Goal: Transaction & Acquisition: Purchase product/service

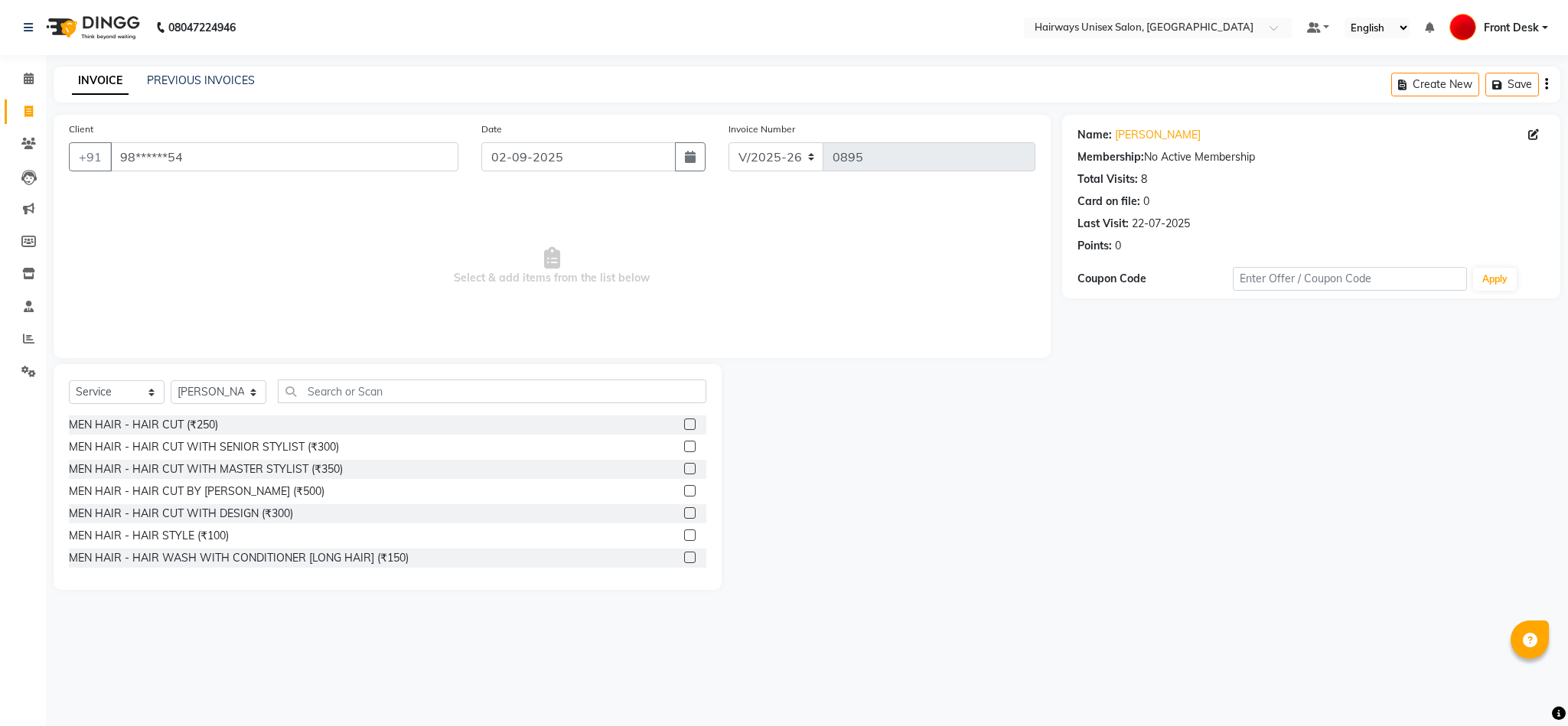
select select "786"
select select "service"
select select "54499"
click at [384, 390] on input "text" at bounding box center [491, 392] width 429 height 24
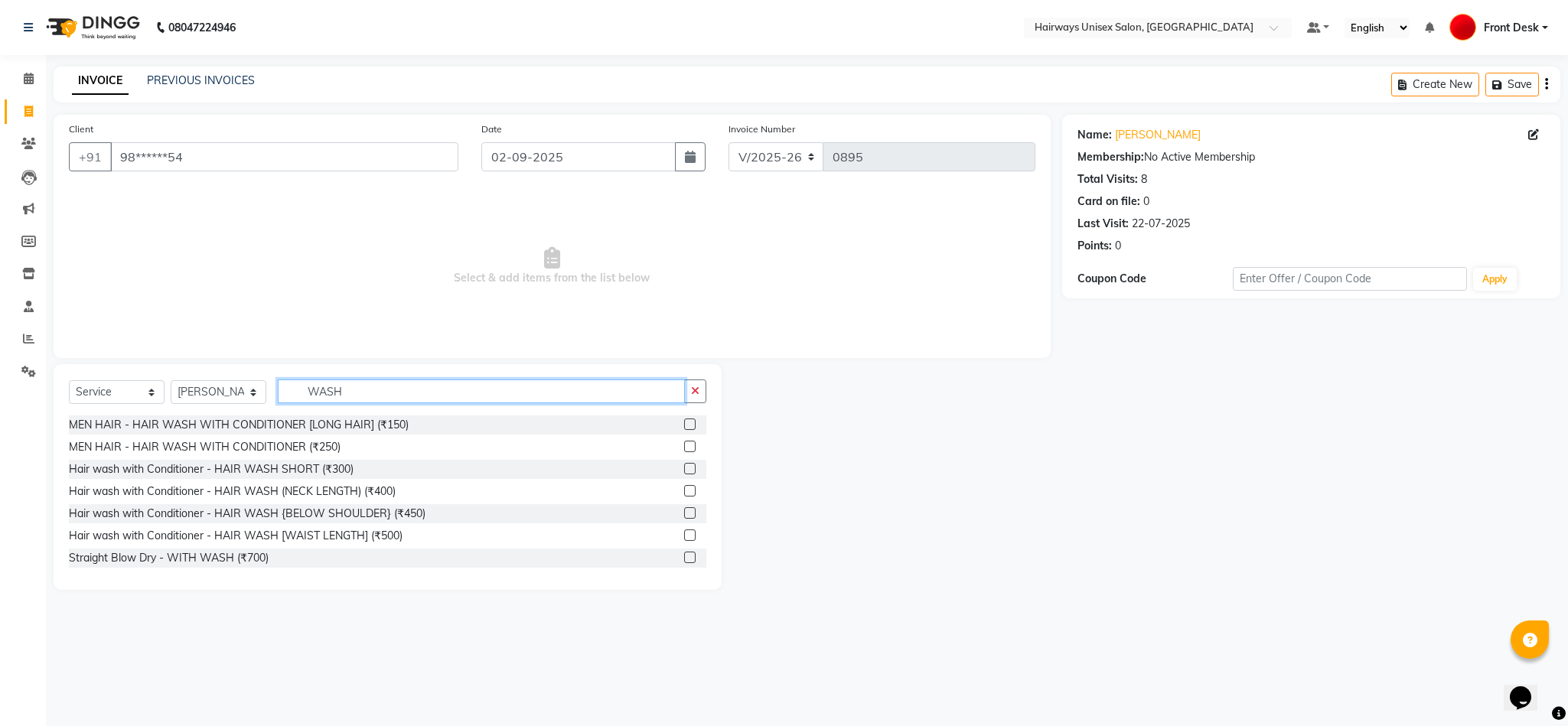
type input "WASH"
click at [684, 515] on label at bounding box center [690, 513] width 11 height 11
click at [684, 515] on input "checkbox" at bounding box center [689, 514] width 10 height 10
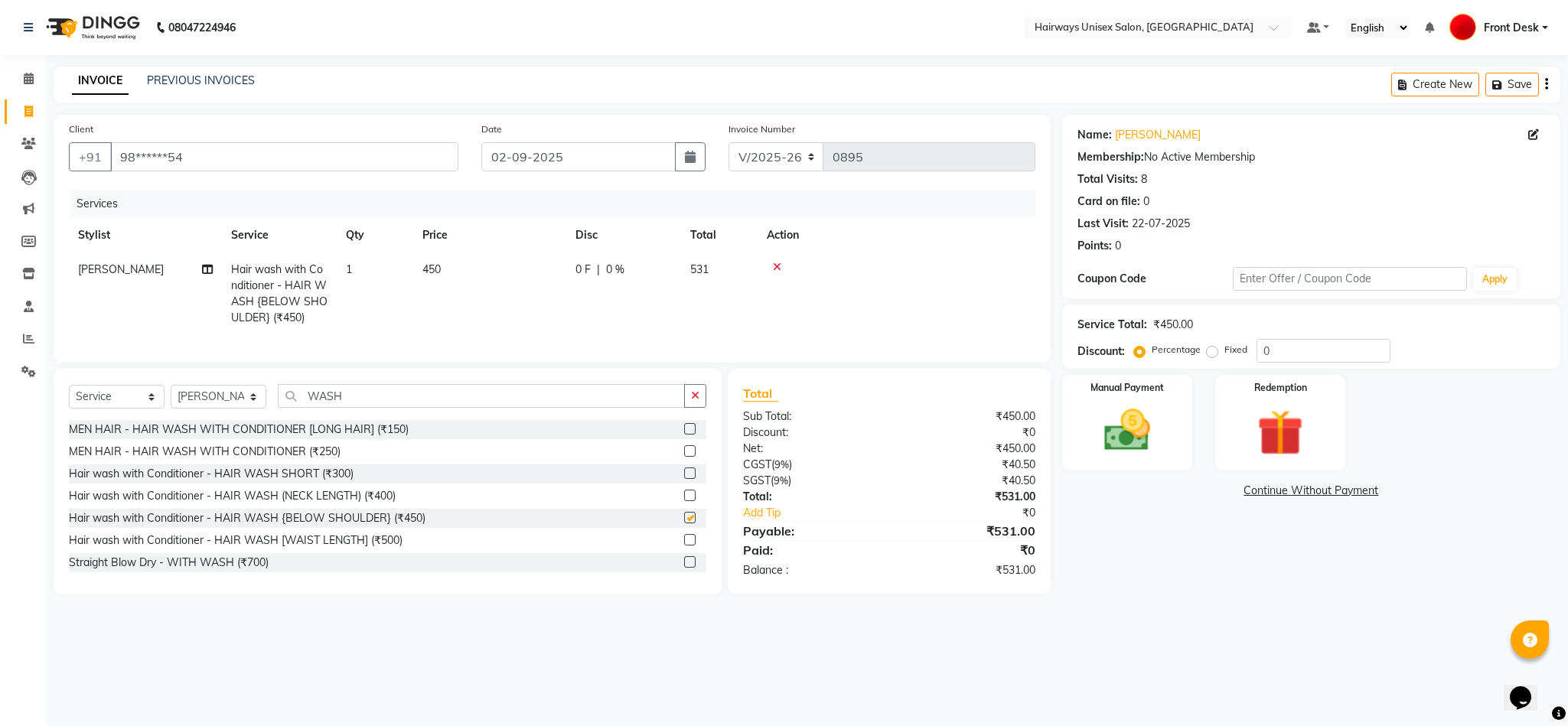
checkbox input "false"
click at [767, 158] on select "INV/25-26 V/2025-26" at bounding box center [776, 157] width 96 height 29
select select "6958"
click at [729, 142] on select "INV/25-26 V/2025-26" at bounding box center [776, 157] width 96 height 29
type input "0655"
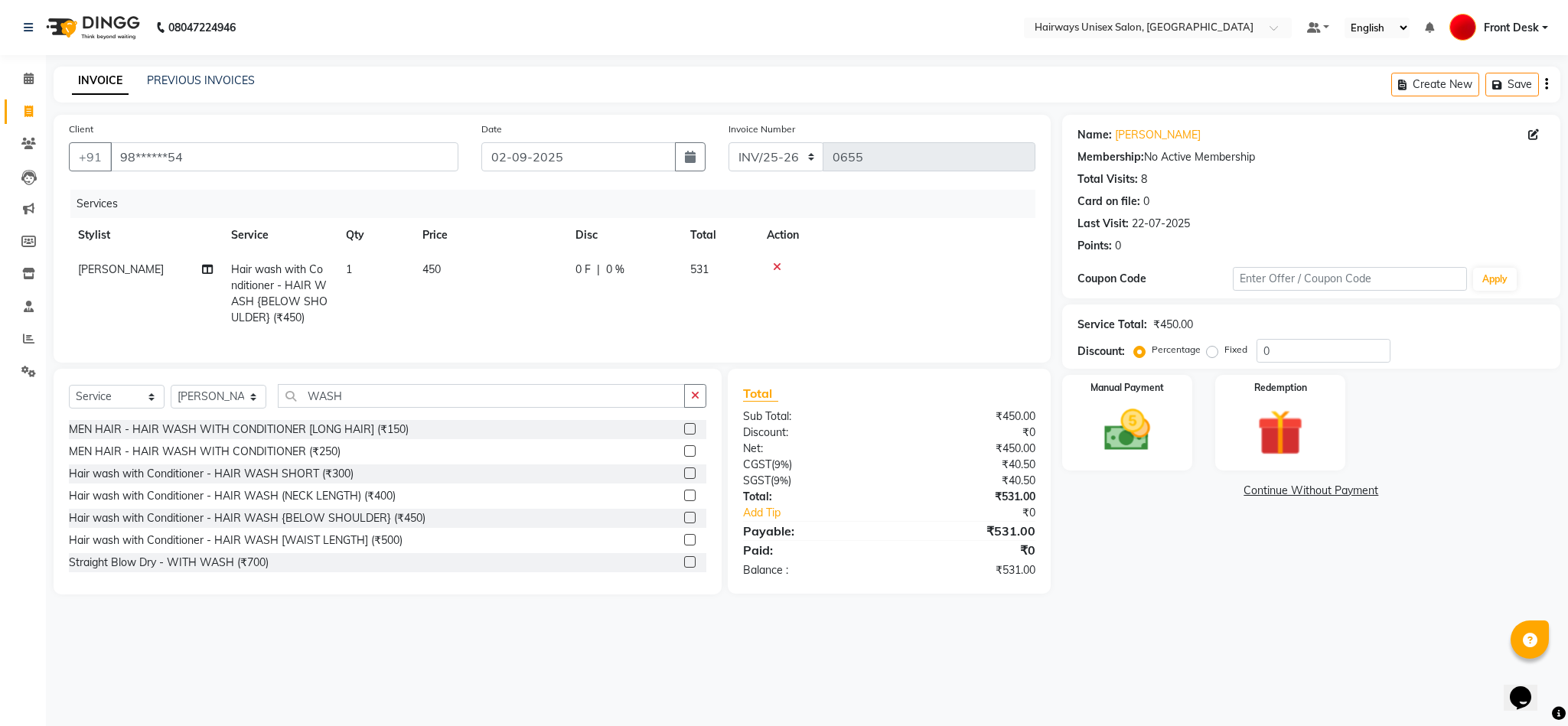
click at [1545, 85] on icon "button" at bounding box center [1546, 84] width 3 height 1
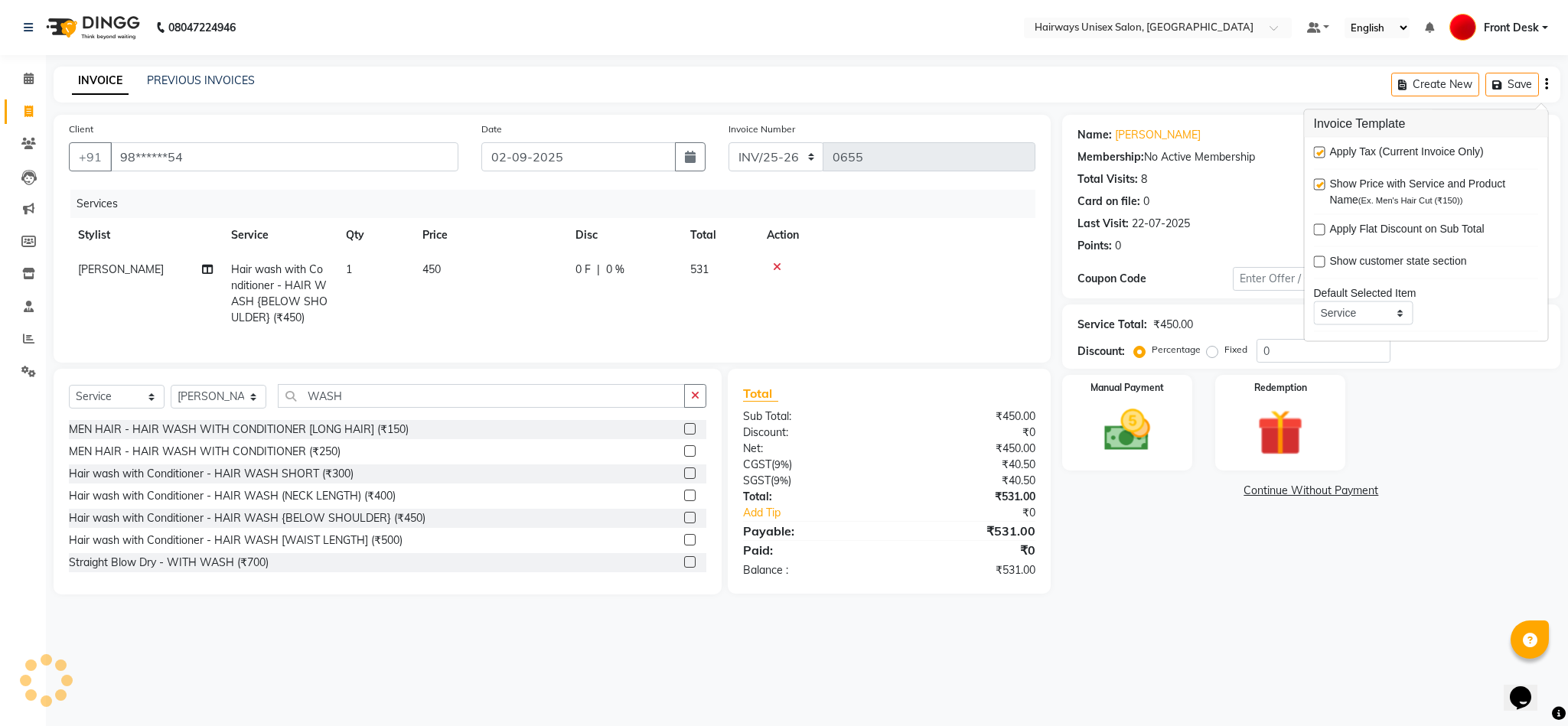
click at [1316, 142] on div "Apply Tax (Current Invoice Only) Show Price with Service and Product Name (Ex. …" at bounding box center [1426, 239] width 244 height 203
click at [1318, 156] on label at bounding box center [1320, 153] width 11 height 11
click at [1318, 156] on input "checkbox" at bounding box center [1319, 154] width 10 height 10
checkbox input "false"
click at [1128, 432] on img at bounding box center [1127, 431] width 78 height 55
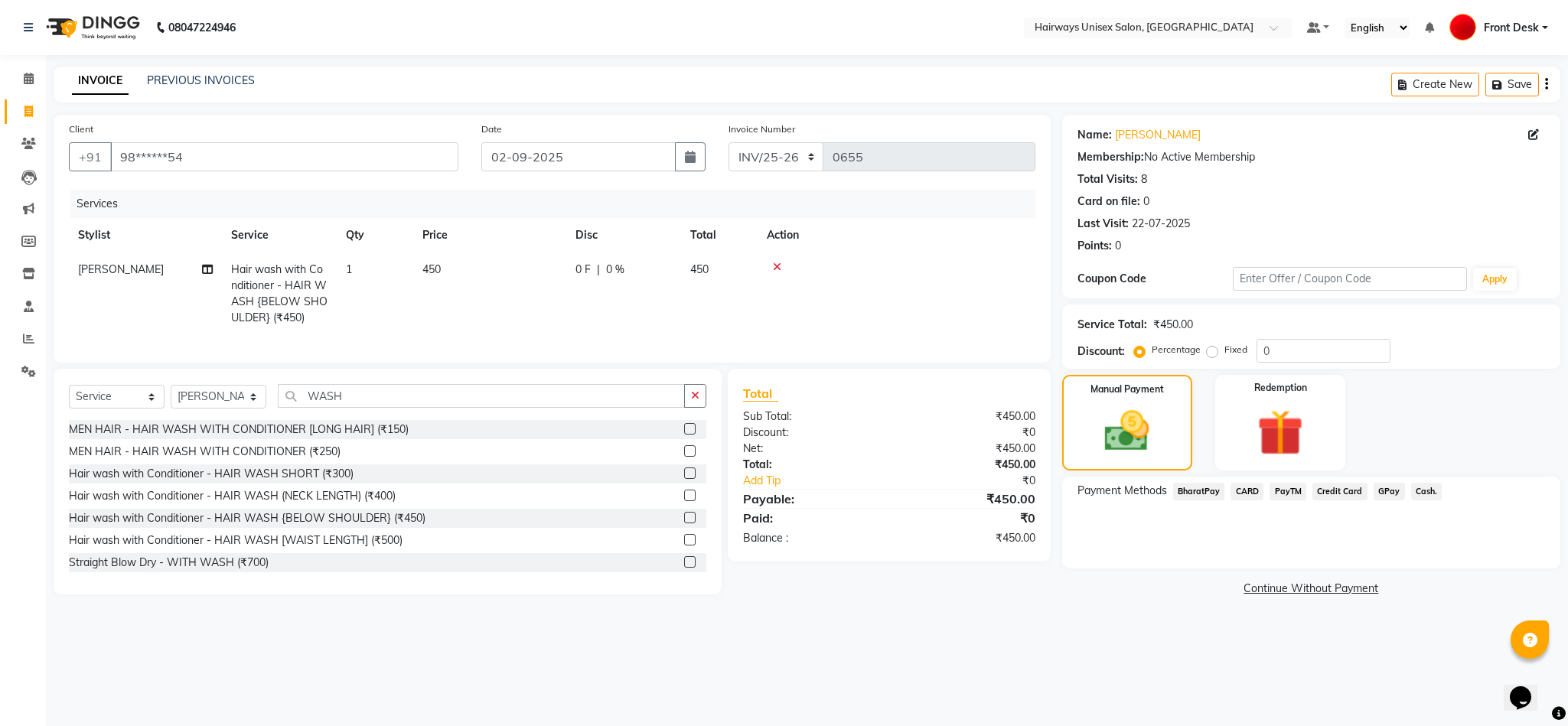
click at [1417, 500] on span "Cash." at bounding box center [1426, 491] width 31 height 18
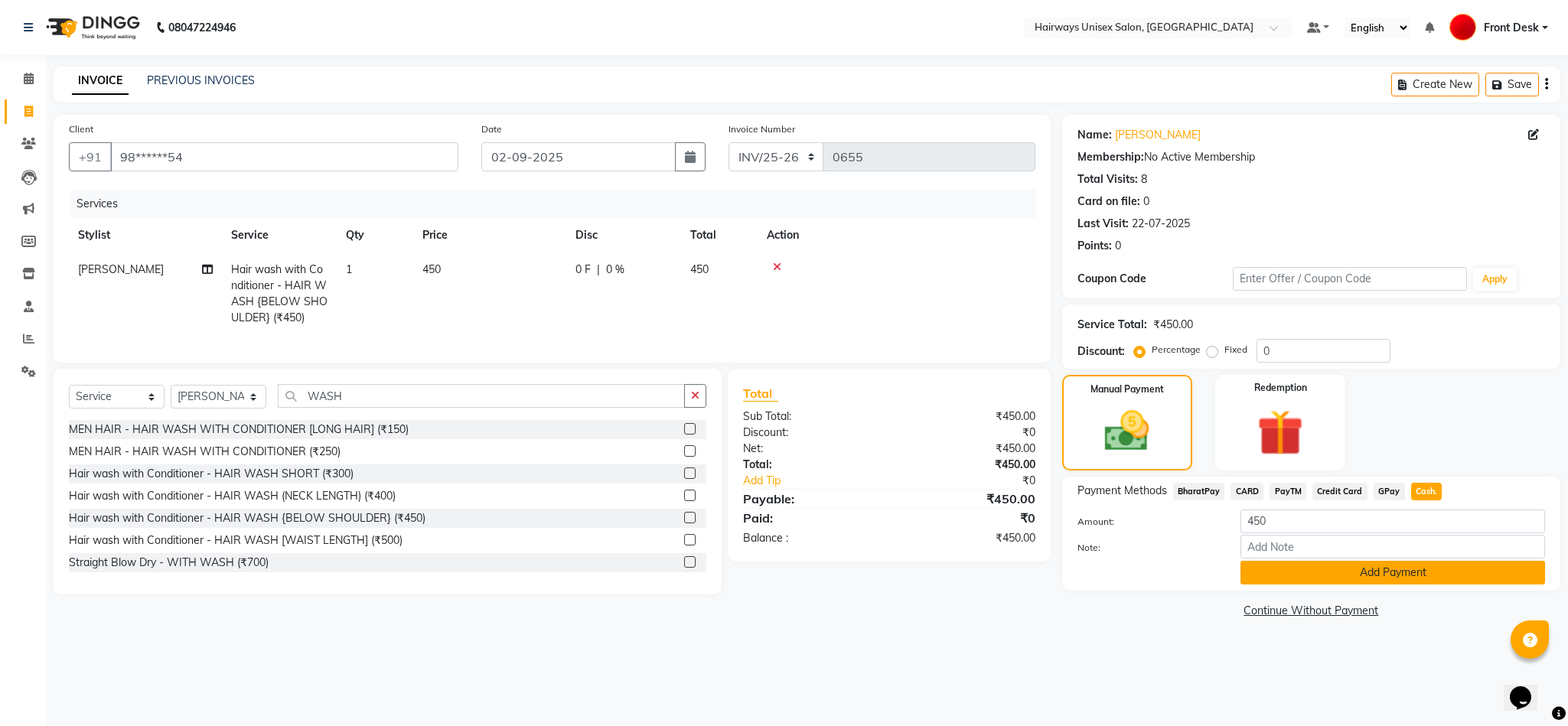
click at [1336, 574] on button "Add Payment" at bounding box center [1393, 573] width 305 height 24
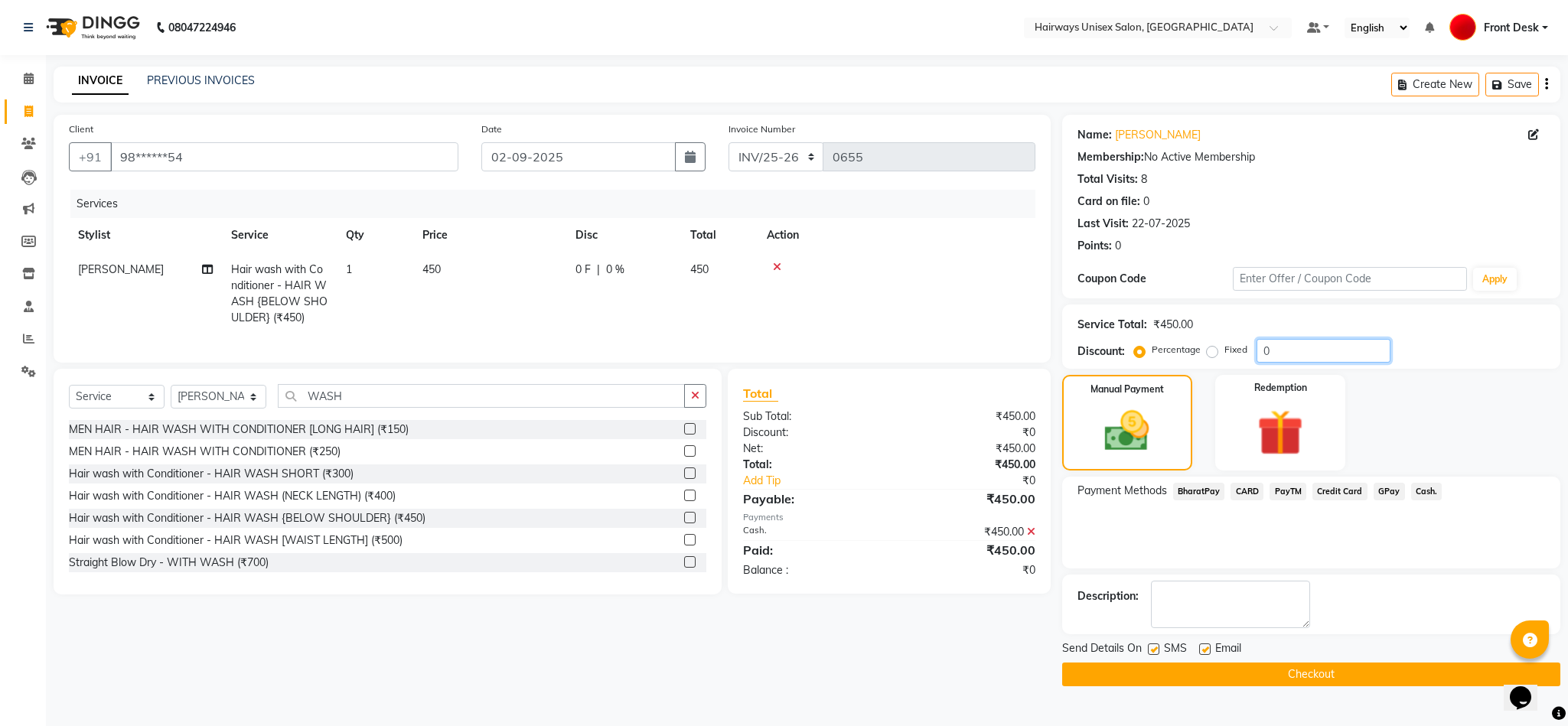
click at [1258, 351] on input "0" at bounding box center [1324, 351] width 134 height 24
type input "20"
click at [1152, 653] on label at bounding box center [1153, 649] width 11 height 11
click at [1152, 653] on input "checkbox" at bounding box center [1152, 650] width 10 height 10
checkbox input "false"
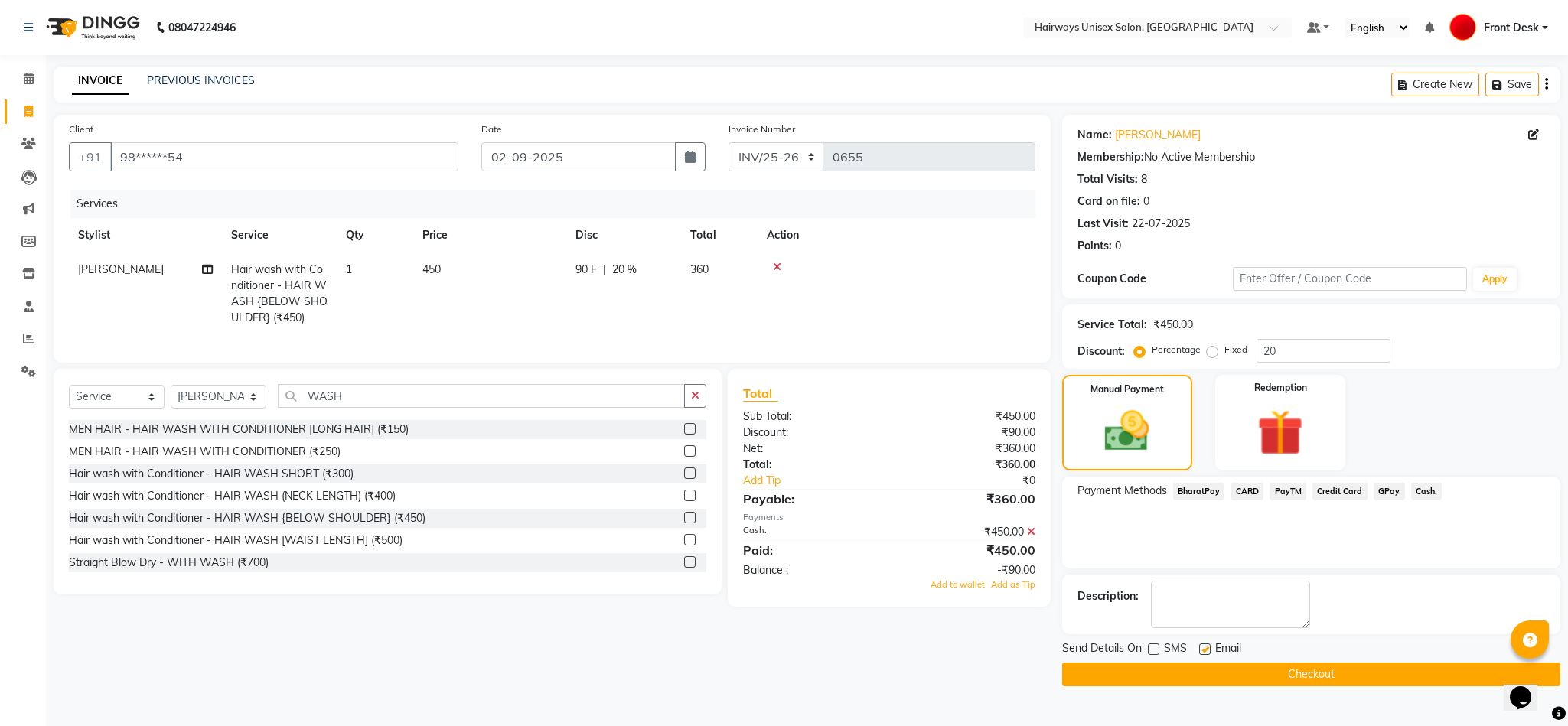
click at [1171, 677] on button "Checkout" at bounding box center [1311, 675] width 499 height 24
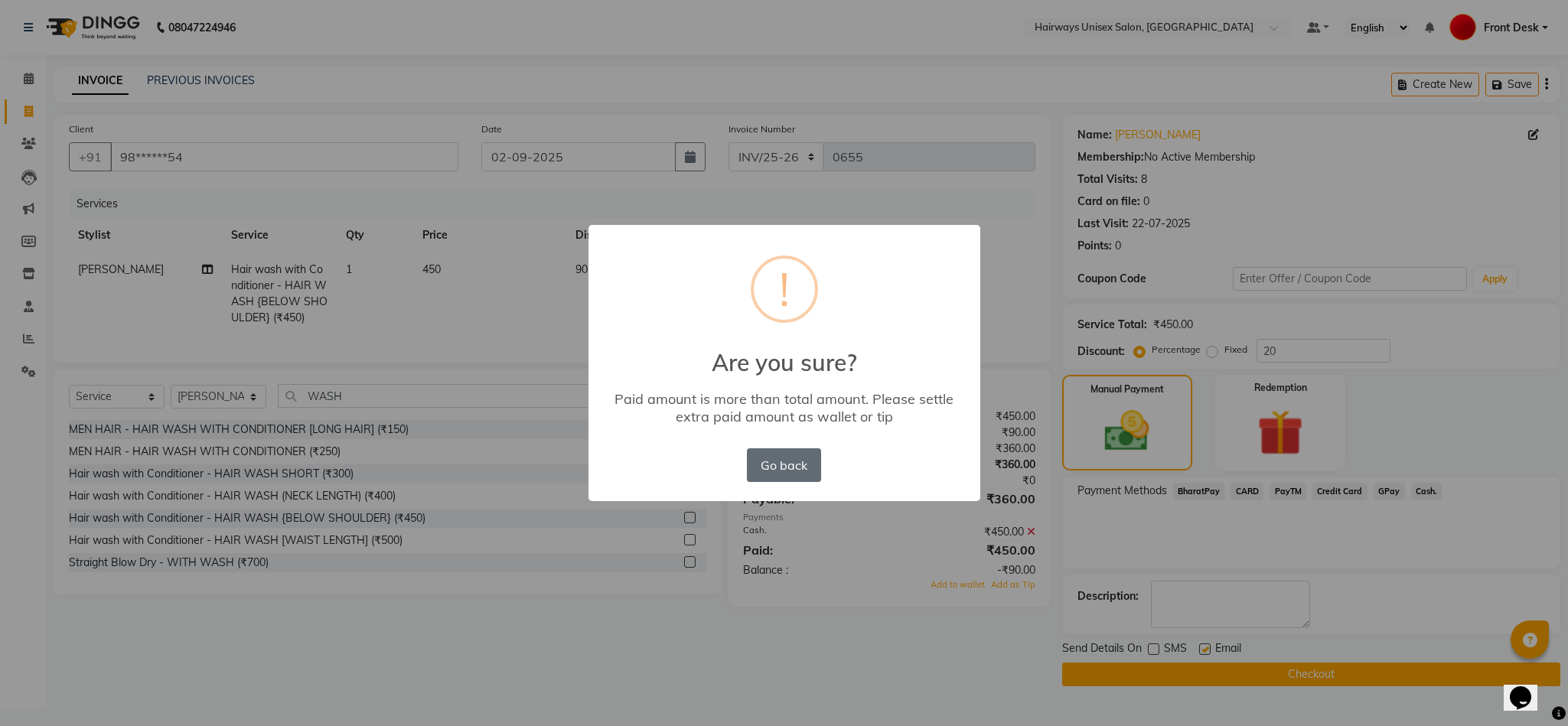
click at [795, 453] on button "Go back" at bounding box center [783, 466] width 73 height 34
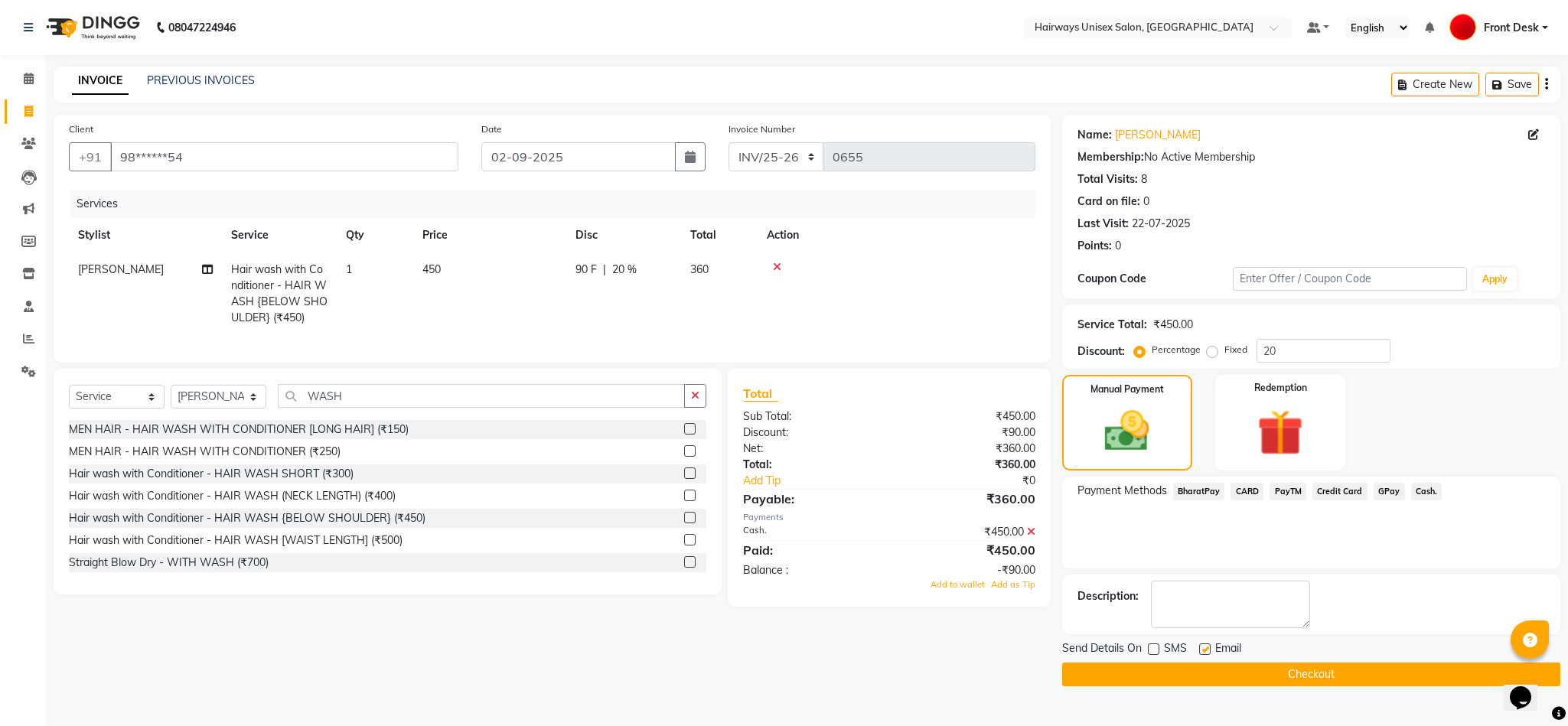
click at [1547, 85] on icon "button" at bounding box center [1546, 84] width 3 height 1
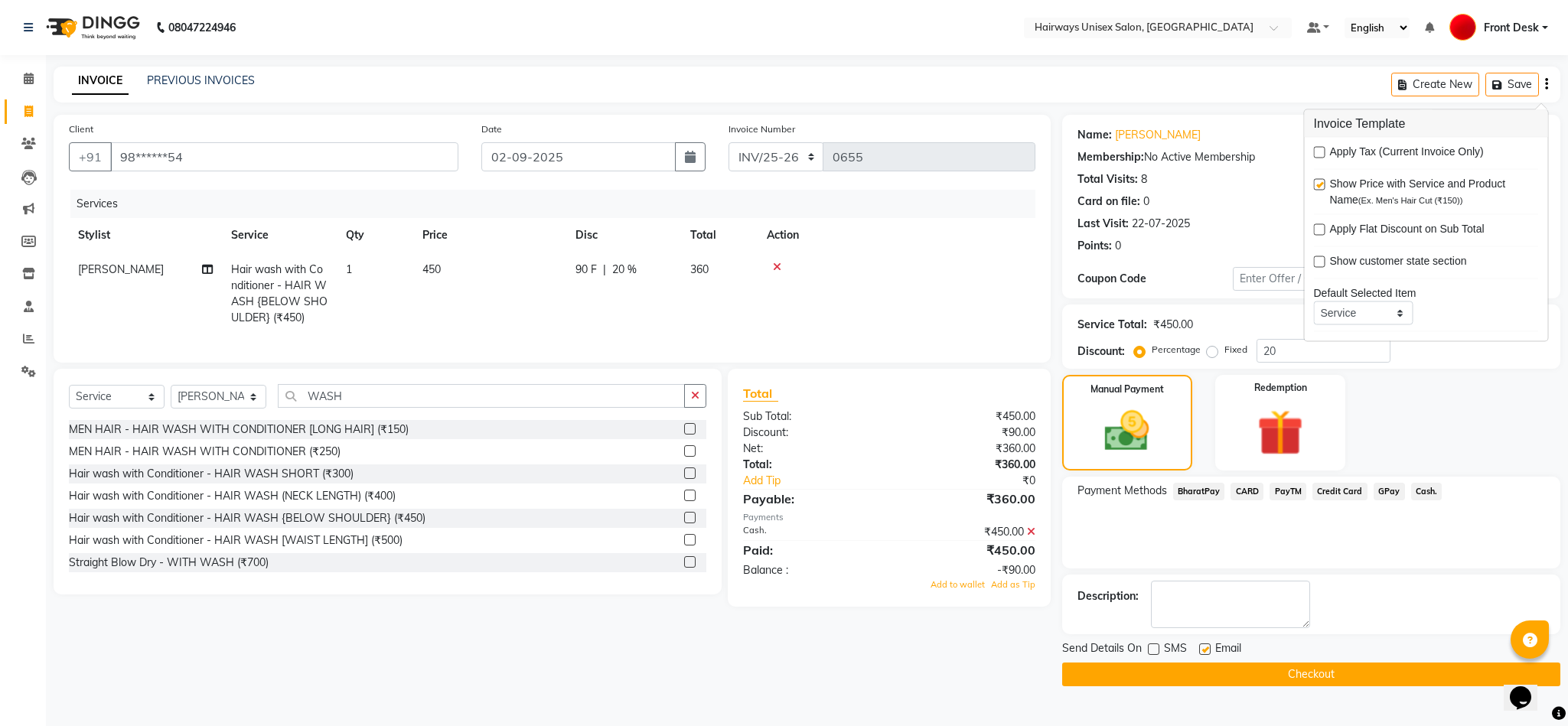
click at [879, 657] on div "Client +91 98******54 Date 02-09-2025 Invoice Number INV/25-26 V/2025-26 0655 S…" at bounding box center [552, 400] width 1020 height 572
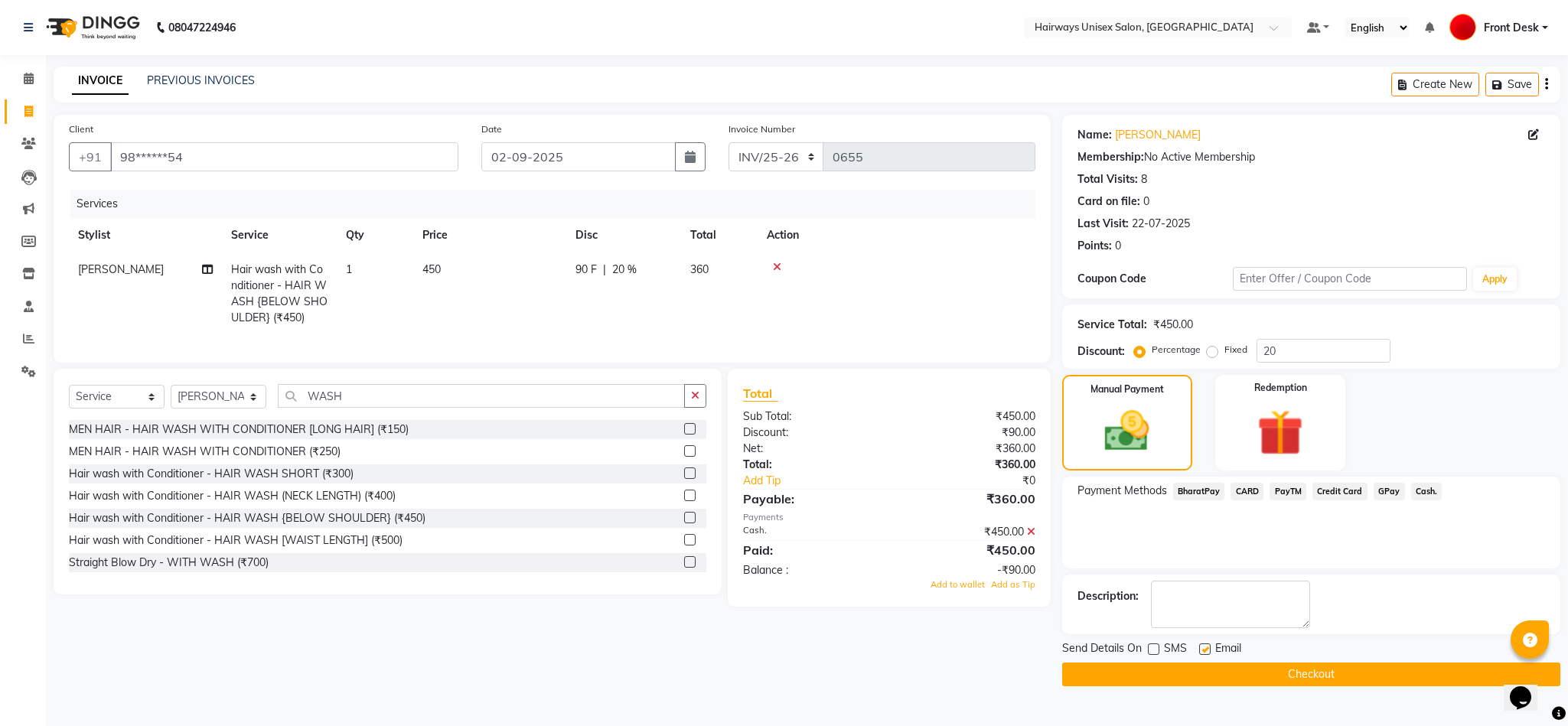
click at [1300, 663] on button "Checkout" at bounding box center [1311, 675] width 499 height 24
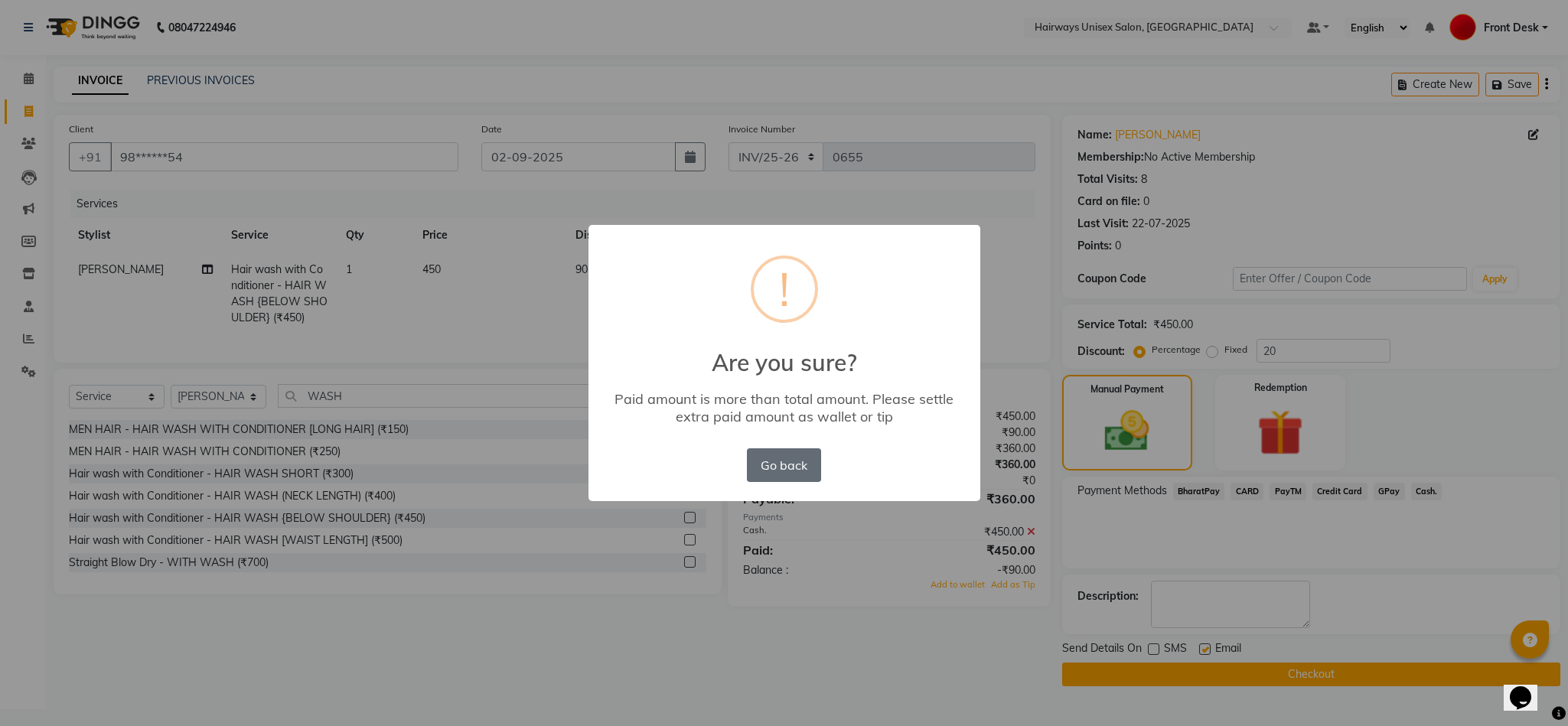
click at [795, 466] on button "Go back" at bounding box center [783, 466] width 73 height 34
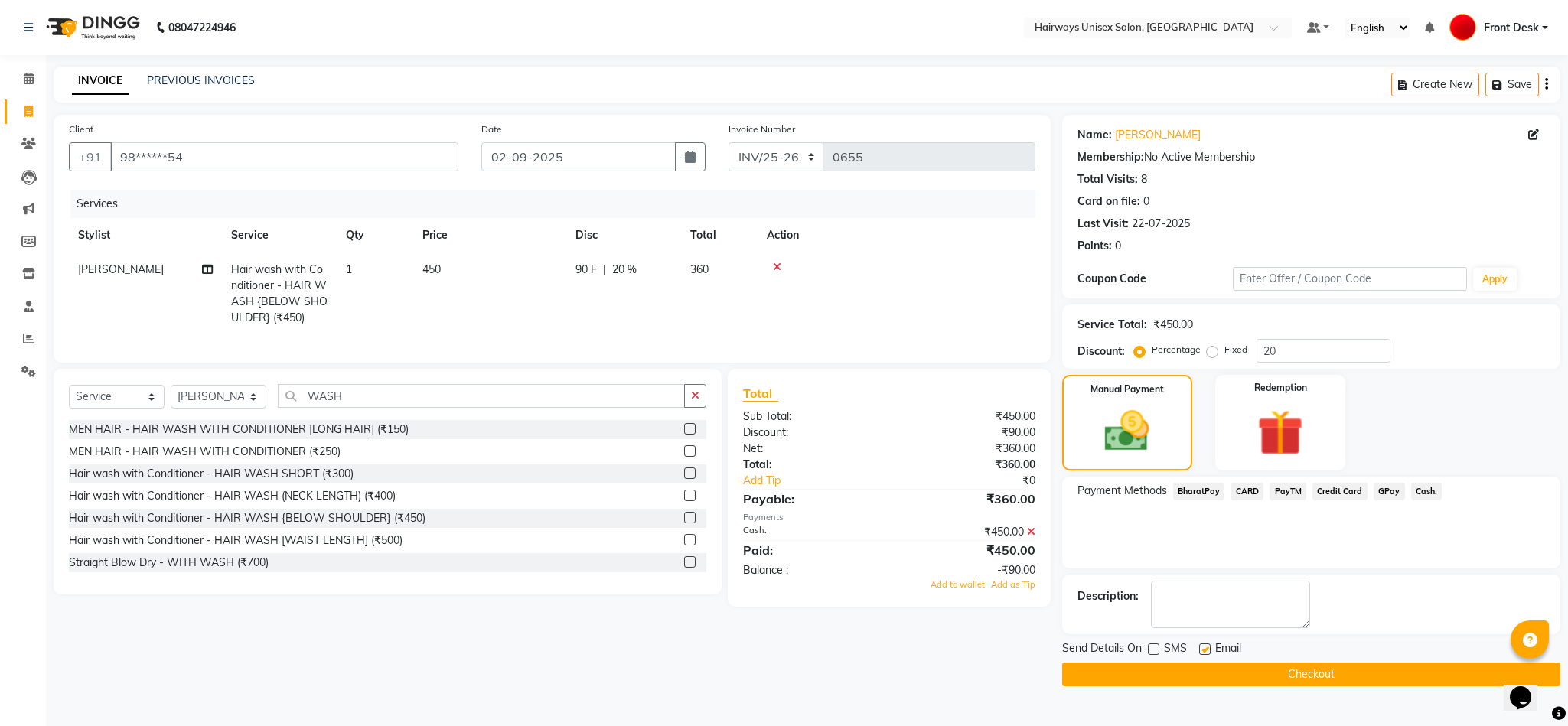
click at [1031, 537] on icon at bounding box center [1031, 531] width 8 height 10
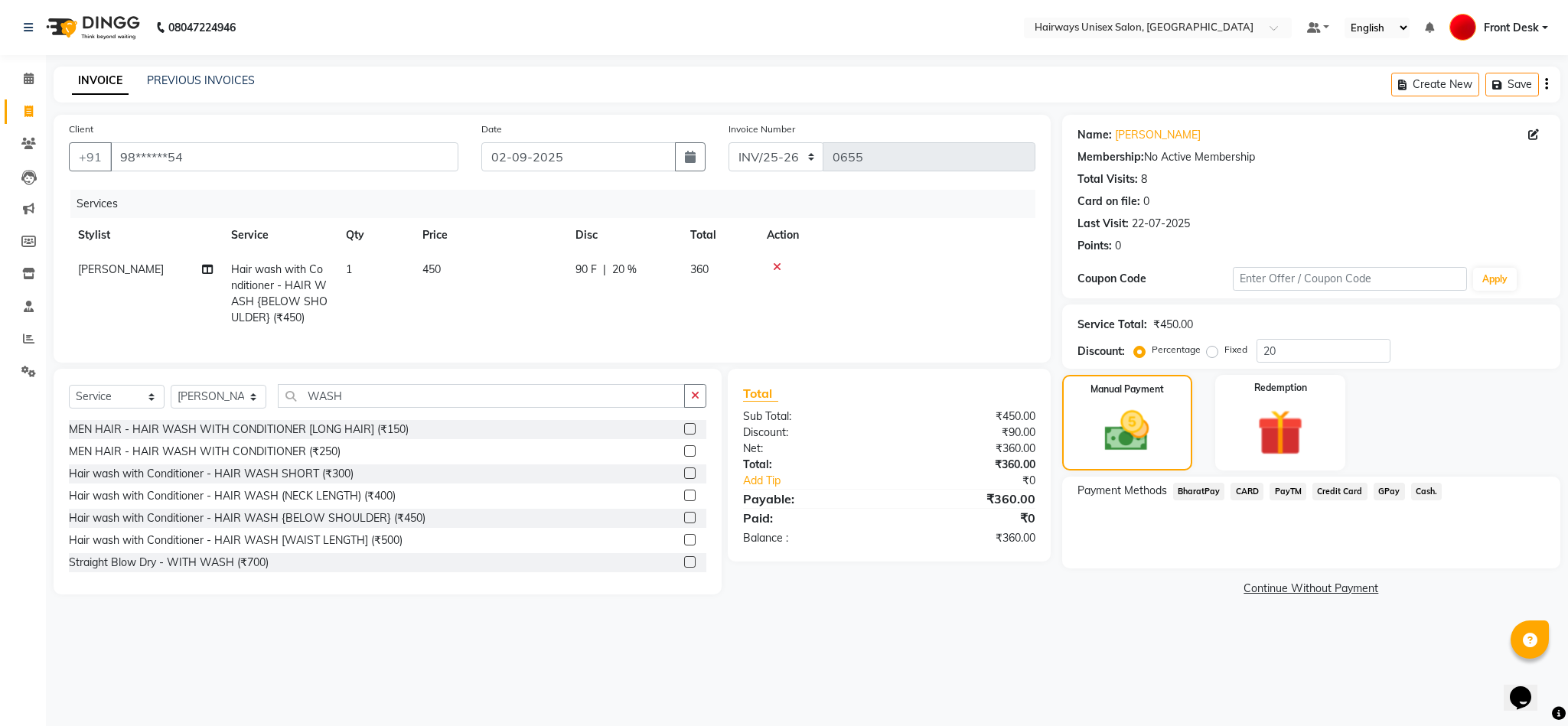
click at [1414, 490] on span "Cash." at bounding box center [1426, 491] width 31 height 18
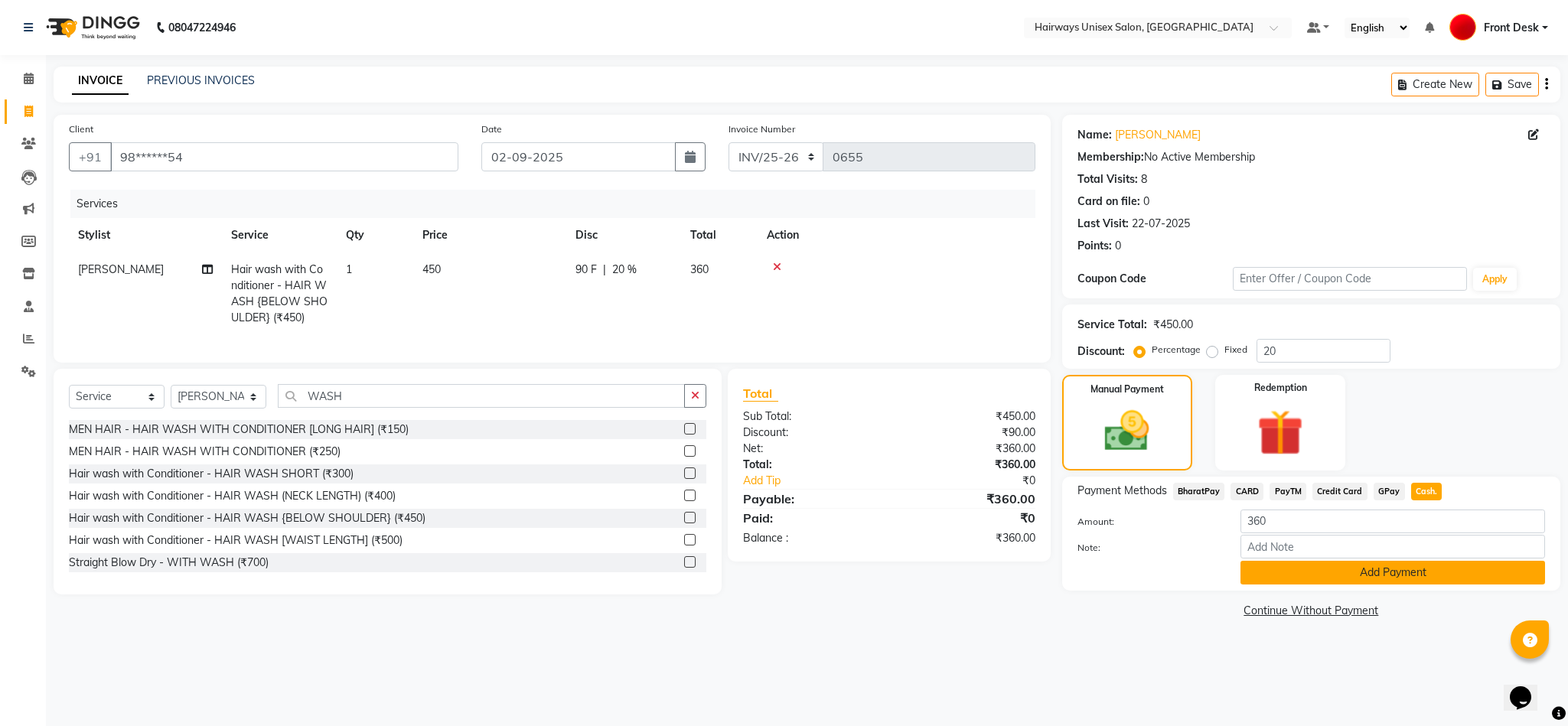
click at [1340, 565] on button "Add Payment" at bounding box center [1393, 573] width 305 height 24
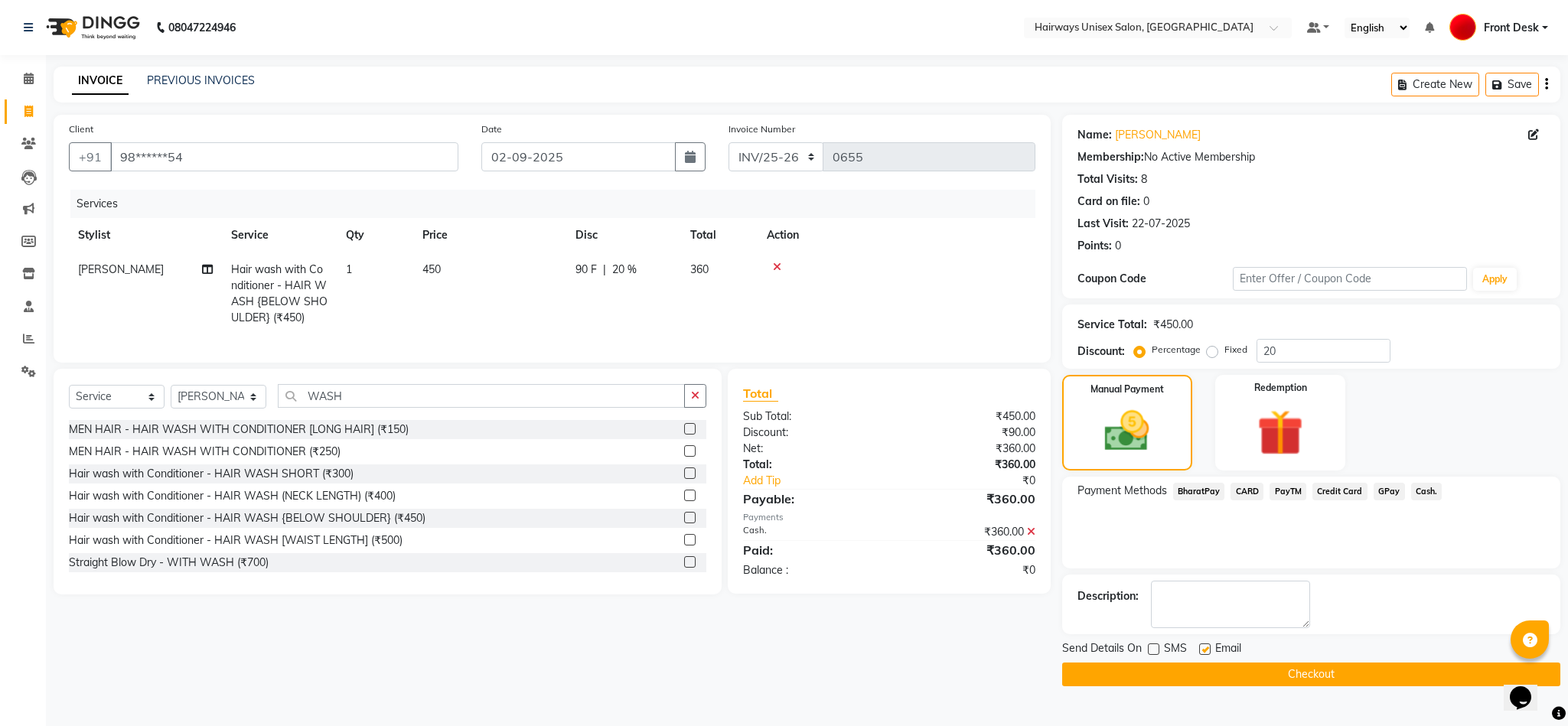
click at [1233, 669] on button "Checkout" at bounding box center [1311, 675] width 499 height 24
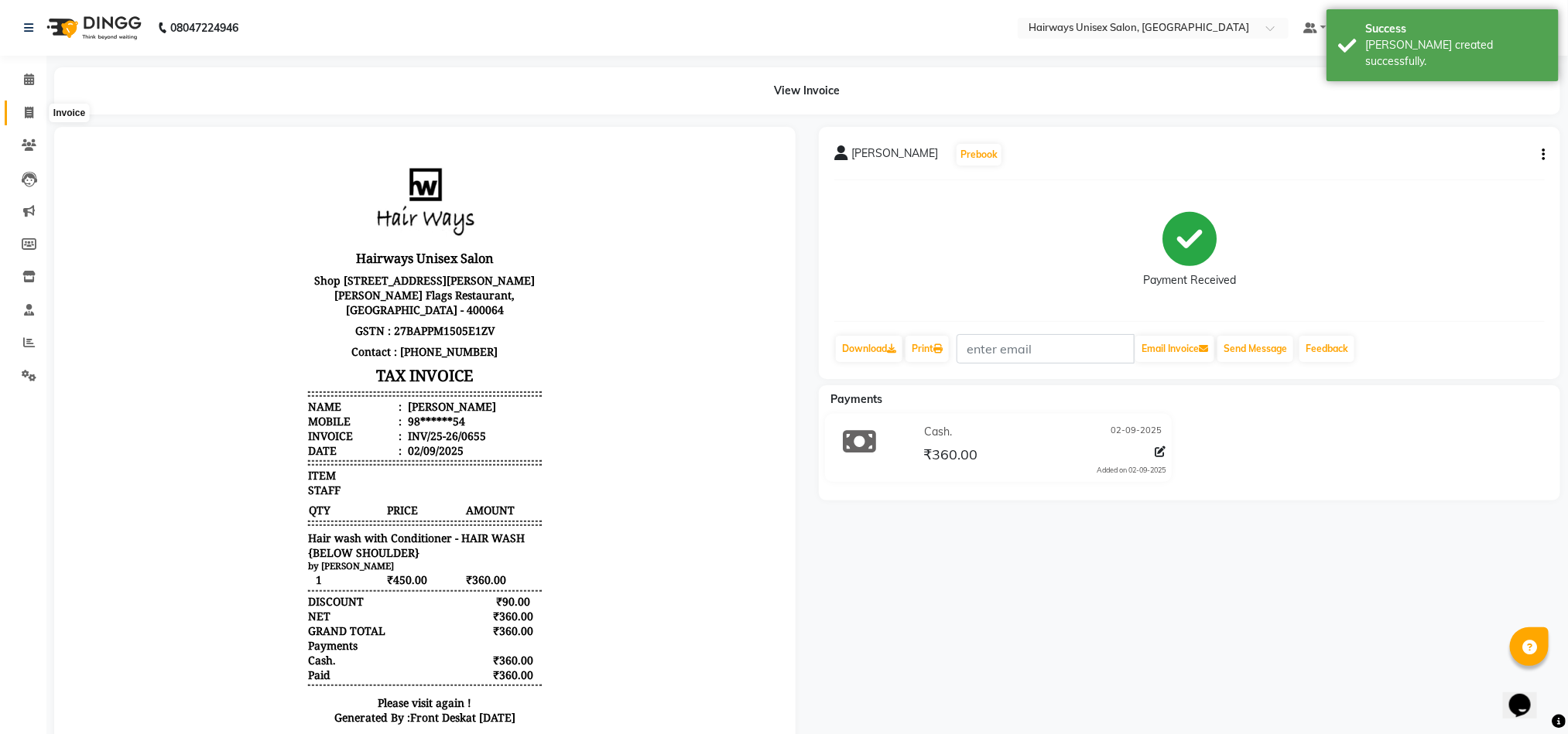
click at [26, 114] on icon at bounding box center [28, 112] width 8 height 11
select select "786"
select select "service"
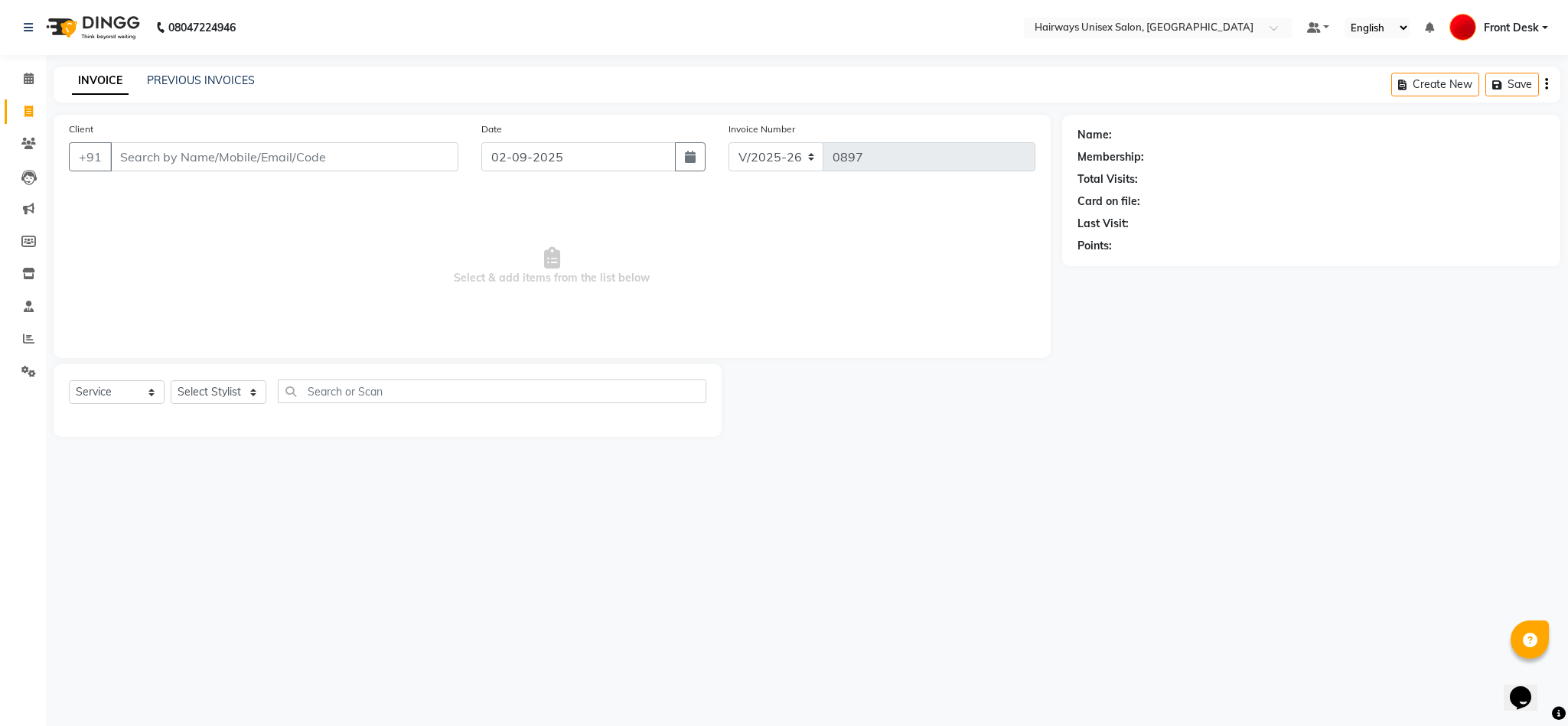
click at [242, 151] on input "Client" at bounding box center [284, 157] width 348 height 29
click at [261, 159] on input "Client" at bounding box center [284, 157] width 348 height 29
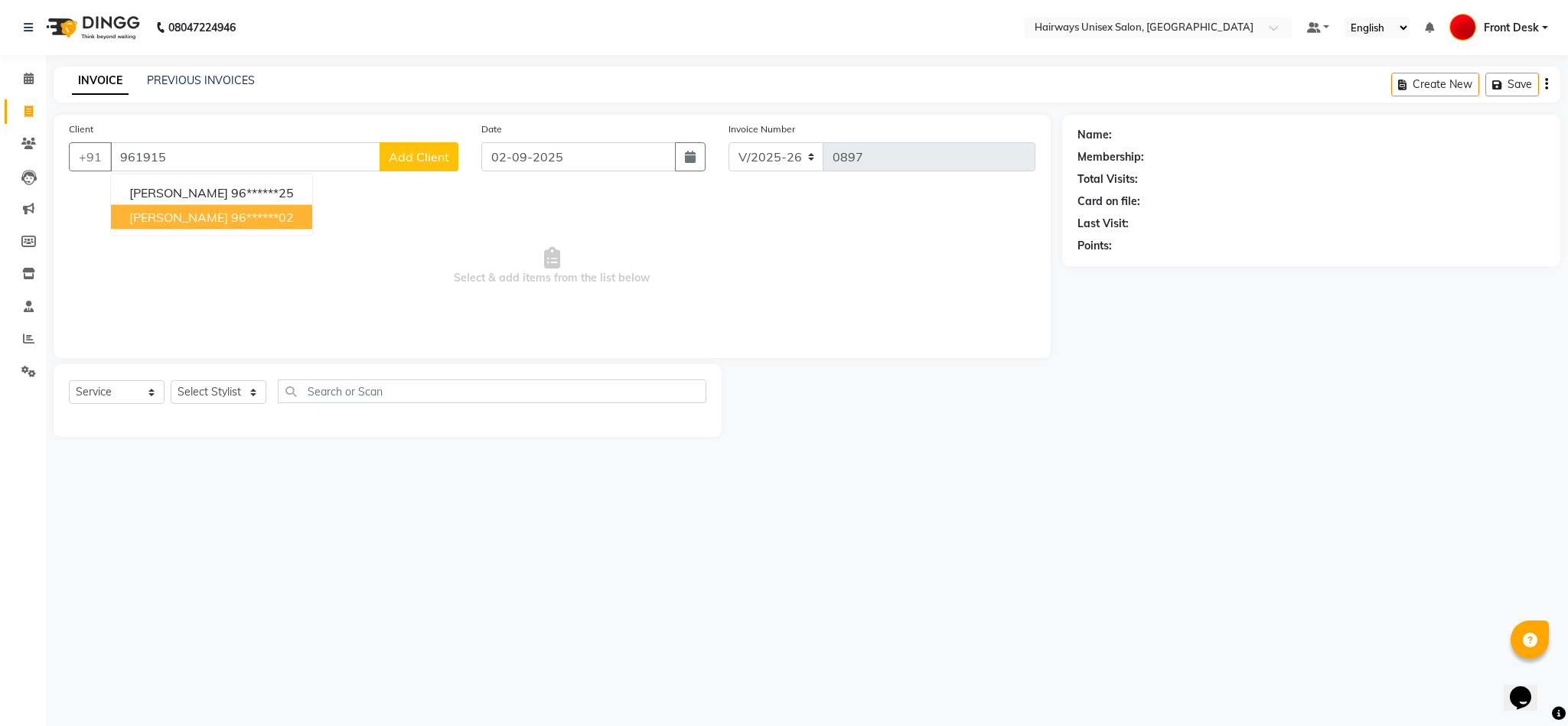
click at [231, 216] on ngb-highlight "96******02" at bounding box center [262, 217] width 63 height 15
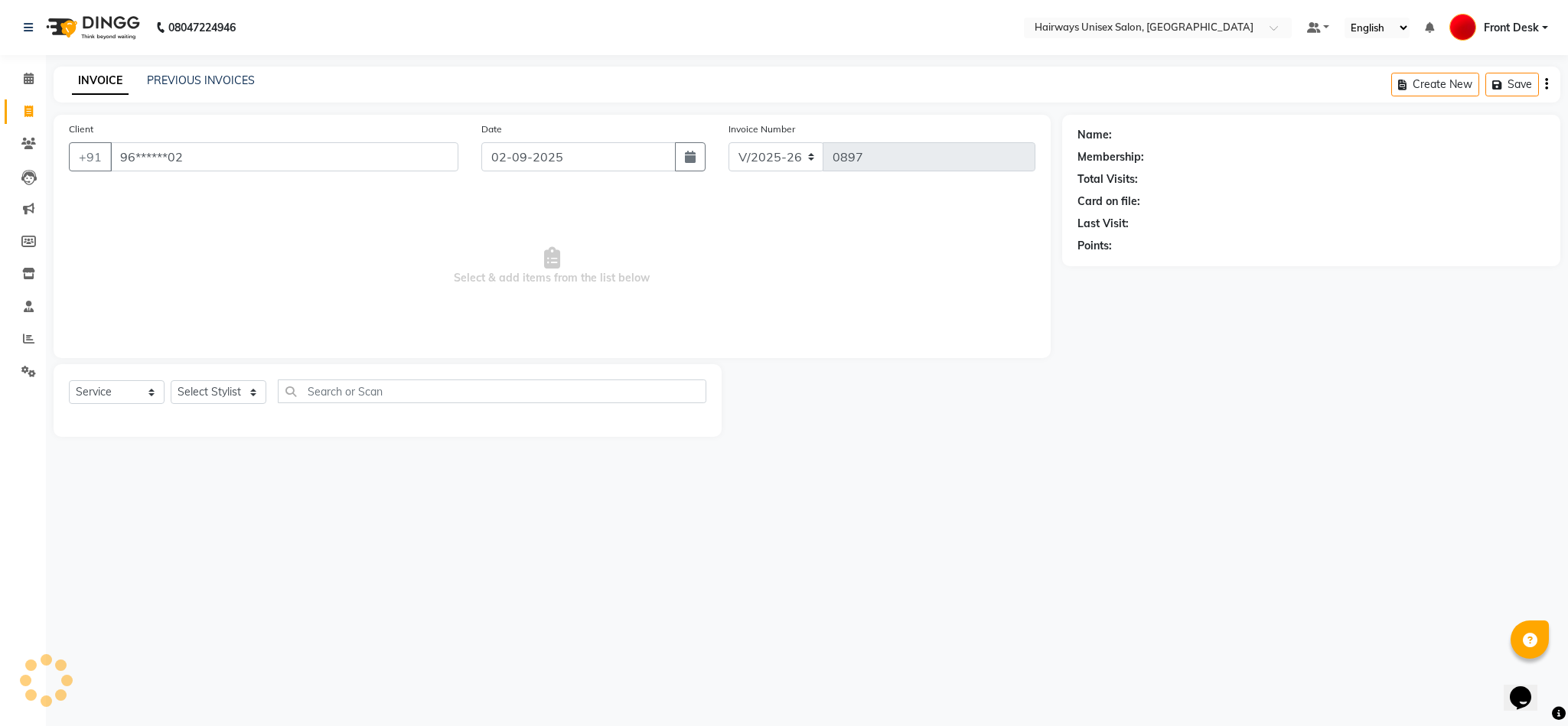
type input "96******02"
select select "1: Object"
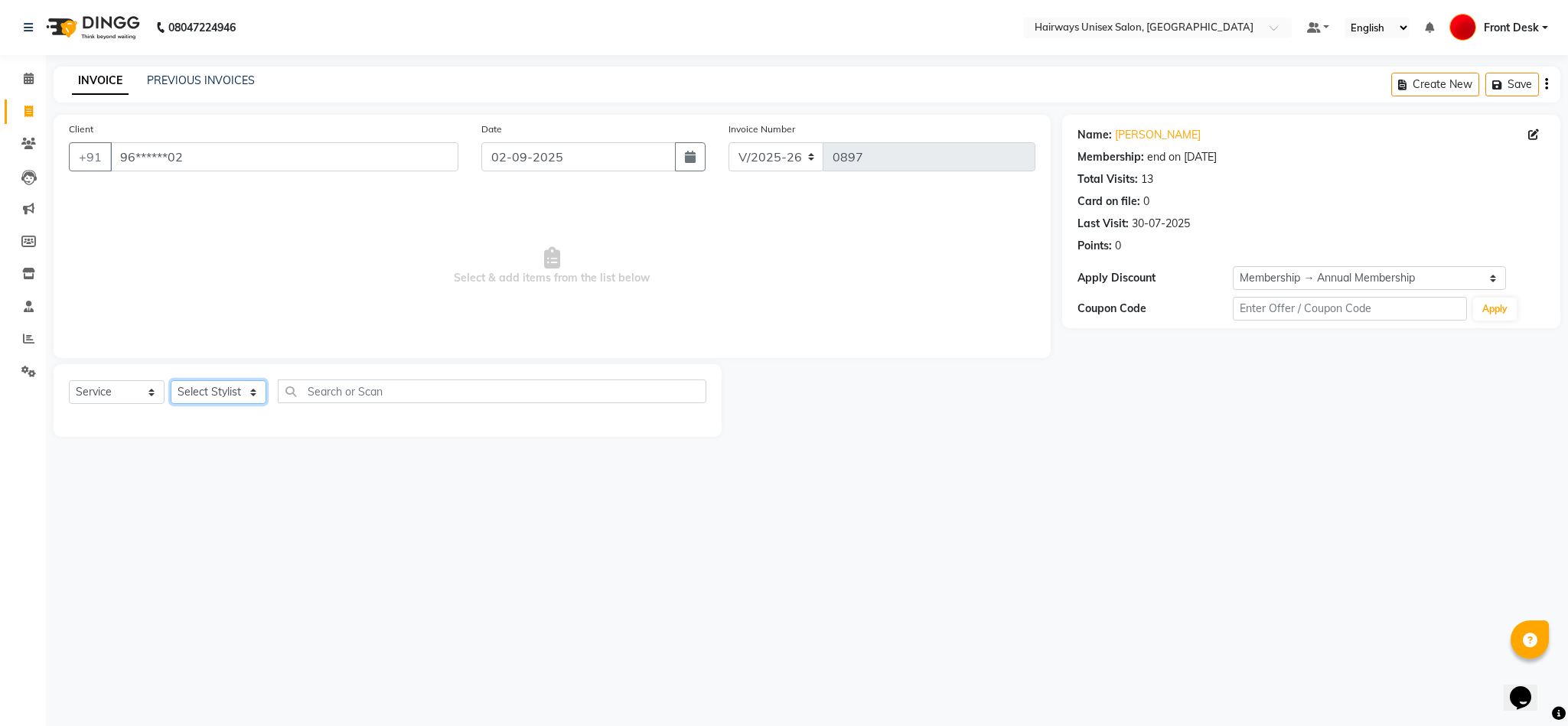
click at [220, 395] on select "Select Stylist AHSAAN ALI MALIK ALIM ANSARI bablu DANISH EMRAN Front Desk GULFA…" at bounding box center [218, 392] width 96 height 24
select select "85236"
click at [170, 381] on select "Select Stylist AHSAAN ALI MALIK ALIM ANSARI bablu DANISH EMRAN Front Desk GULFA…" at bounding box center [218, 392] width 96 height 24
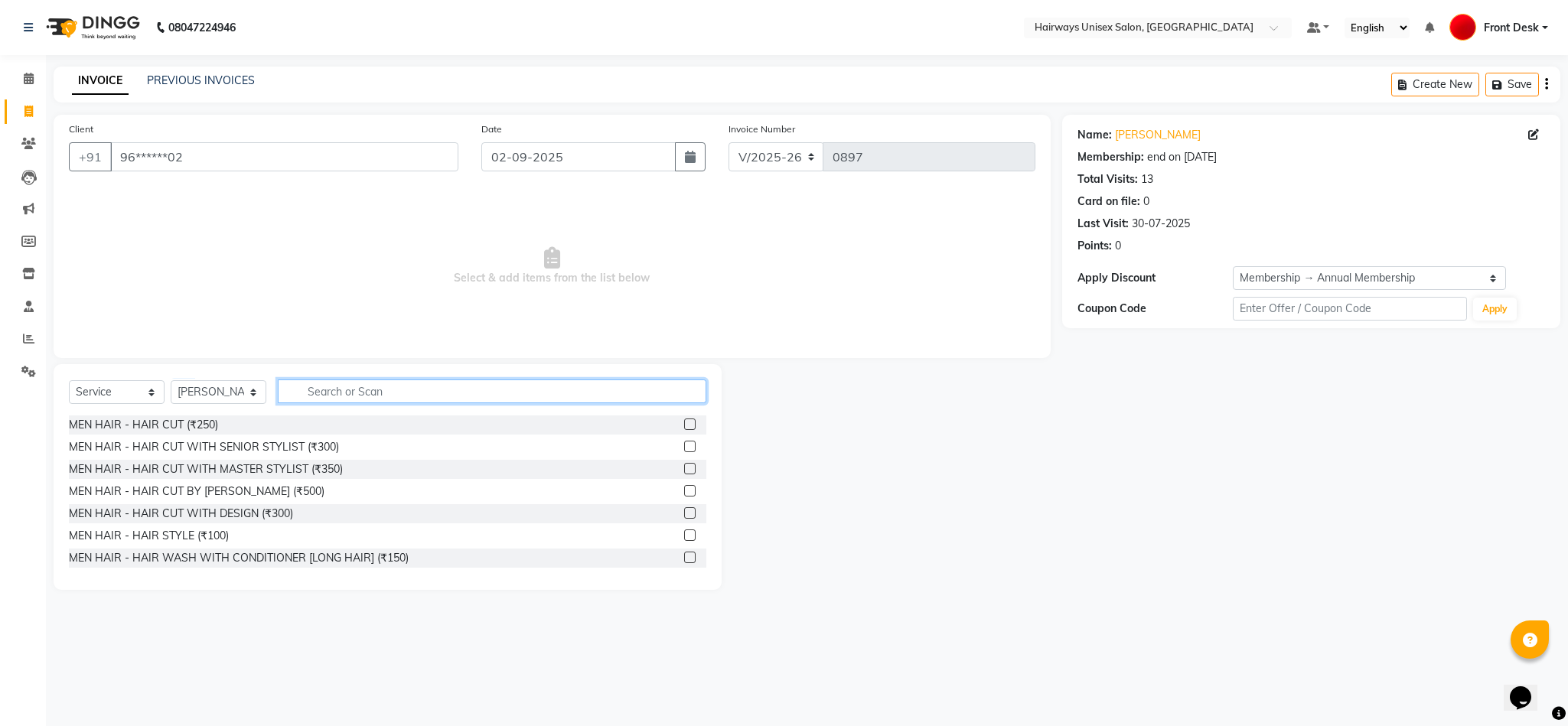
click at [572, 396] on input "text" at bounding box center [491, 392] width 429 height 24
type input "600"
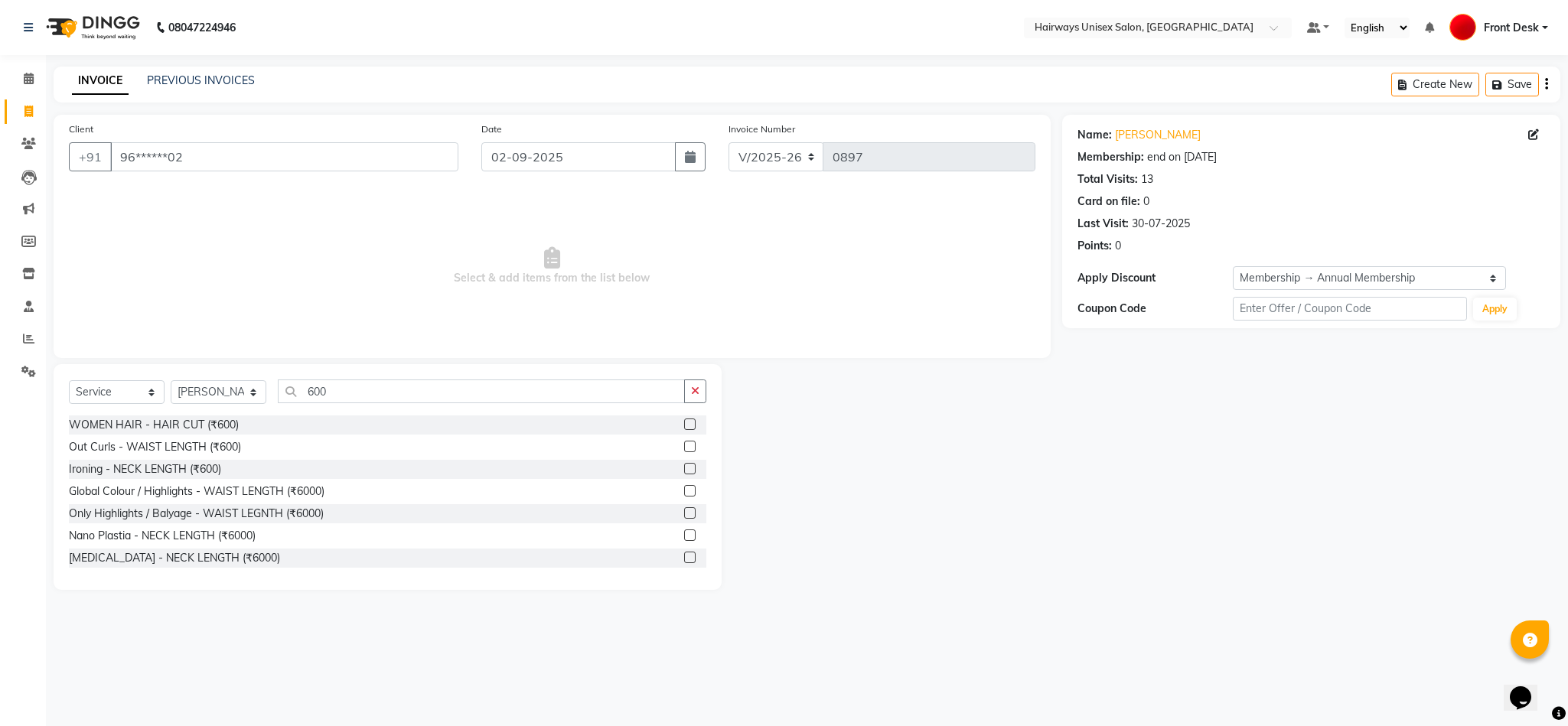
click at [684, 420] on label at bounding box center [690, 425] width 11 height 11
click at [684, 420] on input "checkbox" at bounding box center [689, 425] width 10 height 10
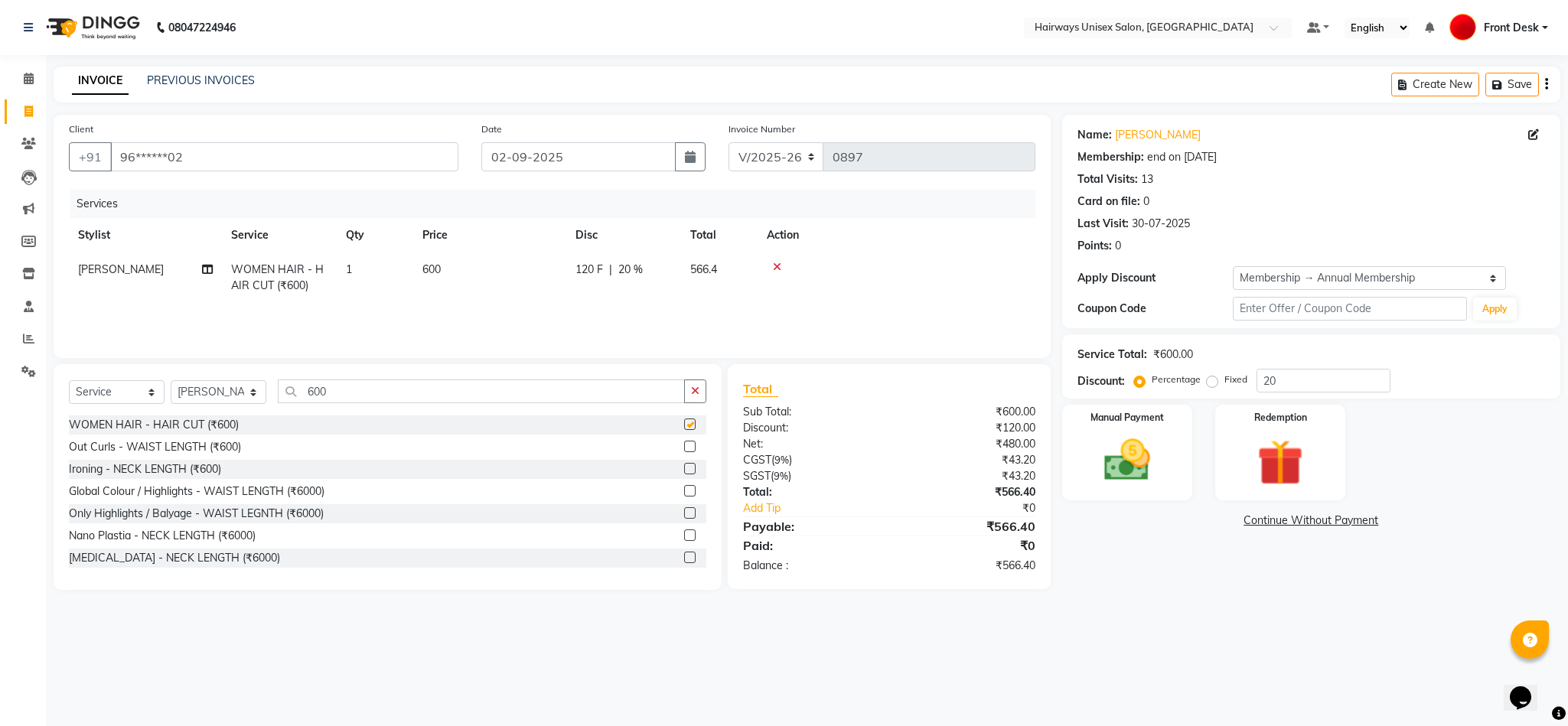
checkbox input "false"
click at [790, 154] on select "INV/25-26 V/2025-26" at bounding box center [776, 157] width 96 height 29
select select "6958"
click at [729, 142] on select "INV/25-26 V/2025-26" at bounding box center [776, 157] width 96 height 29
type input "0656"
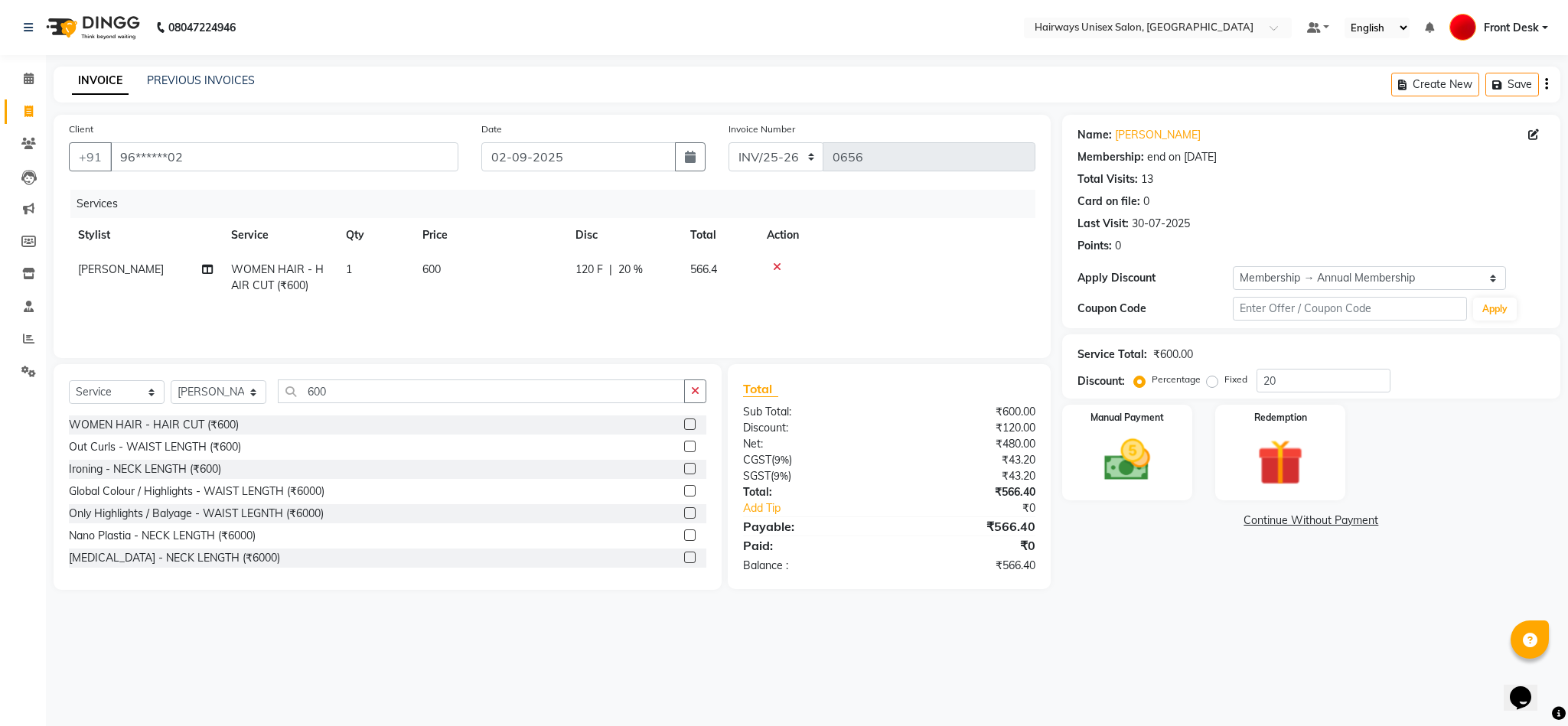
click at [1545, 90] on button "button" at bounding box center [1546, 84] width 3 height 36
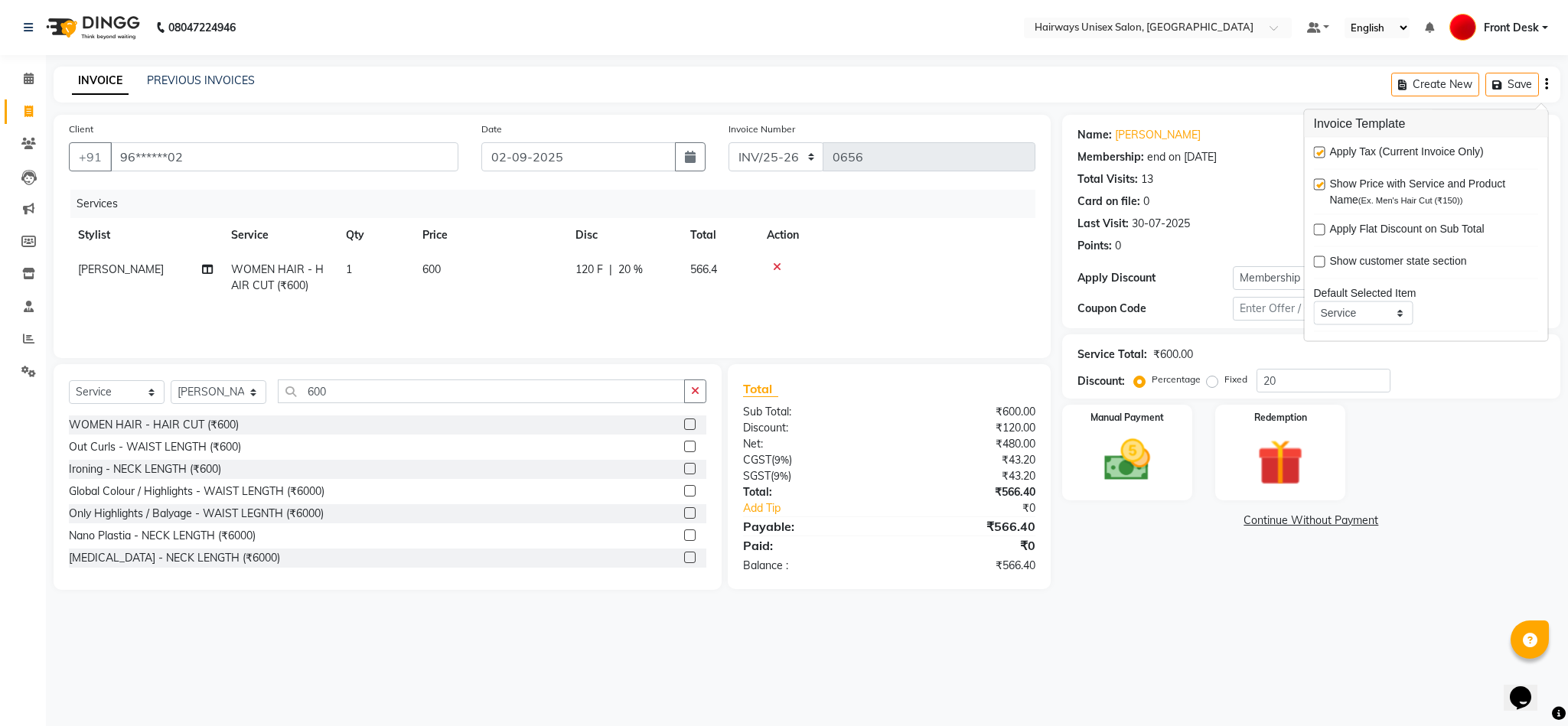
click at [1323, 154] on label at bounding box center [1320, 153] width 11 height 11
click at [1323, 154] on input "checkbox" at bounding box center [1319, 154] width 10 height 10
checkbox input "false"
click at [1106, 457] on img at bounding box center [1127, 461] width 78 height 55
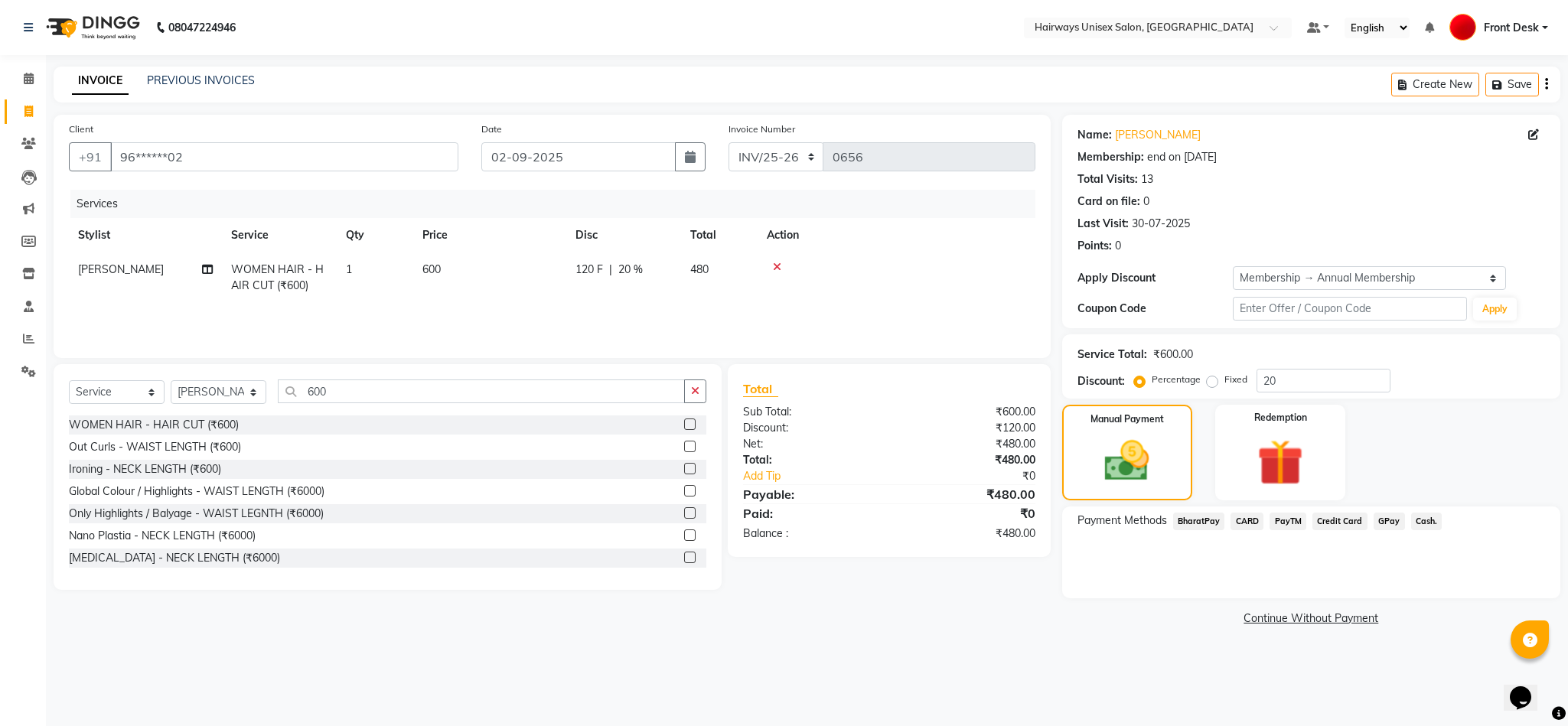
click at [1426, 519] on span "Cash." at bounding box center [1426, 522] width 31 height 18
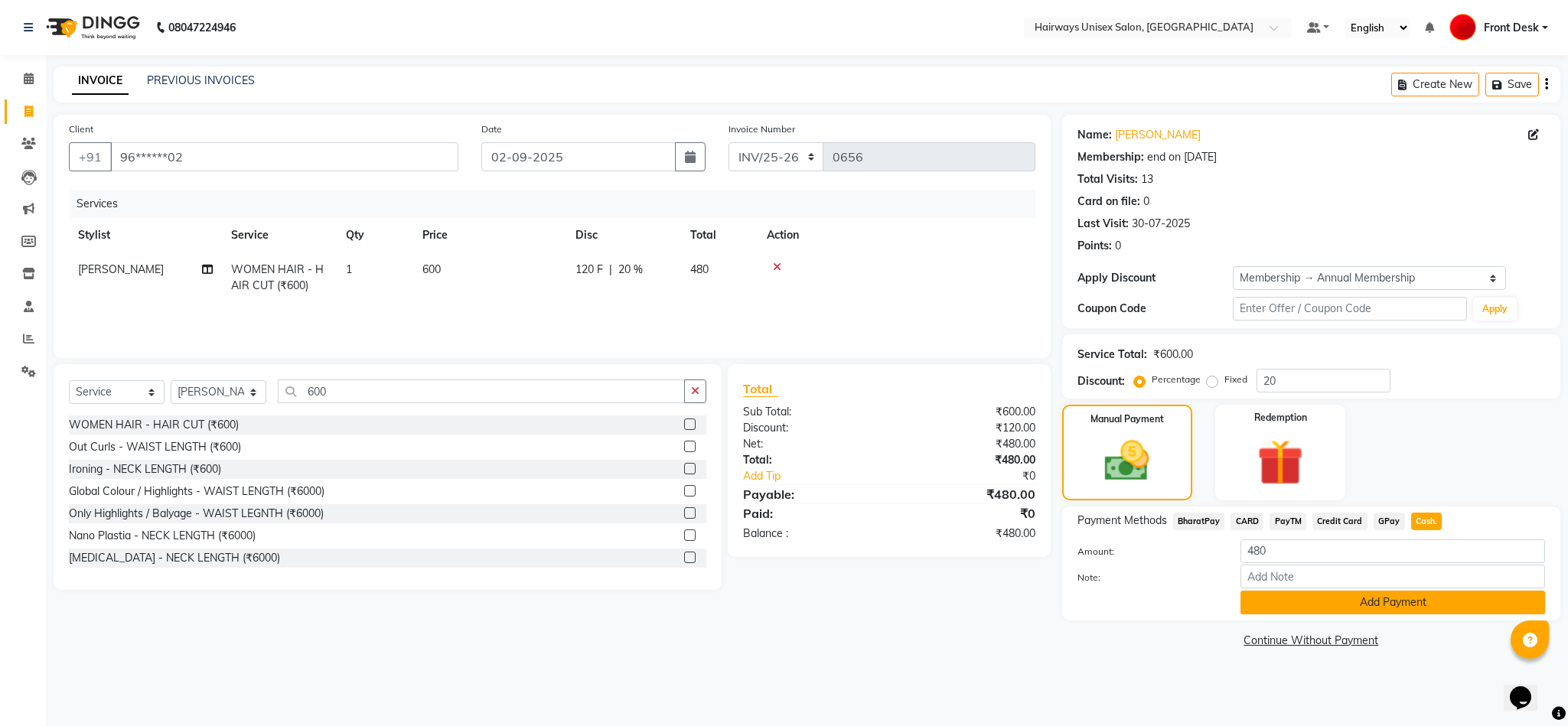
click at [1444, 597] on button "Add Payment" at bounding box center [1393, 603] width 305 height 24
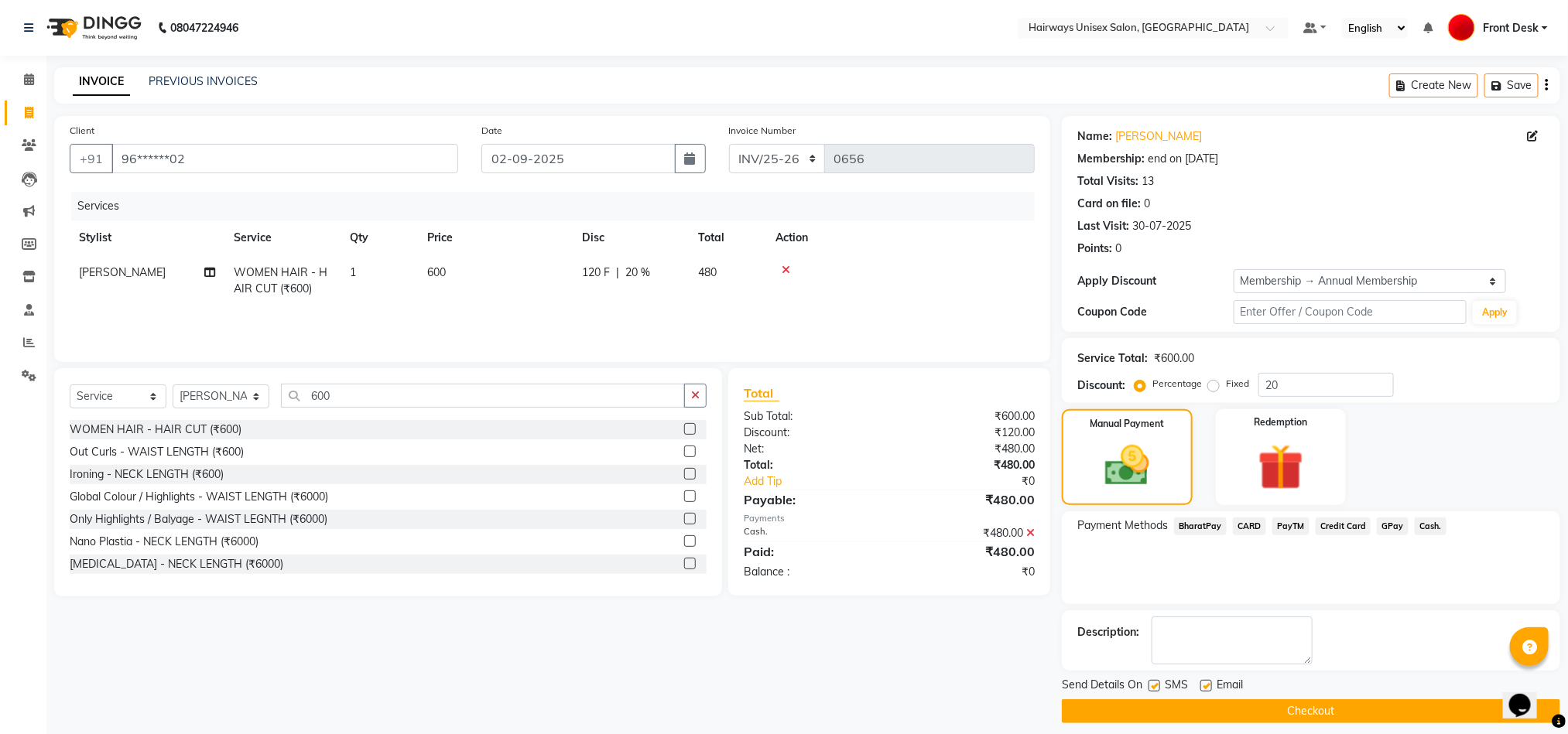
click at [1150, 690] on label at bounding box center [1154, 686] width 11 height 11
click at [1150, 690] on input "checkbox" at bounding box center [1153, 686] width 10 height 10
checkbox input "false"
click at [1157, 712] on button "Checkout" at bounding box center [1311, 711] width 499 height 24
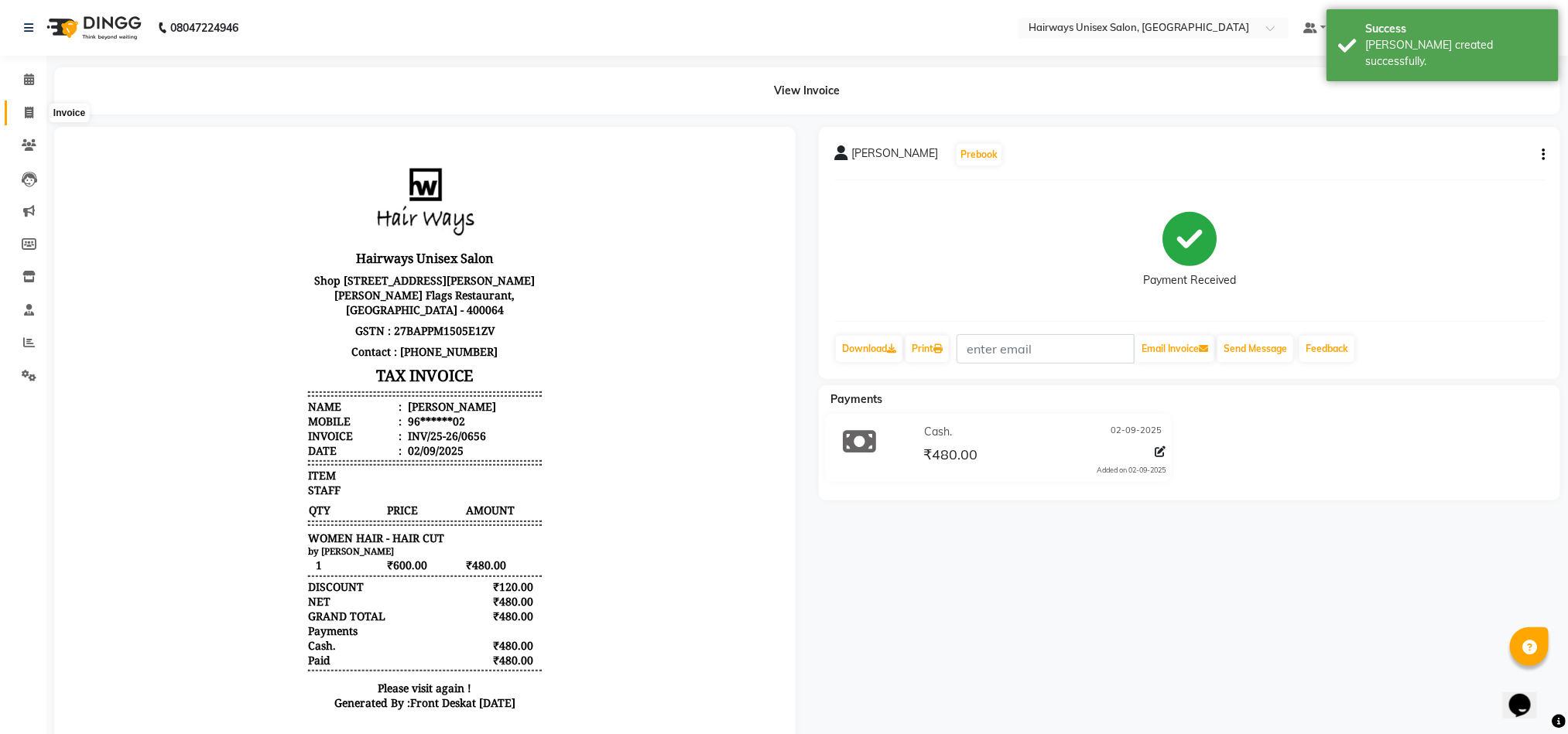
click at [38, 111] on span at bounding box center [28, 113] width 27 height 18
select select "786"
select select "service"
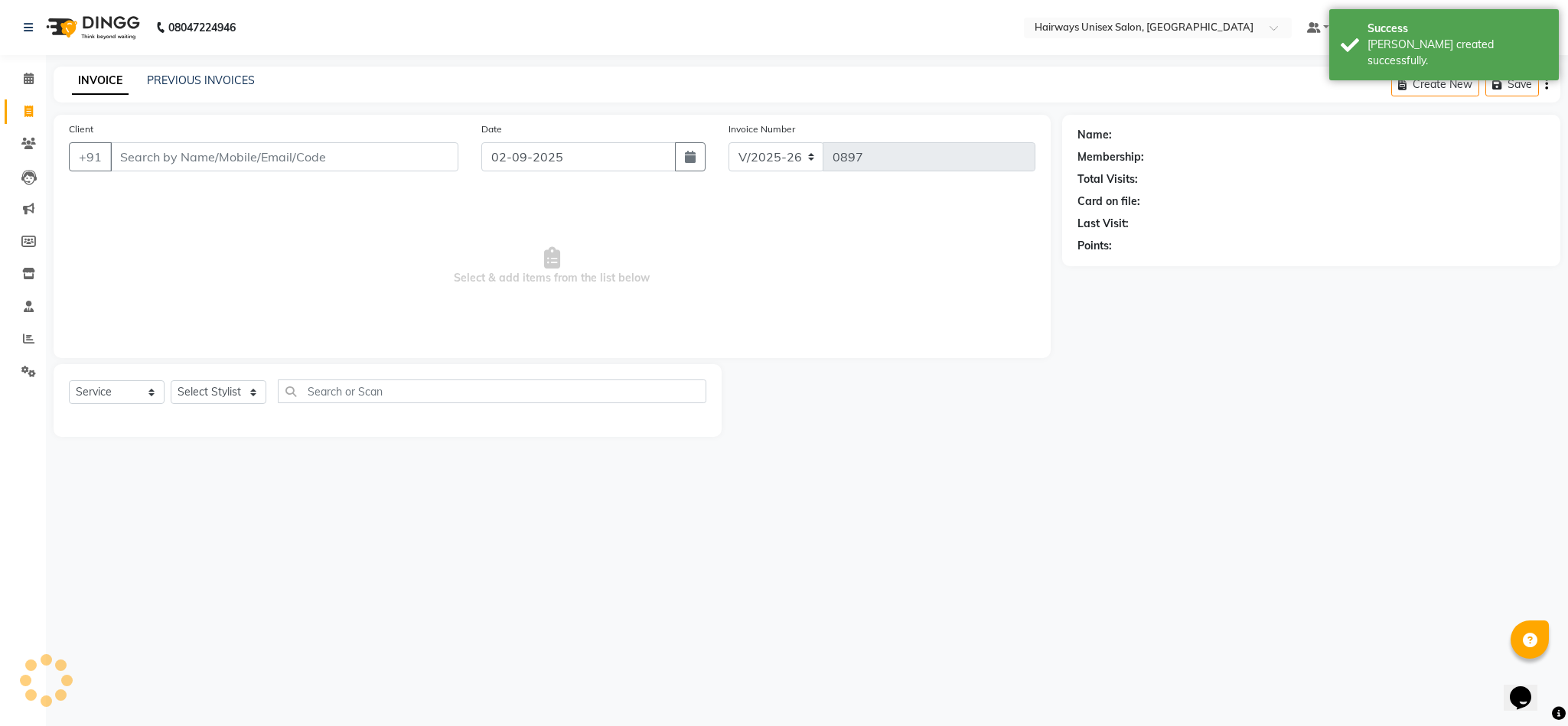
click at [170, 151] on input "Client" at bounding box center [284, 157] width 348 height 29
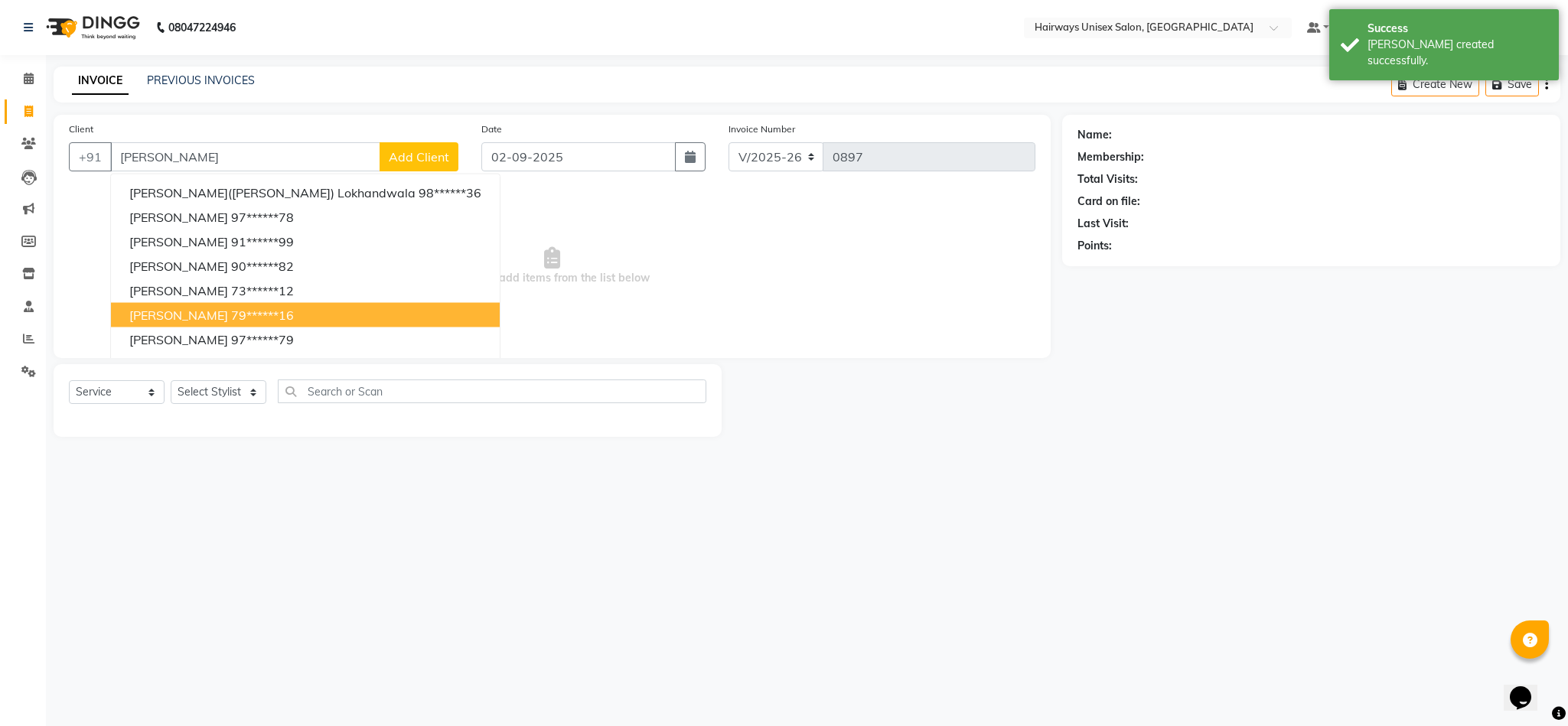
click at [231, 320] on ngb-highlight "79******16" at bounding box center [262, 315] width 63 height 15
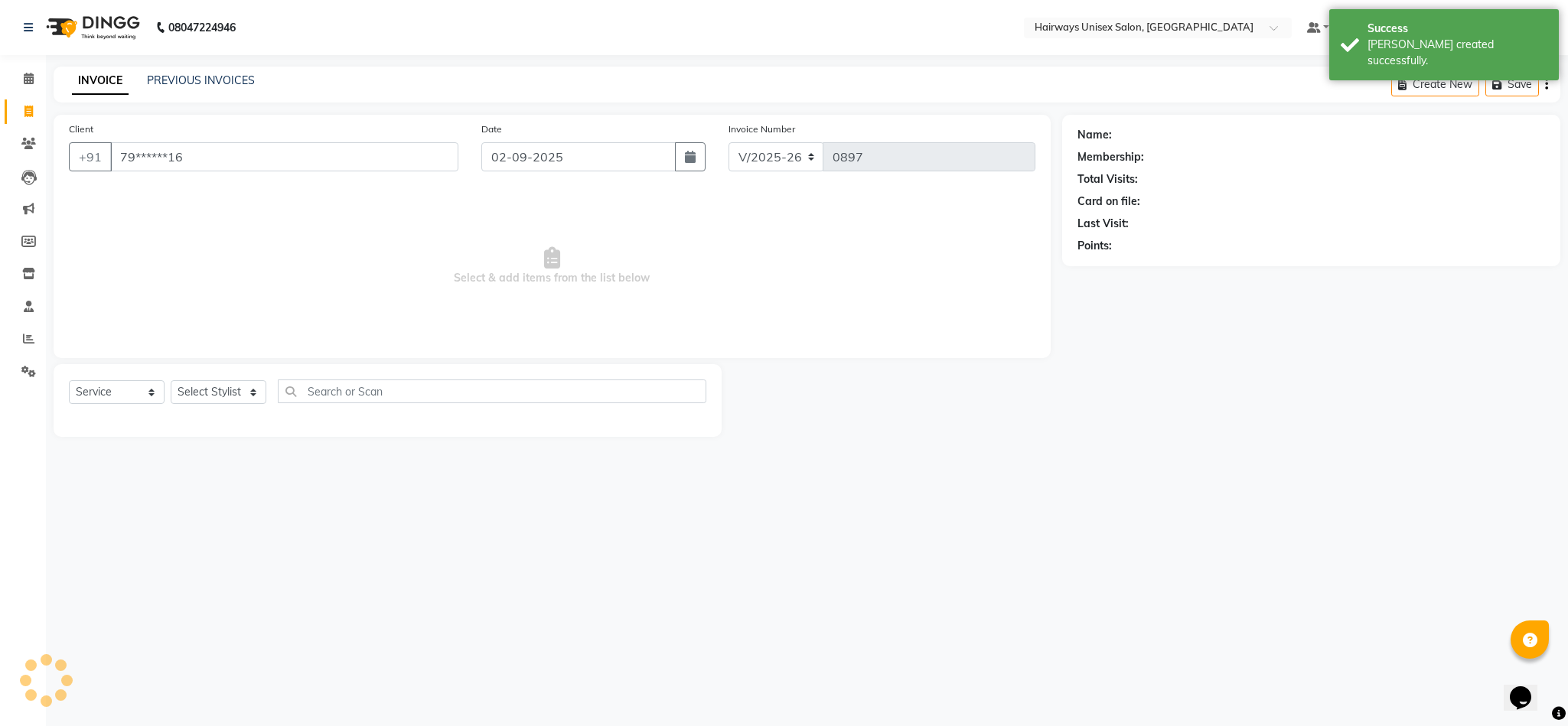
type input "79******16"
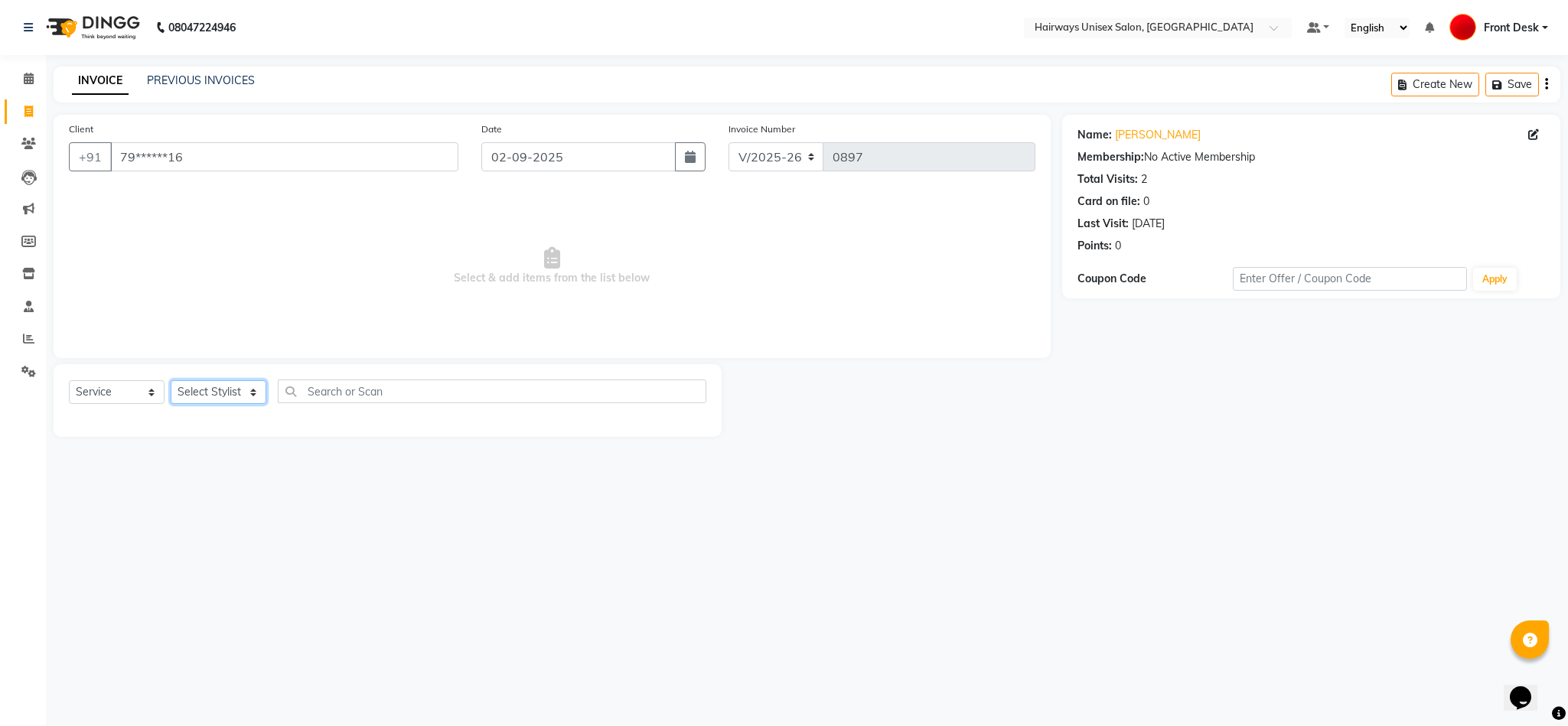
click at [216, 396] on select "Select Stylist AHSAAN ALI MALIK ALIM ANSARI bablu DANISH EMRAN Front Desk GULFA…" at bounding box center [218, 392] width 96 height 24
select select "13248"
click at [170, 381] on select "Select Stylist AHSAAN ALI MALIK ALIM ANSARI bablu DANISH EMRAN Front Desk GULFA…" at bounding box center [218, 392] width 96 height 24
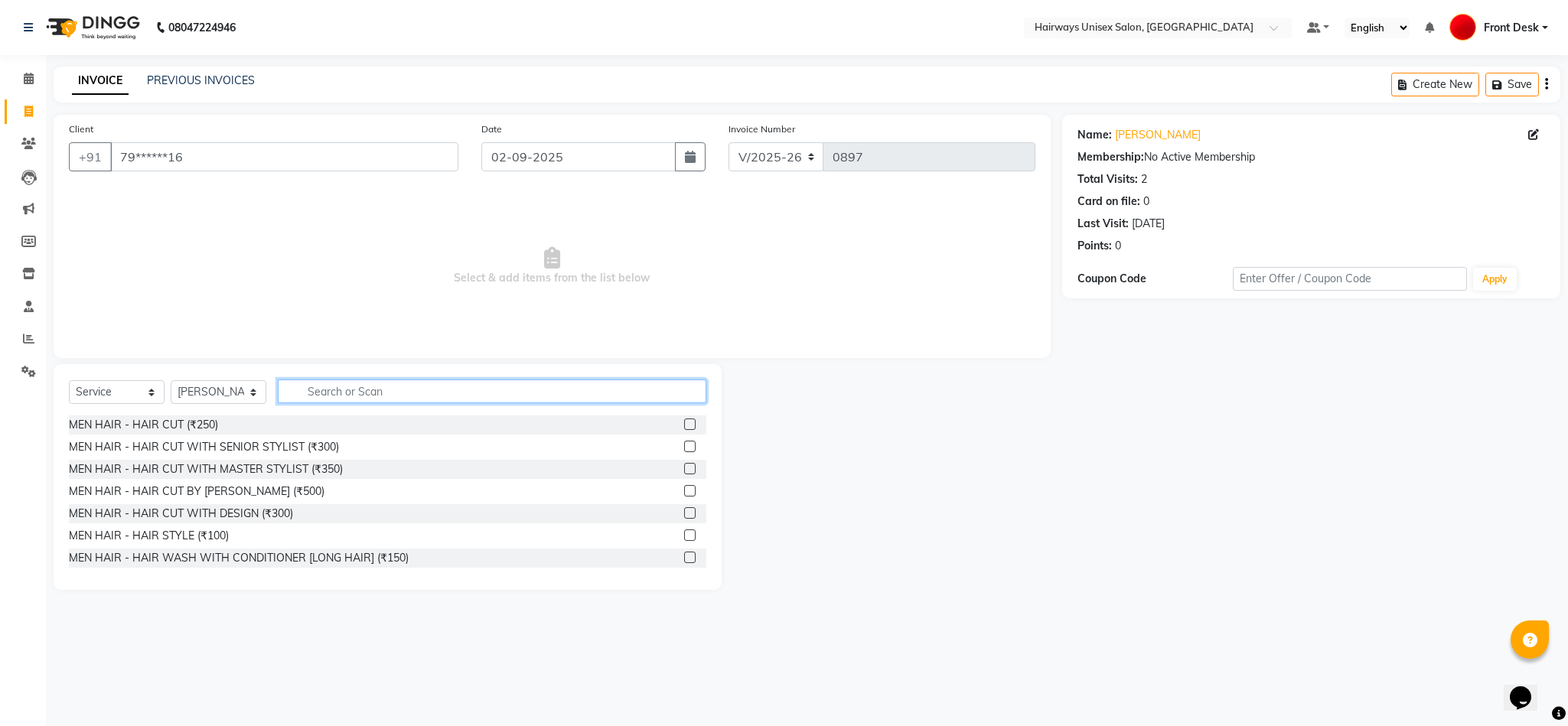
click at [610, 396] on input "text" at bounding box center [491, 392] width 429 height 24
type input "100"
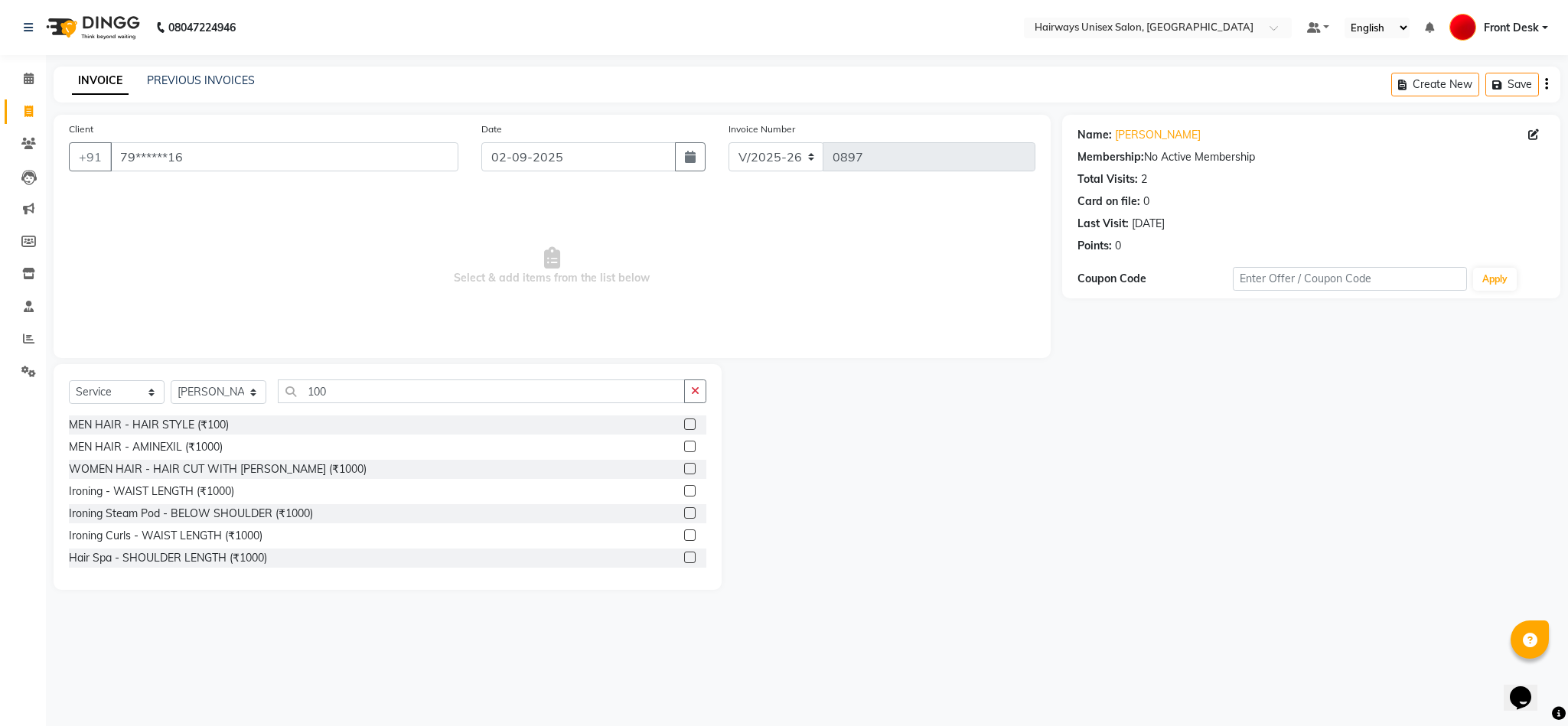
click at [684, 473] on label at bounding box center [690, 469] width 11 height 11
click at [684, 473] on input "checkbox" at bounding box center [689, 470] width 10 height 10
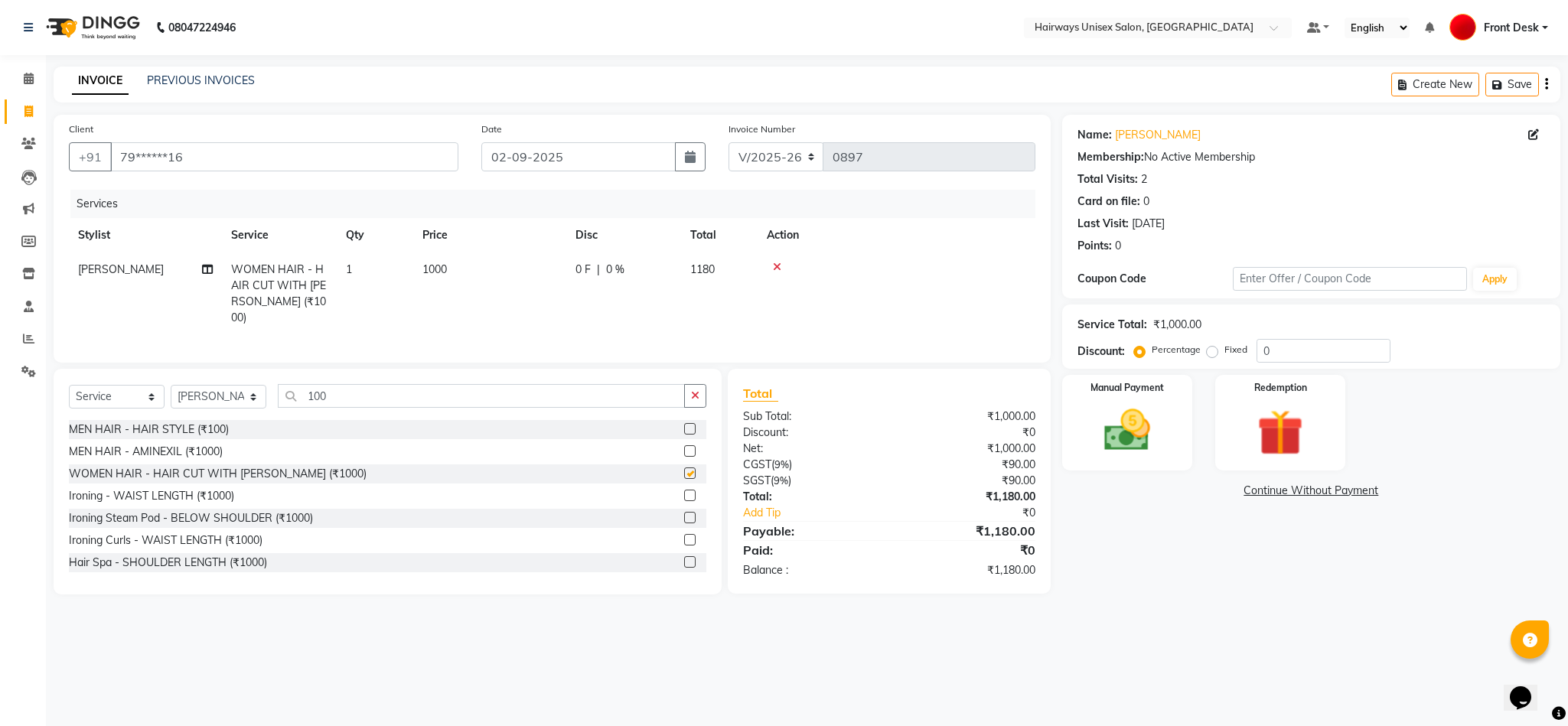
checkbox input "false"
click at [438, 269] on span "1000" at bounding box center [434, 269] width 24 height 14
select select "13248"
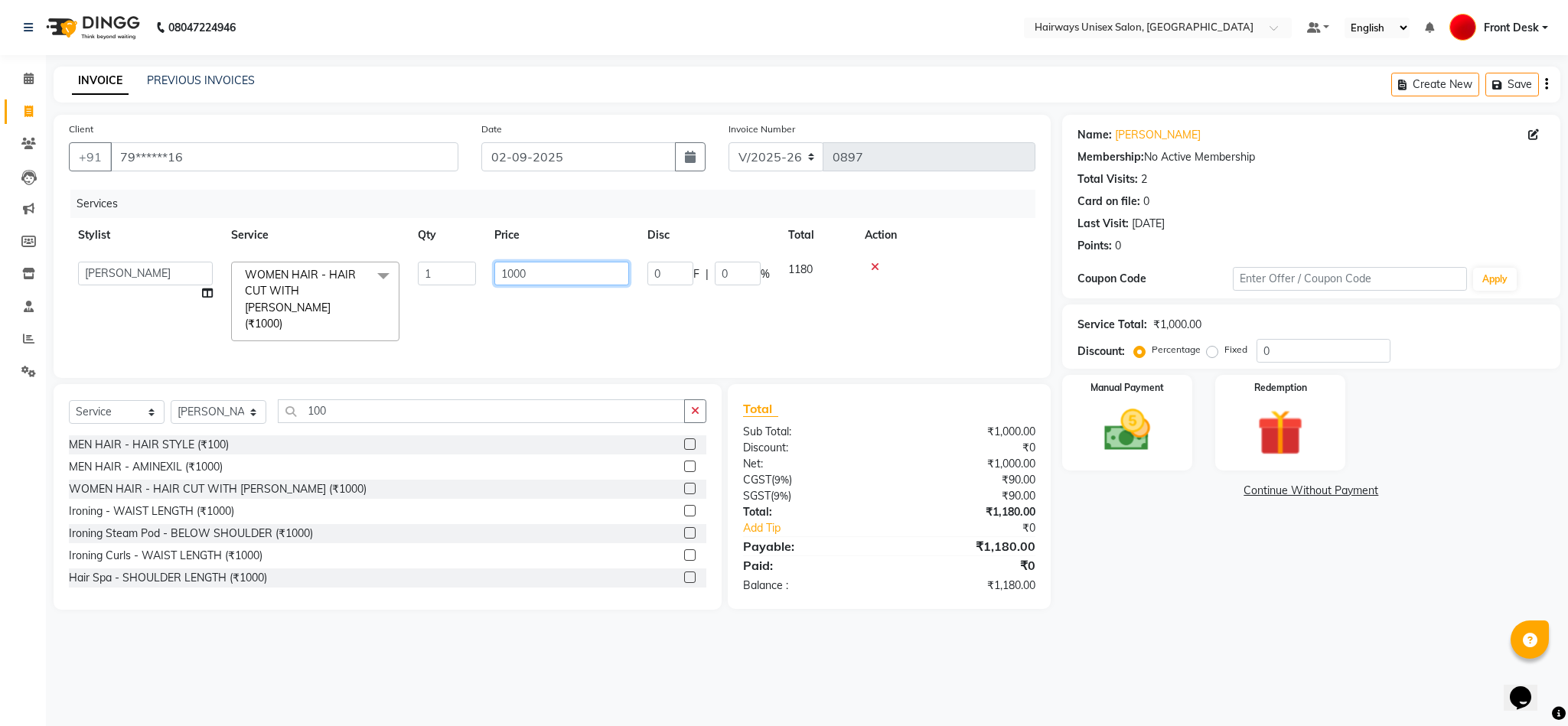
click at [515, 276] on input "1000" at bounding box center [561, 273] width 134 height 24
type input "900"
click at [677, 298] on td "0 F | 0 %" at bounding box center [708, 301] width 141 height 98
select select "13248"
drag, startPoint x: 778, startPoint y: 150, endPoint x: 786, endPoint y: 170, distance: 21.5
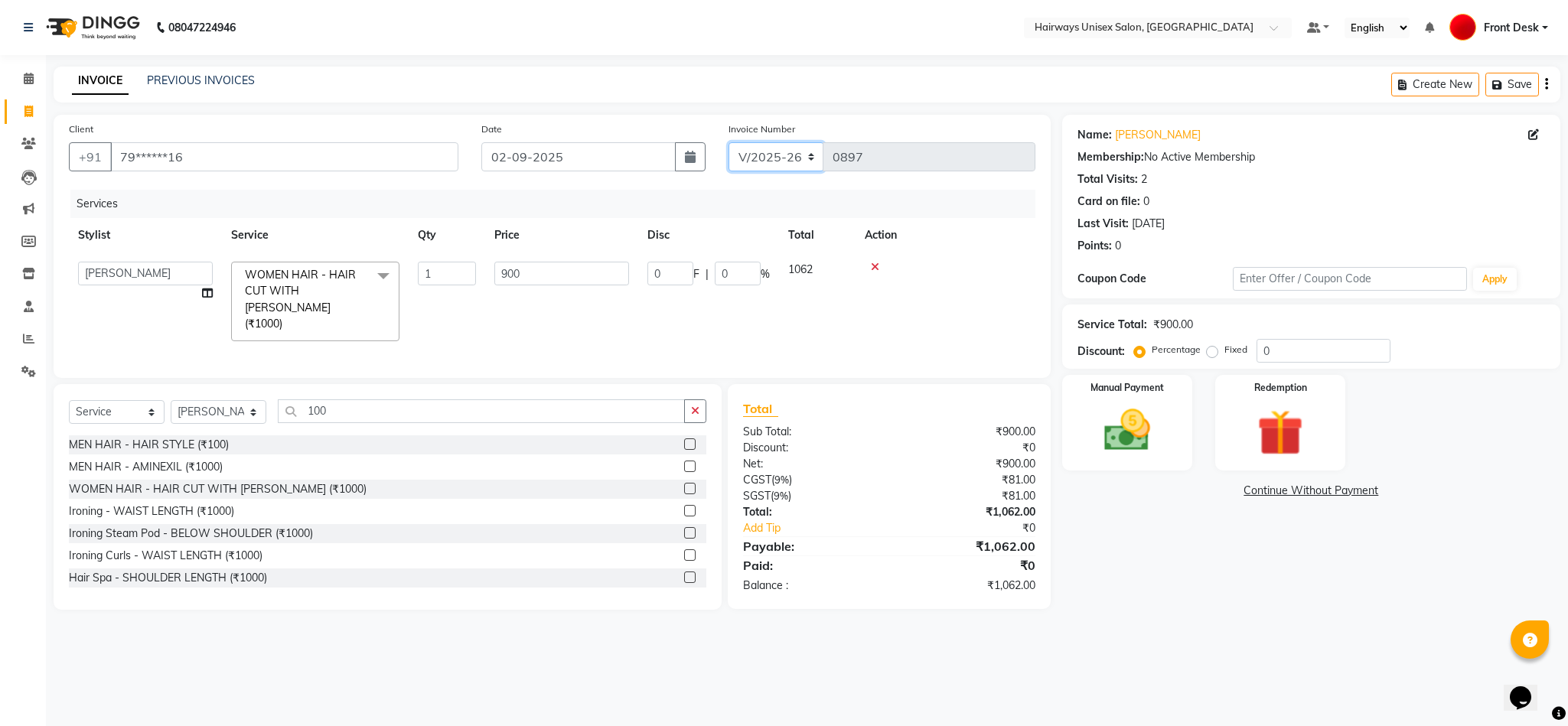
click at [778, 150] on select "INV/25-26 V/2025-26" at bounding box center [776, 157] width 96 height 29
select select "6958"
click at [729, 142] on select "INV/25-26 V/2025-26" at bounding box center [776, 157] width 96 height 29
type input "0657"
click at [1548, 88] on div "Create New Save" at bounding box center [1476, 84] width 169 height 36
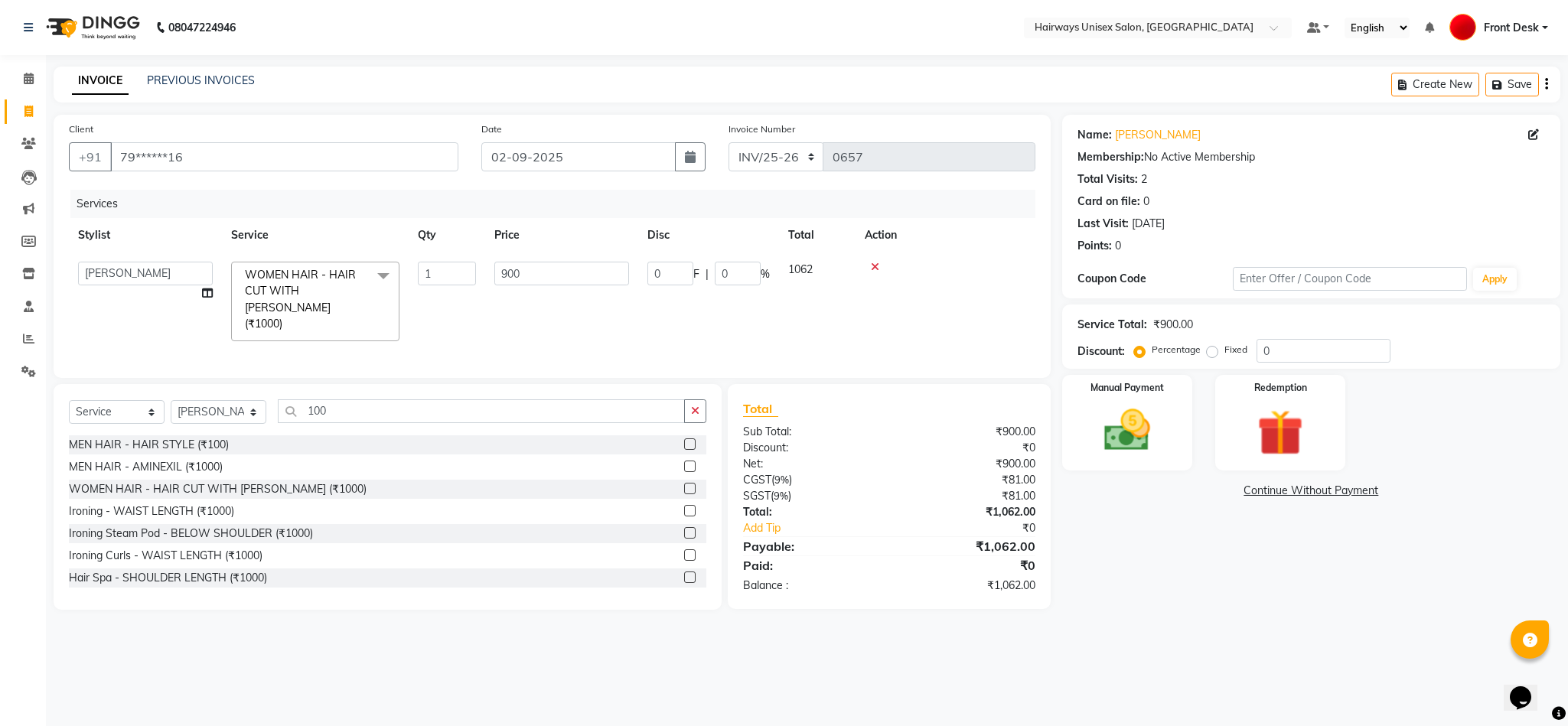
click at [1545, 88] on button "button" at bounding box center [1546, 84] width 3 height 36
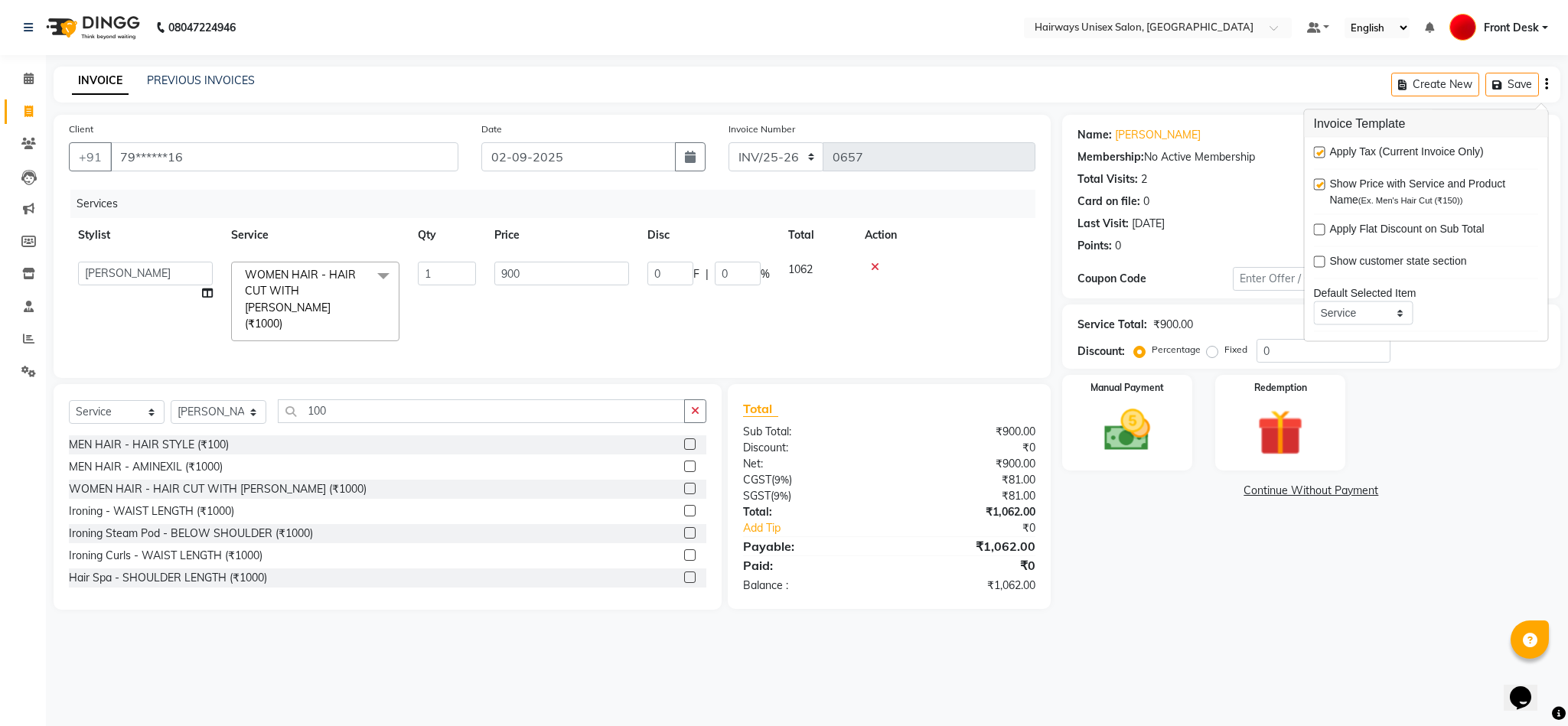
click at [1320, 150] on label at bounding box center [1320, 153] width 11 height 11
click at [1320, 150] on input "checkbox" at bounding box center [1319, 154] width 10 height 10
checkbox input "false"
click at [1134, 454] on img at bounding box center [1127, 431] width 78 height 55
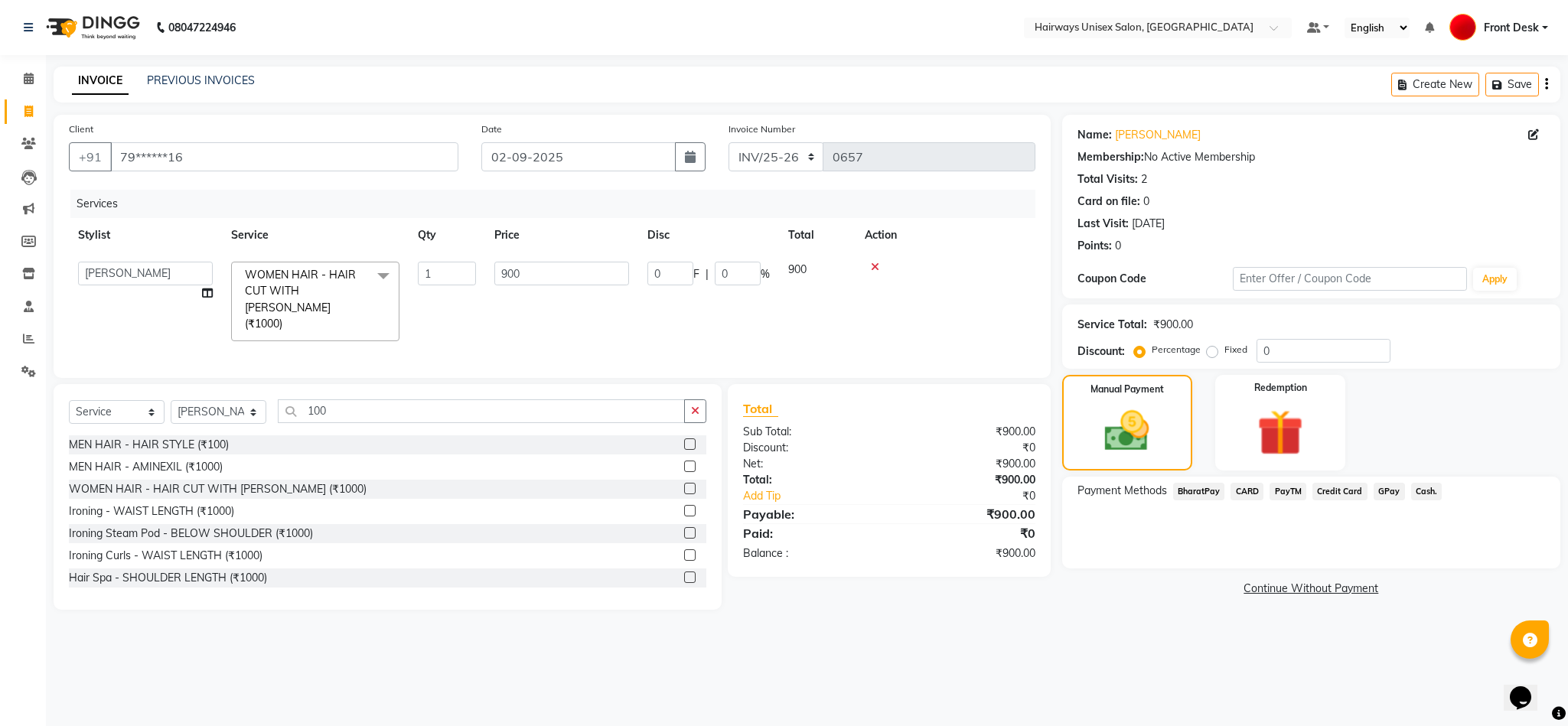
click at [1429, 496] on span "Cash." at bounding box center [1426, 491] width 31 height 18
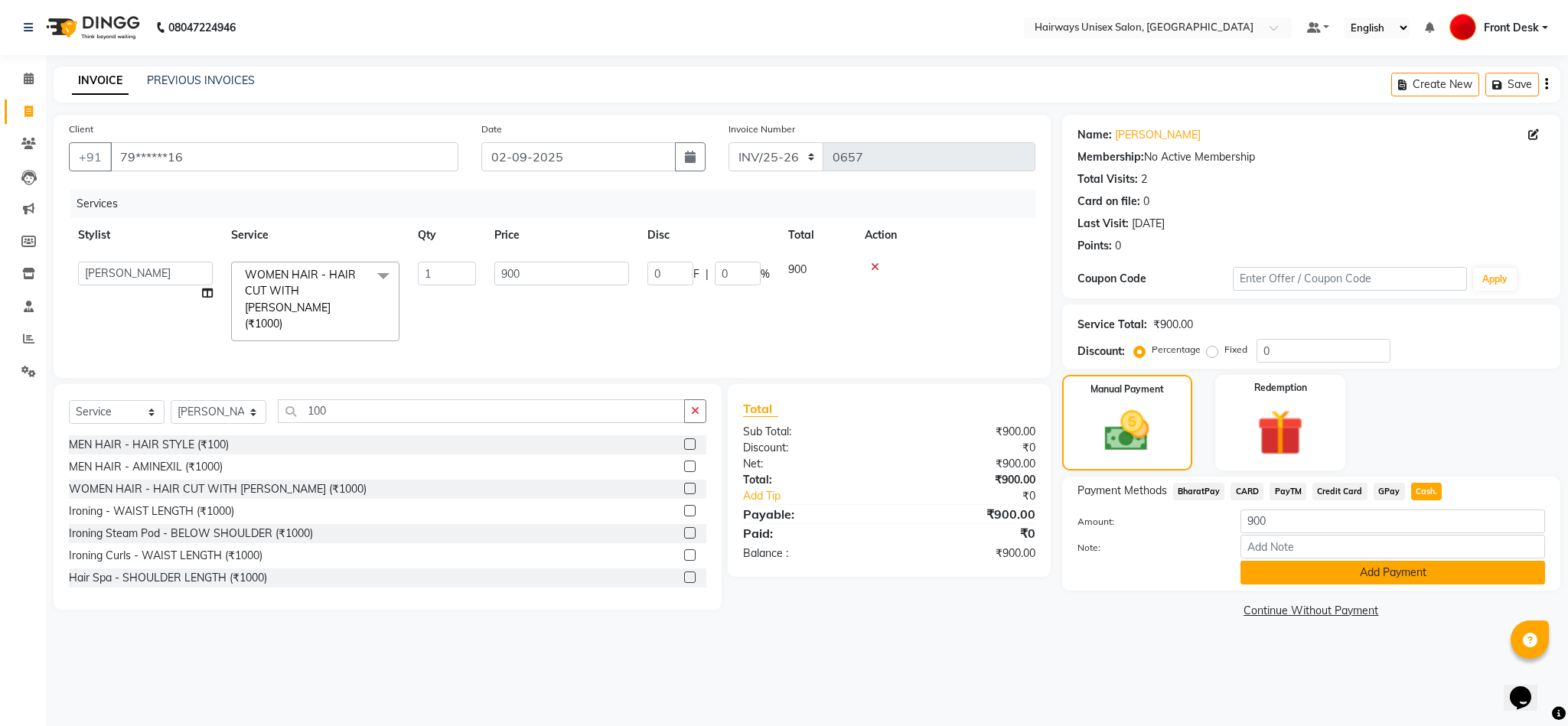
click at [1375, 576] on button "Add Payment" at bounding box center [1393, 573] width 305 height 24
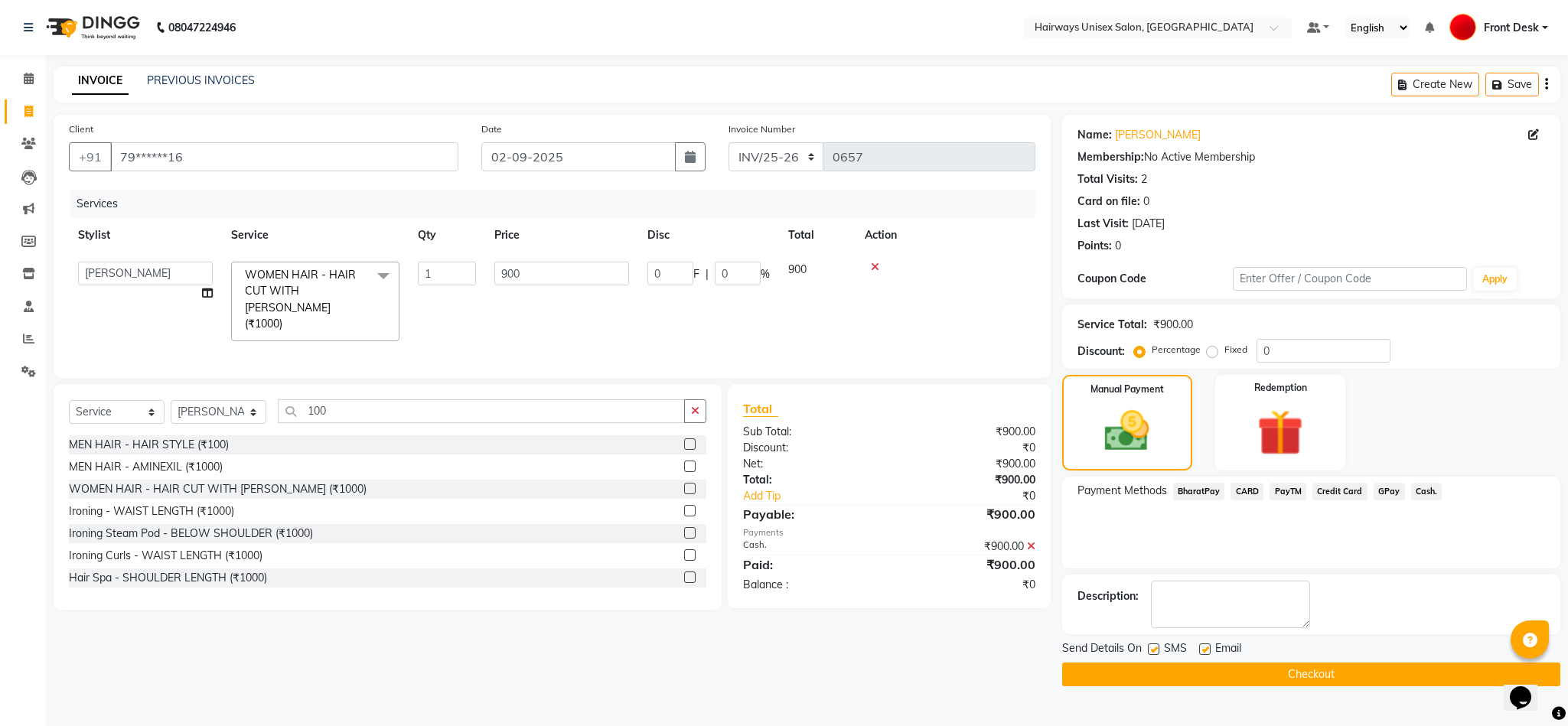
click at [1147, 647] on label at bounding box center [1153, 649] width 11 height 11
click at [1147, 647] on input "checkbox" at bounding box center [1152, 650] width 10 height 10
checkbox input "false"
click at [1147, 679] on button "Checkout" at bounding box center [1311, 675] width 499 height 24
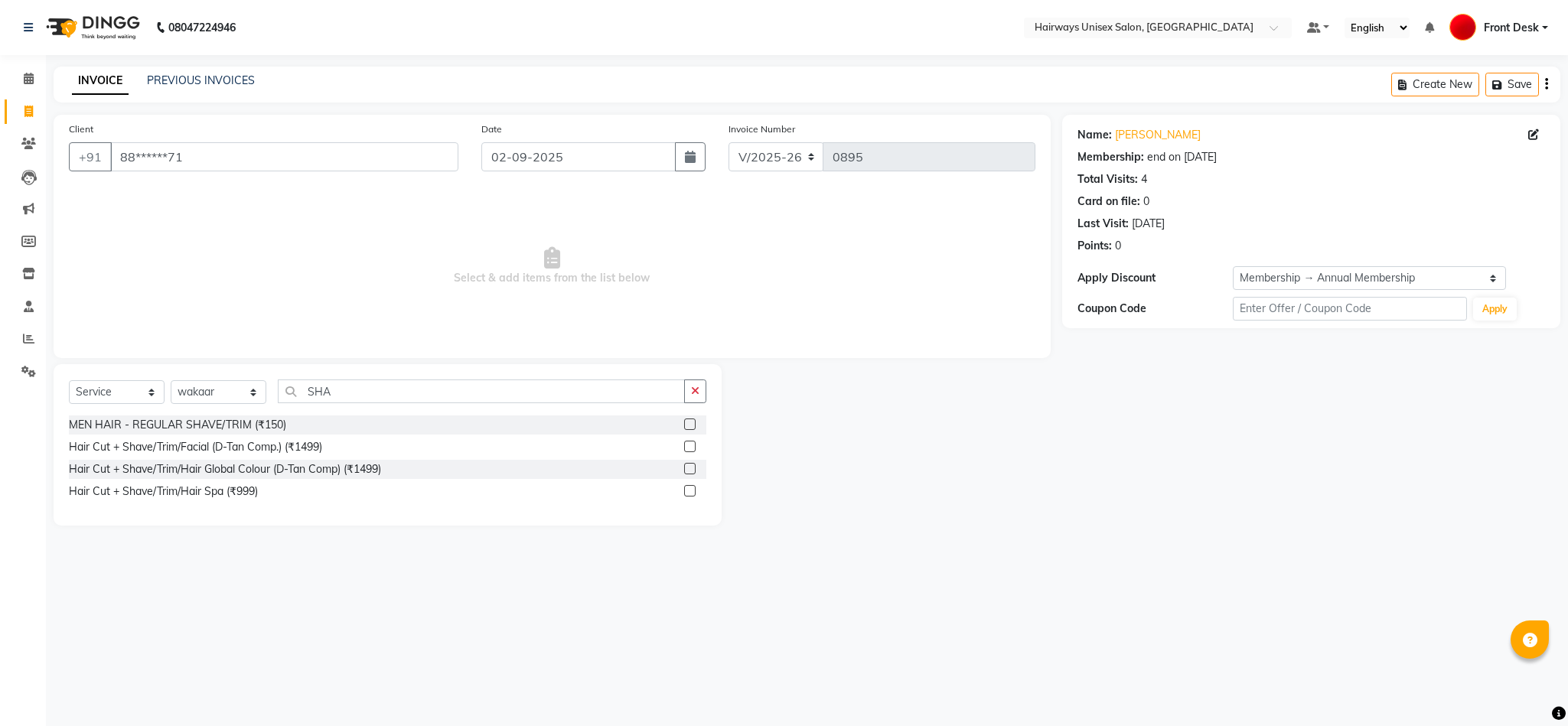
select select "786"
select select "service"
select select "89168"
select select "1: Object"
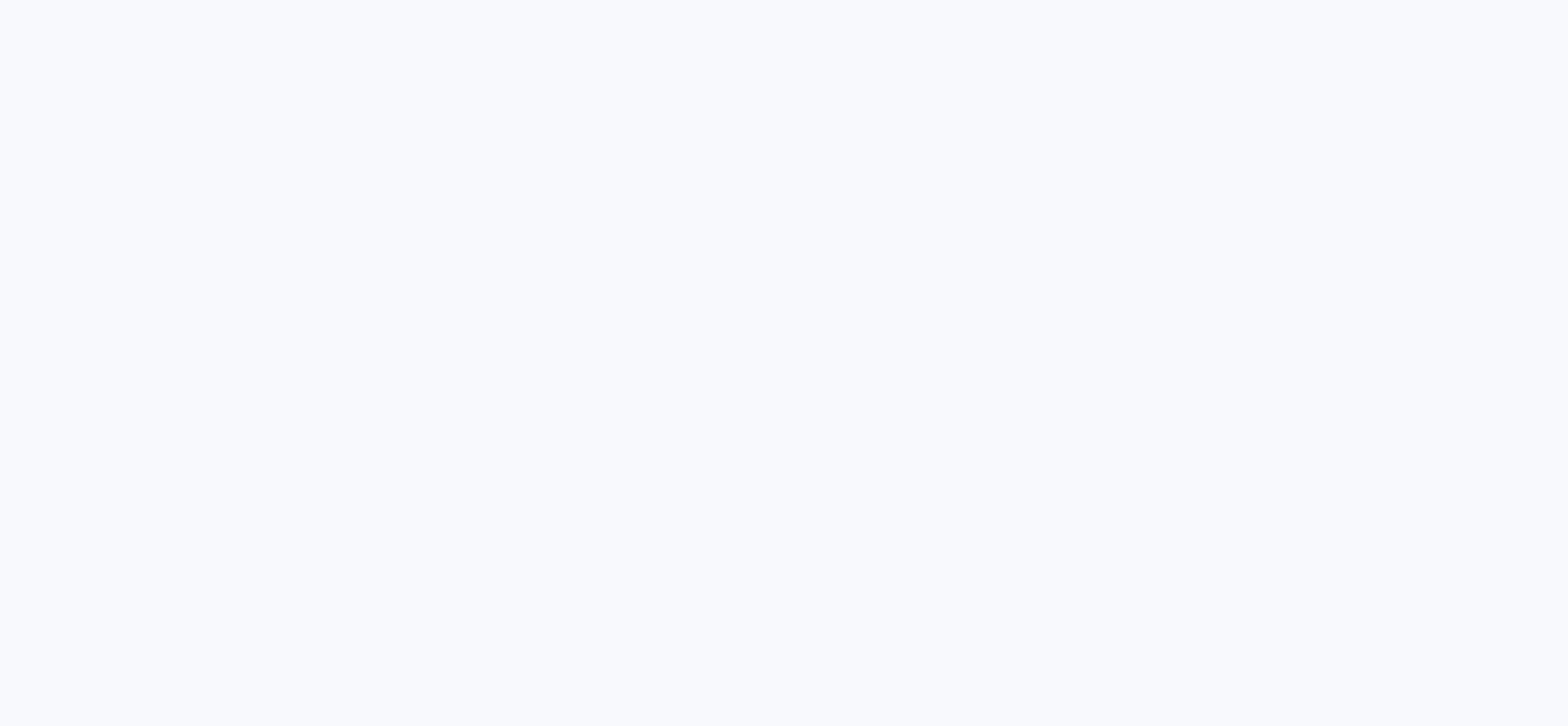
select select "786"
select select "service"
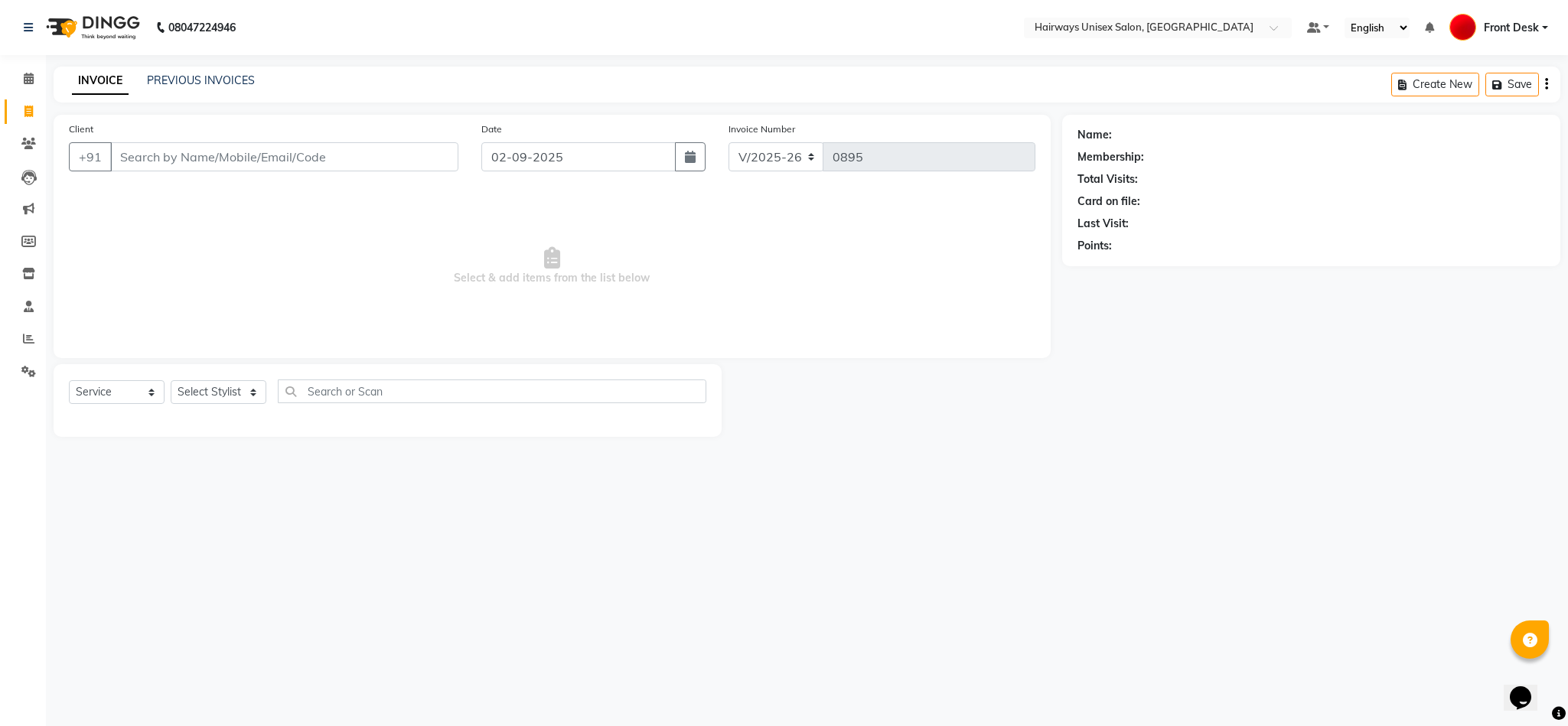
click at [404, 158] on input "Client" at bounding box center [284, 157] width 348 height 29
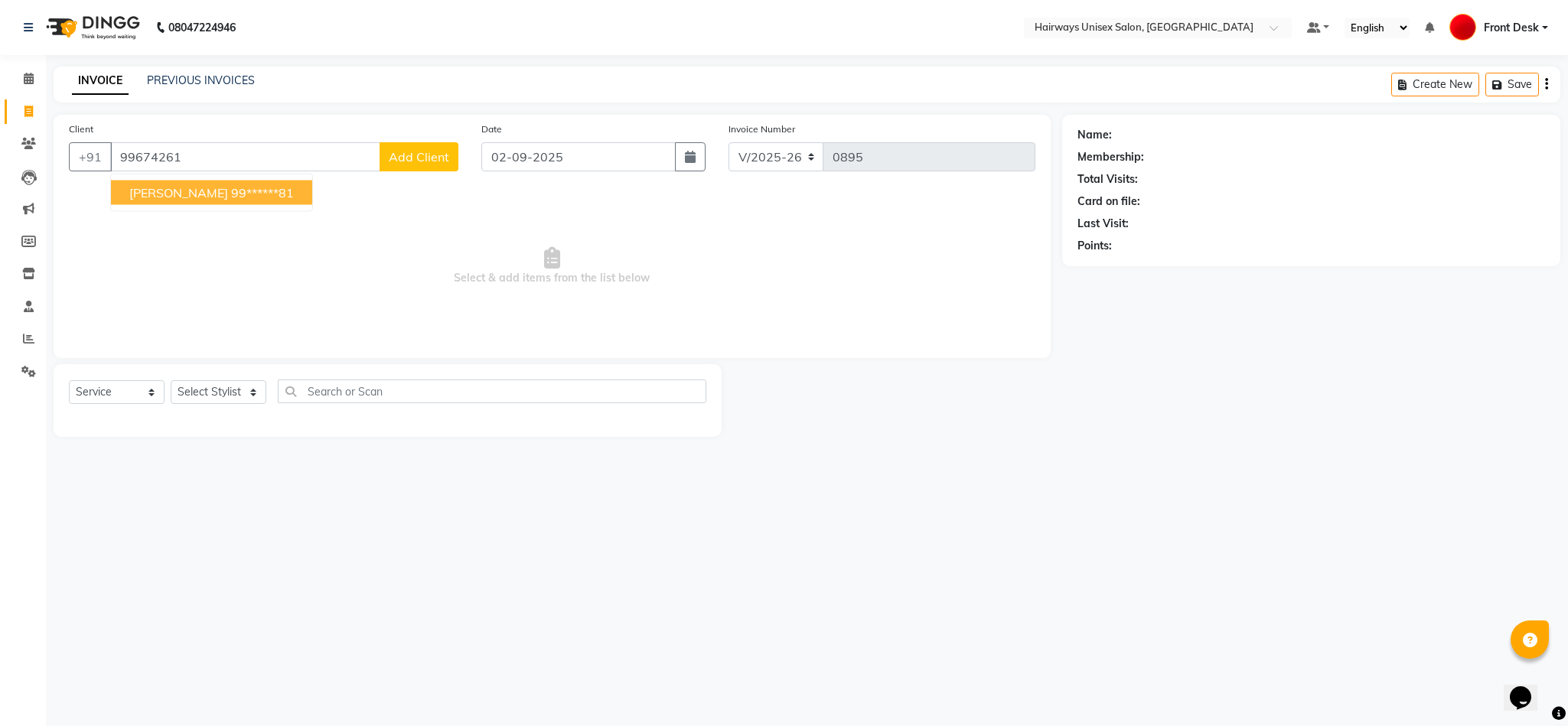
click at [258, 205] on ngb-typeahead-window "NAINESH 99******81" at bounding box center [211, 193] width 203 height 39
click at [244, 195] on ngb-highlight "99******81" at bounding box center [262, 192] width 63 height 15
type input "99******81"
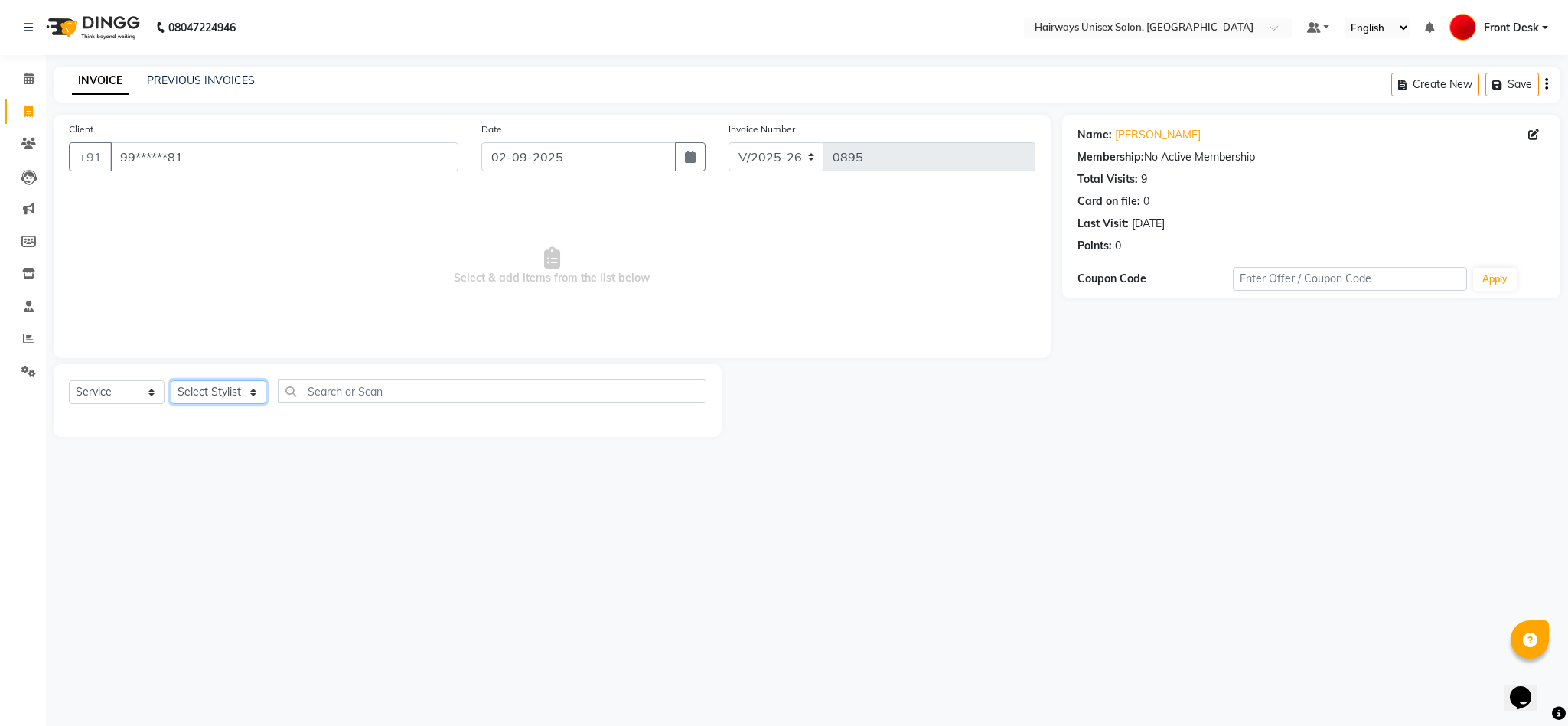
click at [235, 387] on select "Select Stylist AHSAAN ALI MALIK ALIM ANSARI bablu DANISH EMRAN Front Desk GULFA…" at bounding box center [218, 392] width 96 height 24
click at [1533, 135] on icon at bounding box center [1533, 134] width 10 height 10
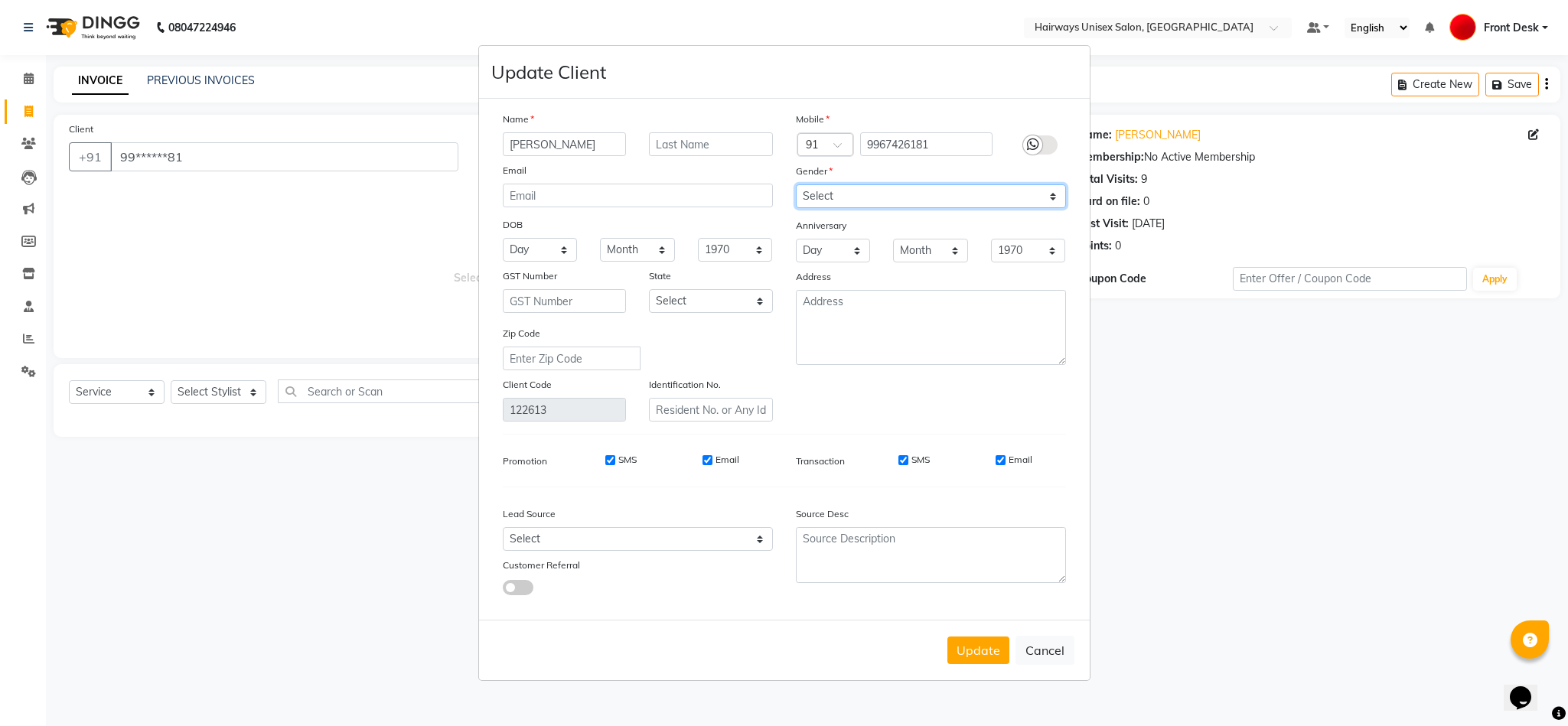
click at [892, 199] on select "Select Male Female Other Prefer Not To Say" at bounding box center [931, 196] width 270 height 24
select select "male"
click at [796, 185] on select "Select Male Female Other Prefer Not To Say" at bounding box center [931, 196] width 270 height 24
click at [967, 643] on button "Update" at bounding box center [978, 650] width 62 height 27
select select
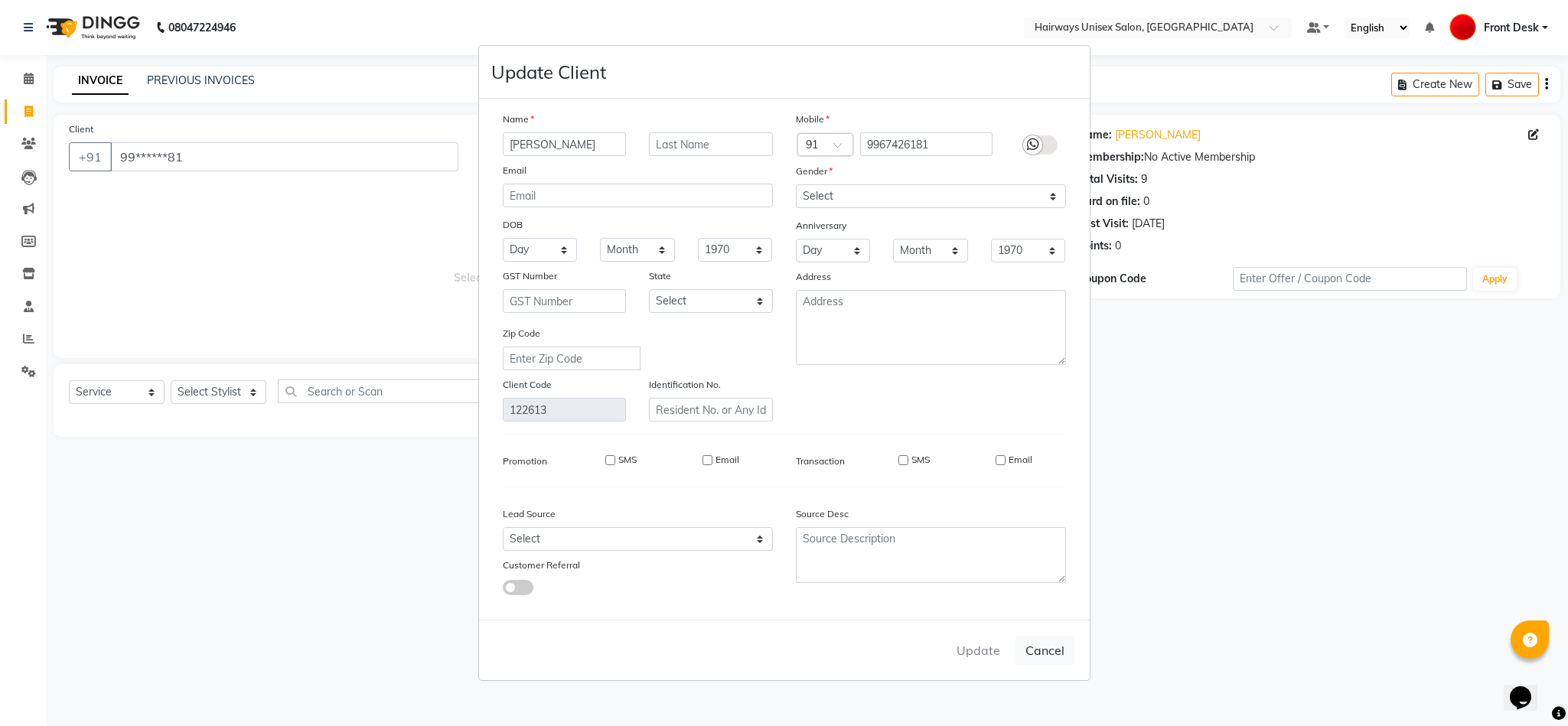
select select
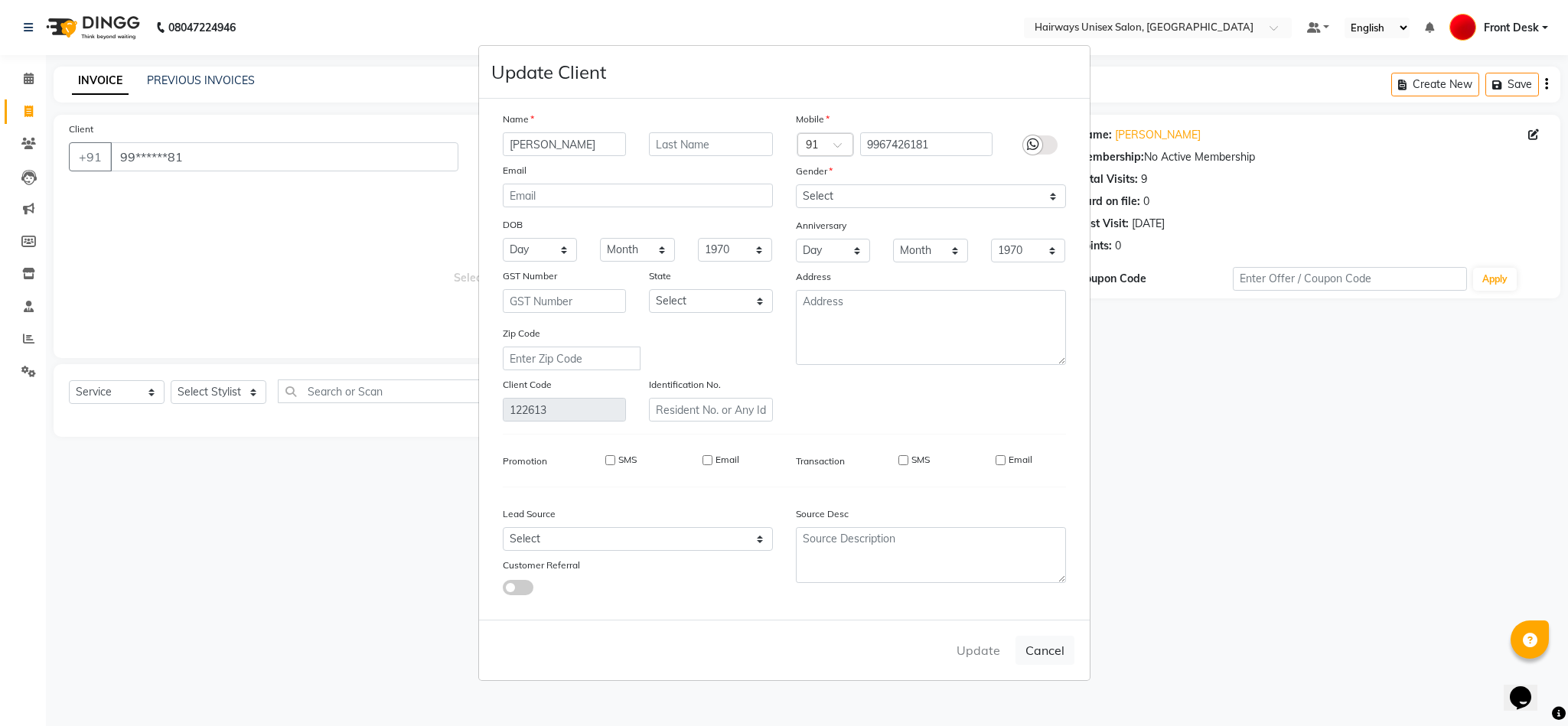
select select
checkbox input "false"
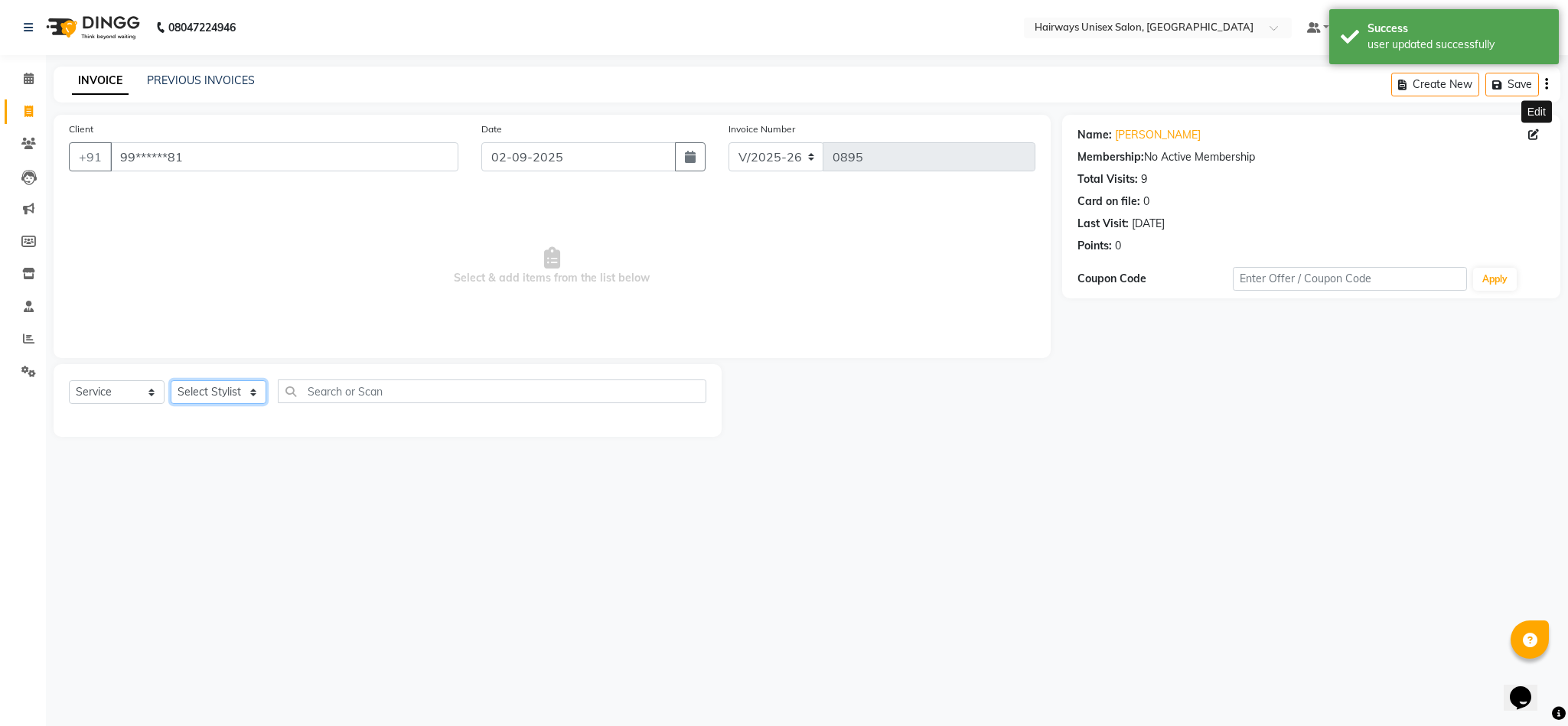
click at [219, 388] on select "Select Stylist AHSAAN ALI MALIK ALIM ANSARI bablu DANISH EMRAN Front Desk GULFA…" at bounding box center [218, 392] width 96 height 24
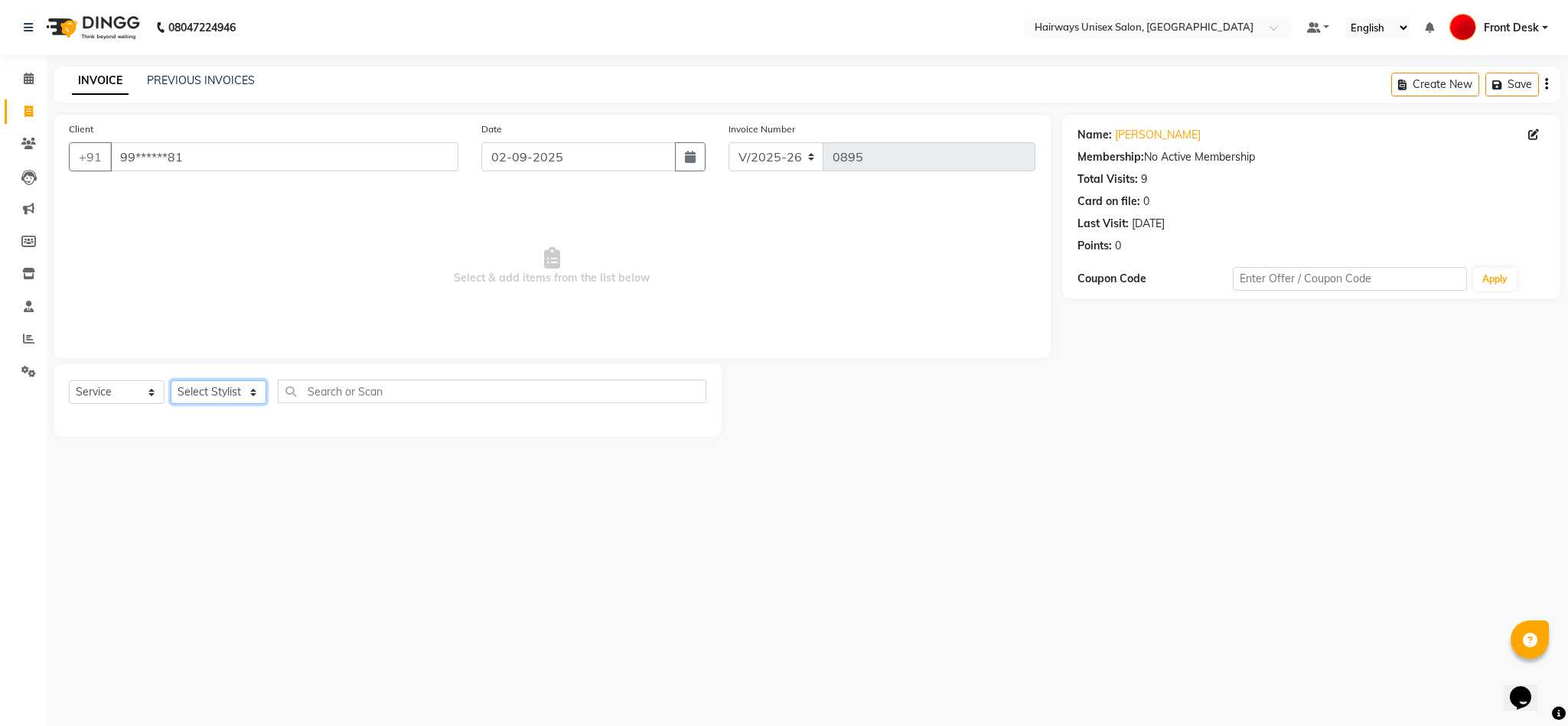
select select "54499"
click at [170, 381] on select "Select Stylist AHSAAN ALI MALIK ALIM ANSARI bablu DANISH EMRAN Front Desk GULFA…" at bounding box center [218, 392] width 96 height 24
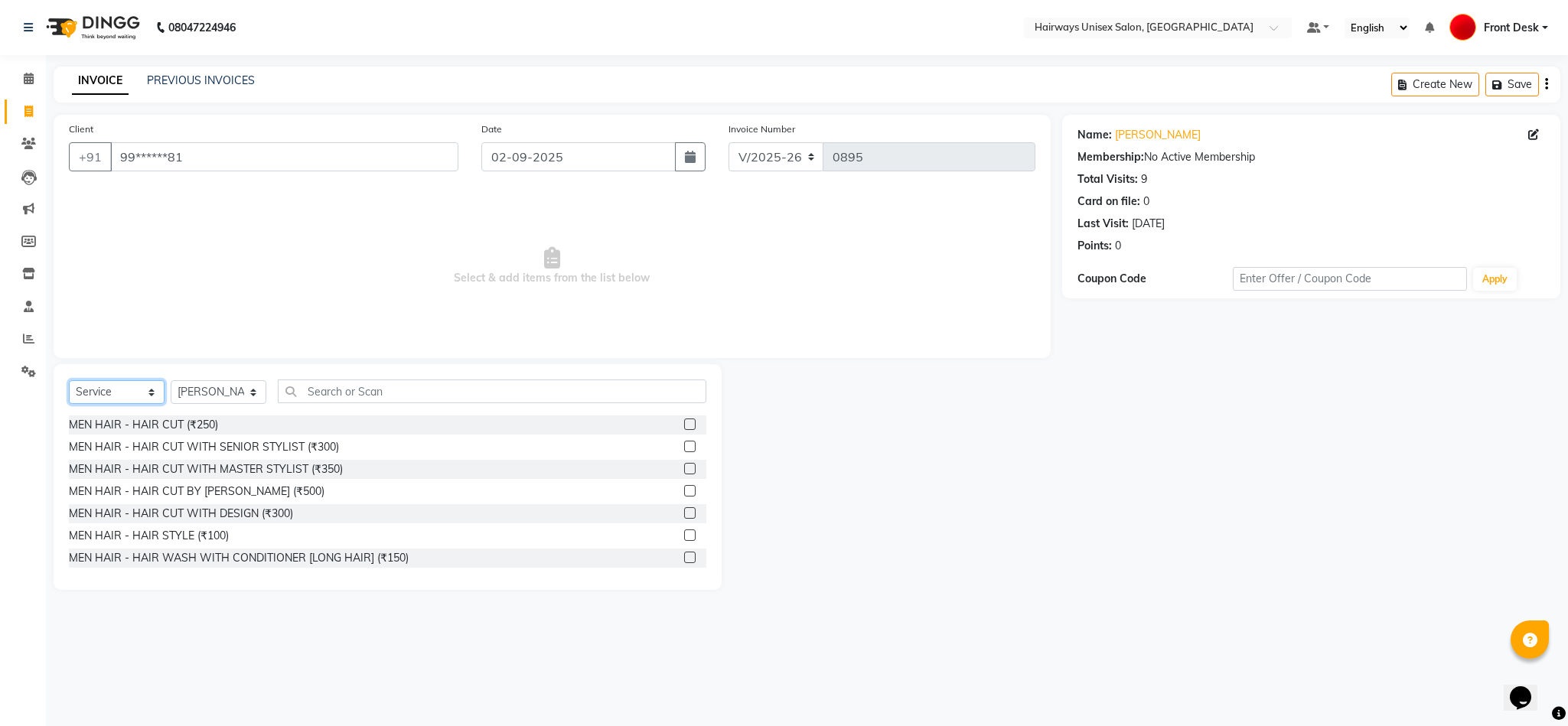
click at [124, 400] on select "Select Service Product Membership Package Voucher Prepaid Gift Card" at bounding box center [117, 392] width 96 height 24
select select "membership"
click at [69, 381] on select "Select Service Product Membership Package Voucher Prepaid Gift Card" at bounding box center [117, 392] width 96 height 24
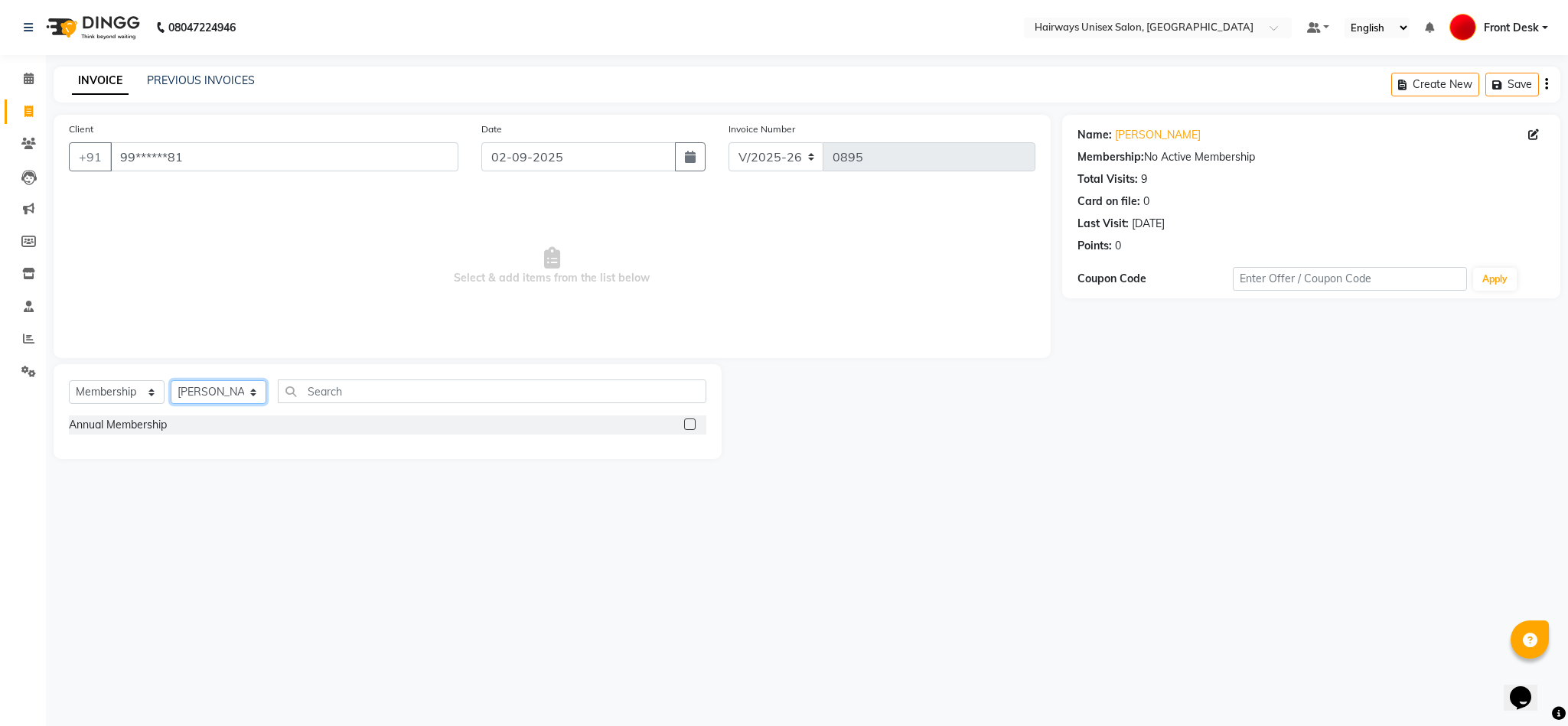
click at [220, 396] on select "Select Stylist AHSAAN ALI MALIK ALIM ANSARI bablu DANISH EMRAN Front Desk GULFA…" at bounding box center [218, 392] width 96 height 24
select select "13178"
click at [170, 381] on select "Select Stylist AHSAAN ALI MALIK ALIM ANSARI bablu DANISH EMRAN Front Desk GULFA…" at bounding box center [218, 392] width 96 height 24
click at [688, 419] on label at bounding box center [690, 425] width 11 height 11
click at [688, 420] on input "checkbox" at bounding box center [689, 425] width 10 height 10
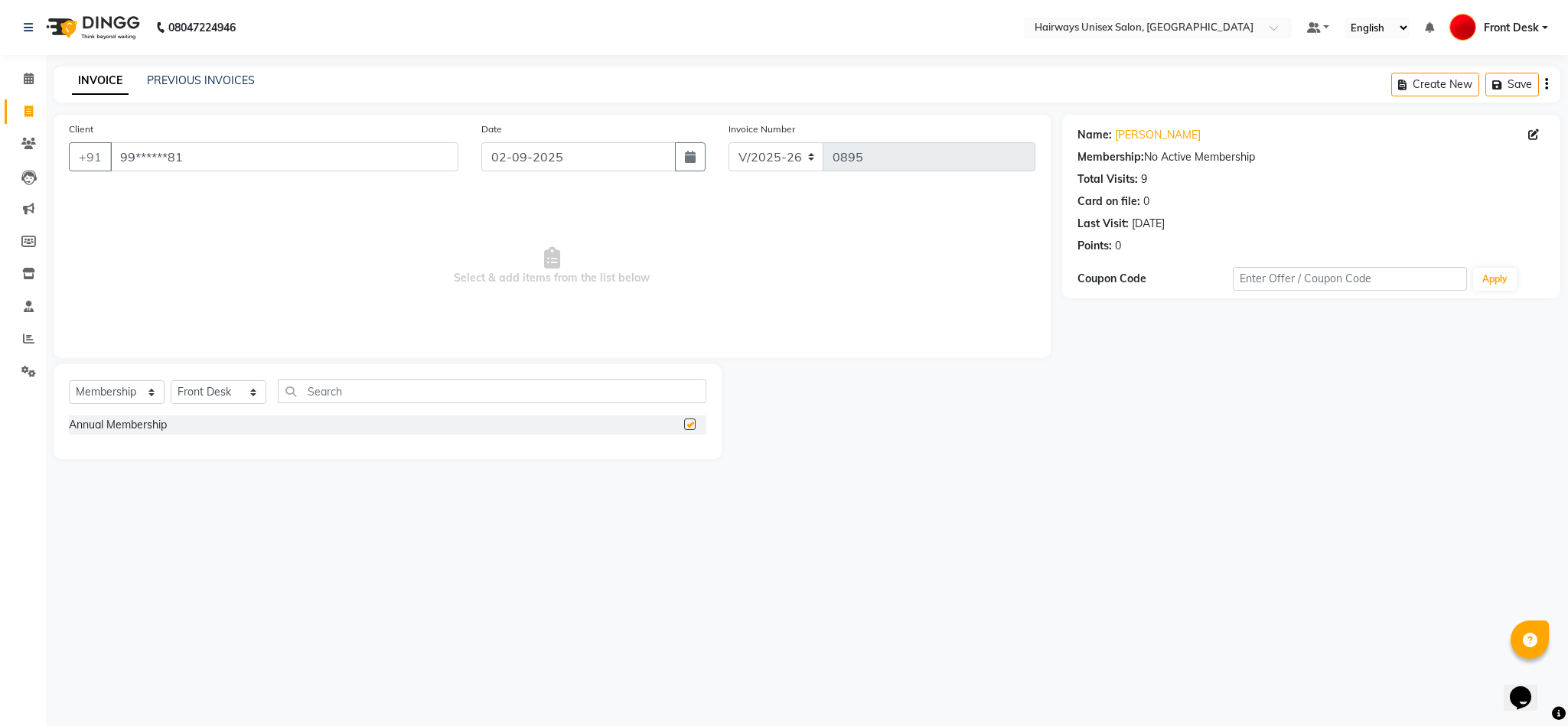
select select "select"
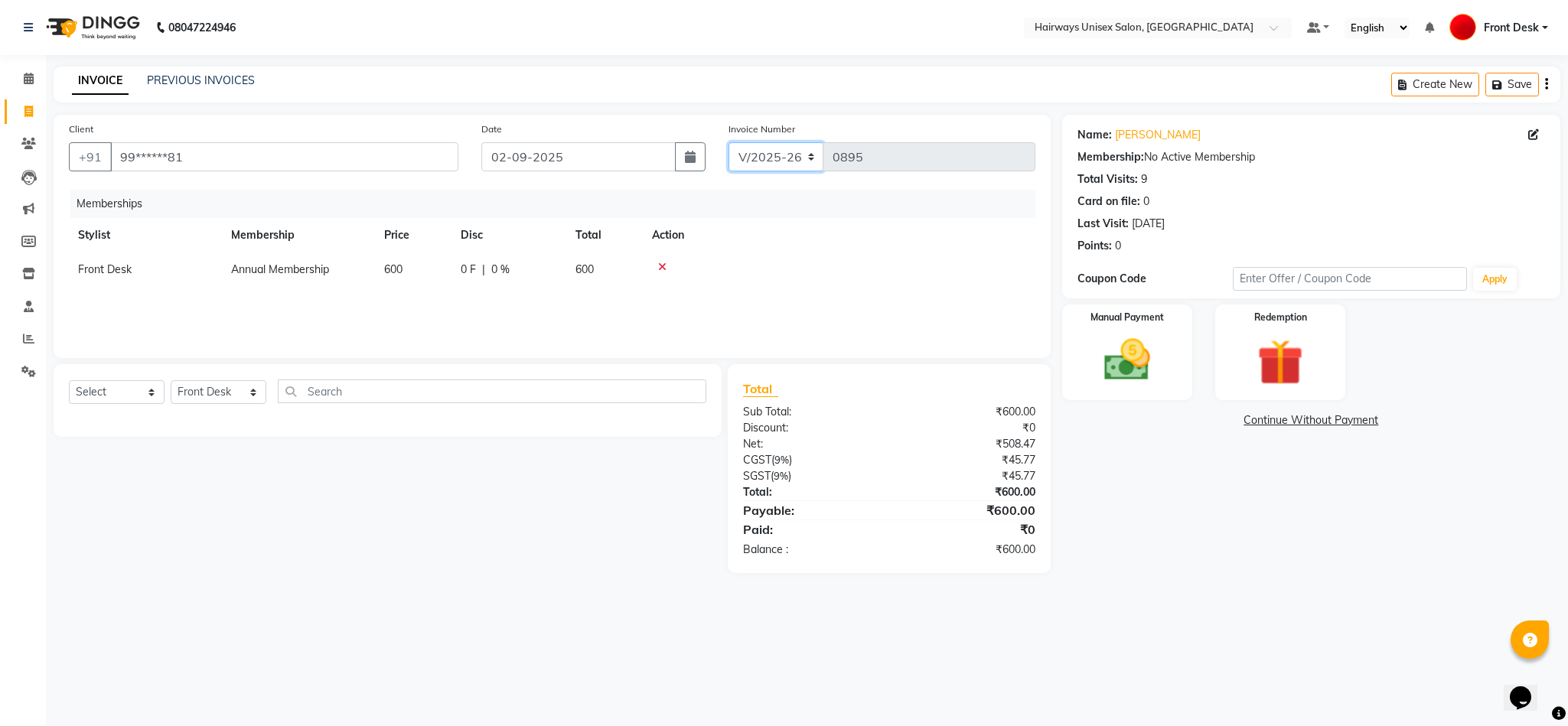
click at [777, 161] on select "INV/25-26 V/2025-26" at bounding box center [776, 157] width 96 height 29
click at [753, 274] on td at bounding box center [839, 269] width 392 height 35
click at [572, 273] on td "600" at bounding box center [604, 269] width 76 height 35
select select "13178"
drag, startPoint x: 468, startPoint y: 269, endPoint x: 372, endPoint y: 269, distance: 96.0
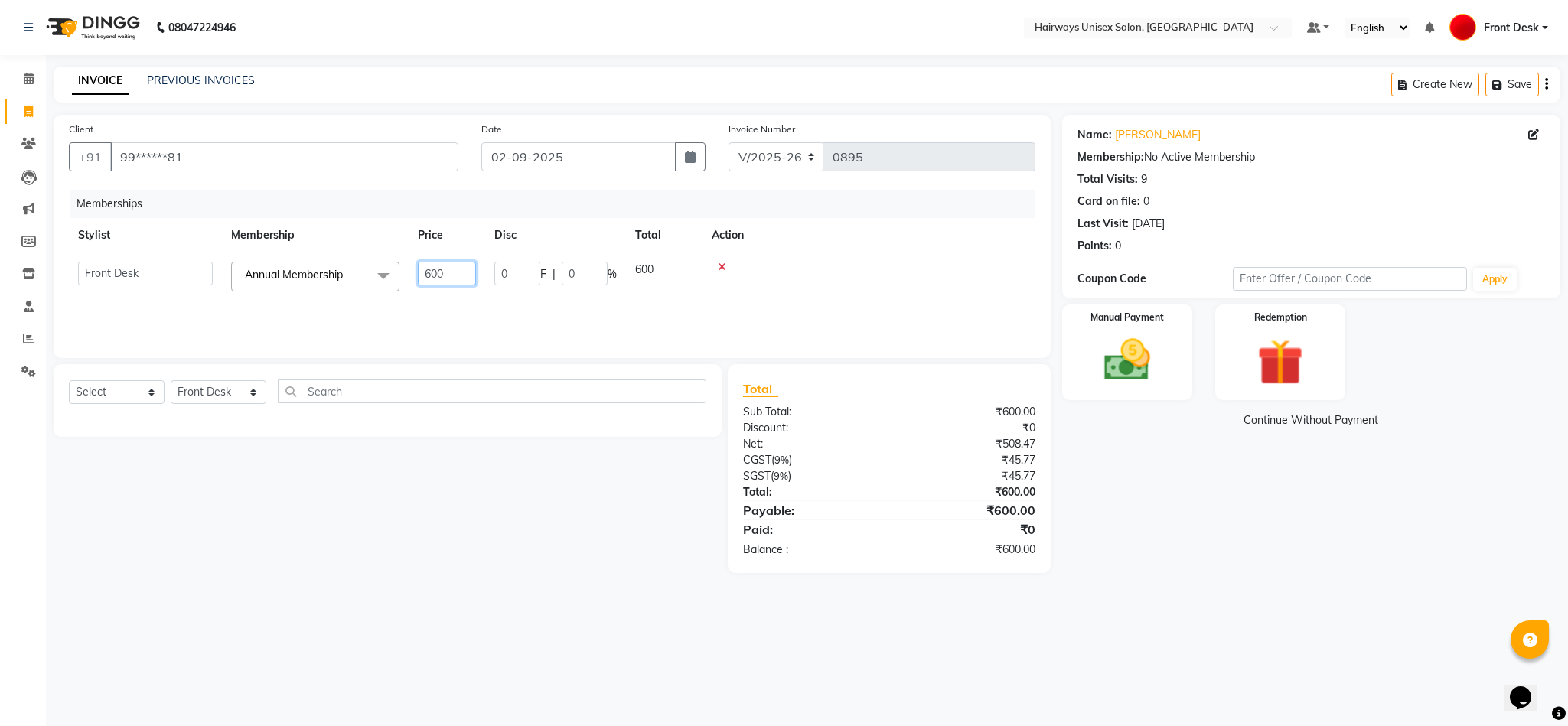
click at [372, 269] on tr "AHSAAN ALI MALIK ALIM ANSARI bablu DANISH EMRAN Front Desk GULFAM Kamal Salmani…" at bounding box center [552, 277] width 967 height 48
type input "508"
click at [857, 246] on th "Action" at bounding box center [839, 235] width 392 height 35
click at [664, 260] on td at bounding box center [839, 269] width 392 height 35
click at [664, 265] on icon at bounding box center [662, 266] width 8 height 10
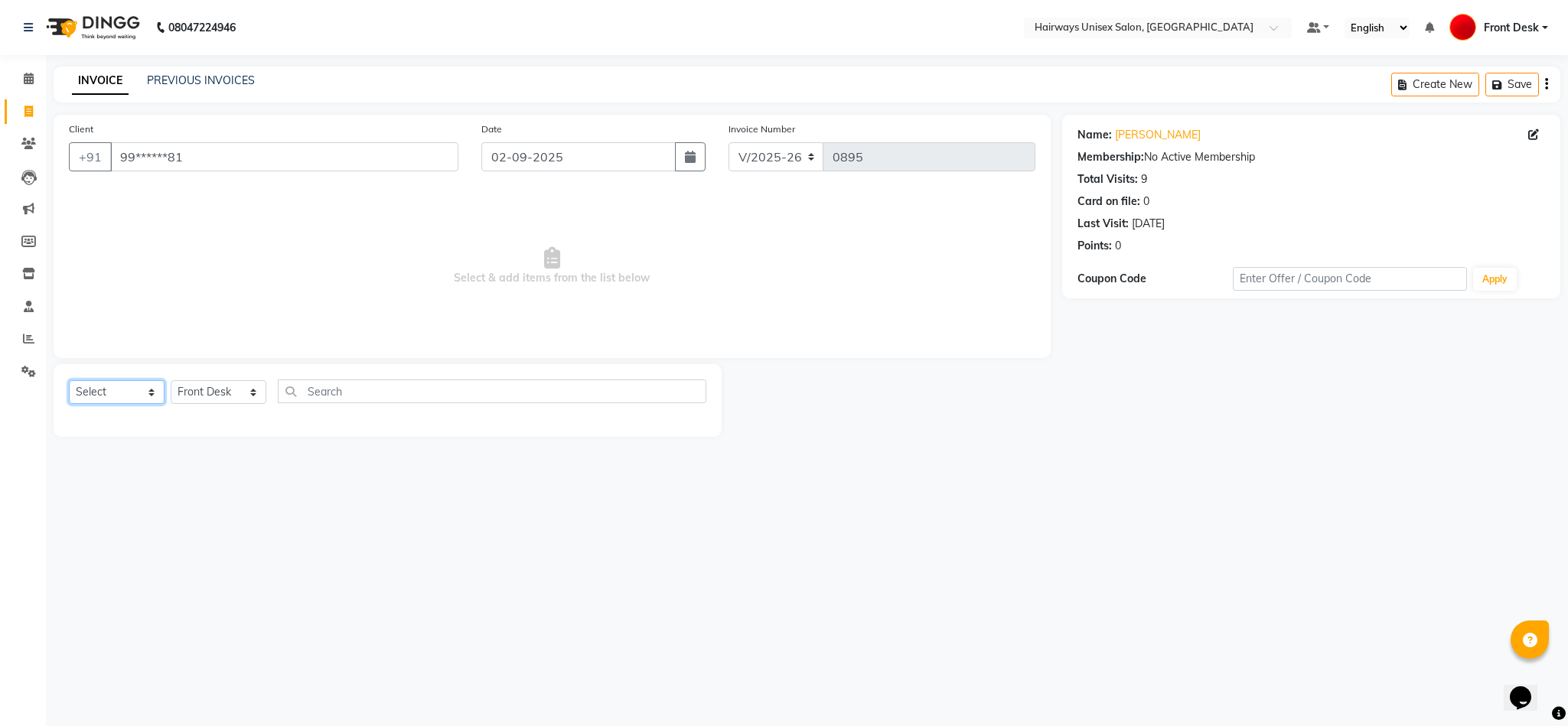
click at [110, 396] on select "Select Service Product Membership Package Voucher Prepaid Gift Card" at bounding box center [117, 392] width 96 height 24
click at [69, 381] on select "Select Service Product Membership Package Voucher Prepaid Gift Card" at bounding box center [117, 392] width 96 height 24
click at [688, 428] on label at bounding box center [690, 425] width 11 height 11
click at [688, 428] on input "checkbox" at bounding box center [689, 425] width 10 height 10
select select "select"
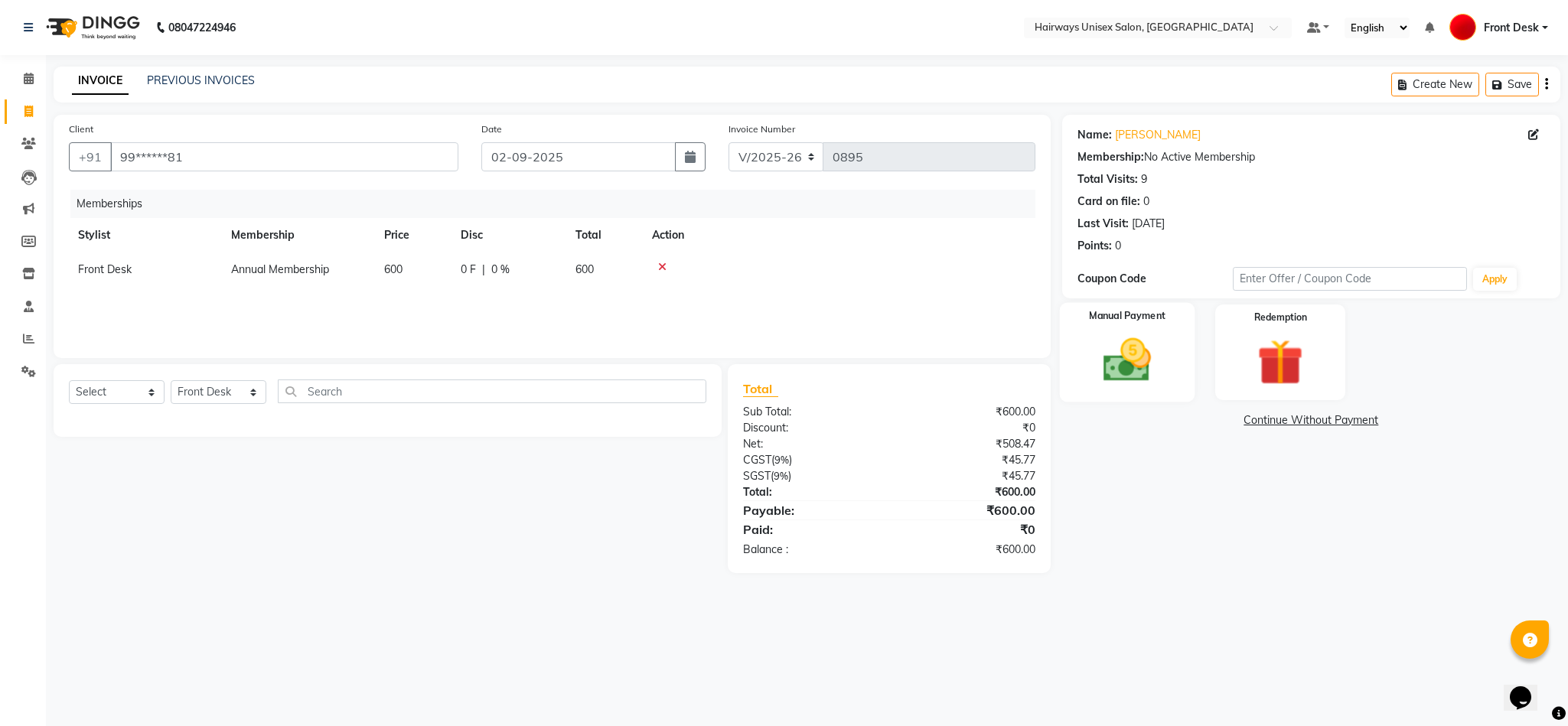
click at [1125, 333] on img at bounding box center [1127, 360] width 78 height 55
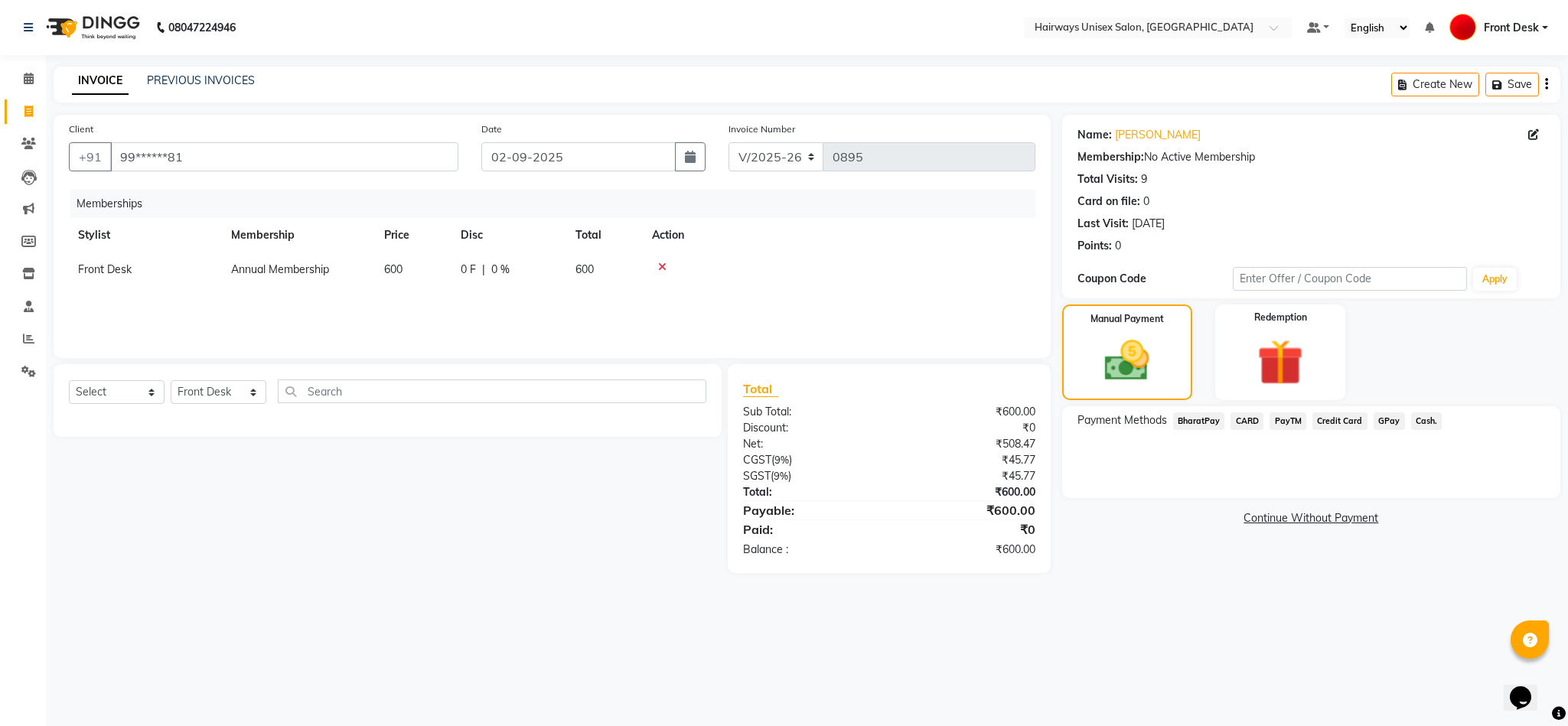
click at [1383, 423] on span "GPay" at bounding box center [1389, 421] width 31 height 18
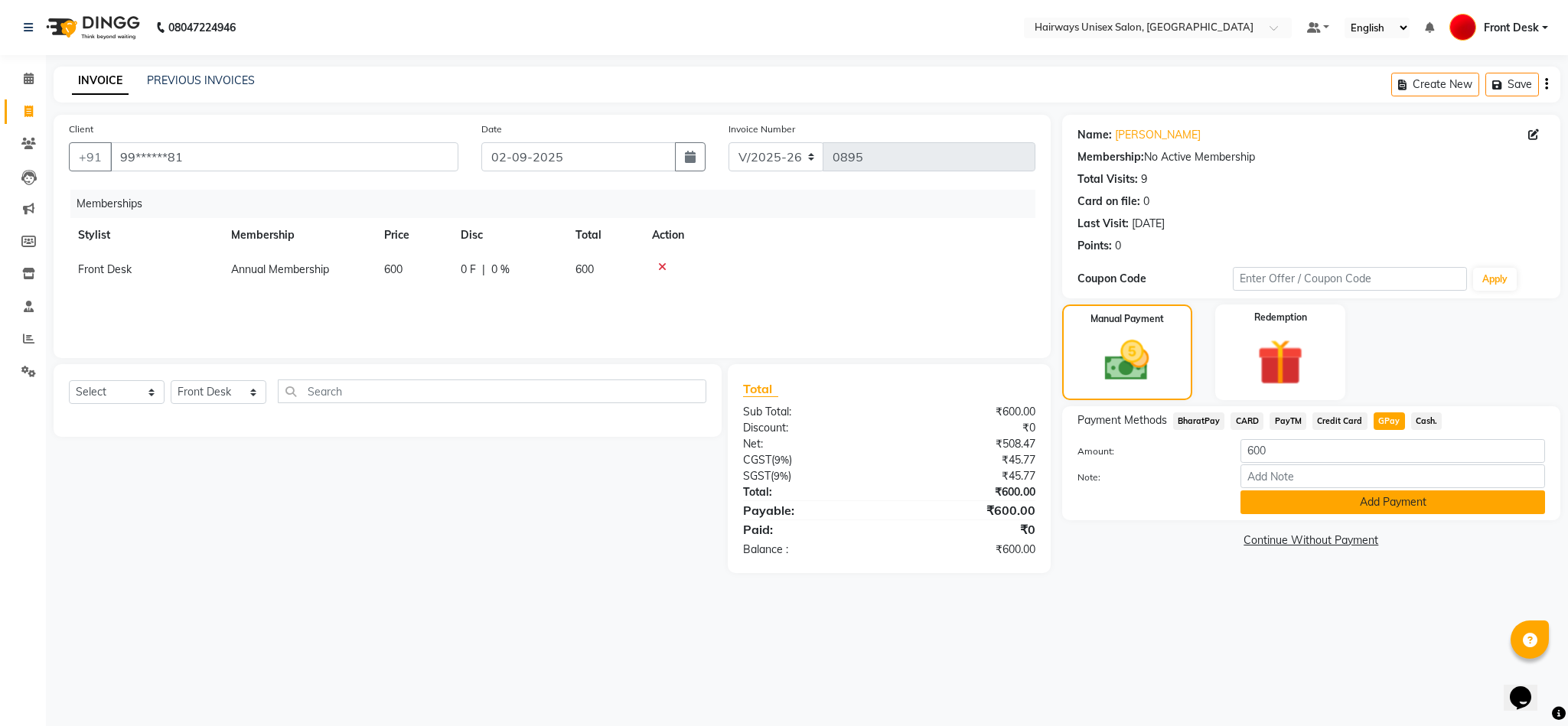
click at [1338, 494] on button "Add Payment" at bounding box center [1393, 502] width 305 height 24
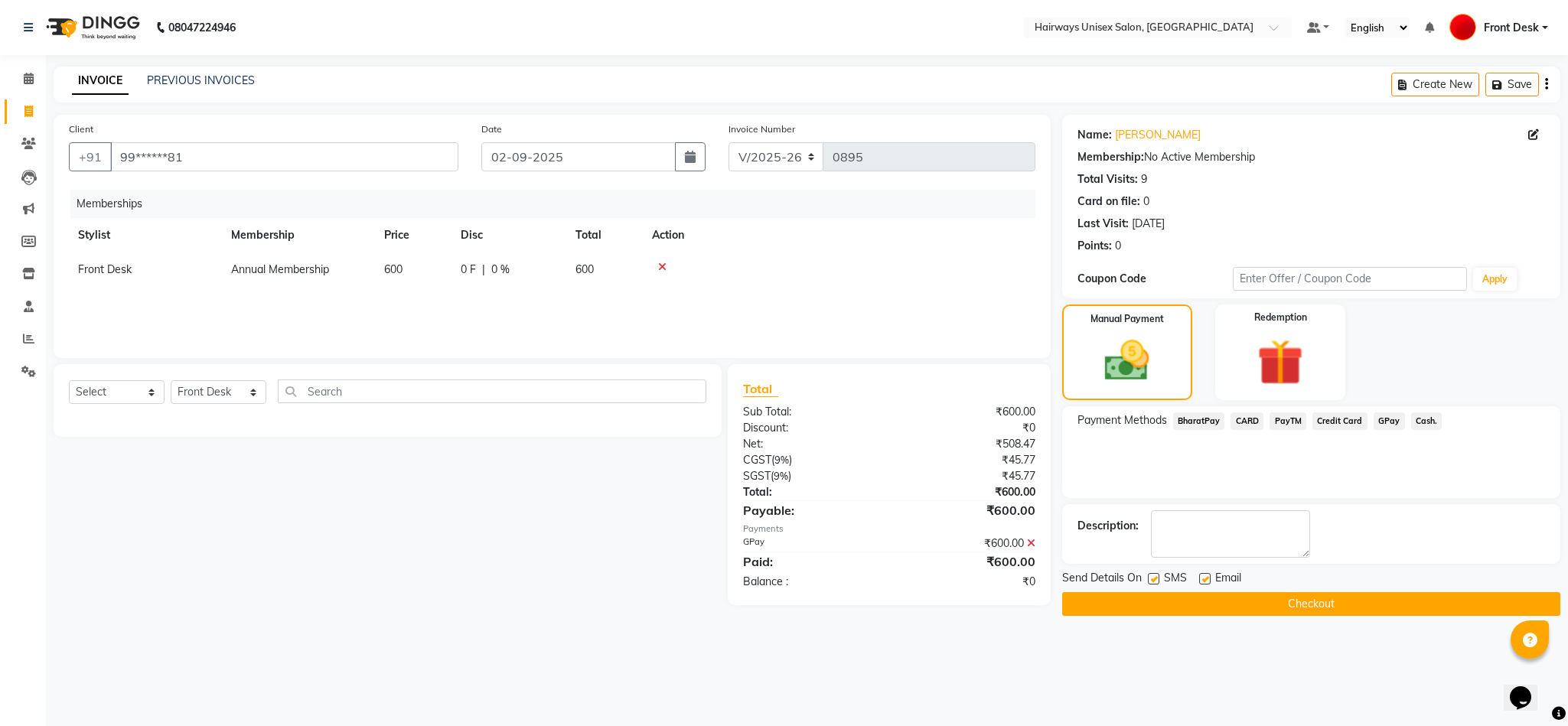
click at [1163, 609] on button "Checkout" at bounding box center [1311, 605] width 499 height 24
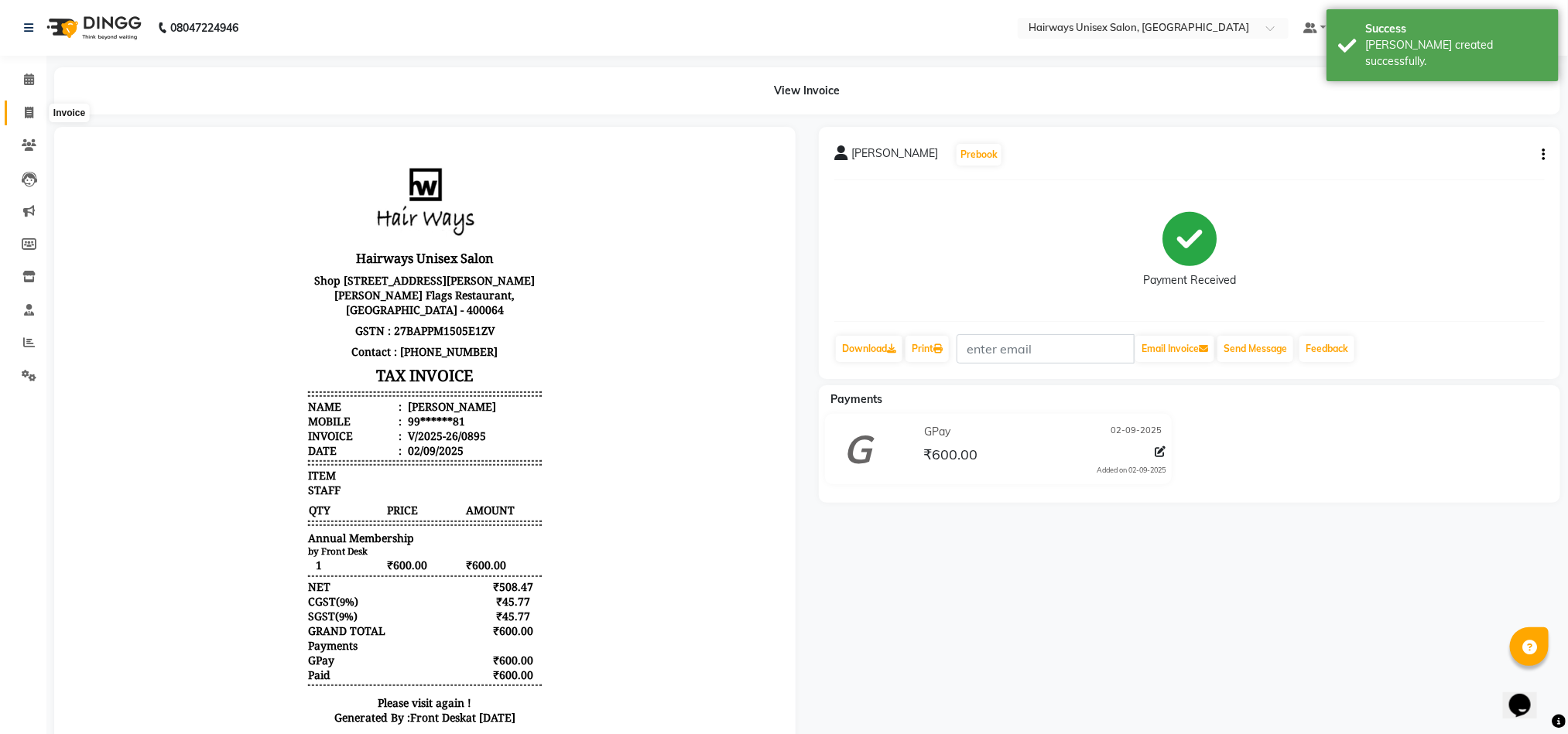
click at [22, 119] on span at bounding box center [28, 113] width 27 height 18
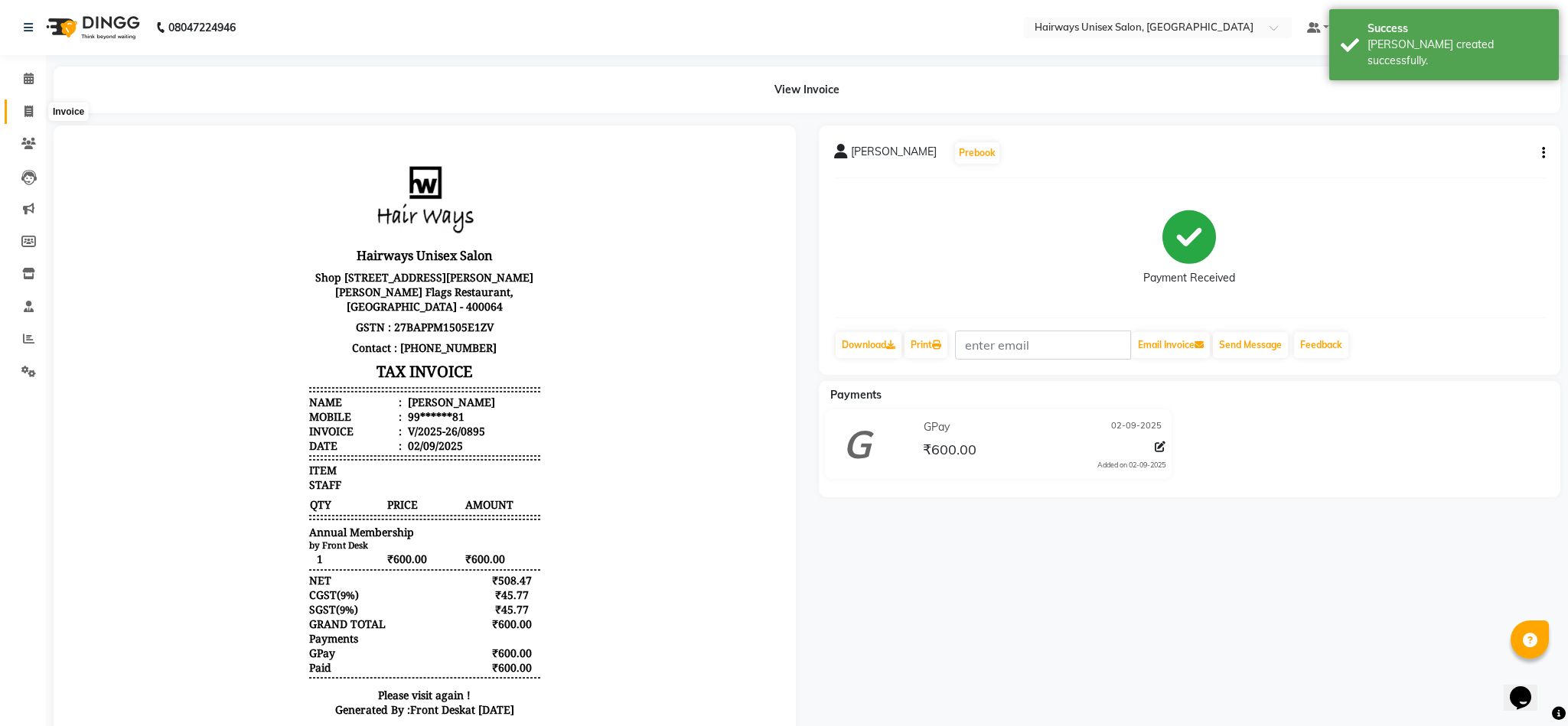
select select "786"
select select "service"
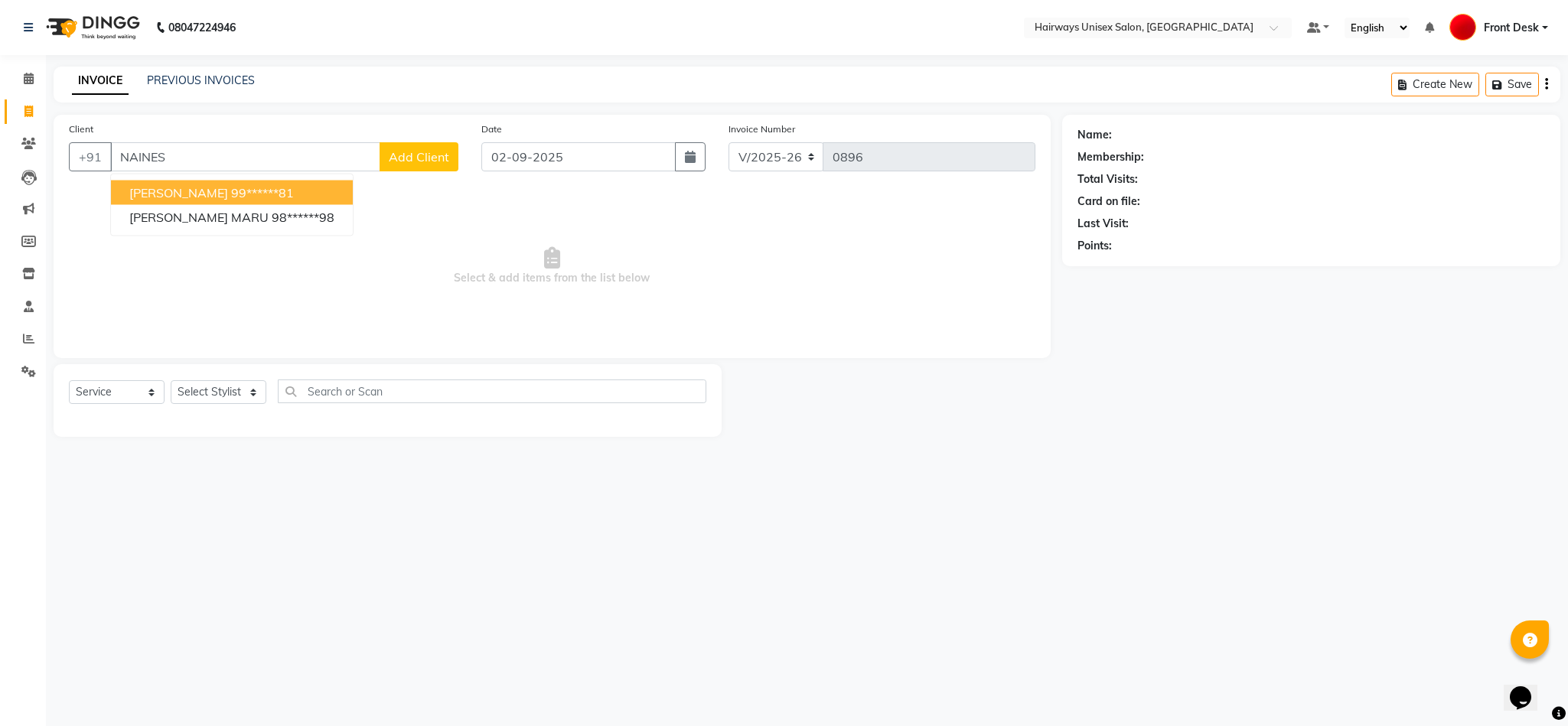
click at [253, 186] on button "NAINESH 99******81" at bounding box center [232, 193] width 242 height 24
type input "99******81"
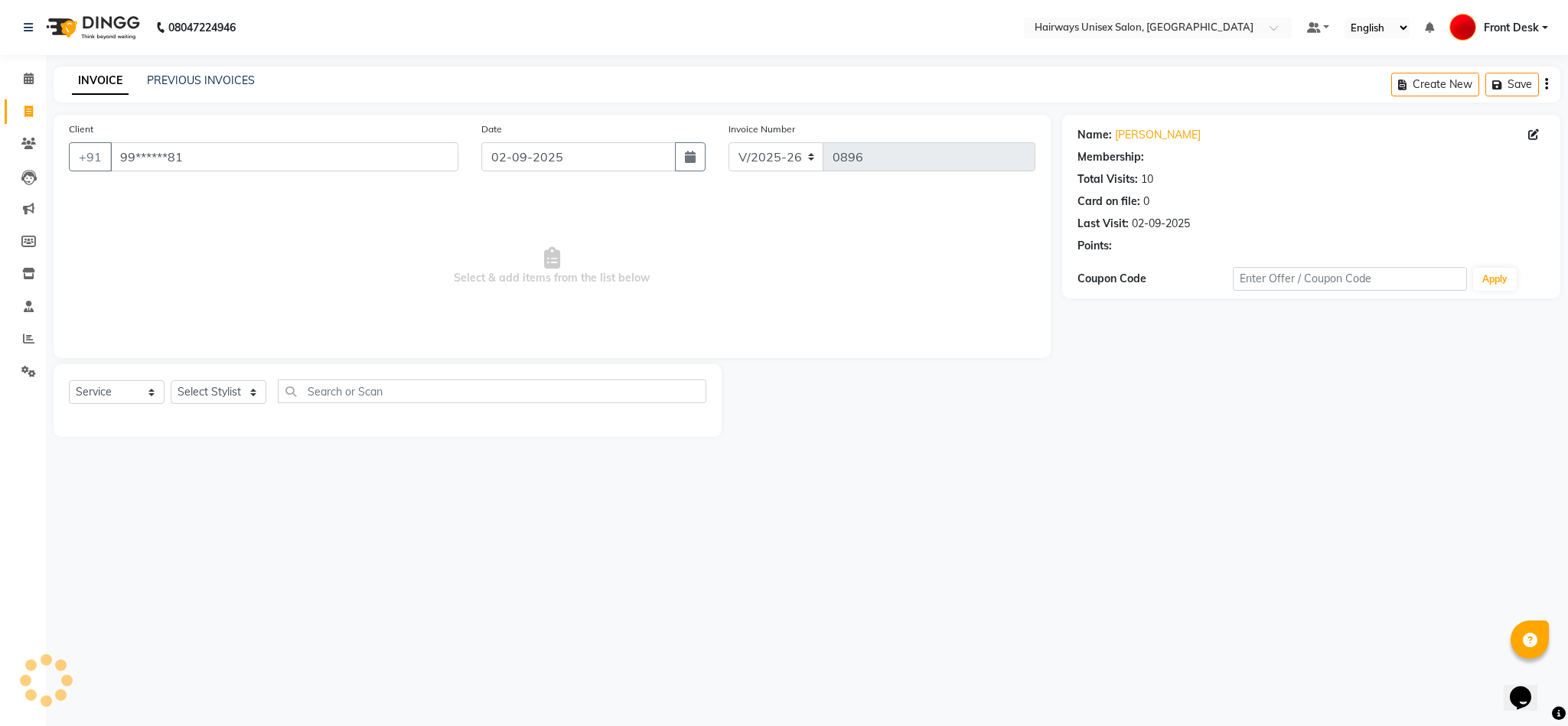
select select "1: Object"
click at [229, 393] on select "Select Stylist AHSAAN ALI MALIK ALIM ANSARI bablu DANISH EMRAN Front Desk GULFA…" at bounding box center [218, 392] width 96 height 24
select select "54499"
click at [170, 381] on select "Select Stylist AHSAAN ALI MALIK ALIM ANSARI bablu DANISH EMRAN Front Desk GULFA…" at bounding box center [218, 392] width 96 height 24
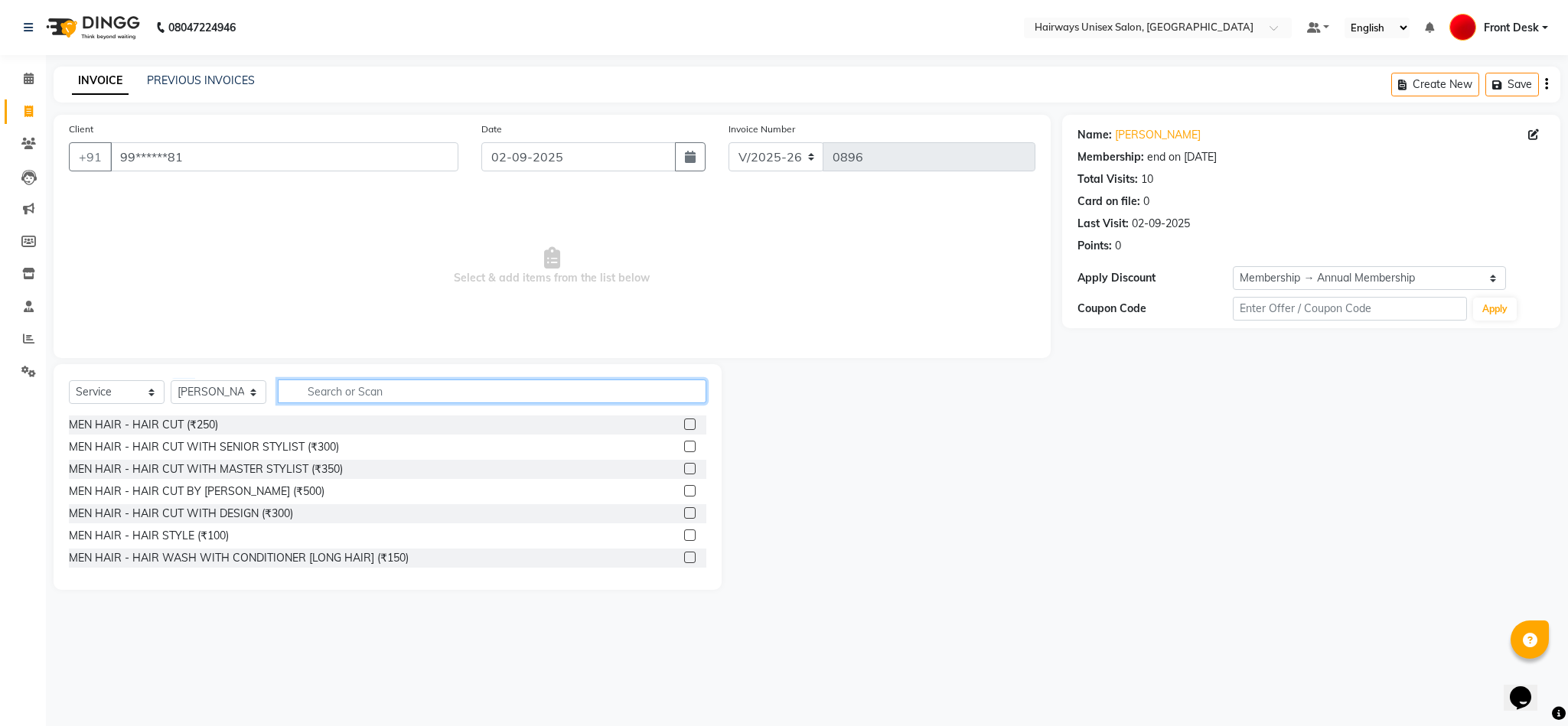
click at [457, 391] on input "text" at bounding box center [491, 392] width 429 height 24
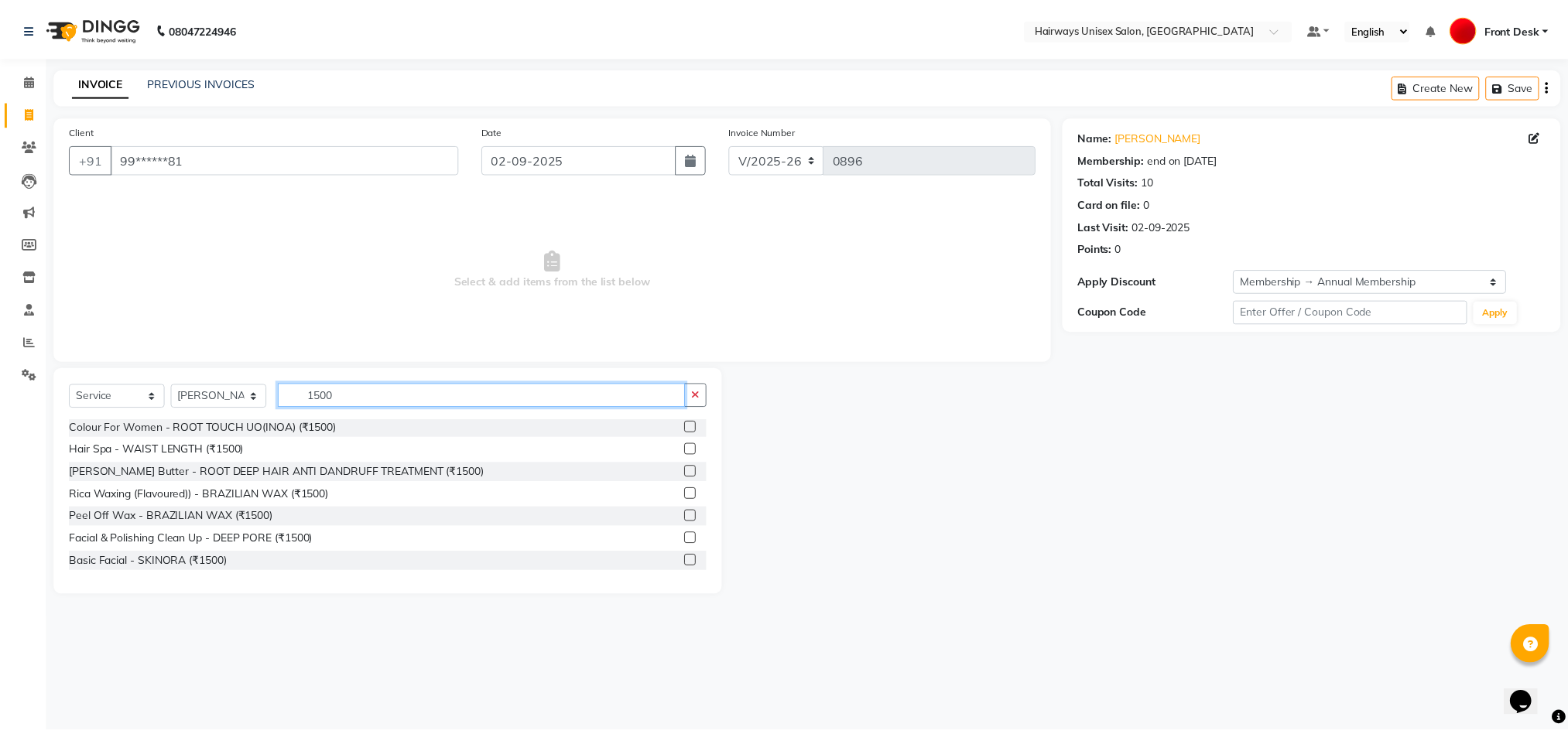
scroll to position [93, 0]
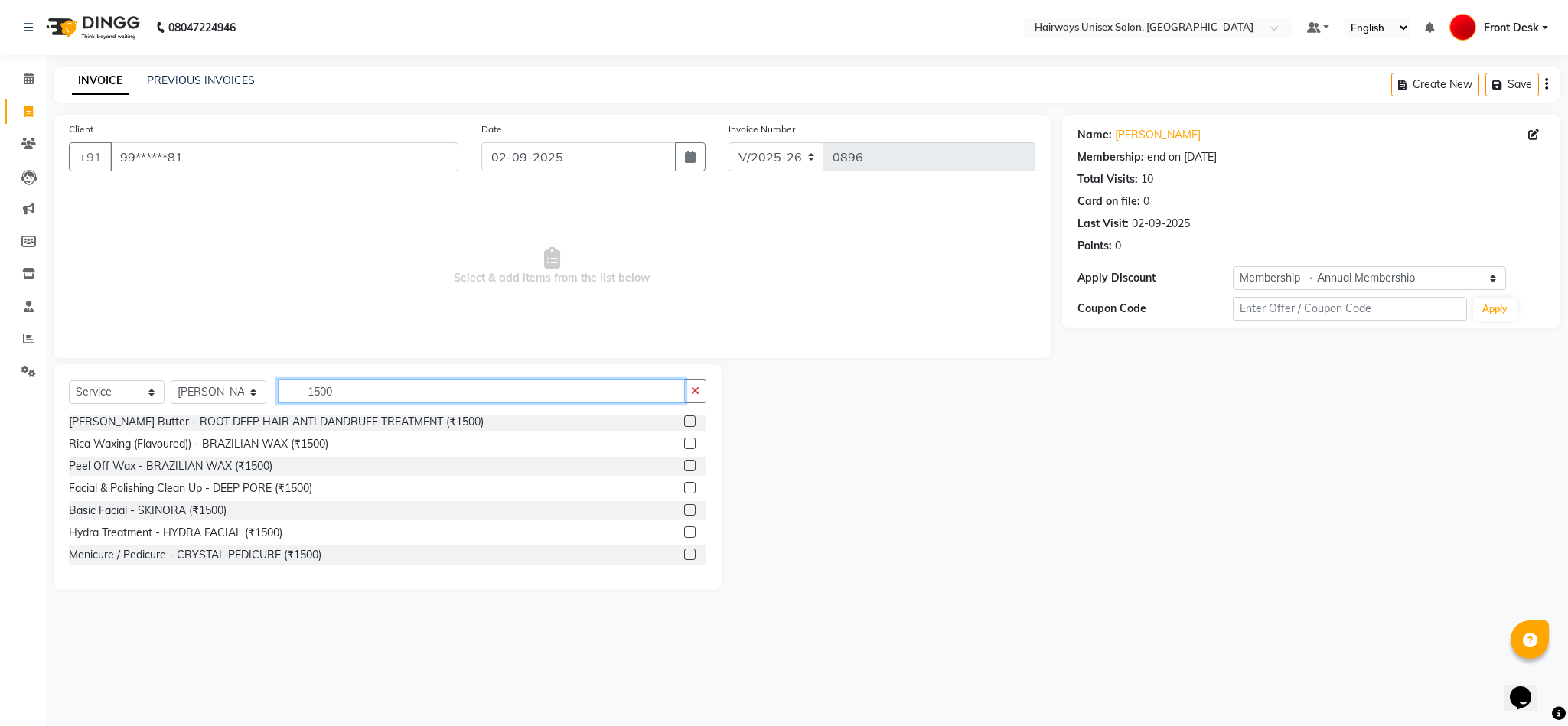
type input "1500"
click at [684, 511] on label at bounding box center [690, 510] width 11 height 11
click at [684, 511] on input "checkbox" at bounding box center [689, 511] width 10 height 10
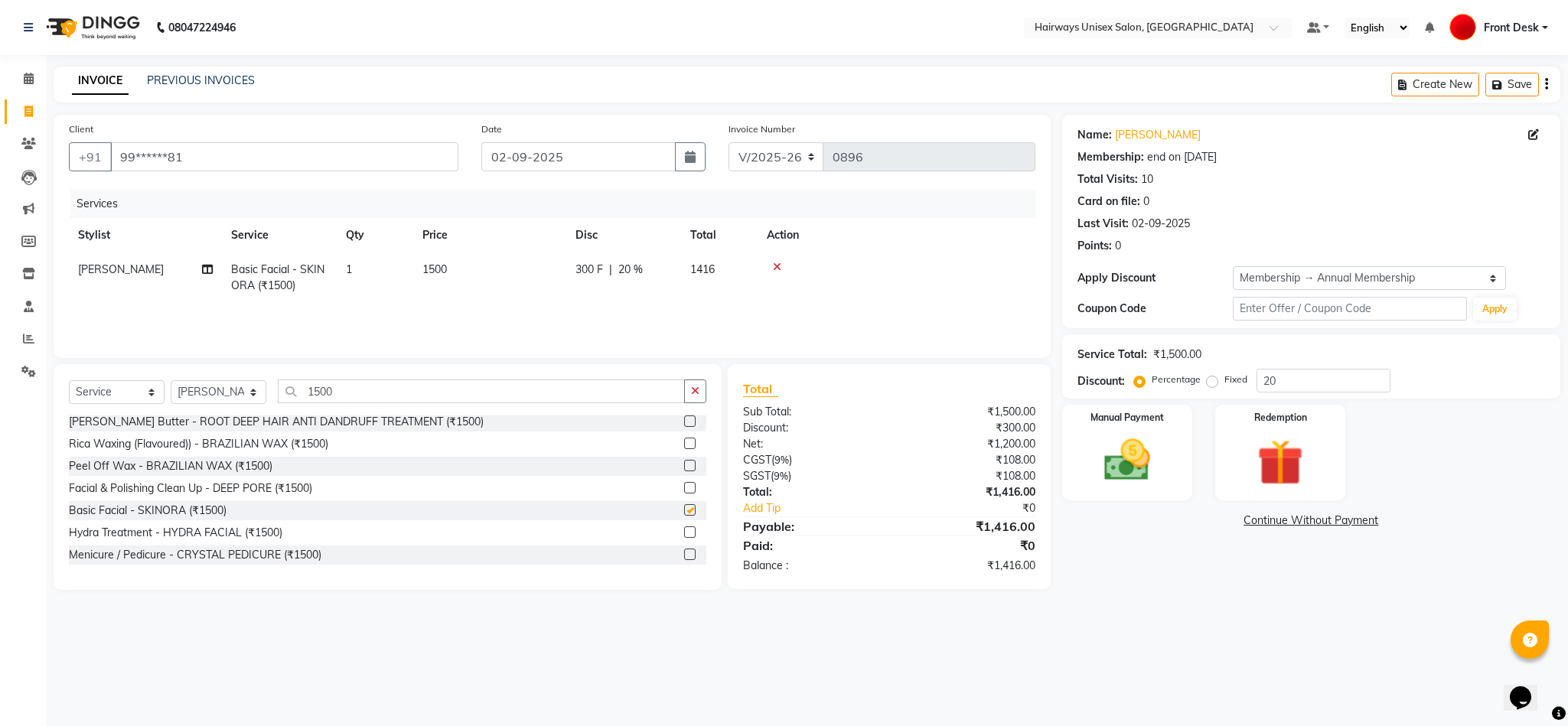
checkbox input "false"
click at [1141, 414] on label "Manual Payment" at bounding box center [1127, 416] width 76 height 14
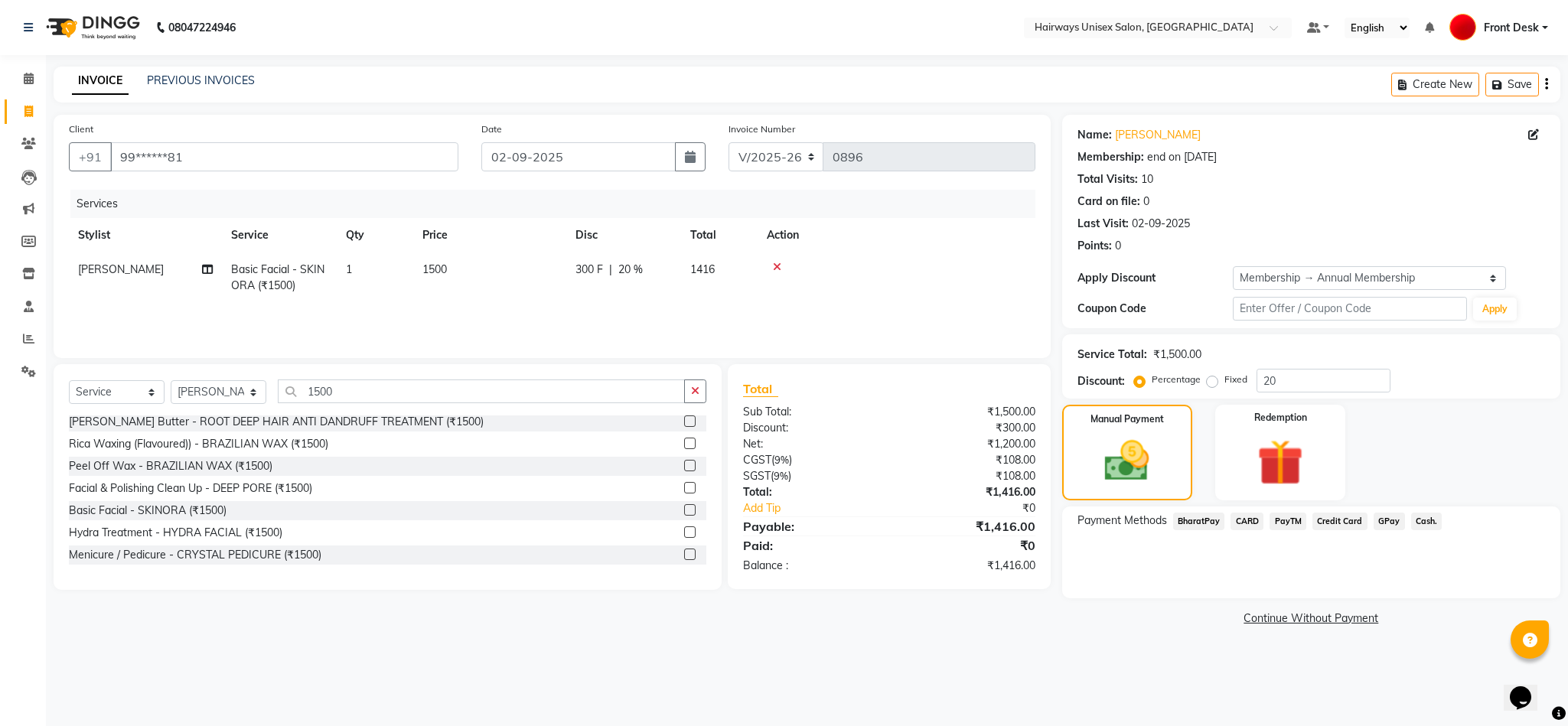
click at [1394, 523] on span "GPay" at bounding box center [1389, 522] width 31 height 18
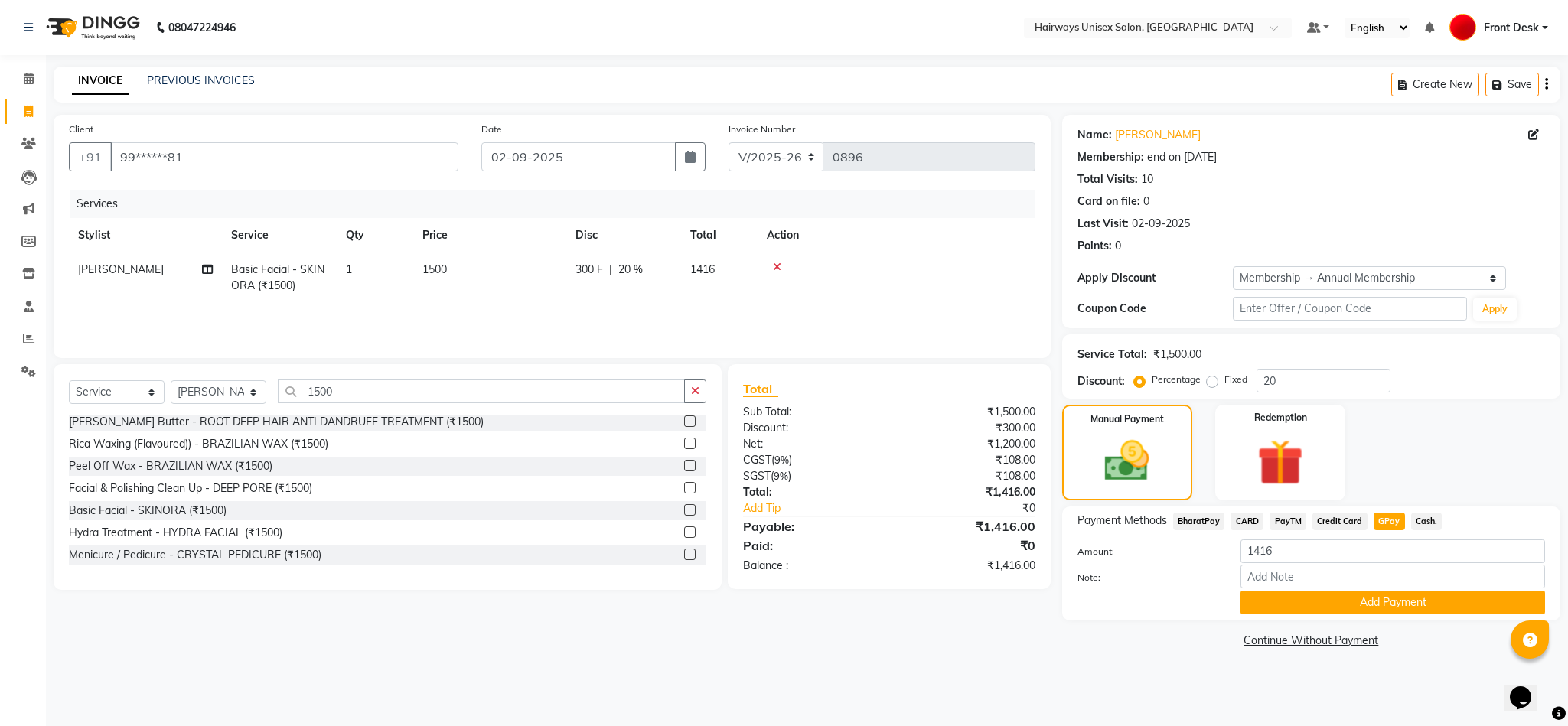
click at [1355, 617] on div "Payment Methods BharatPay CARD PayTM Credit Card GPay Cash. Amount: 1416 Note: …" at bounding box center [1311, 564] width 499 height 114
click at [1354, 602] on button "Add Payment" at bounding box center [1393, 603] width 305 height 24
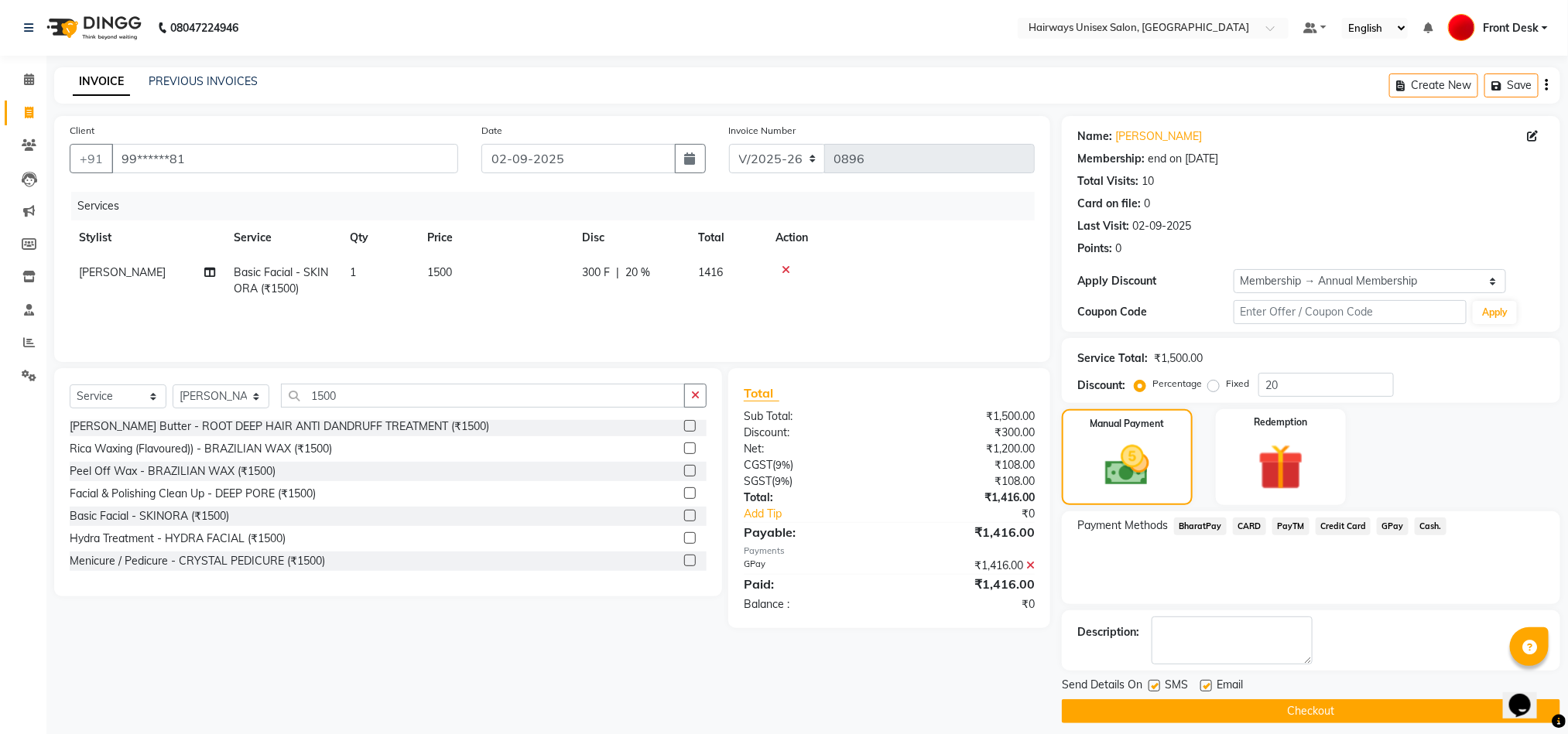
click at [1335, 711] on button "Checkout" at bounding box center [1311, 711] width 499 height 24
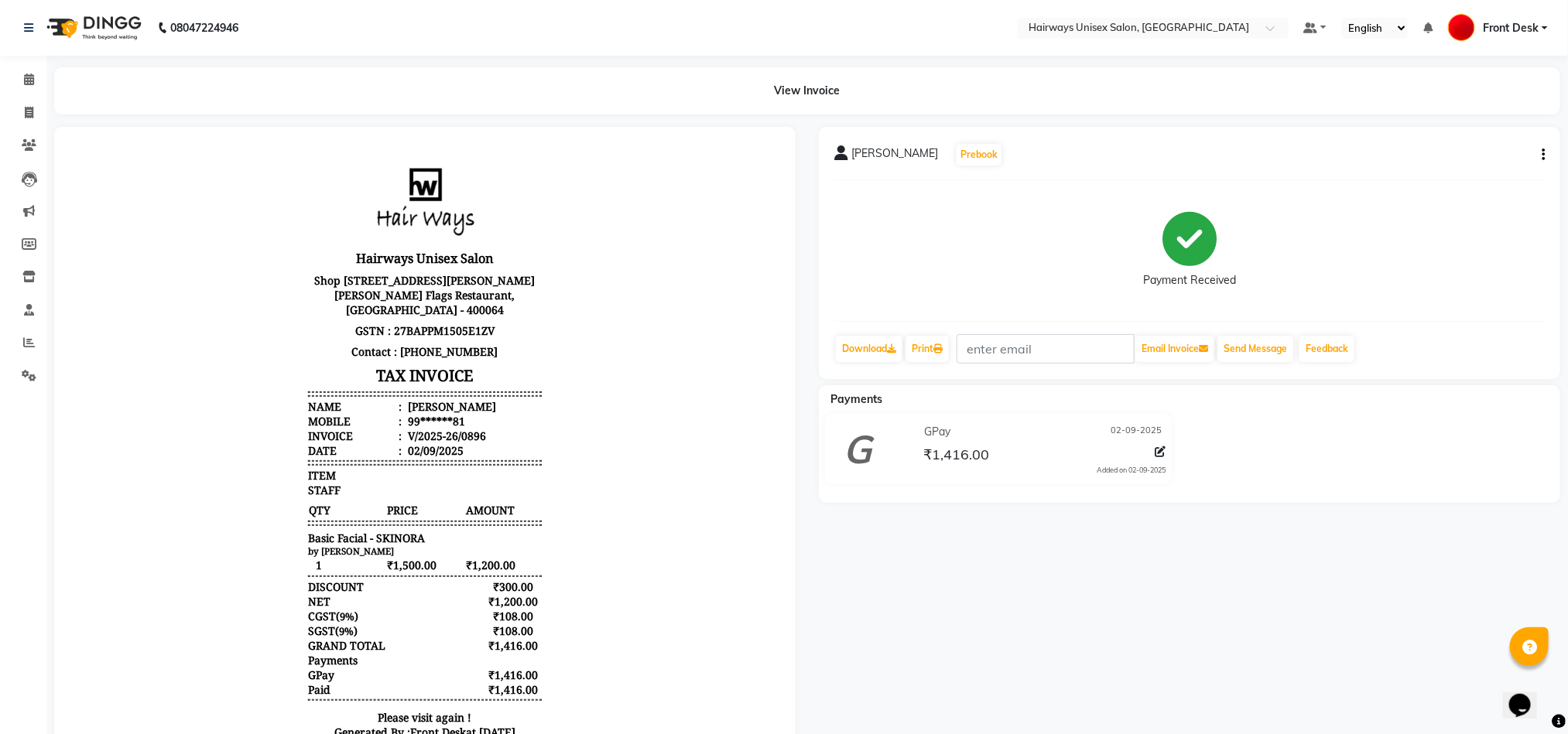
click at [35, 125] on li "Invoice" at bounding box center [23, 113] width 46 height 33
click at [31, 116] on icon at bounding box center [28, 112] width 8 height 11
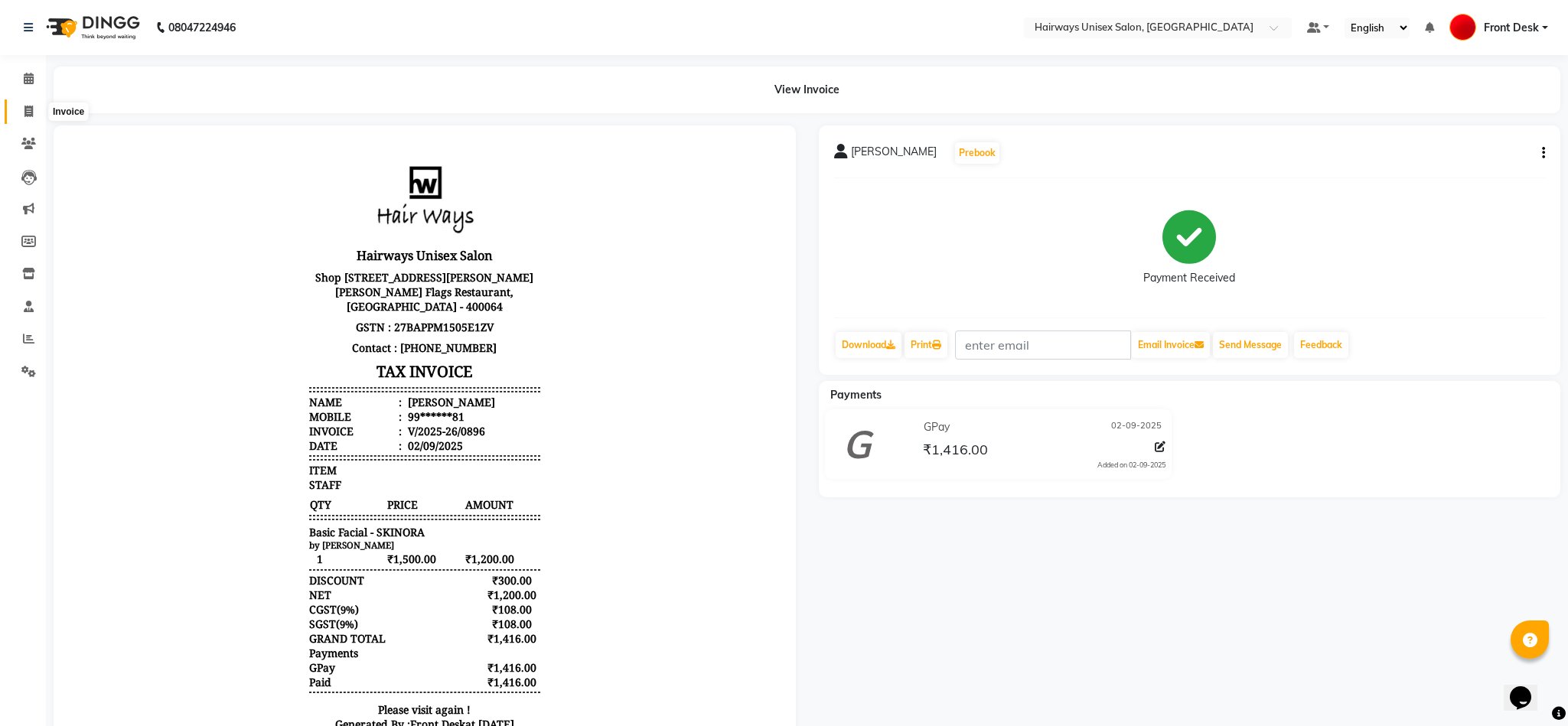
select select "786"
select select "service"
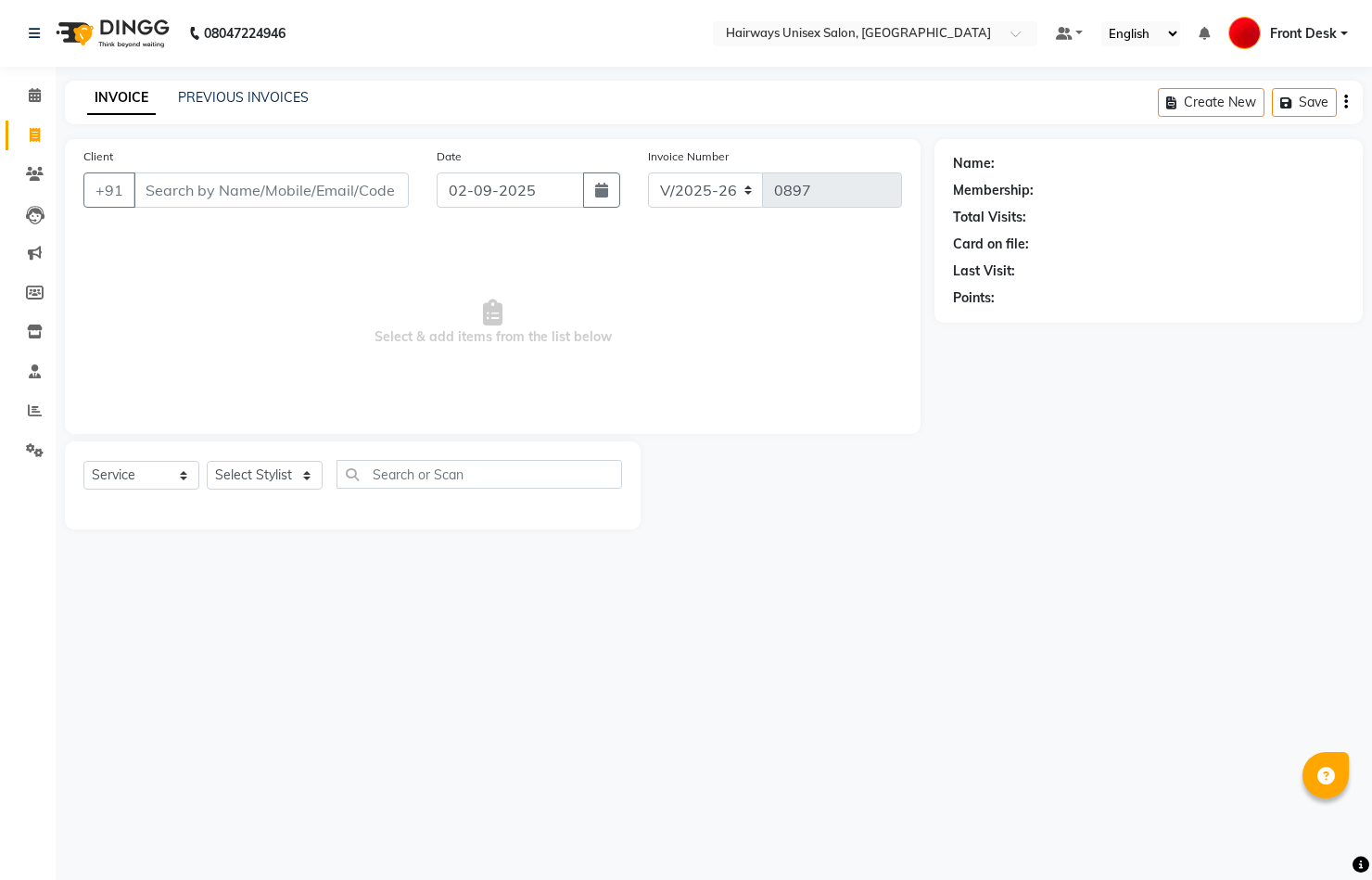
select select "786"
select select "service"
click at [1264, 354] on div "Name: Membership: Total Visits: Card on file: Last Visit: Points:" at bounding box center [1156, 334] width 442 height 391
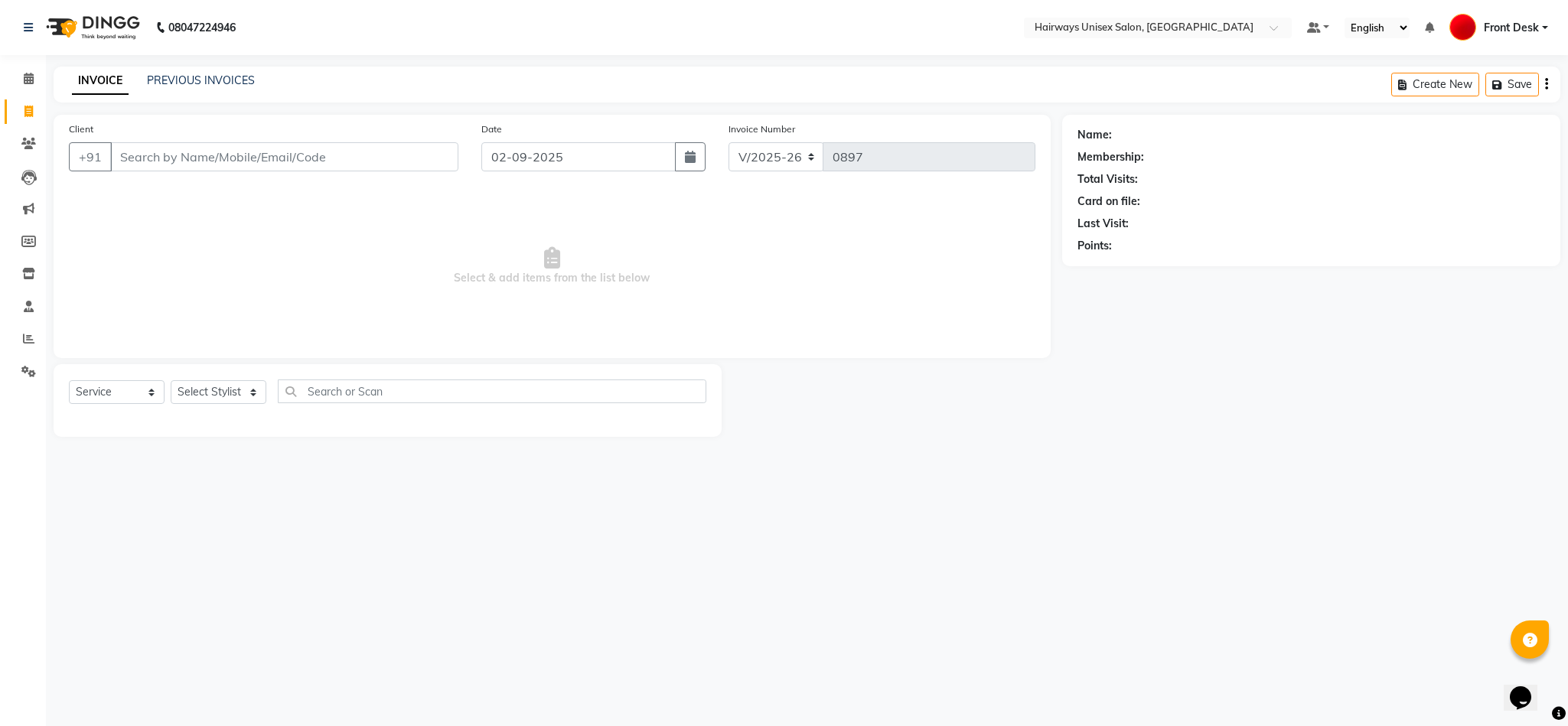
click at [999, 296] on span "Select & add items from the list below" at bounding box center [552, 266] width 967 height 153
click at [1131, 194] on div "Card on file:" at bounding box center [1311, 202] width 467 height 16
click at [685, 163] on icon "button" at bounding box center [690, 156] width 10 height 12
select select "9"
select select "2025"
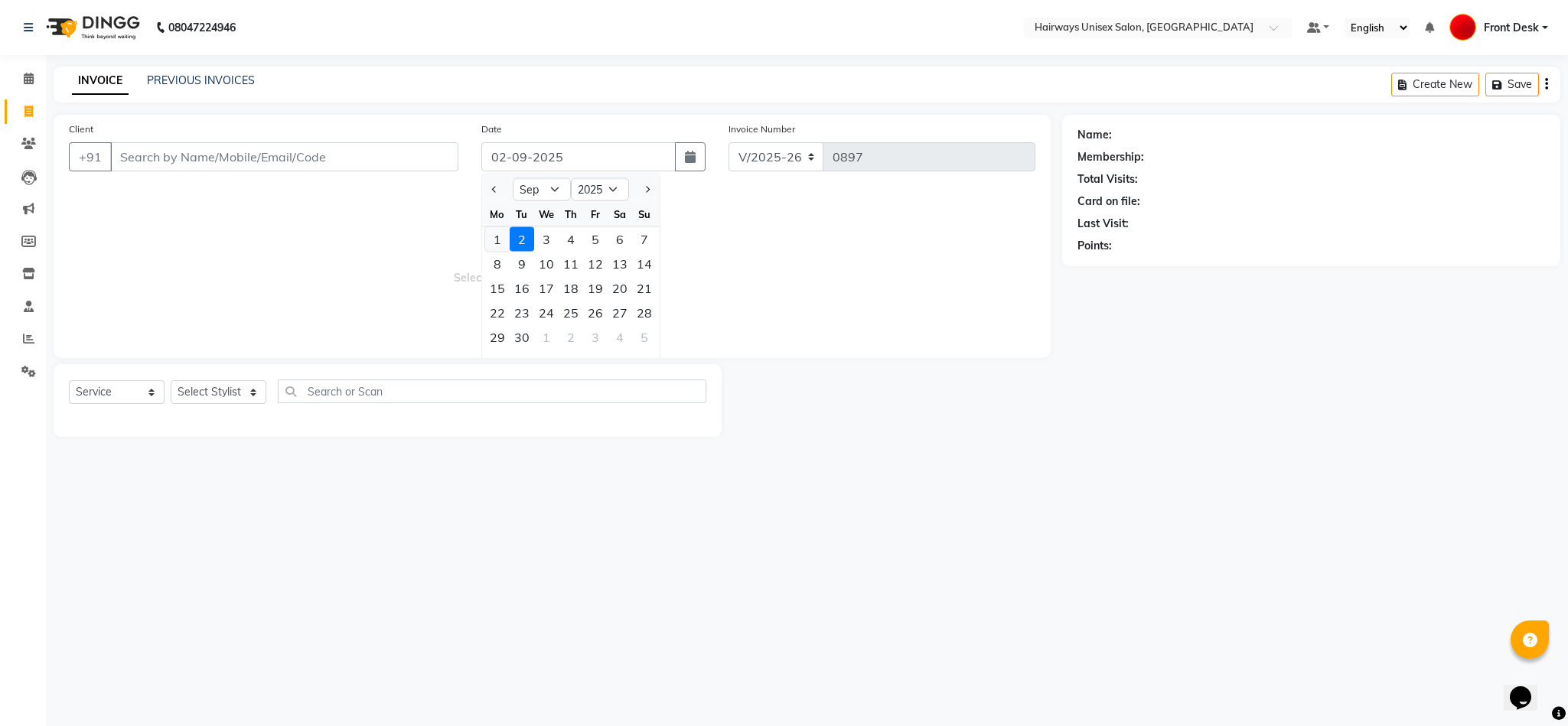
click at [499, 244] on div "1" at bounding box center [497, 240] width 24 height 24
type input "01-09-2025"
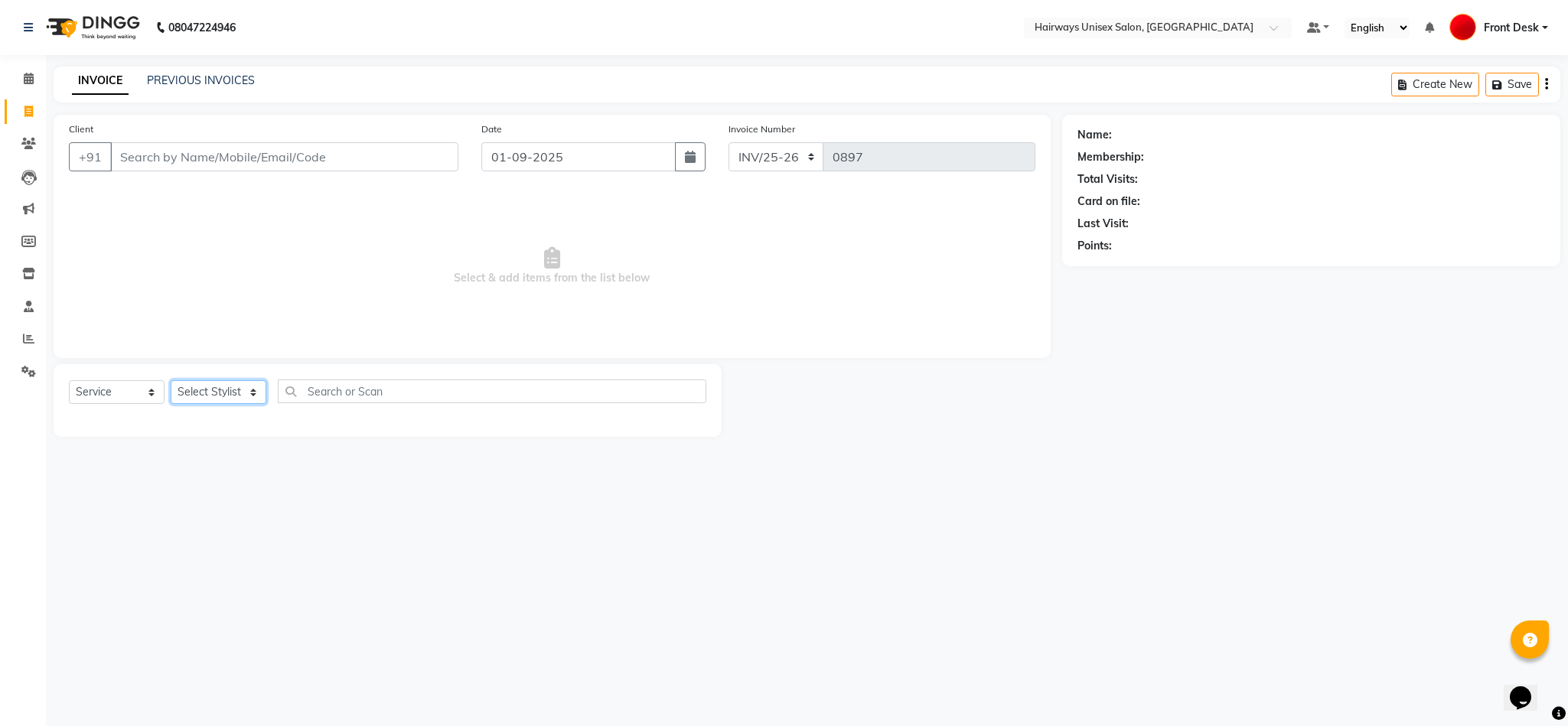
click at [257, 386] on select "Select Stylist AHSAAN ALI MALIK ALIM ANSARI bablu DANISH EMRAN Front Desk GULFA…" at bounding box center [218, 392] width 96 height 24
select select "13249"
click at [170, 381] on select "Select Stylist AHSAAN ALI MALIK ALIM ANSARI bablu DANISH EMRAN Front Desk GULFA…" at bounding box center [218, 392] width 96 height 24
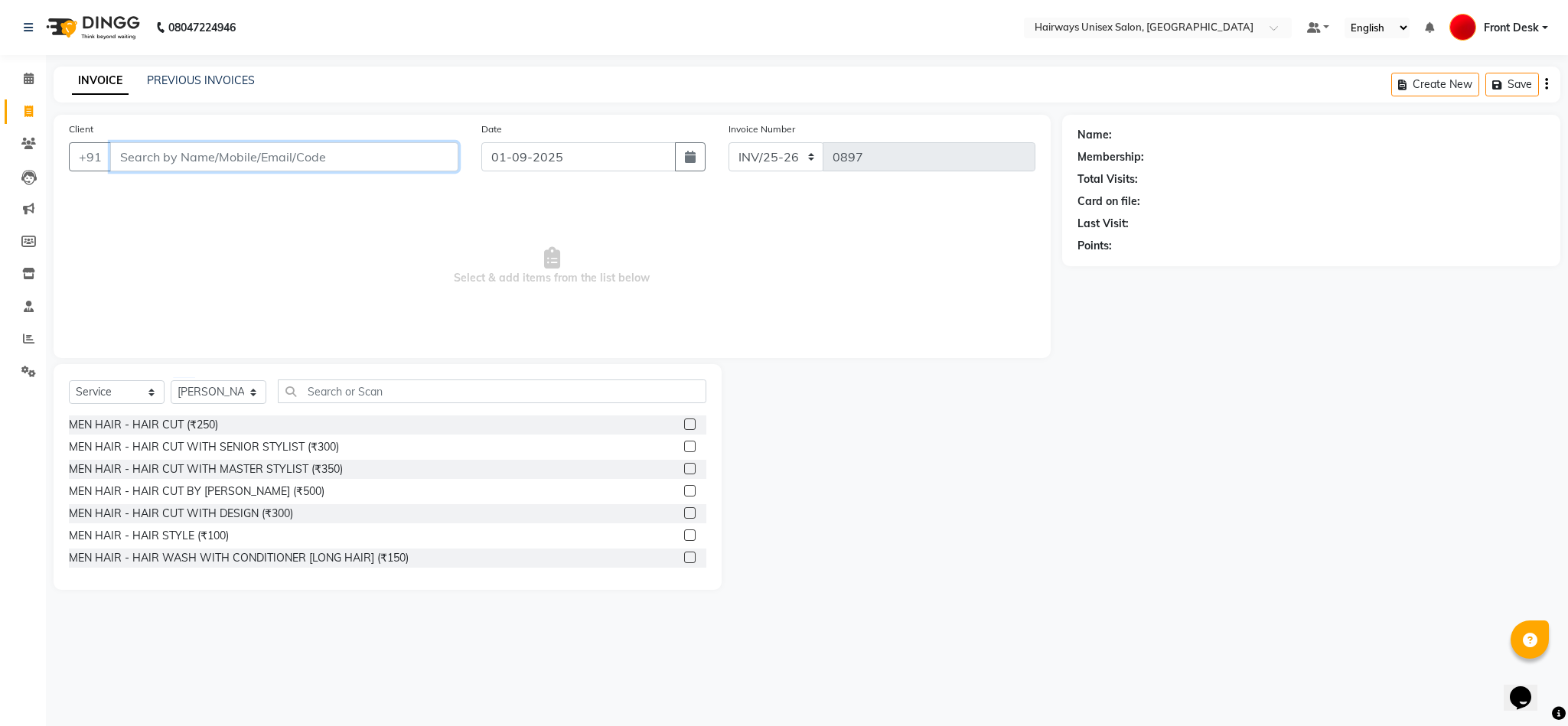
click at [269, 157] on input "Client" at bounding box center [284, 157] width 348 height 29
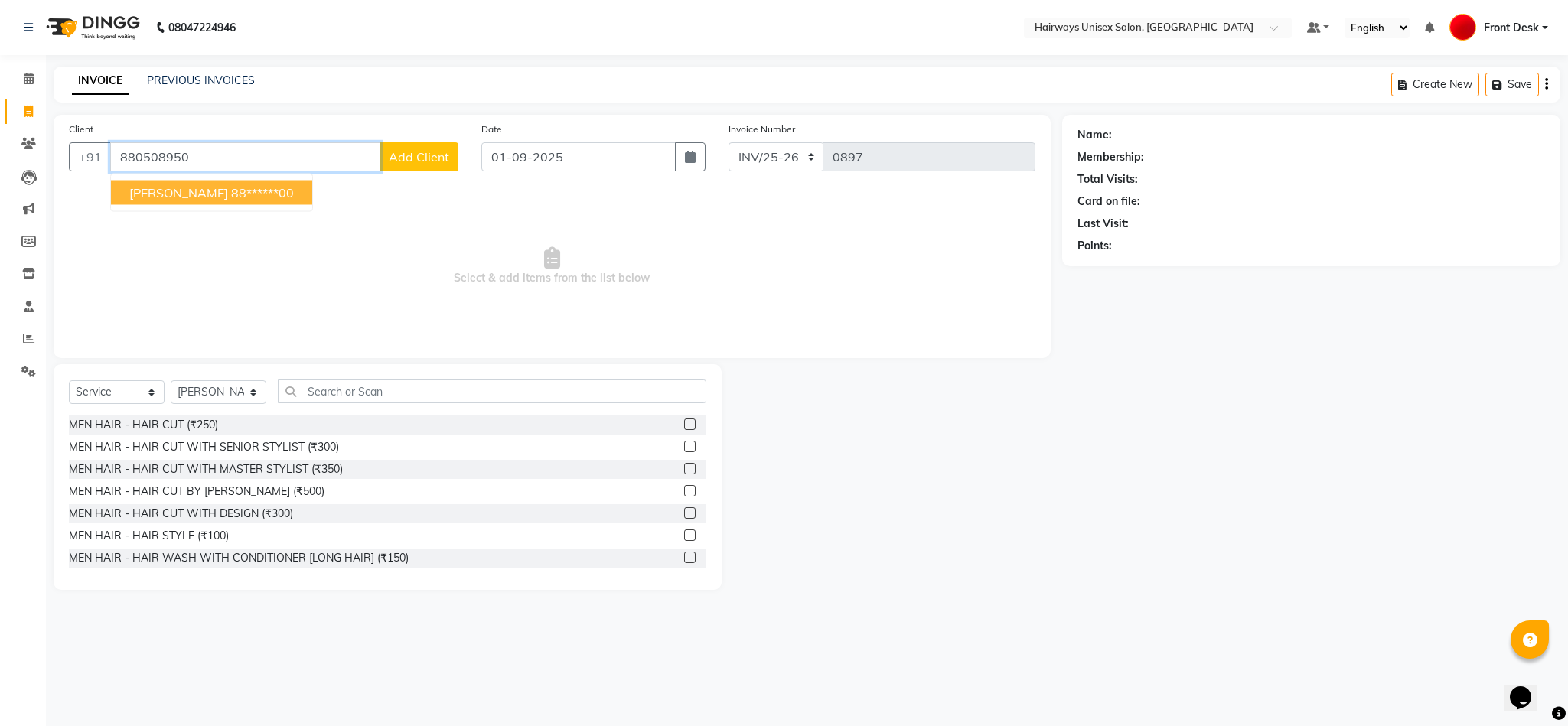
click at [214, 186] on span "DIPLAXMI TOMKE" at bounding box center [179, 192] width 99 height 15
type input "88******00"
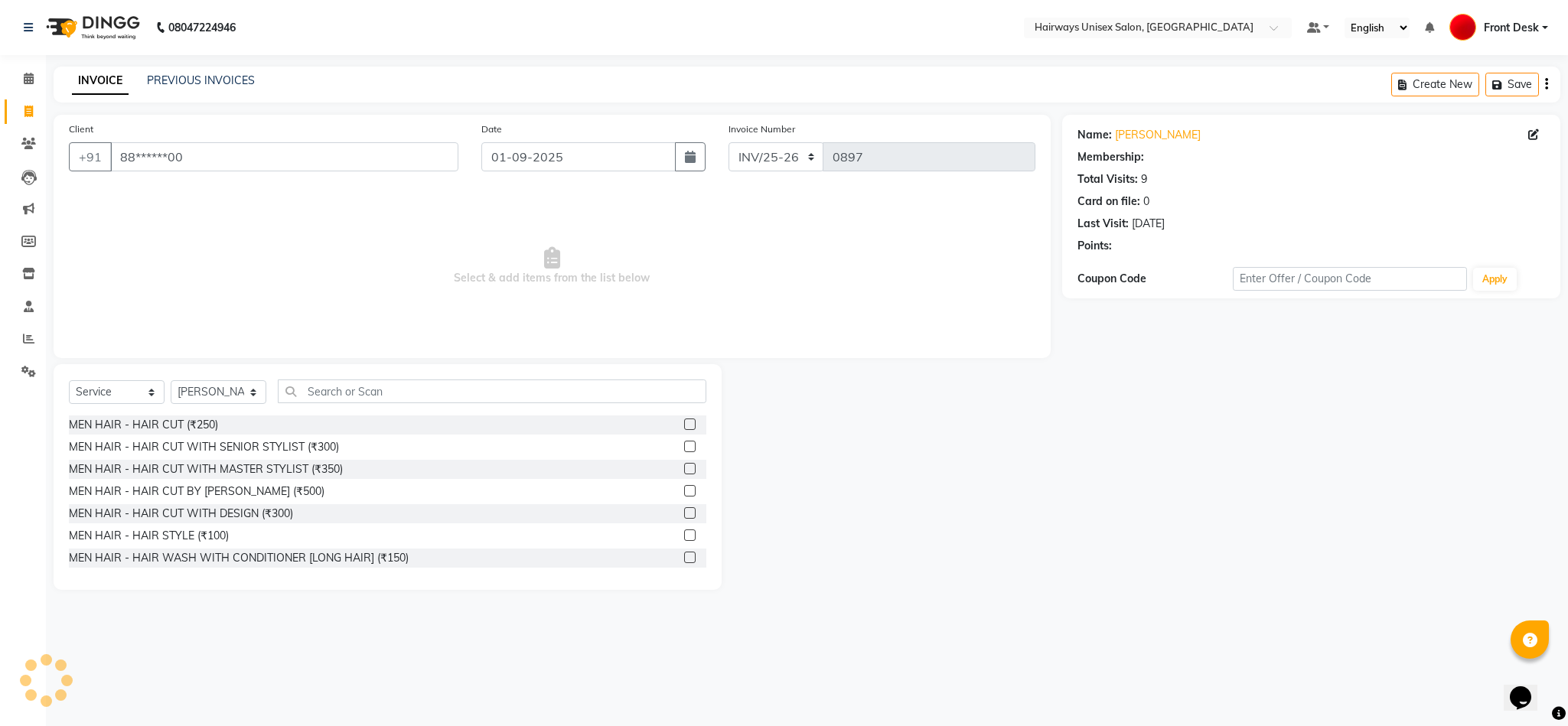
select select "1: Object"
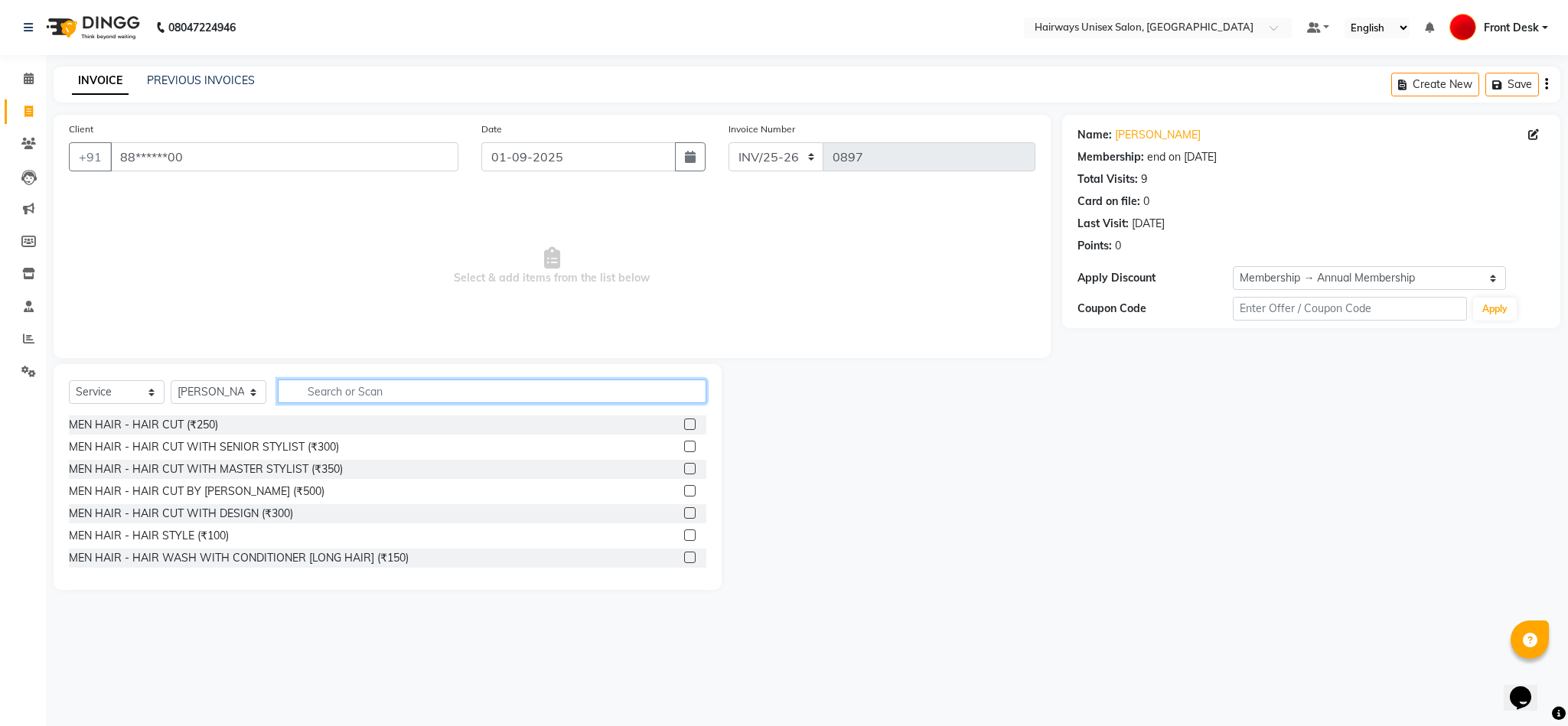
click at [636, 395] on input "text" at bounding box center [491, 392] width 429 height 24
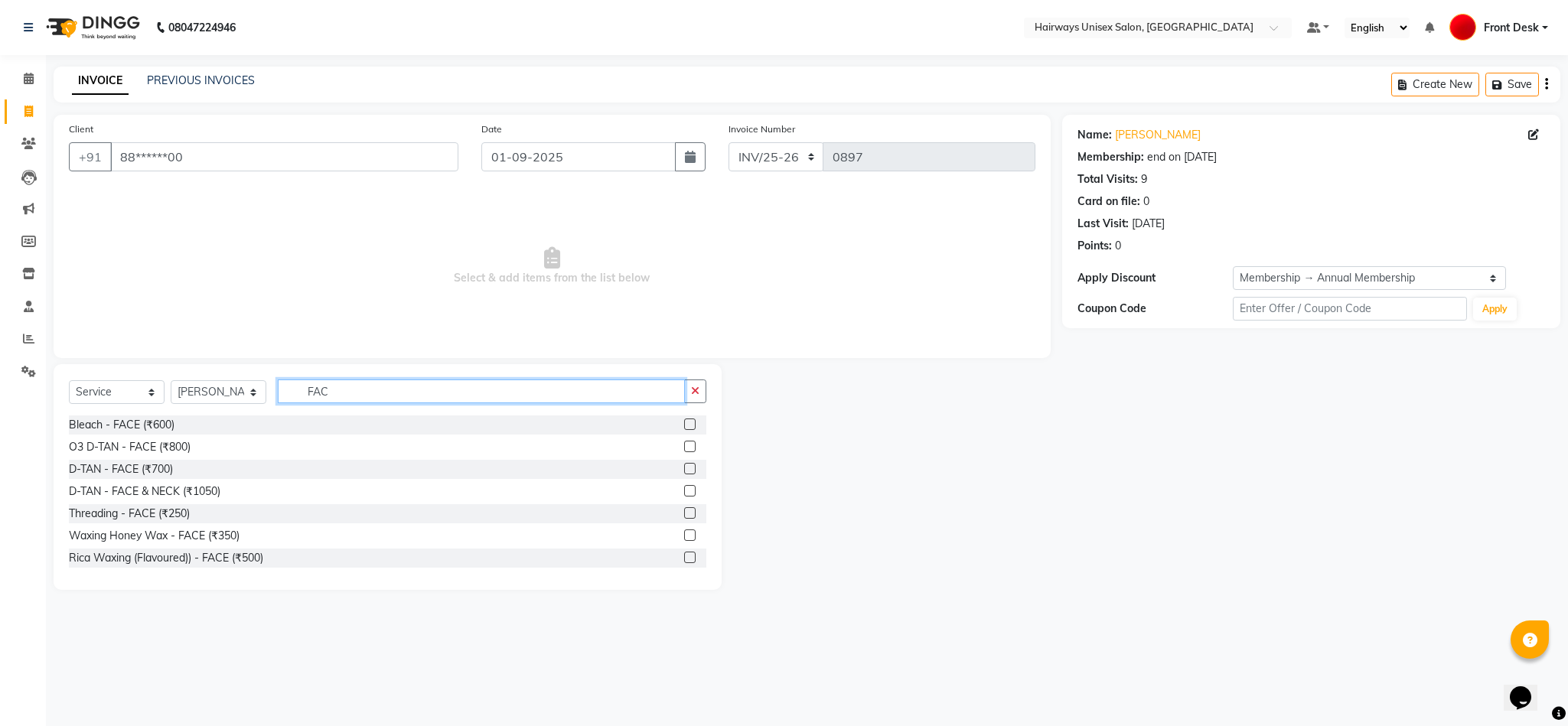
type input "FAC"
click at [684, 559] on label at bounding box center [690, 557] width 11 height 11
click at [684, 559] on input "checkbox" at bounding box center [689, 558] width 10 height 10
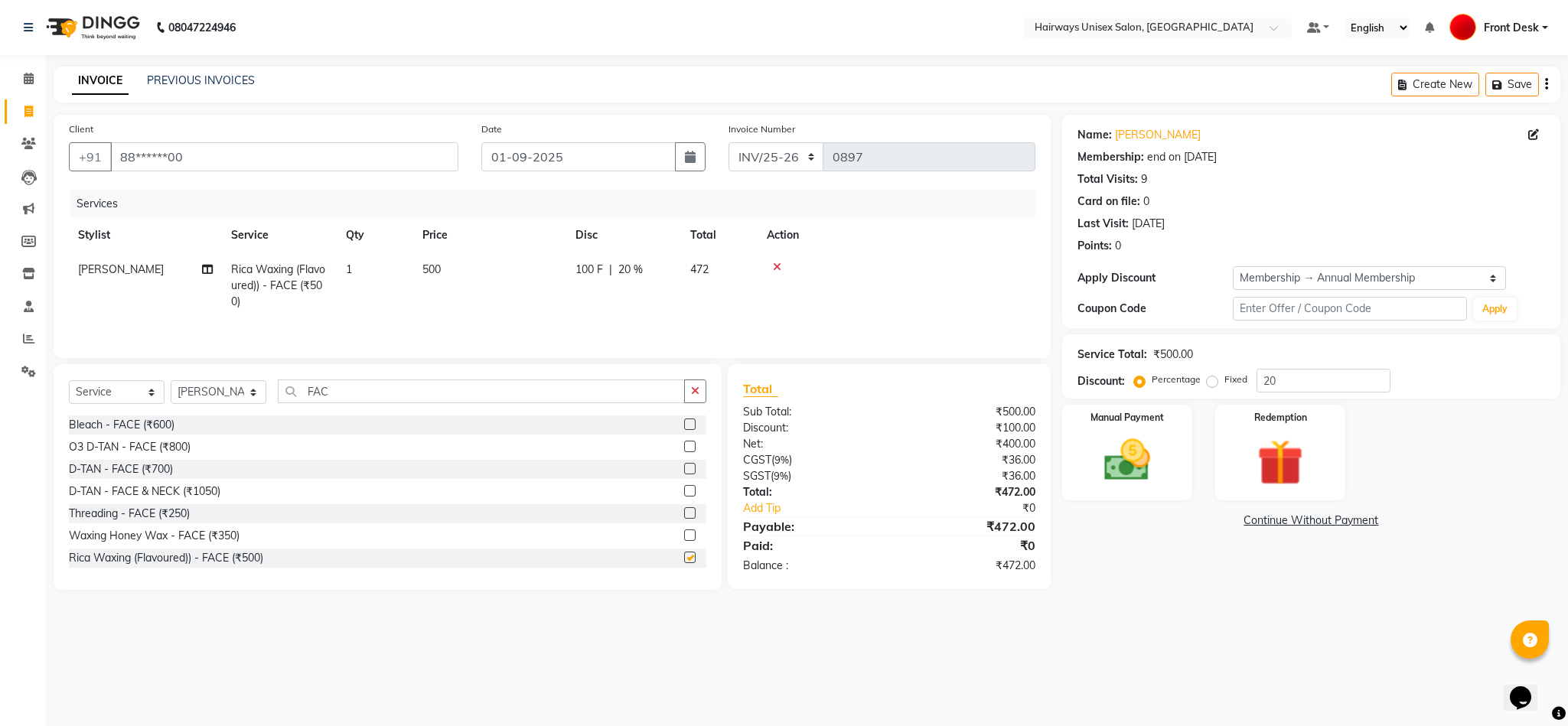
checkbox input "false"
click at [696, 396] on icon "button" at bounding box center [695, 391] width 8 height 10
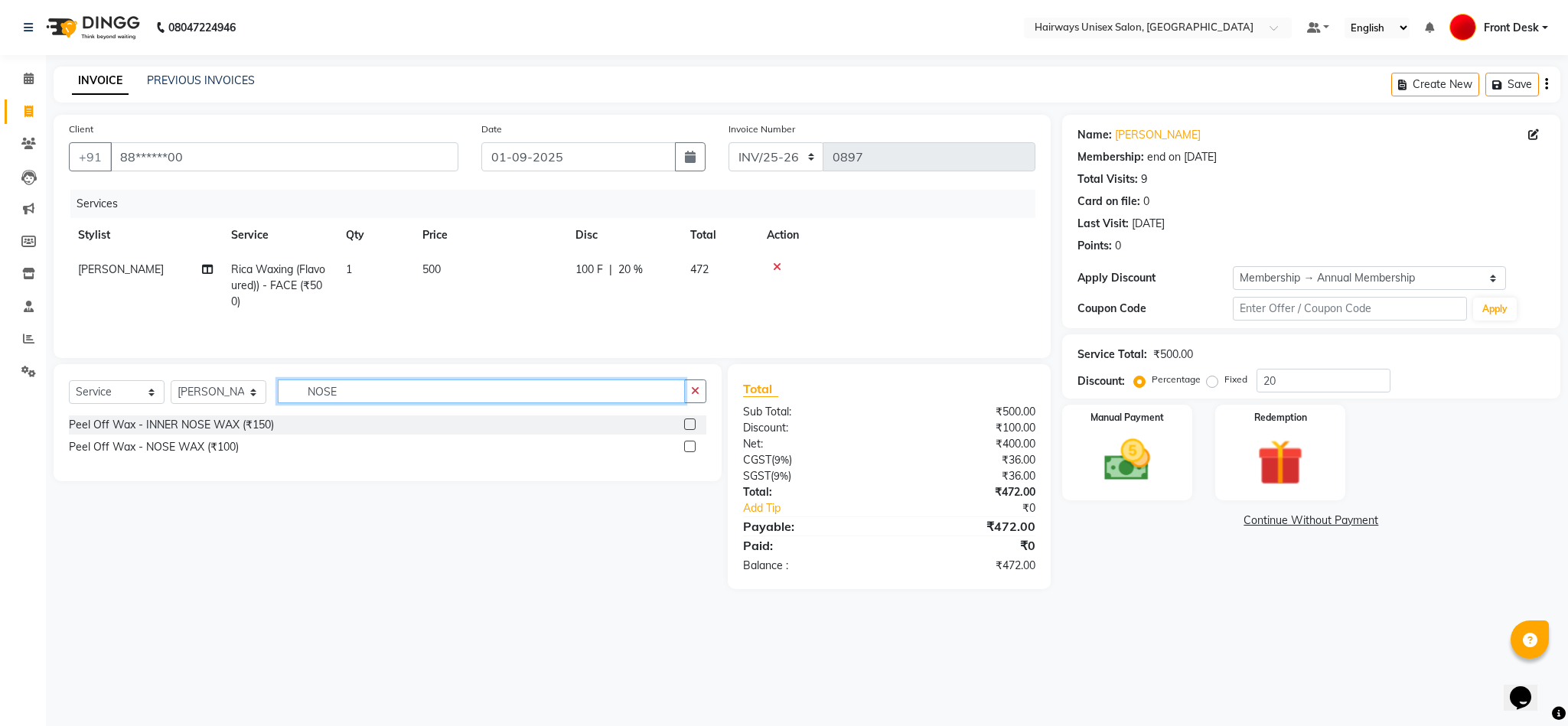
type input "NOSE"
click at [694, 452] on label at bounding box center [690, 446] width 11 height 11
click at [694, 452] on input "checkbox" at bounding box center [689, 447] width 10 height 10
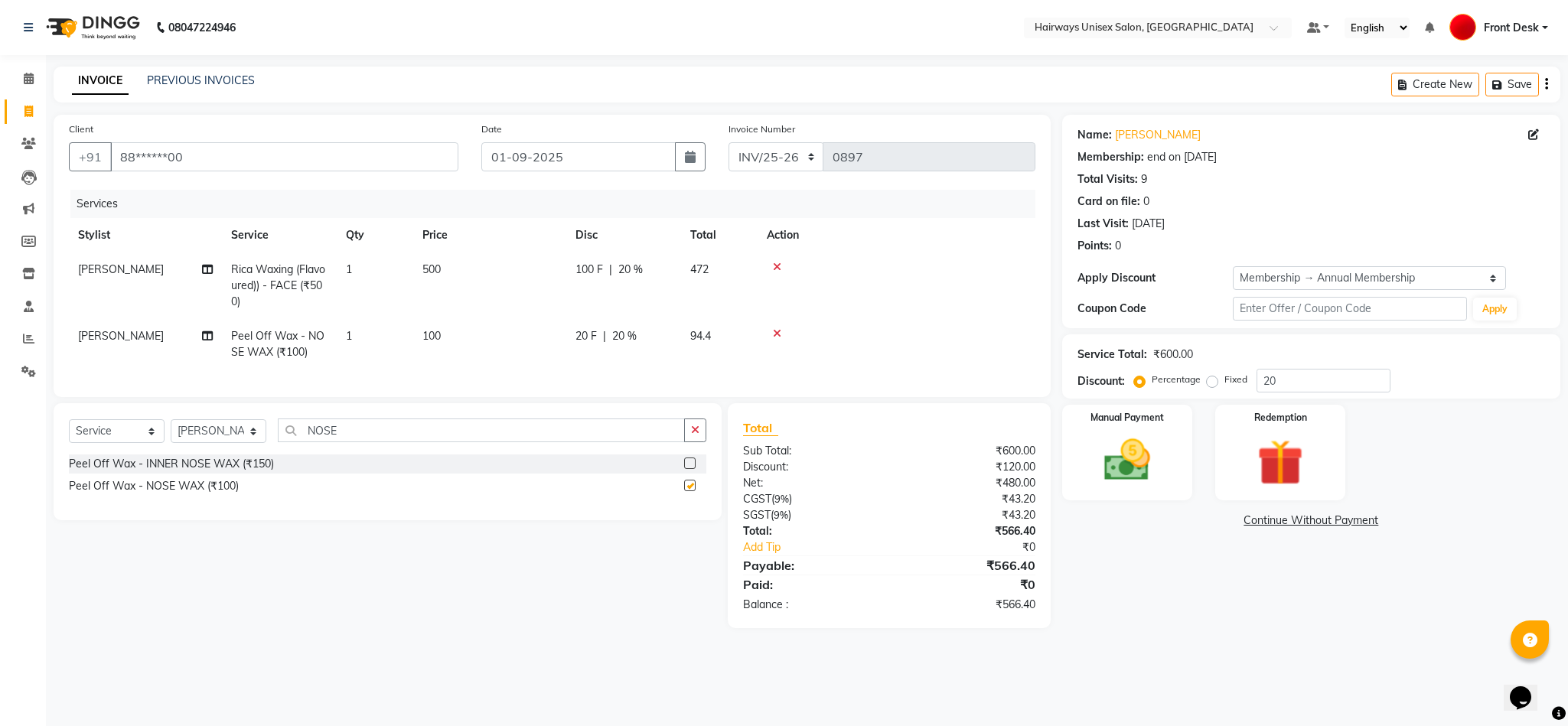
checkbox input "false"
click at [694, 442] on button "button" at bounding box center [696, 431] width 23 height 24
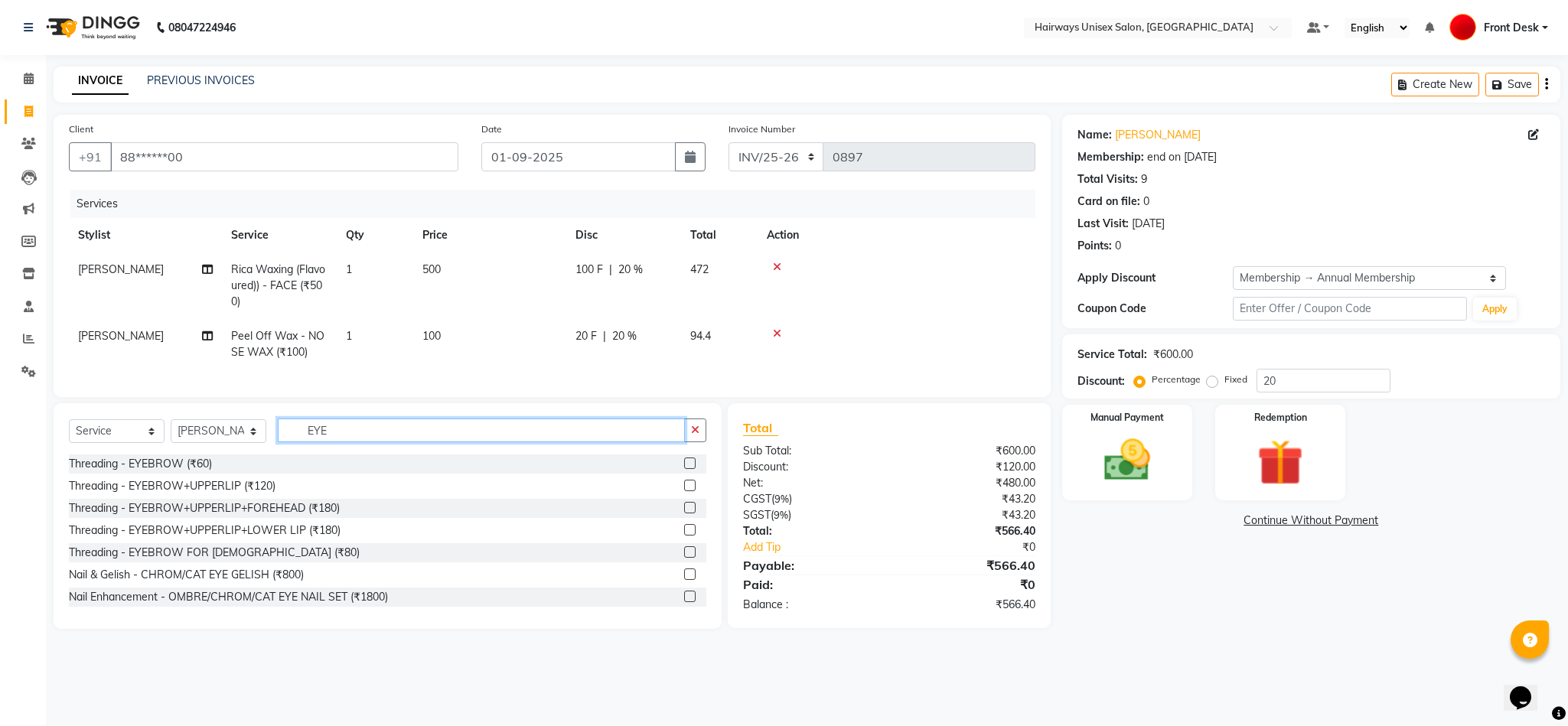
type input "EYE"
click at [684, 469] on label at bounding box center [690, 463] width 11 height 11
click at [684, 469] on input "checkbox" at bounding box center [689, 464] width 10 height 10
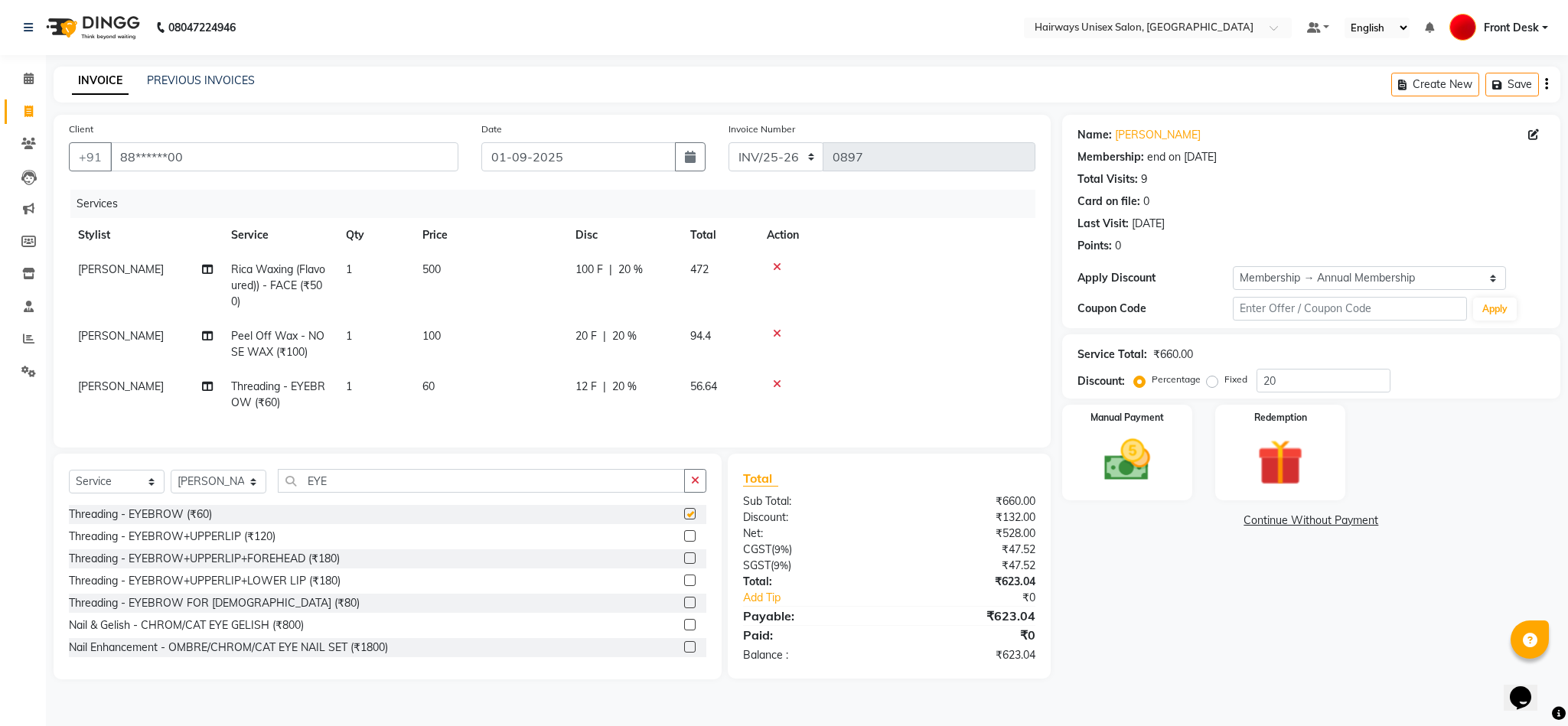
checkbox input "false"
click at [696, 486] on icon "button" at bounding box center [695, 480] width 8 height 10
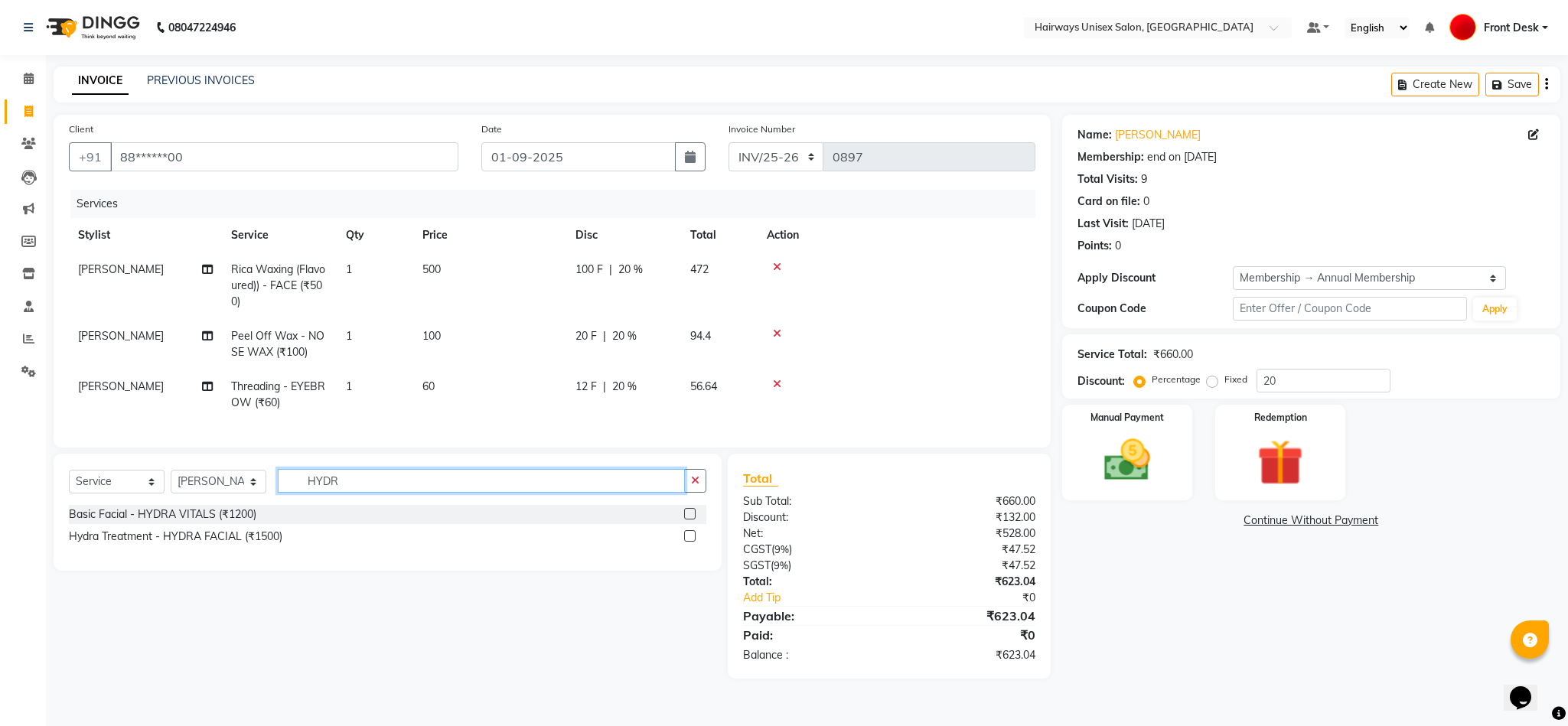
type input "HYDR"
click at [693, 542] on label at bounding box center [690, 535] width 11 height 11
click at [693, 542] on input "checkbox" at bounding box center [689, 536] width 10 height 10
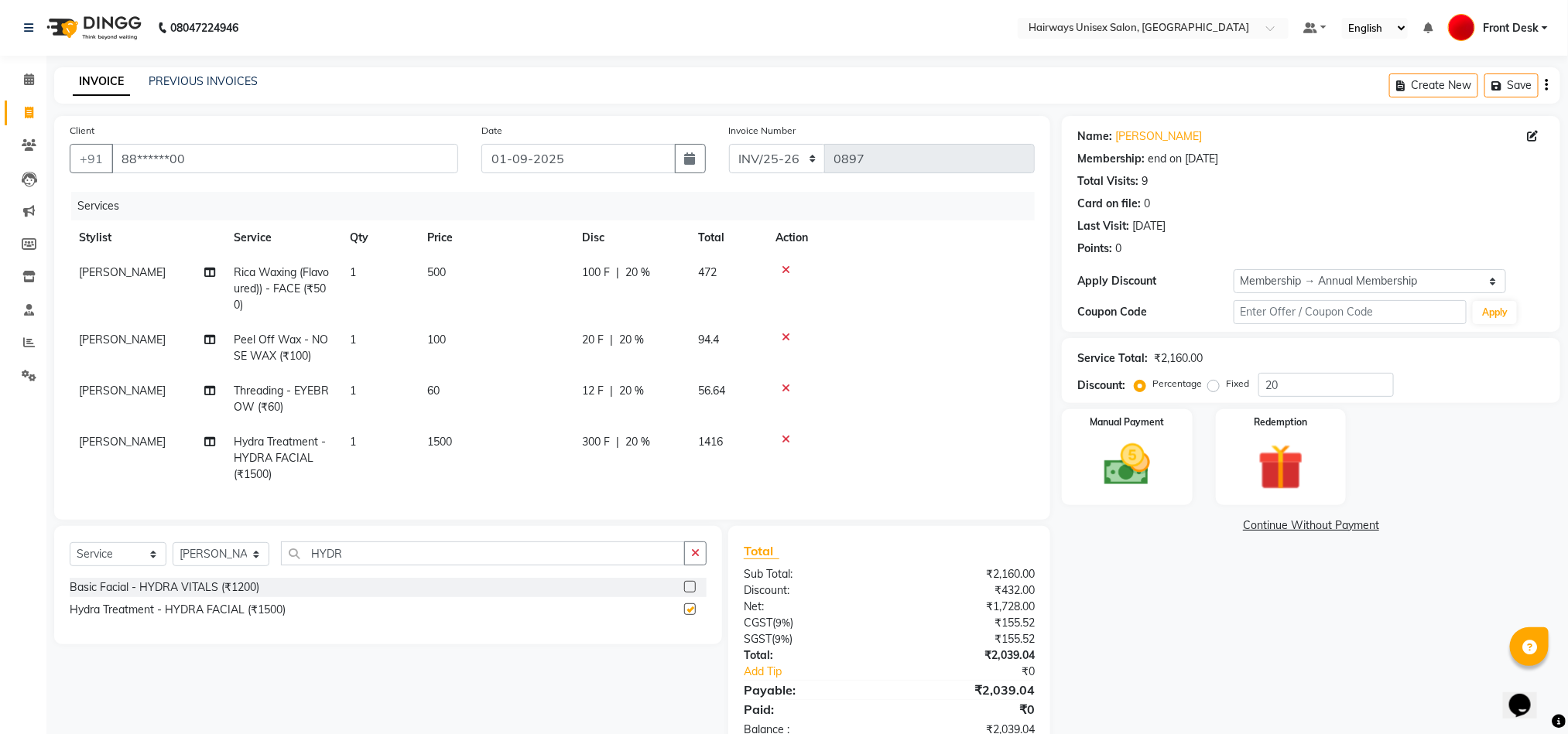
checkbox input "false"
click at [692, 562] on button "button" at bounding box center [695, 554] width 23 height 24
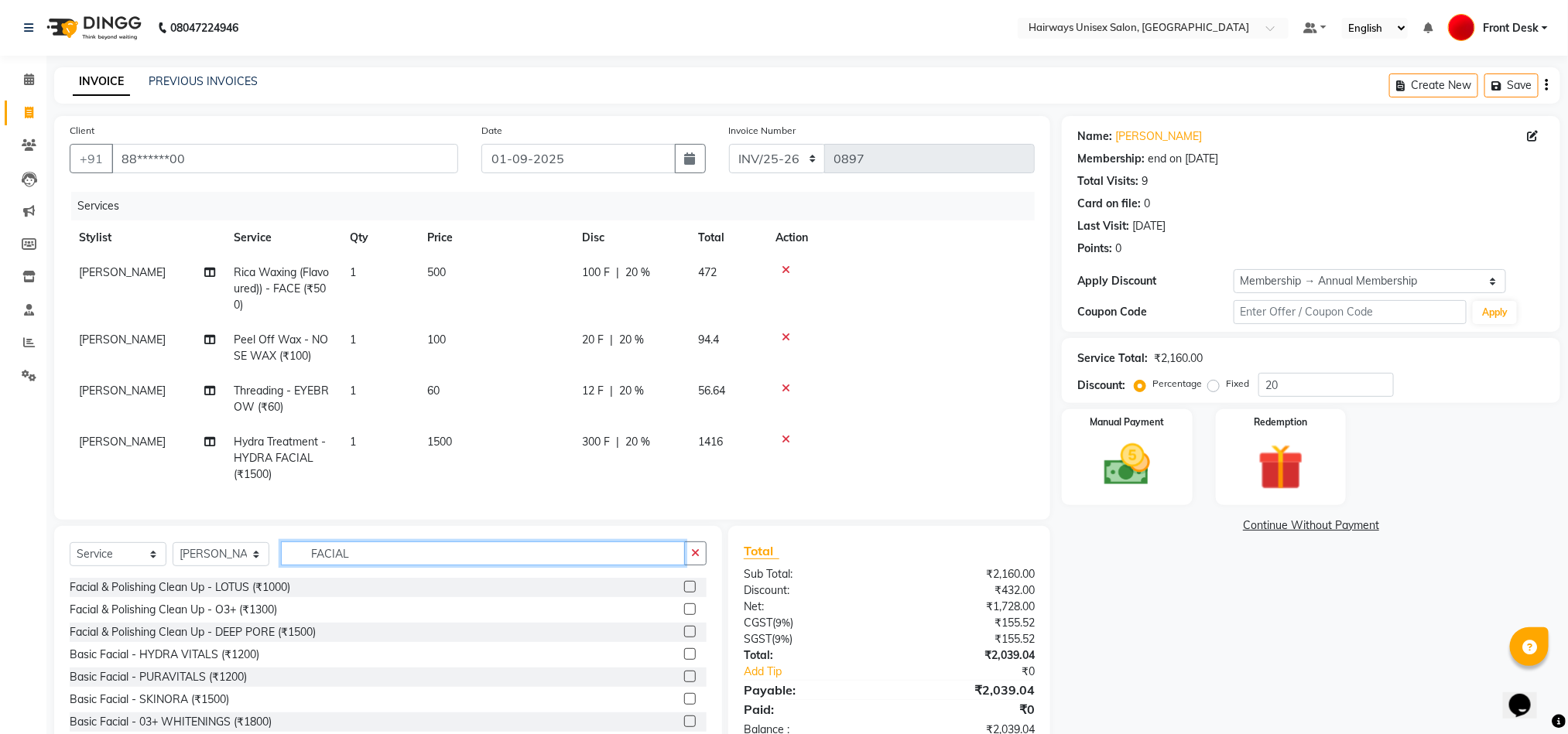
type input "FACIAL"
click at [684, 705] on label at bounding box center [690, 699] width 11 height 11
click at [684, 705] on input "checkbox" at bounding box center [689, 700] width 10 height 10
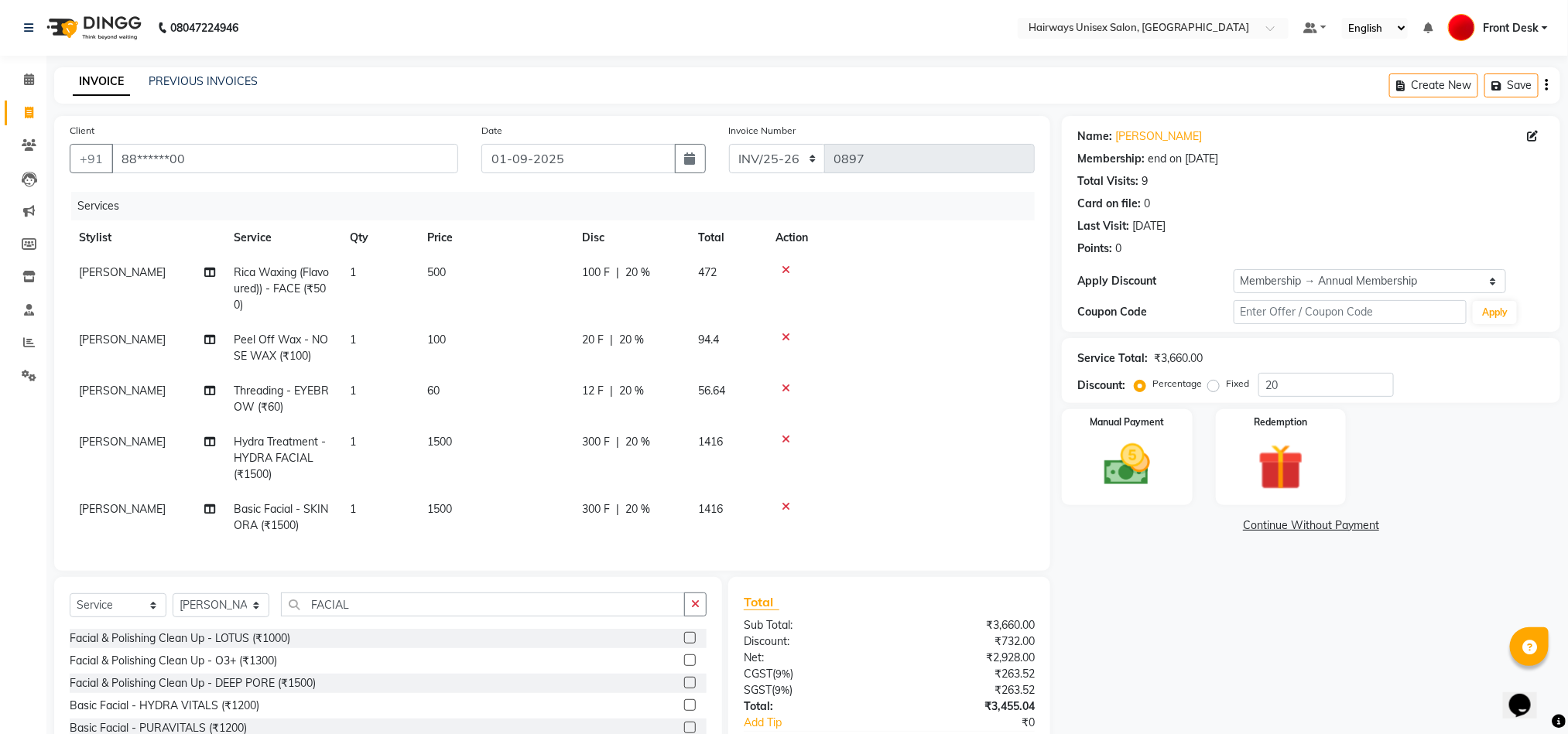
checkbox input "false"
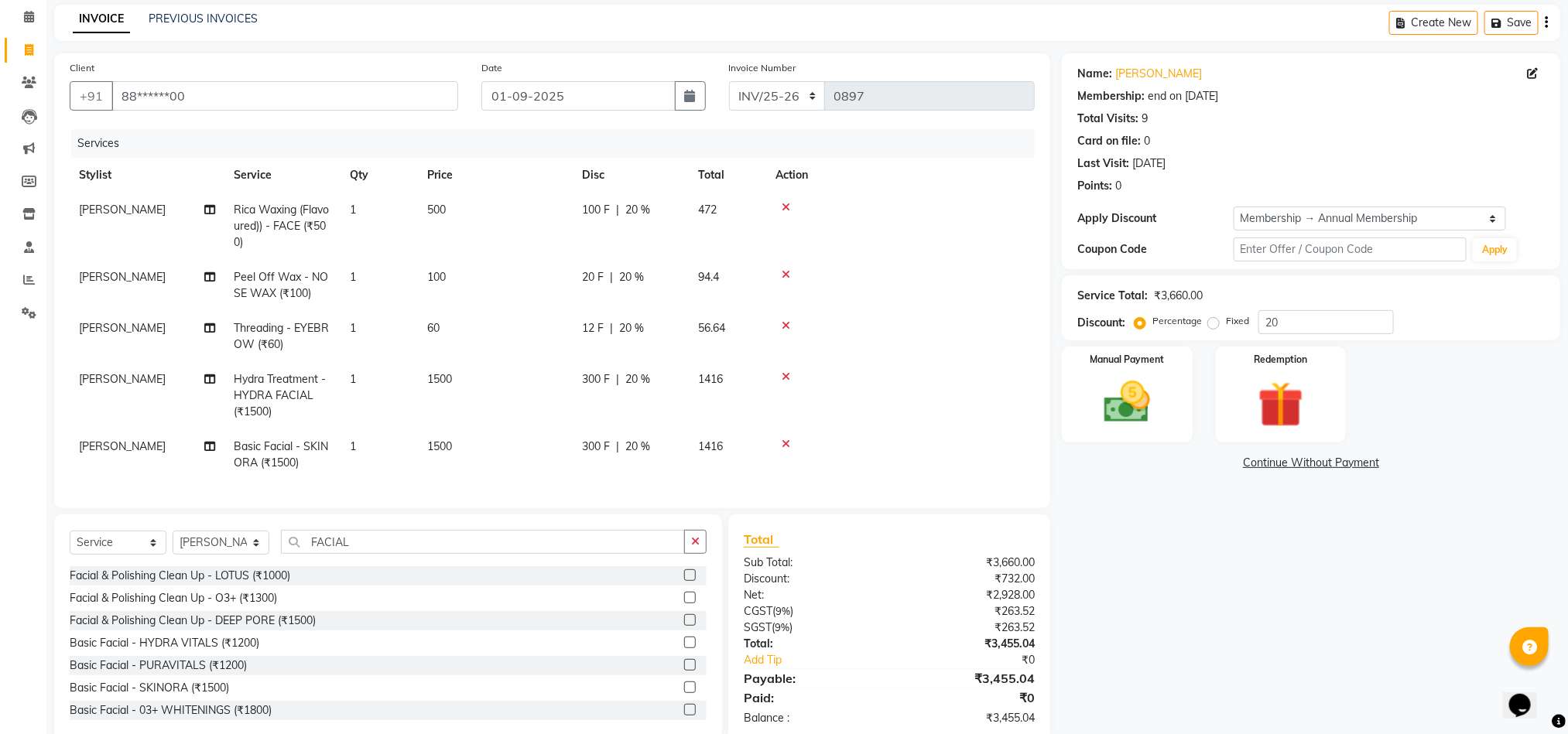
scroll to position [112, 0]
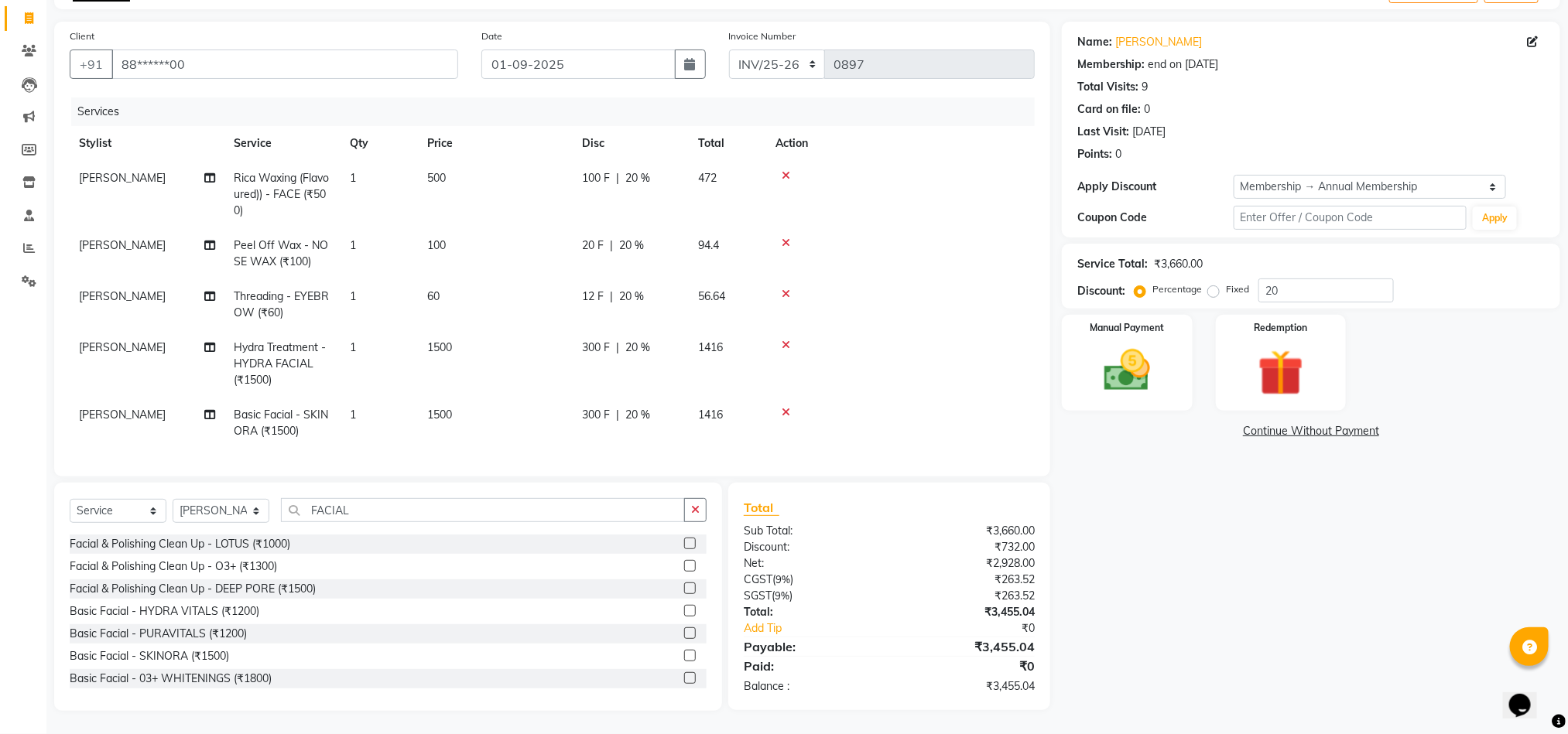
click at [438, 228] on td "100" at bounding box center [495, 254] width 155 height 51
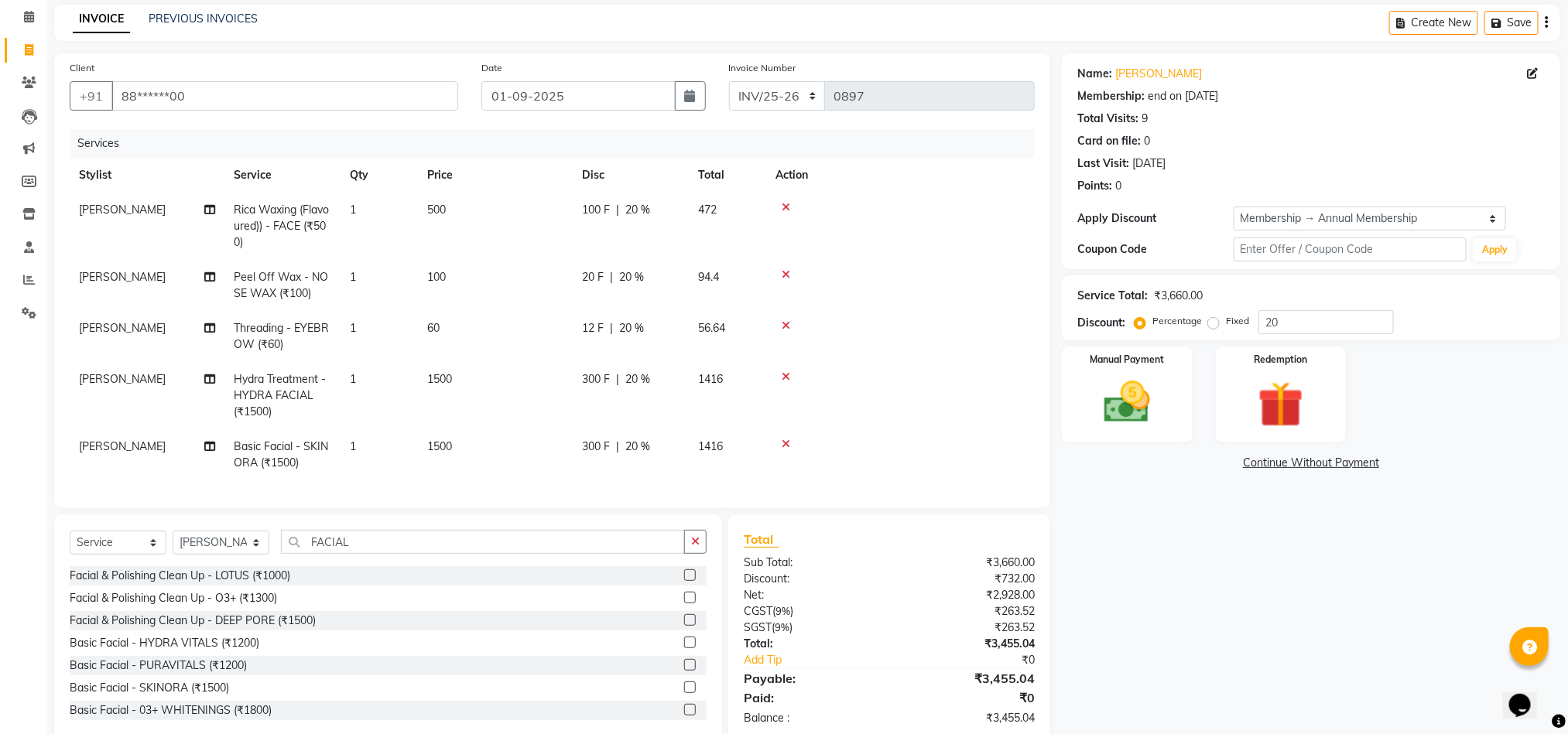
select select "13249"
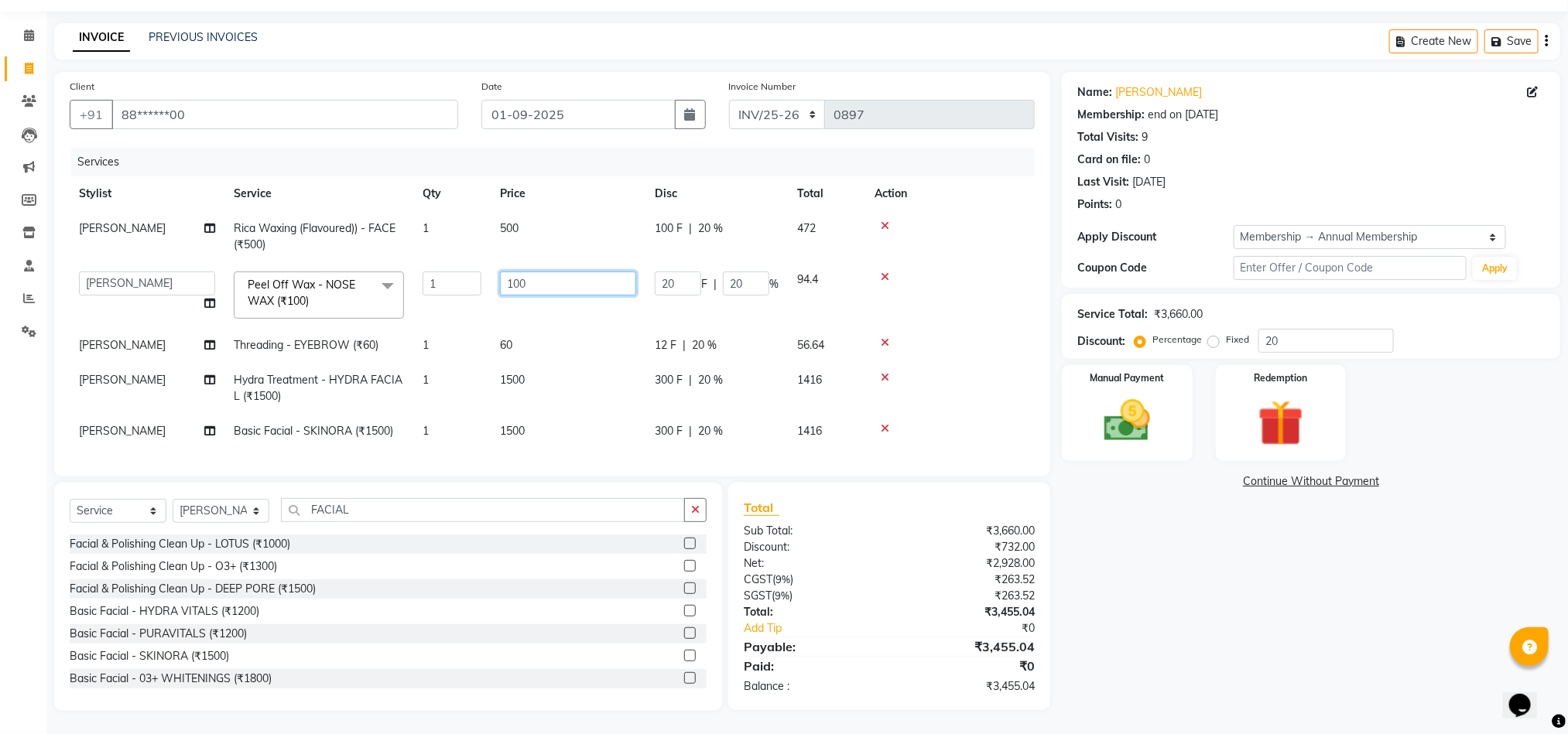
click at [535, 271] on input "100" at bounding box center [568, 284] width 136 height 24
type input "150"
click at [964, 416] on tbody "Pummy Rica Waxing (Flavoured)) - FACE (₹500) 1 500 100 F | 20 % 472 AHSAAN ALI …" at bounding box center [552, 330] width 965 height 237
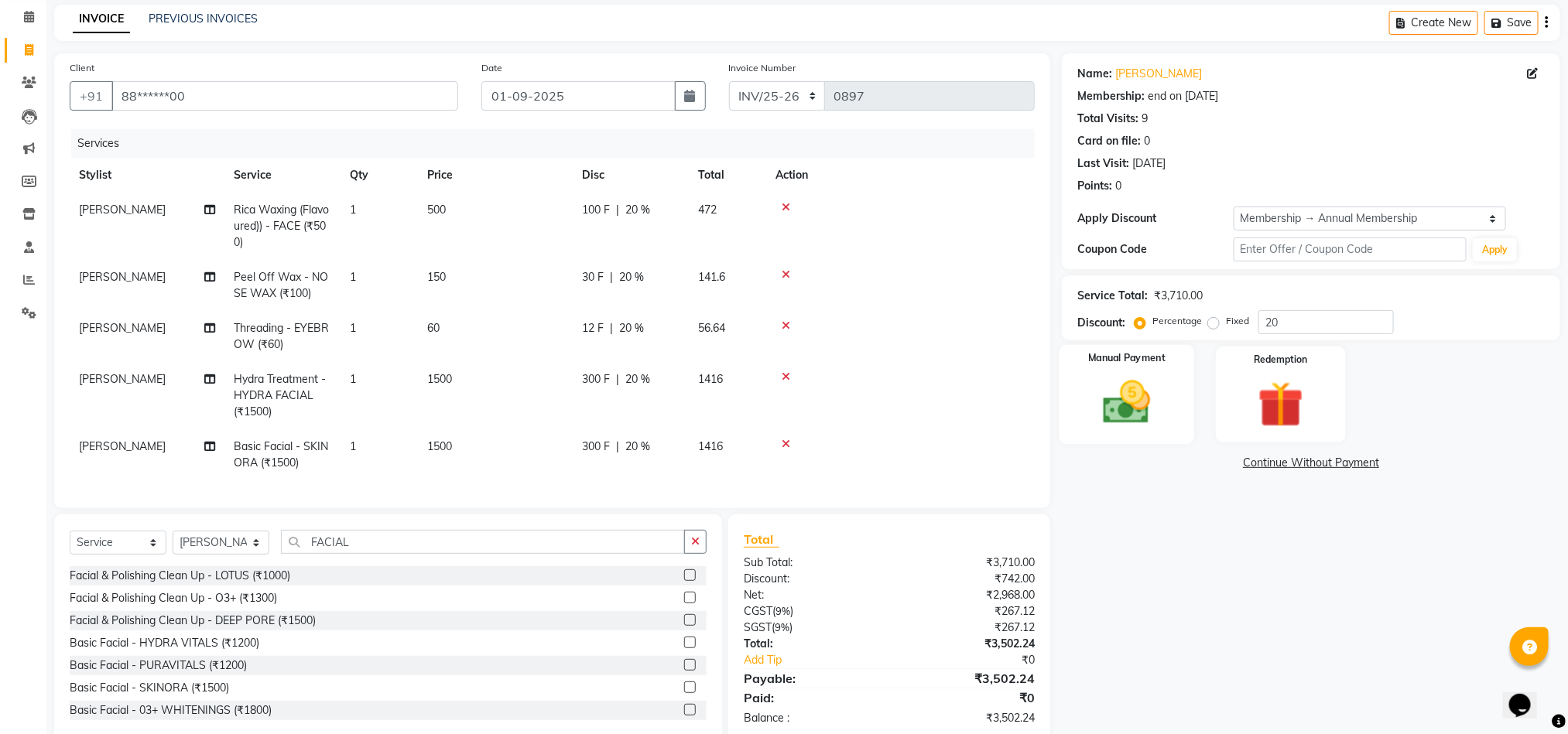
click at [1144, 399] on img at bounding box center [1126, 403] width 77 height 55
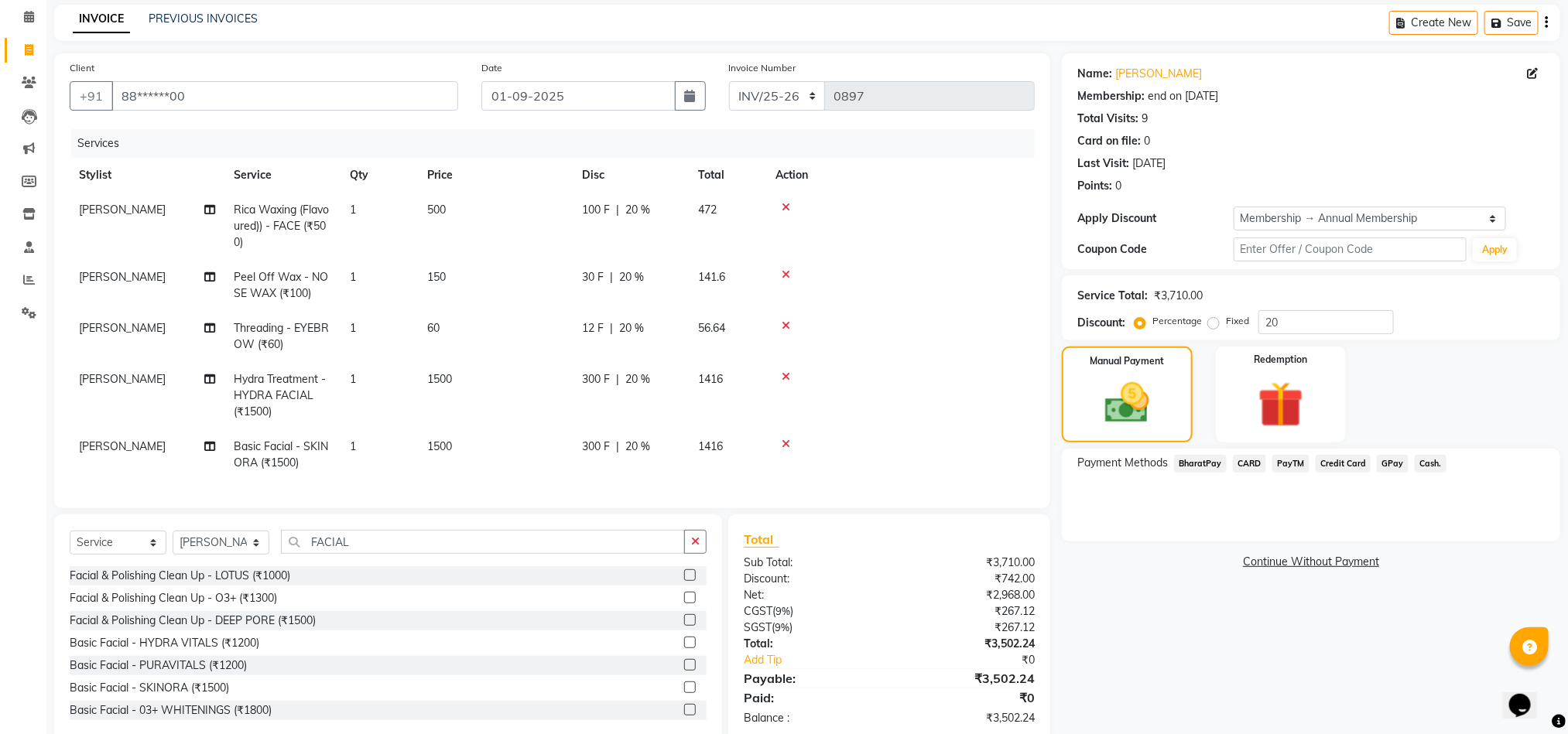
click at [1144, 467] on span "GPay" at bounding box center [1392, 464] width 32 height 18
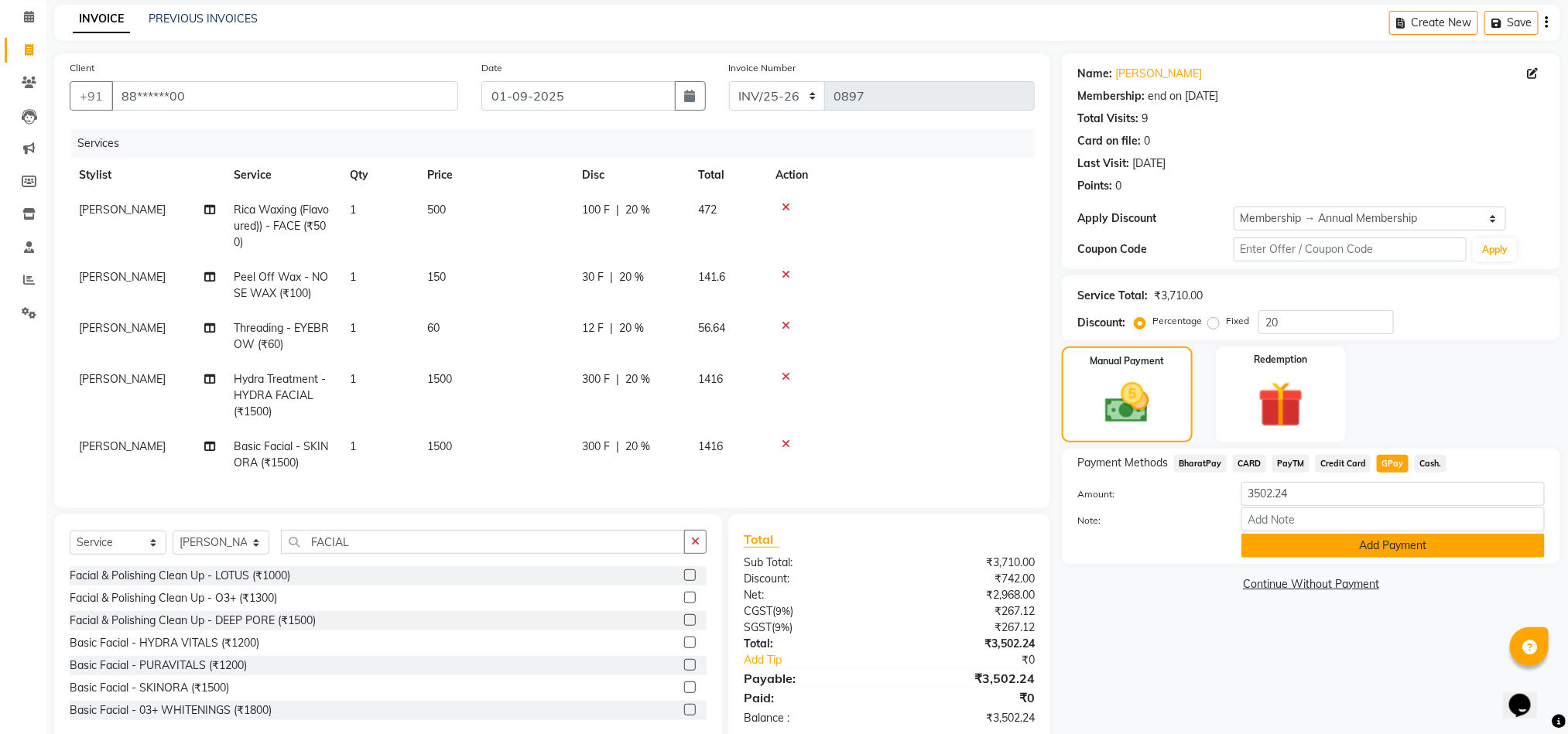
click at [1144, 546] on button "Add Payment" at bounding box center [1392, 546] width 303 height 24
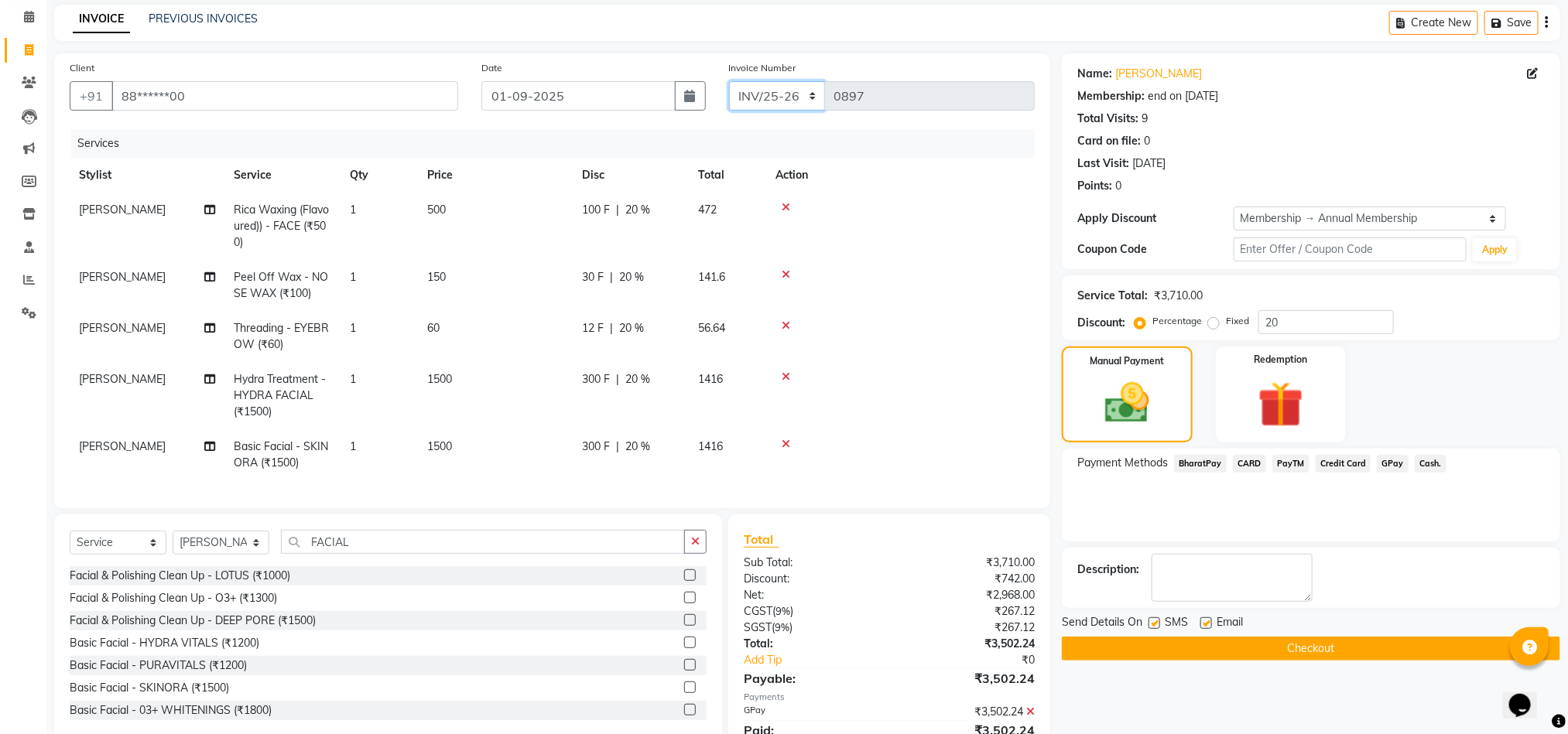
click at [739, 101] on select "INV/25-26 V/2025-26" at bounding box center [777, 96] width 97 height 29
select select "786"
click at [729, 81] on select "INV/25-26 V/2025-26" at bounding box center [777, 96] width 97 height 29
click at [1144, 623] on label at bounding box center [1154, 623] width 11 height 11
click at [1144, 623] on input "checkbox" at bounding box center [1153, 623] width 10 height 10
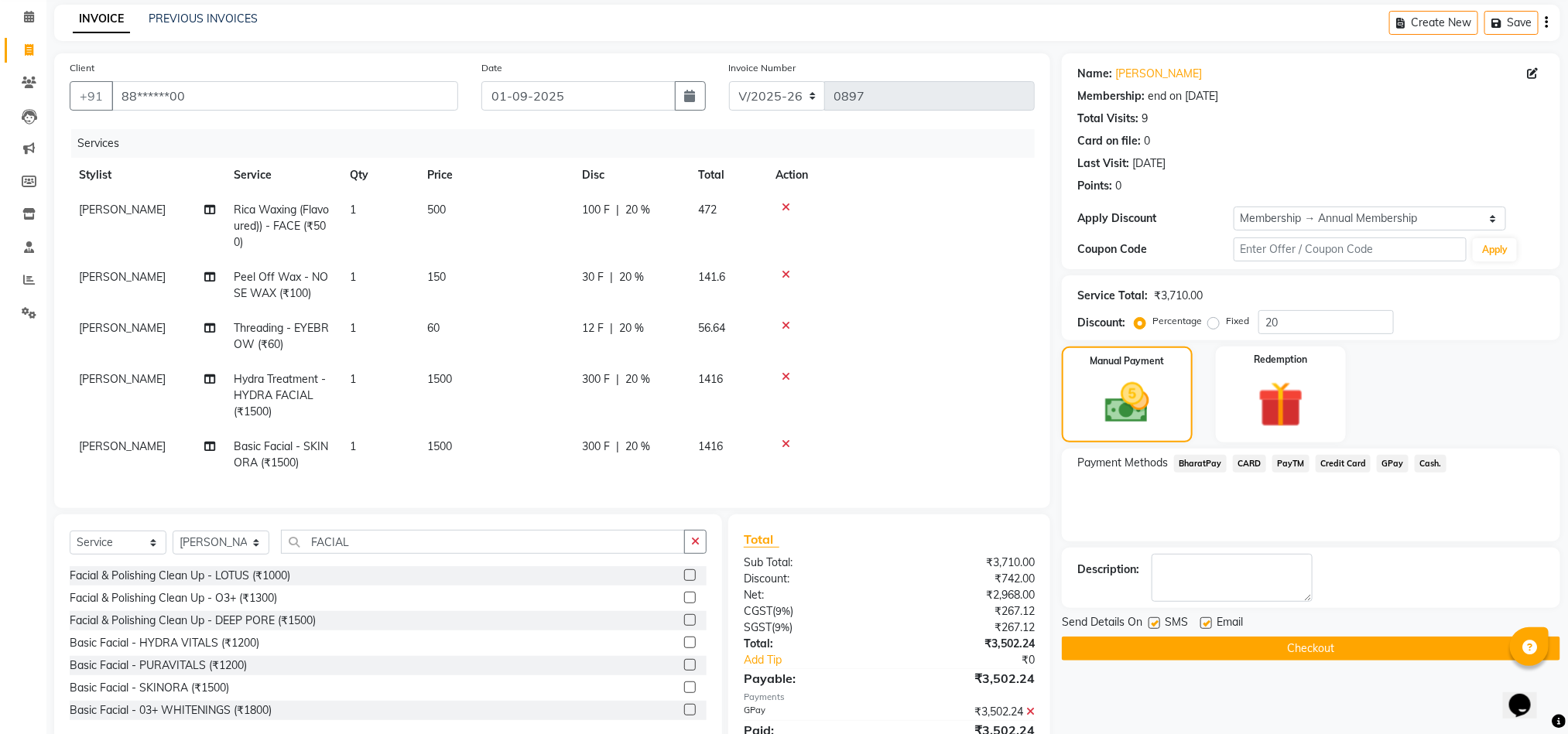
checkbox input "false"
click at [1144, 654] on button "Checkout" at bounding box center [1311, 649] width 499 height 24
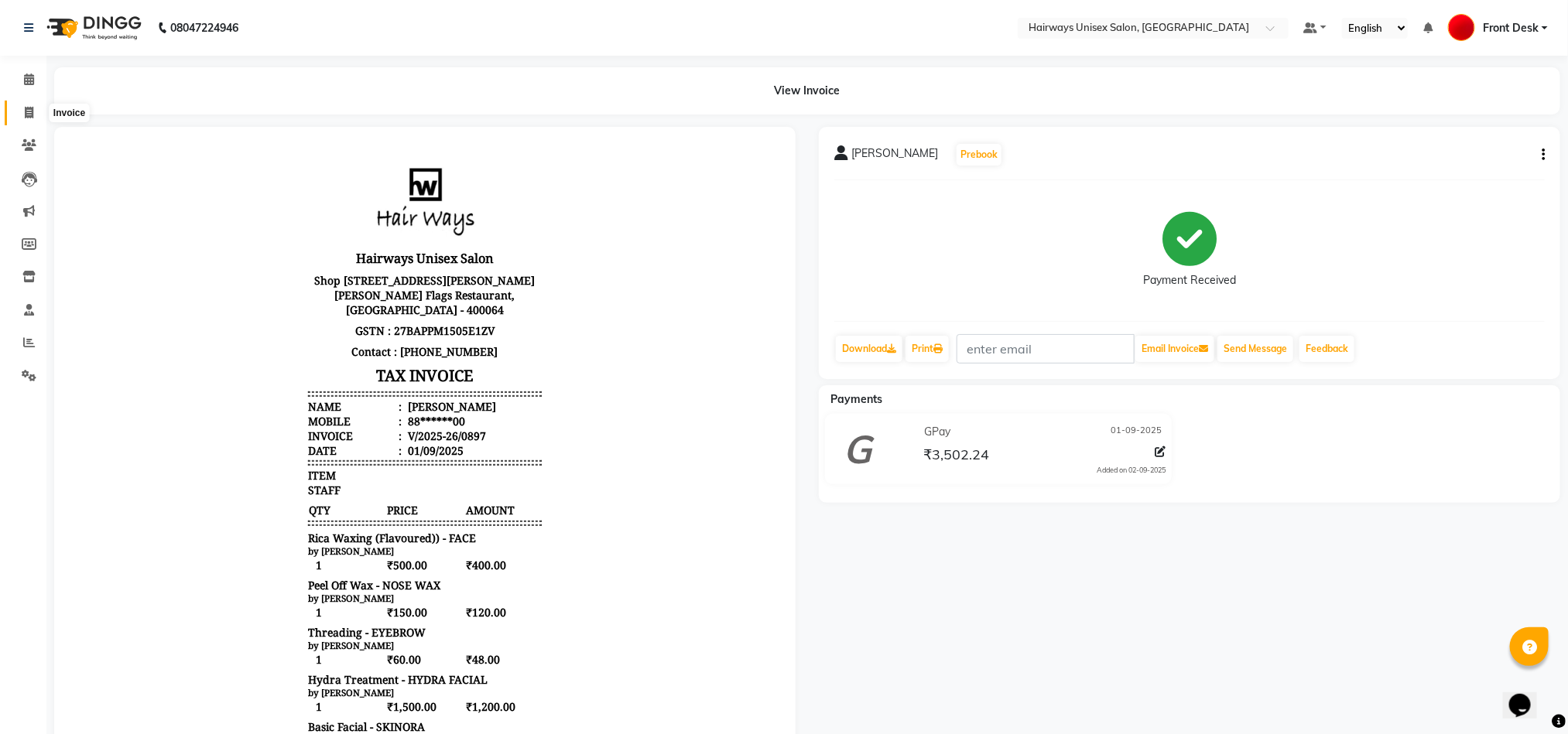
click at [16, 109] on span at bounding box center [28, 113] width 27 height 18
select select "service"
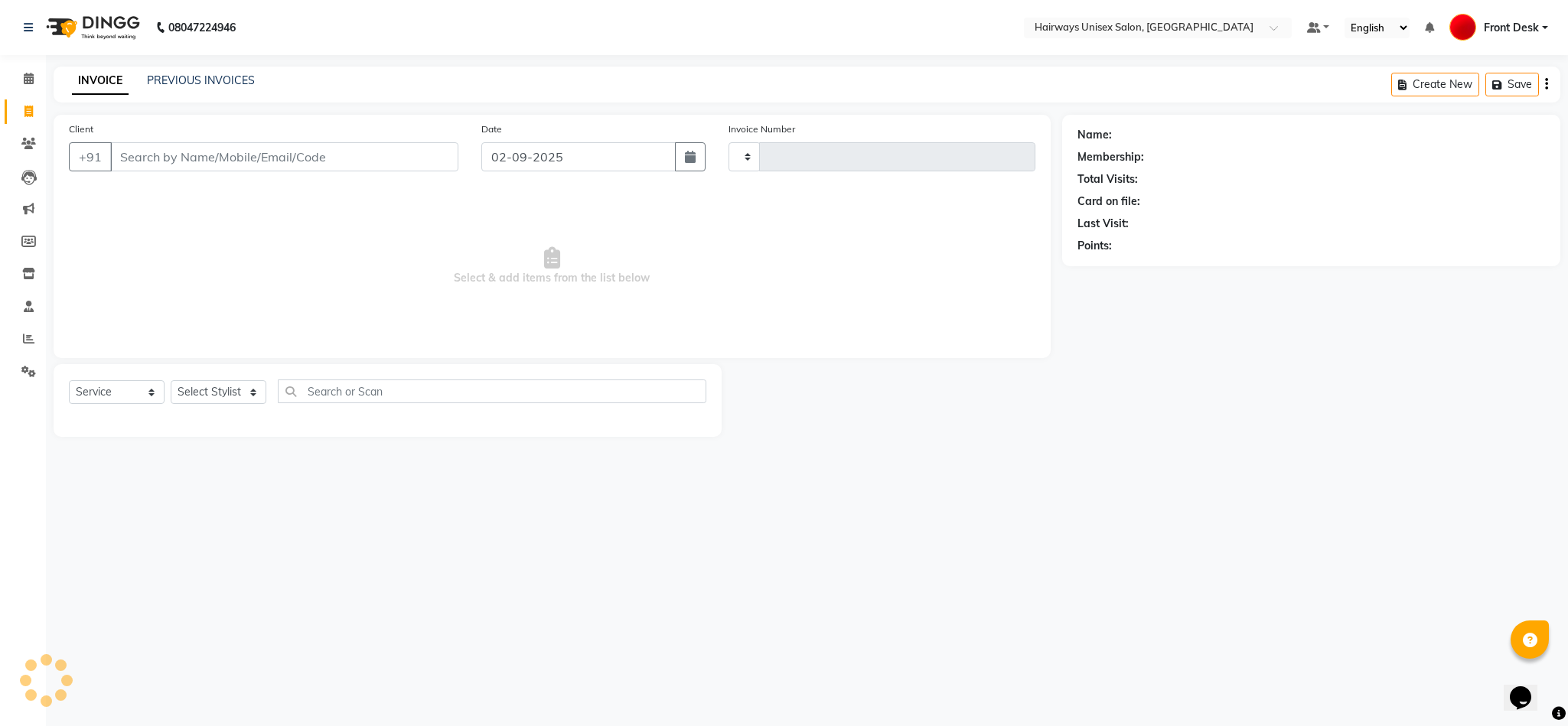
type input "0898"
select select "786"
click at [237, 161] on input "Client" at bounding box center [284, 157] width 348 height 29
type input "9967823247"
click at [409, 152] on span "Add Client" at bounding box center [418, 157] width 60 height 15
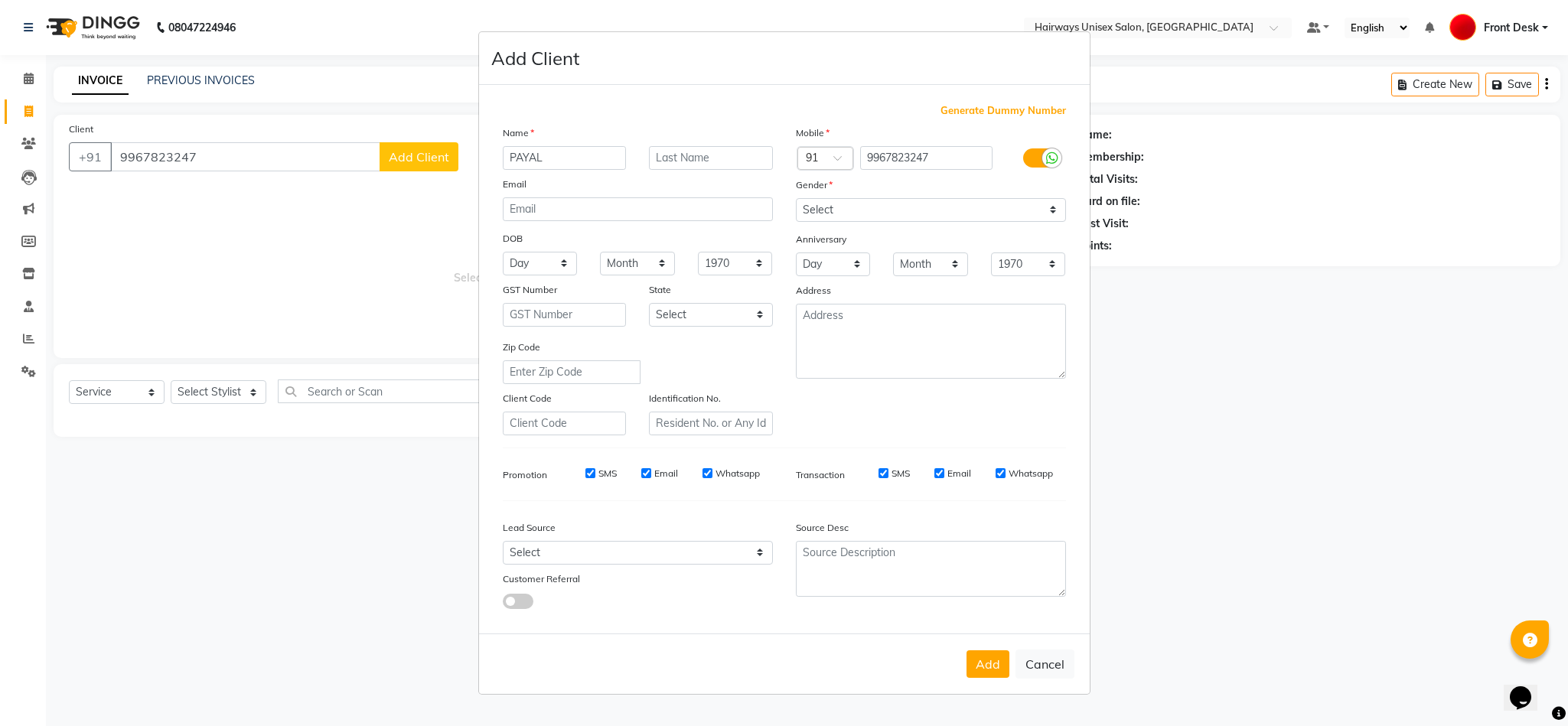
type input "PAYAL"
click at [705, 154] on input "text" at bounding box center [711, 158] width 124 height 24
type input "GADA"
click at [817, 207] on select "Select Male Female Other Prefer Not To Say" at bounding box center [931, 210] width 270 height 24
select select "female"
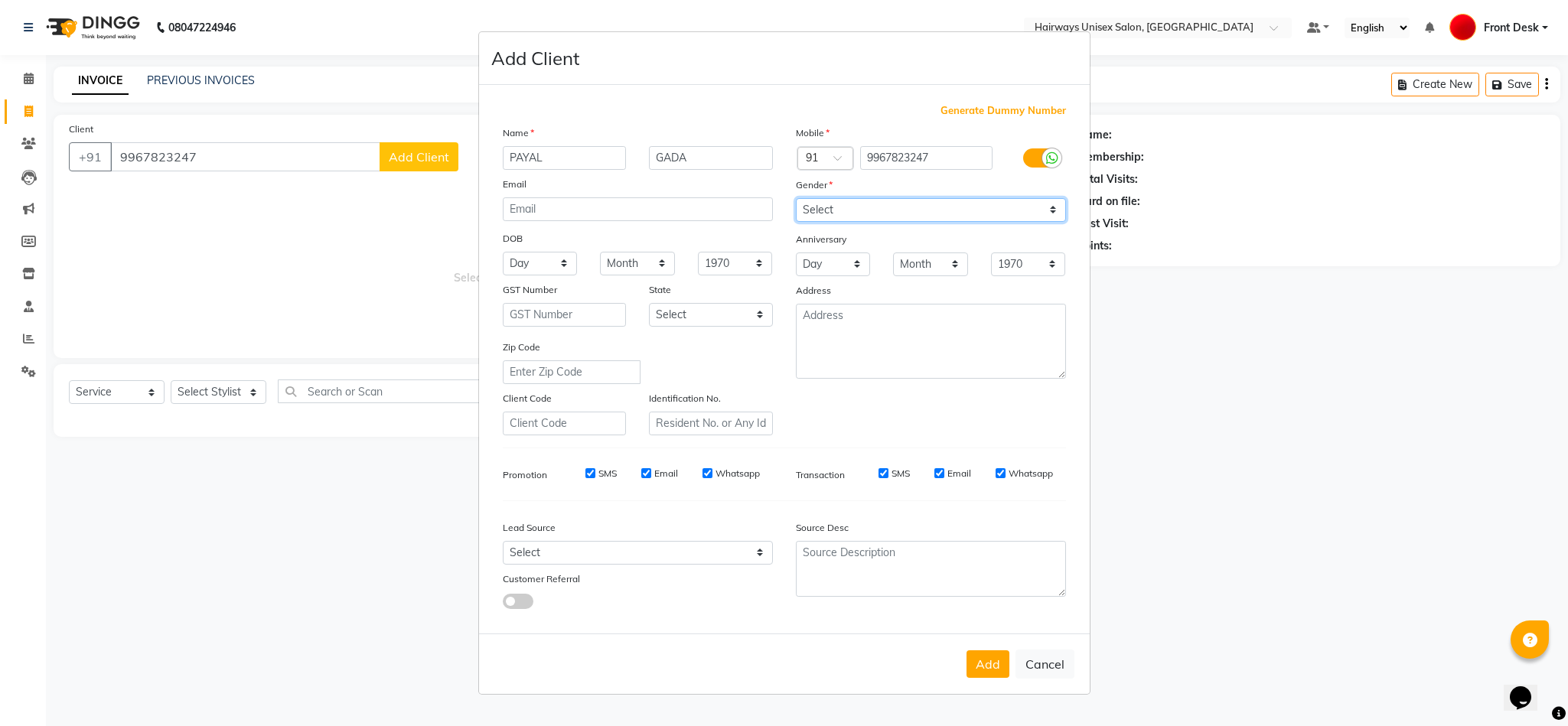
click at [796, 199] on select "Select Male Female Other Prefer Not To Say" at bounding box center [931, 210] width 270 height 24
click at [1001, 664] on button "Add" at bounding box center [987, 664] width 43 height 27
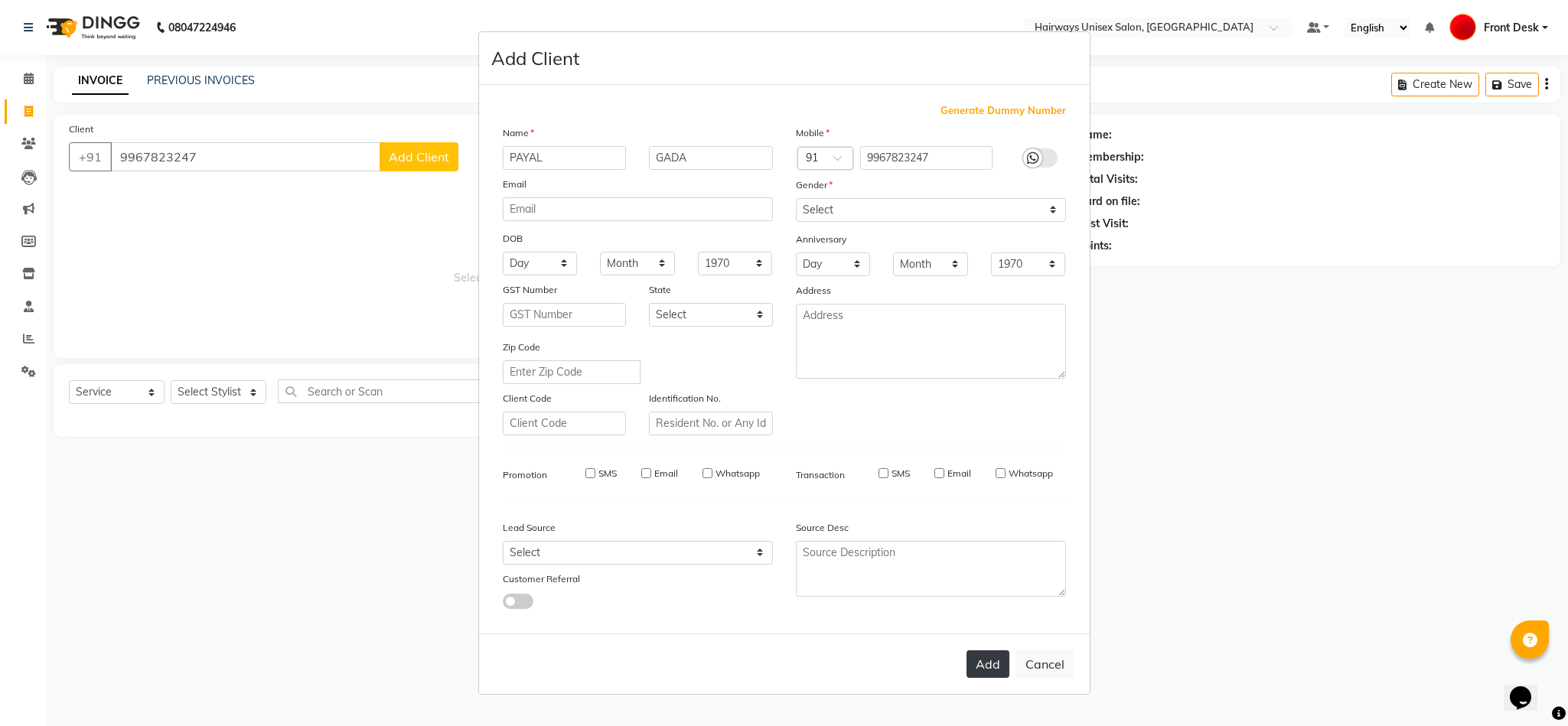
type input "99******47"
select select
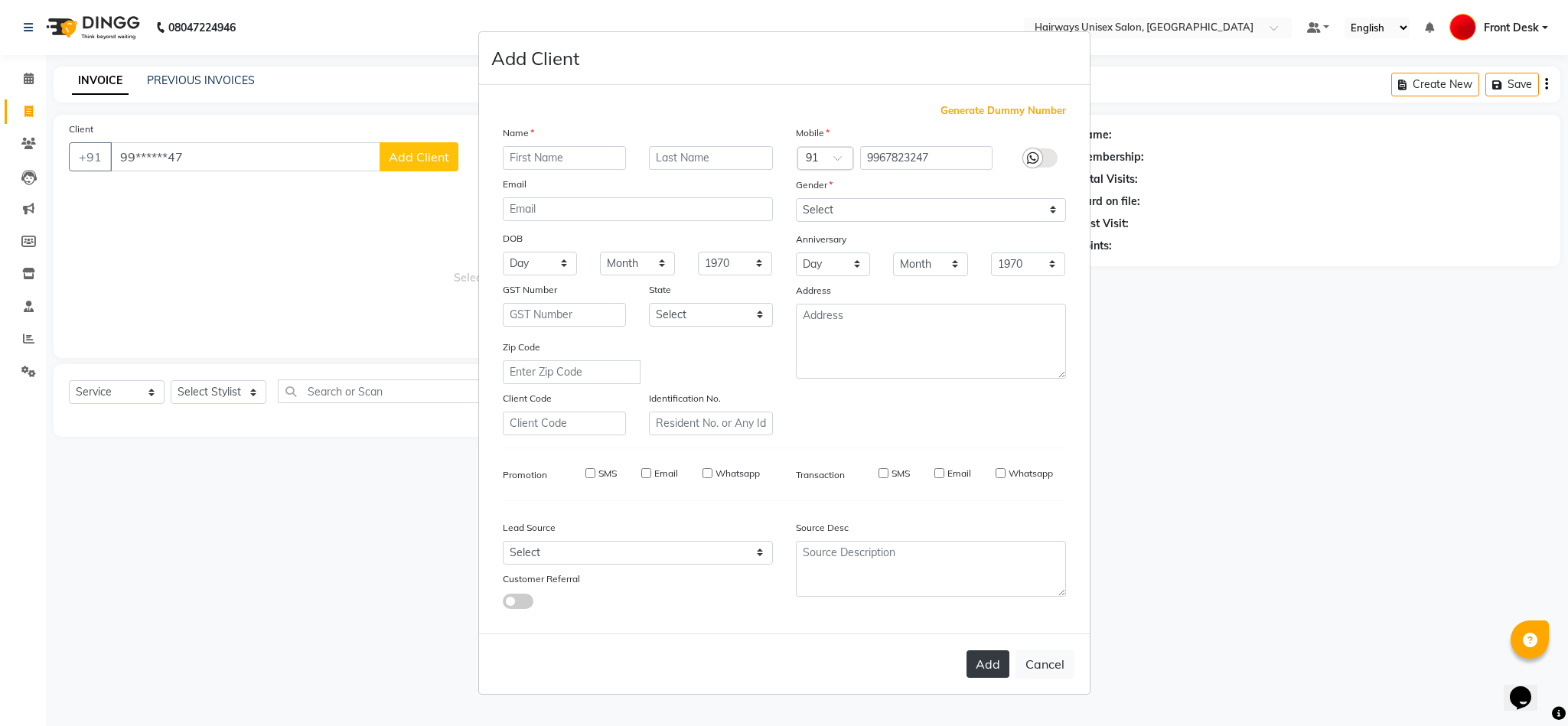
select select
checkbox input "false"
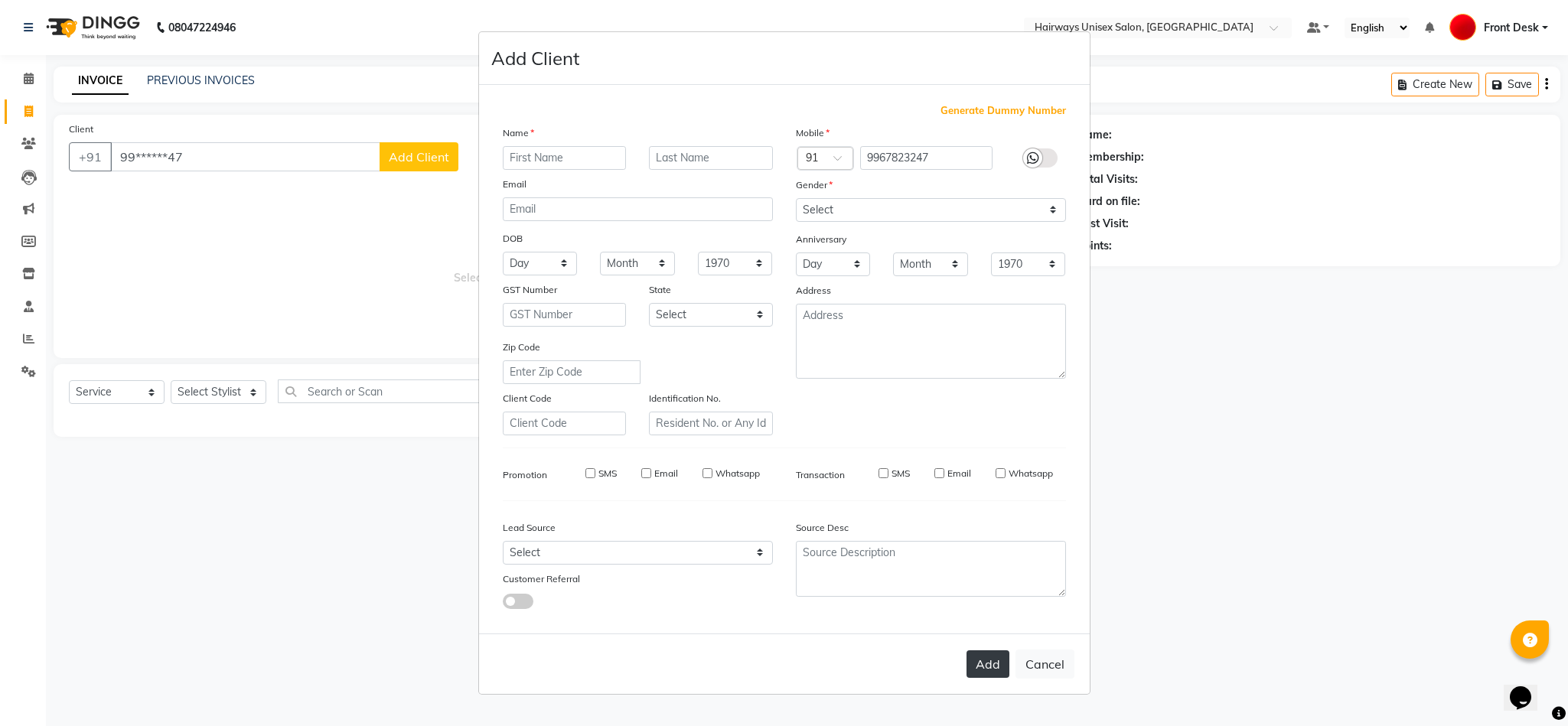
checkbox input "false"
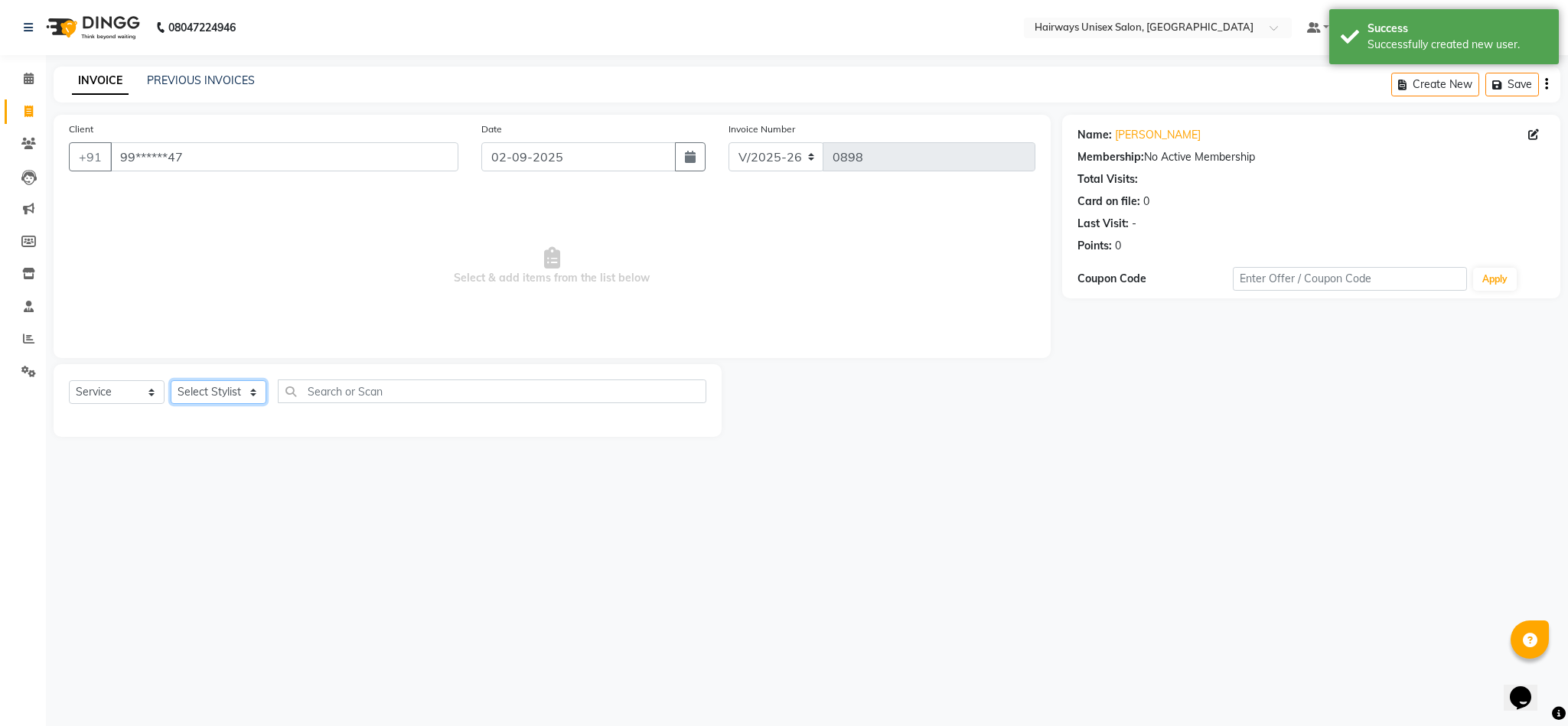
click at [219, 391] on select "Select Stylist AHSAAN ALI MALIK ALIM ANSARI bablu DANISH EMRAN Front Desk GULFA…" at bounding box center [218, 392] width 96 height 24
select select "85236"
click at [170, 381] on select "Select Stylist AHSAAN ALI MALIK ALIM ANSARI bablu DANISH EMRAN Front Desk GULFA…" at bounding box center [218, 392] width 96 height 24
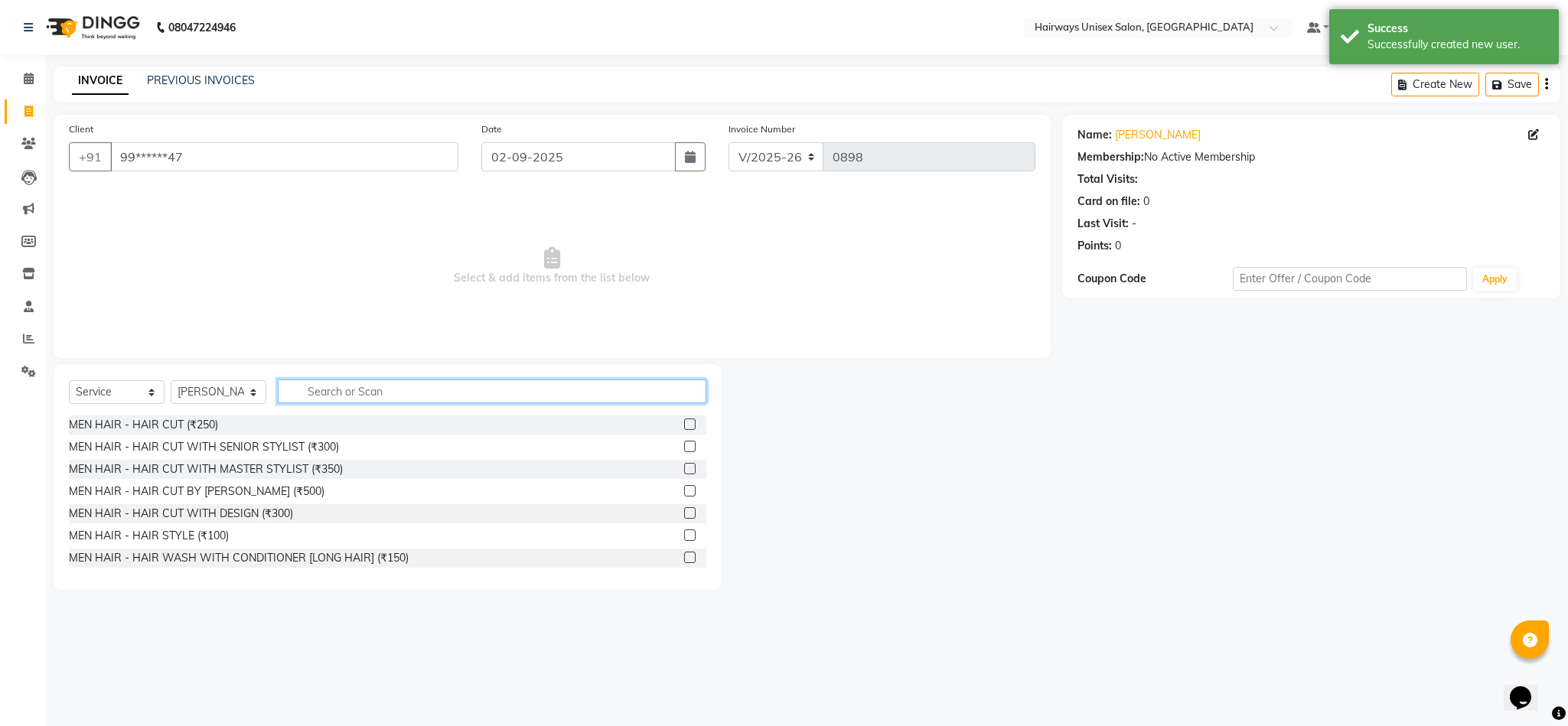
click at [572, 388] on input "text" at bounding box center [491, 392] width 429 height 24
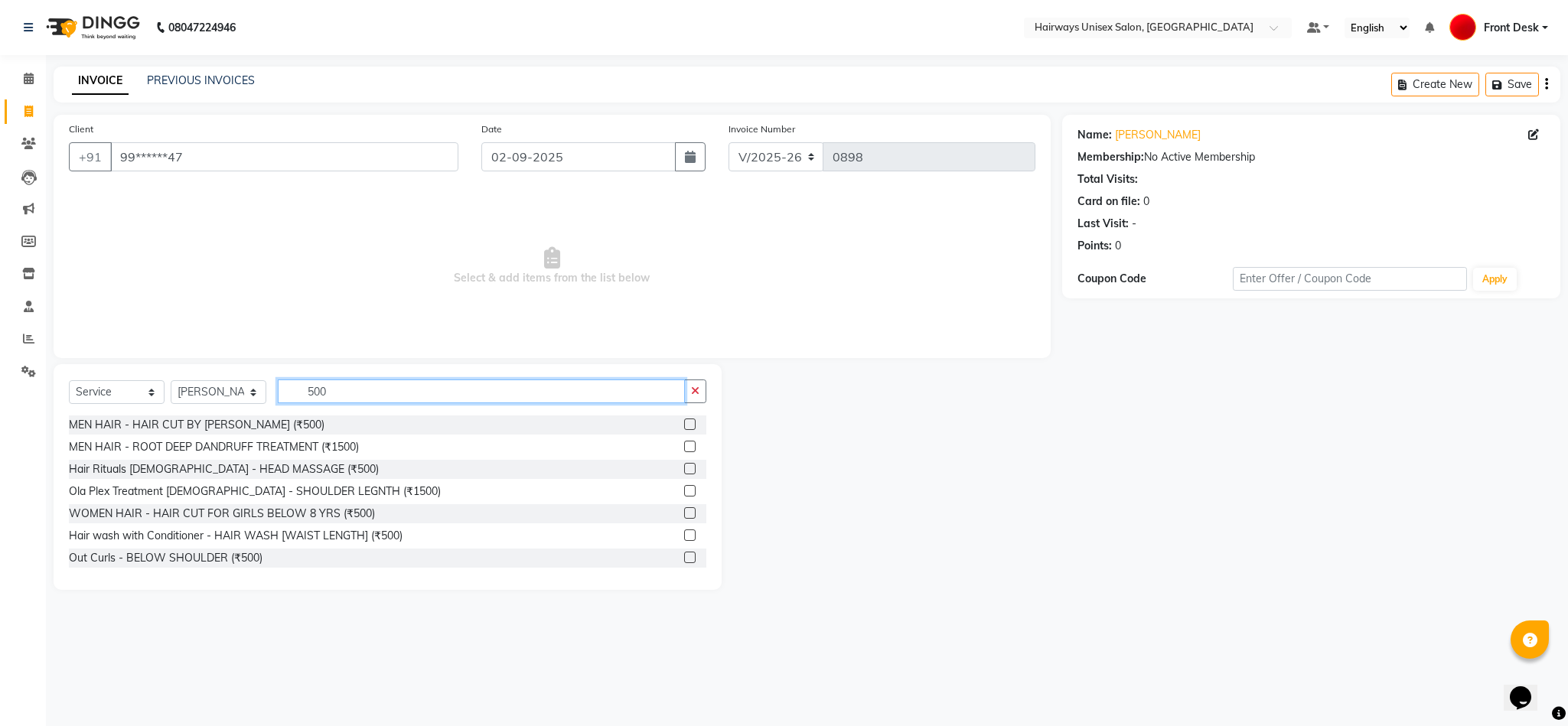
type input "500"
click at [684, 515] on label at bounding box center [690, 513] width 11 height 11
click at [684, 515] on input "checkbox" at bounding box center [689, 514] width 10 height 10
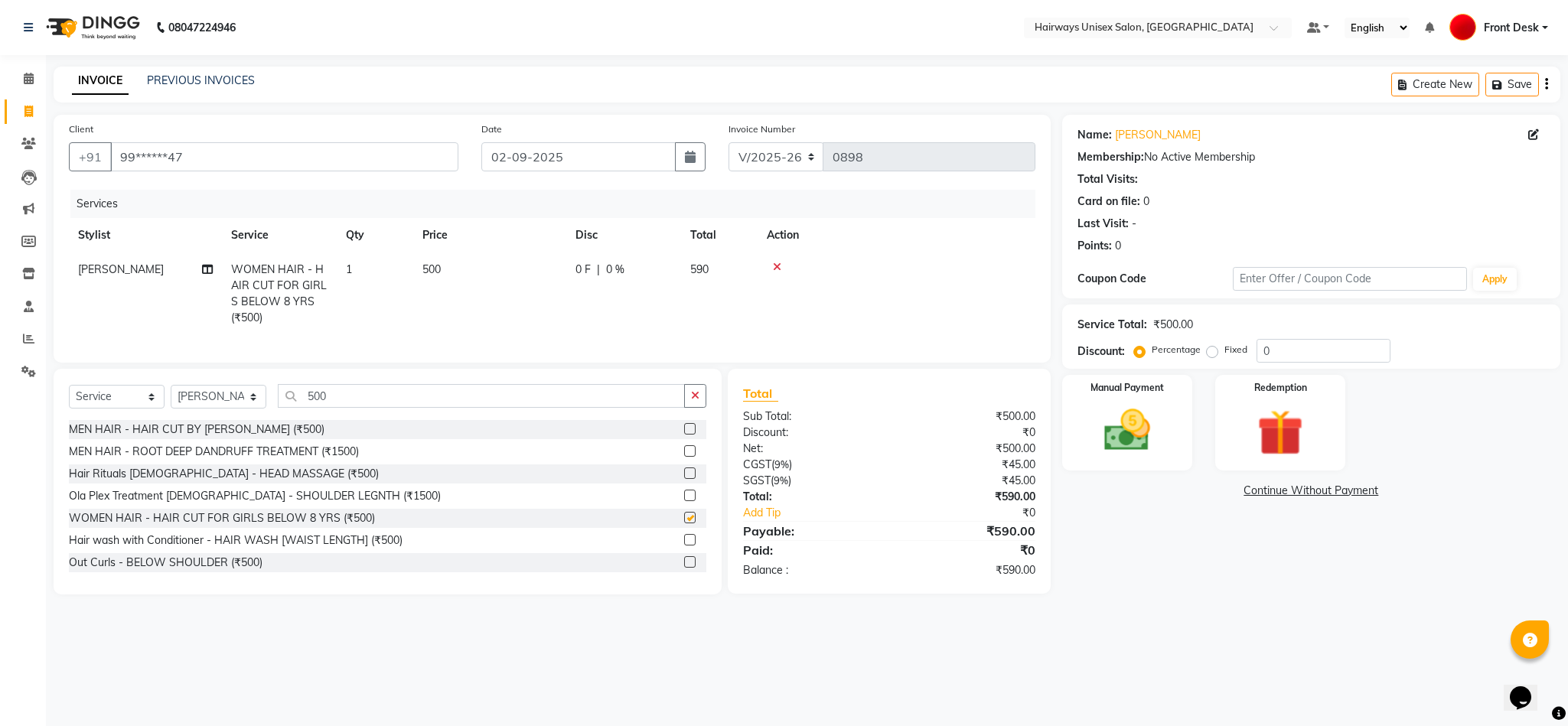
checkbox input "false"
click at [739, 147] on select "INV/25-26 V/2025-26" at bounding box center [776, 157] width 96 height 29
click at [928, 209] on div "Services" at bounding box center [559, 203] width 976 height 28
click at [792, 154] on select "INV/25-26 V/2025-26" at bounding box center [776, 157] width 96 height 29
select select "6958"
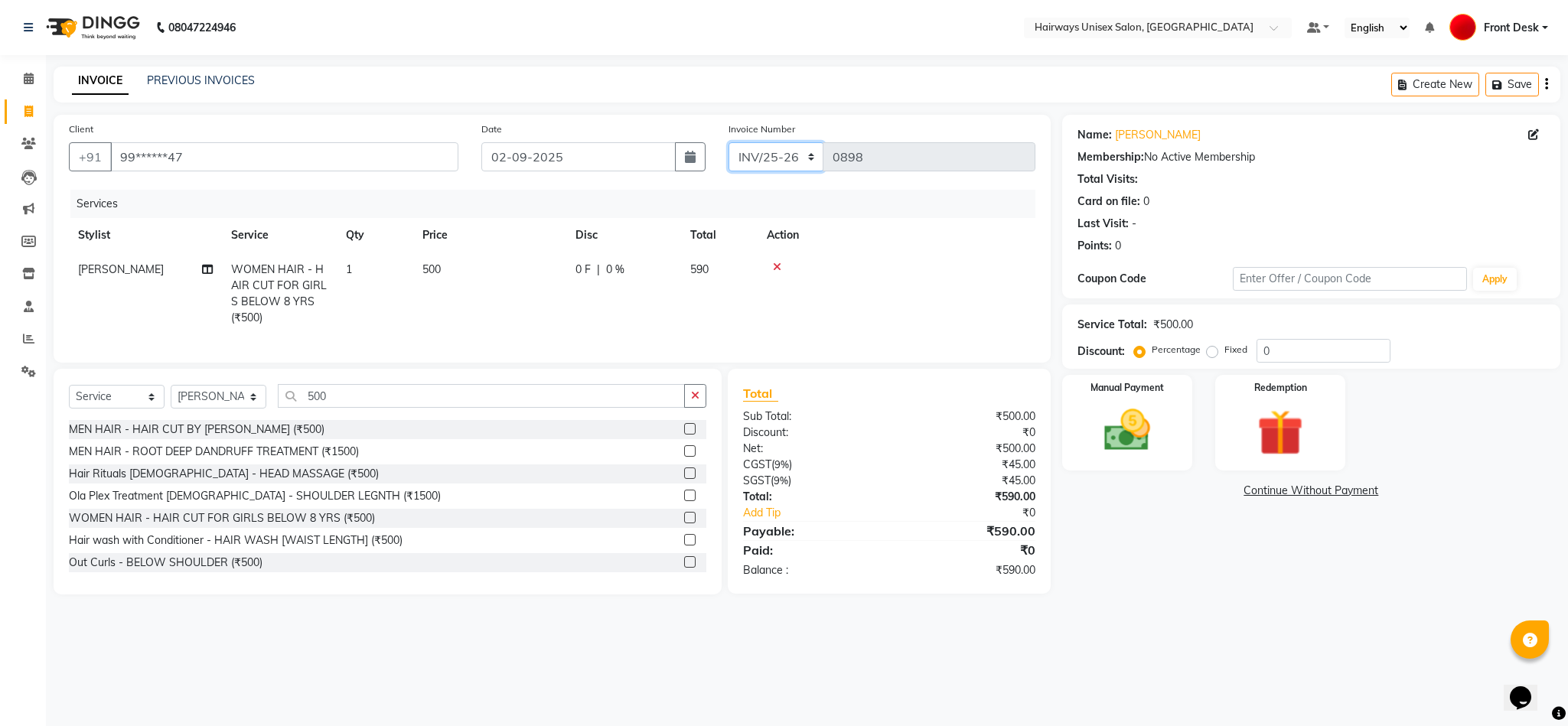
click at [729, 142] on select "INV/25-26 V/2025-26" at bounding box center [776, 157] width 96 height 29
type input "0658"
click at [1131, 85] on icon "button" at bounding box center [1546, 84] width 3 height 1
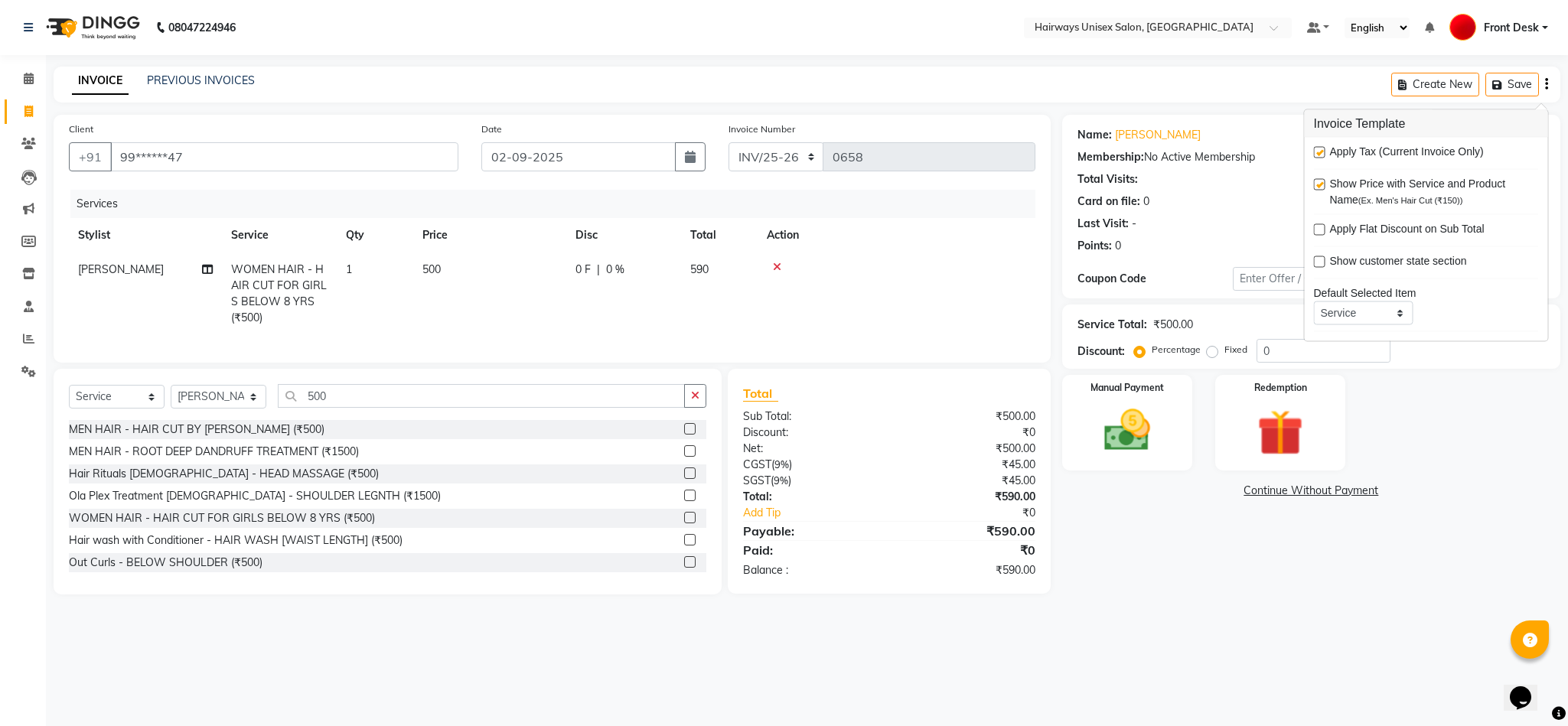
click at [1131, 154] on label at bounding box center [1320, 153] width 11 height 11
click at [1131, 154] on input "checkbox" at bounding box center [1319, 154] width 10 height 10
checkbox input "false"
click at [1112, 416] on img at bounding box center [1127, 431] width 78 height 55
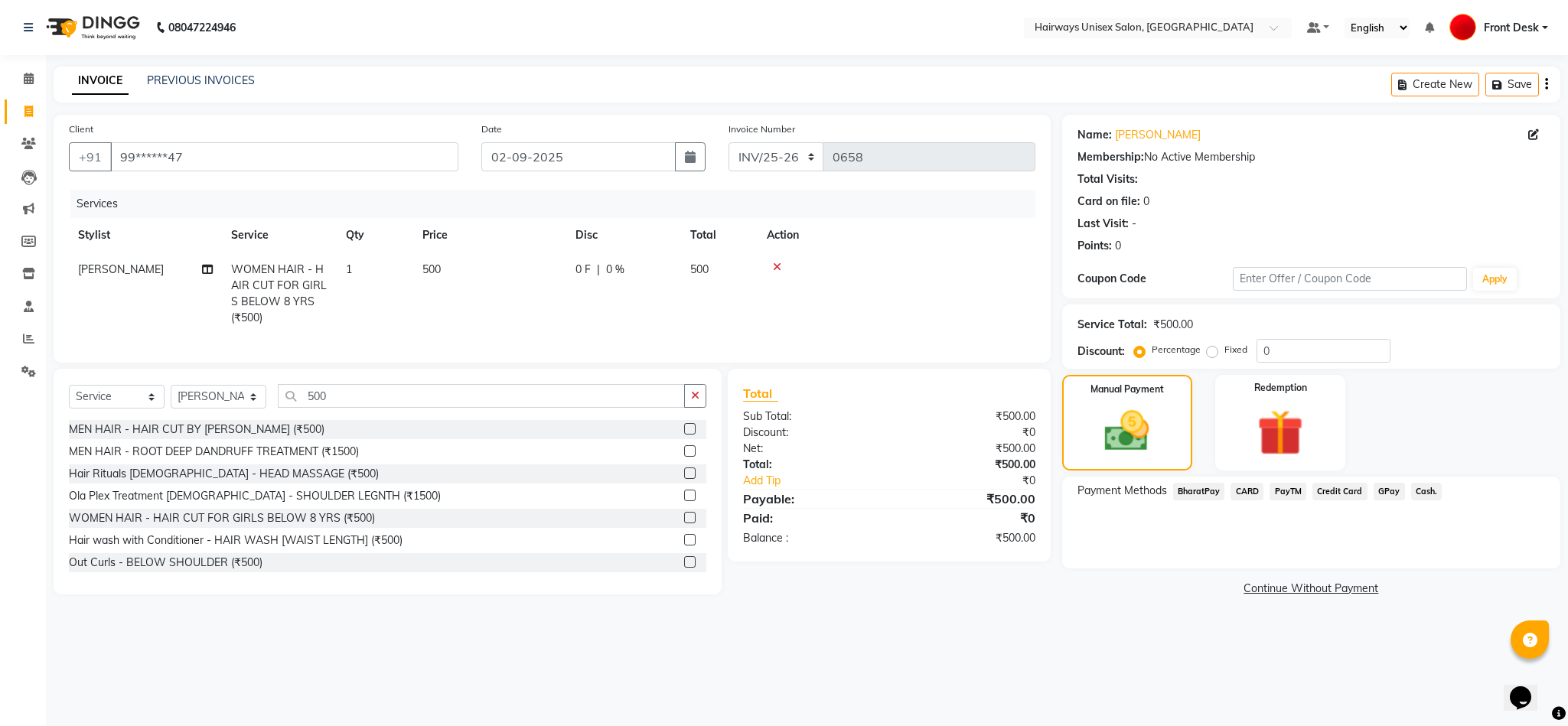
click at [1131, 496] on span "Cash." at bounding box center [1426, 491] width 31 height 18
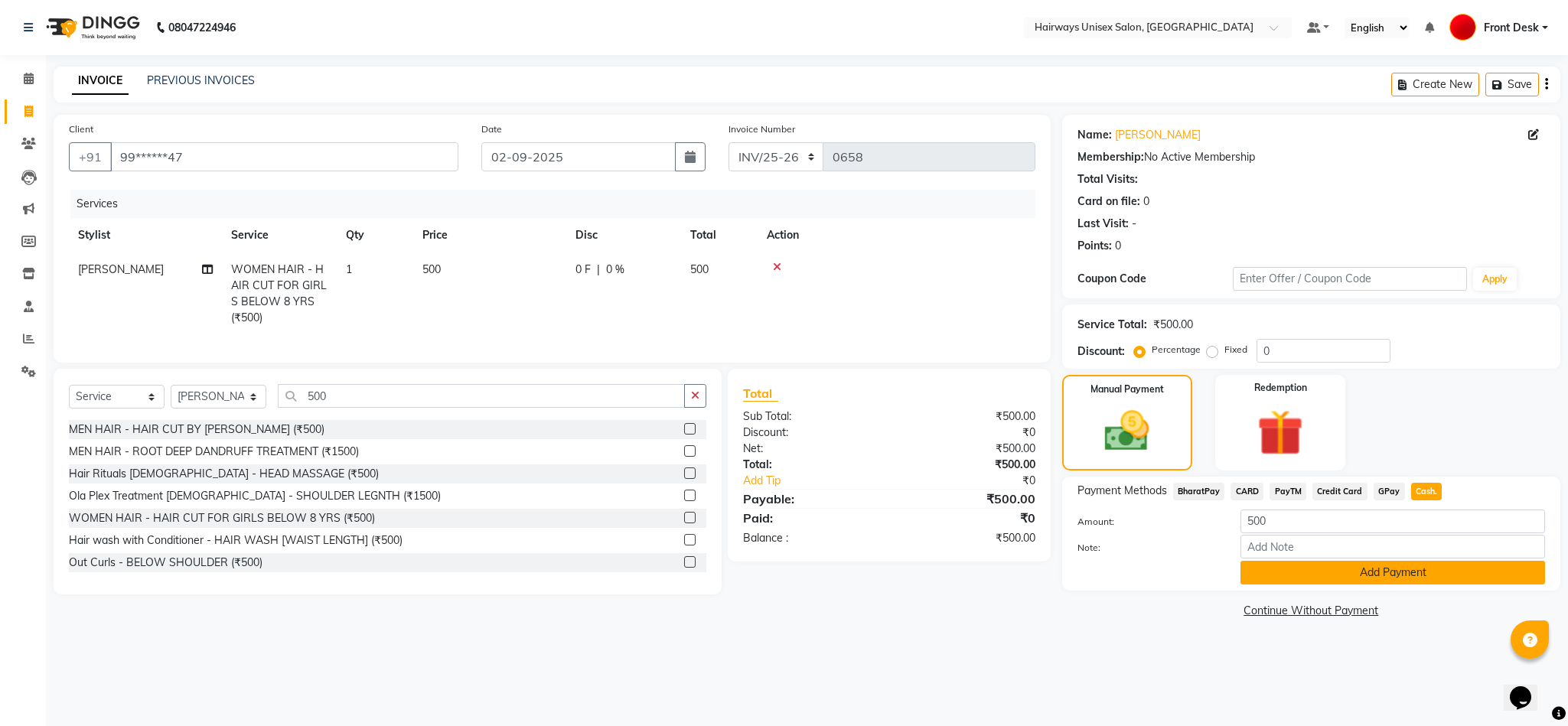
click at [1131, 583] on button "Add Payment" at bounding box center [1393, 573] width 305 height 24
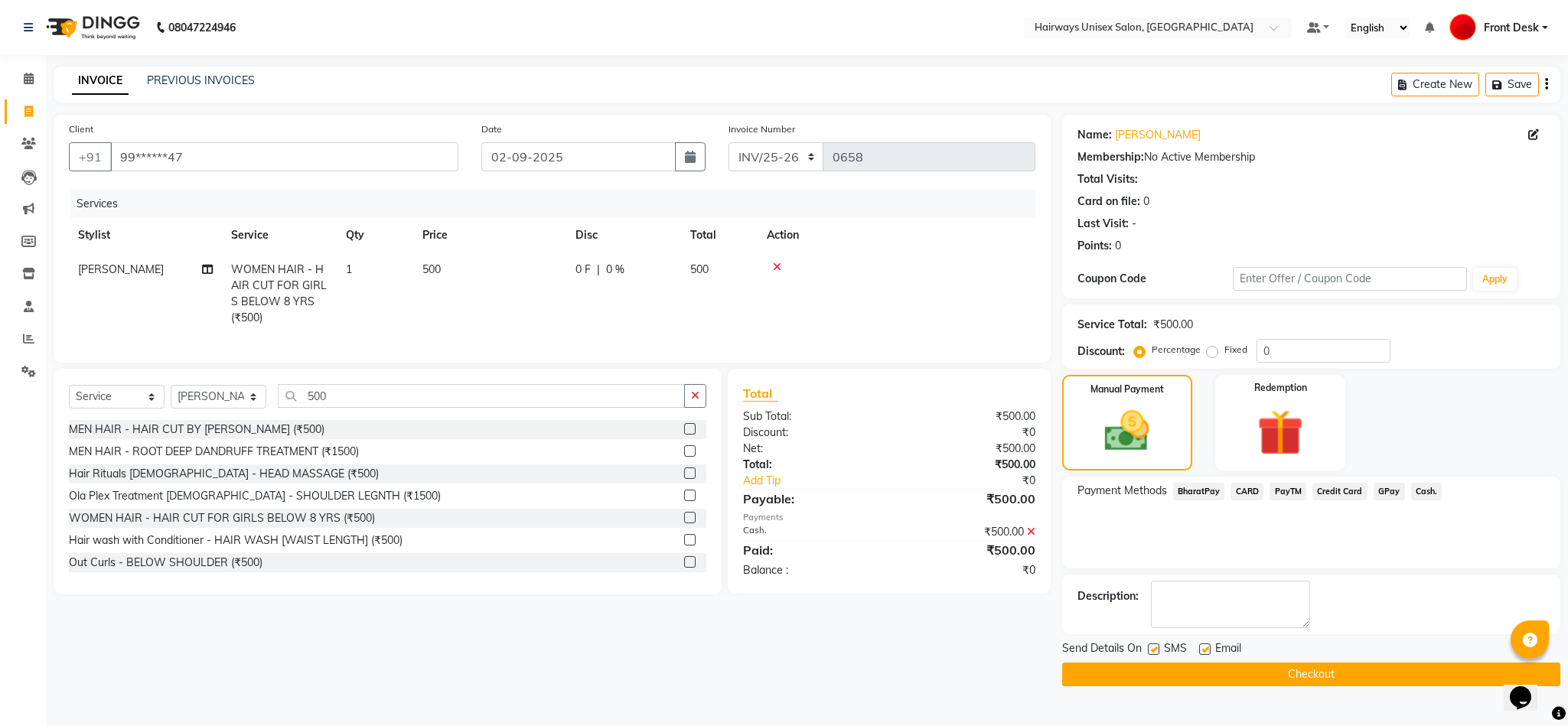
click at [1131, 643] on label at bounding box center [1153, 649] width 11 height 11
click at [1131, 645] on input "checkbox" at bounding box center [1152, 650] width 10 height 10
checkbox input "false"
click at [1131, 678] on button "Checkout" at bounding box center [1311, 675] width 499 height 24
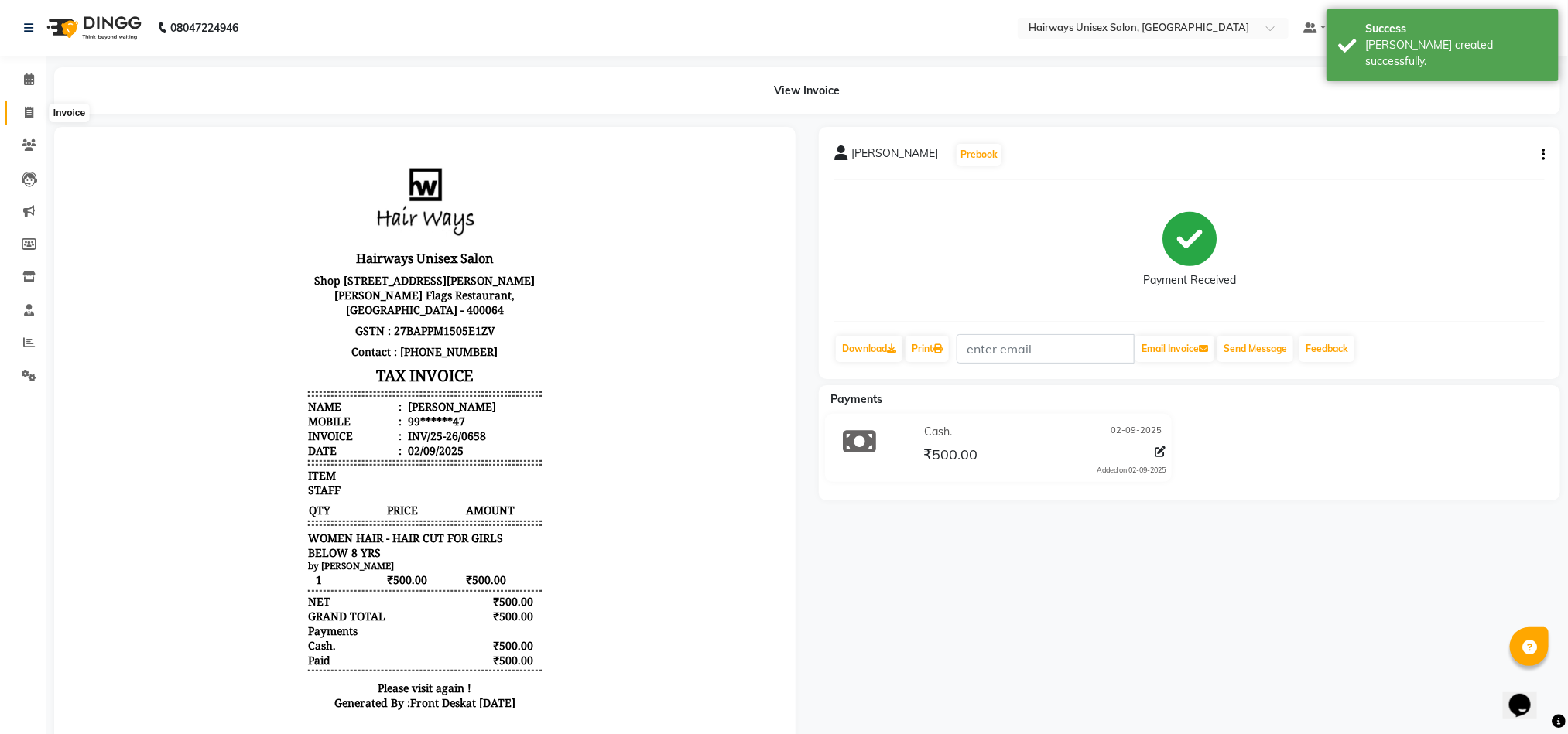
click at [30, 115] on icon at bounding box center [28, 112] width 8 height 11
select select "service"
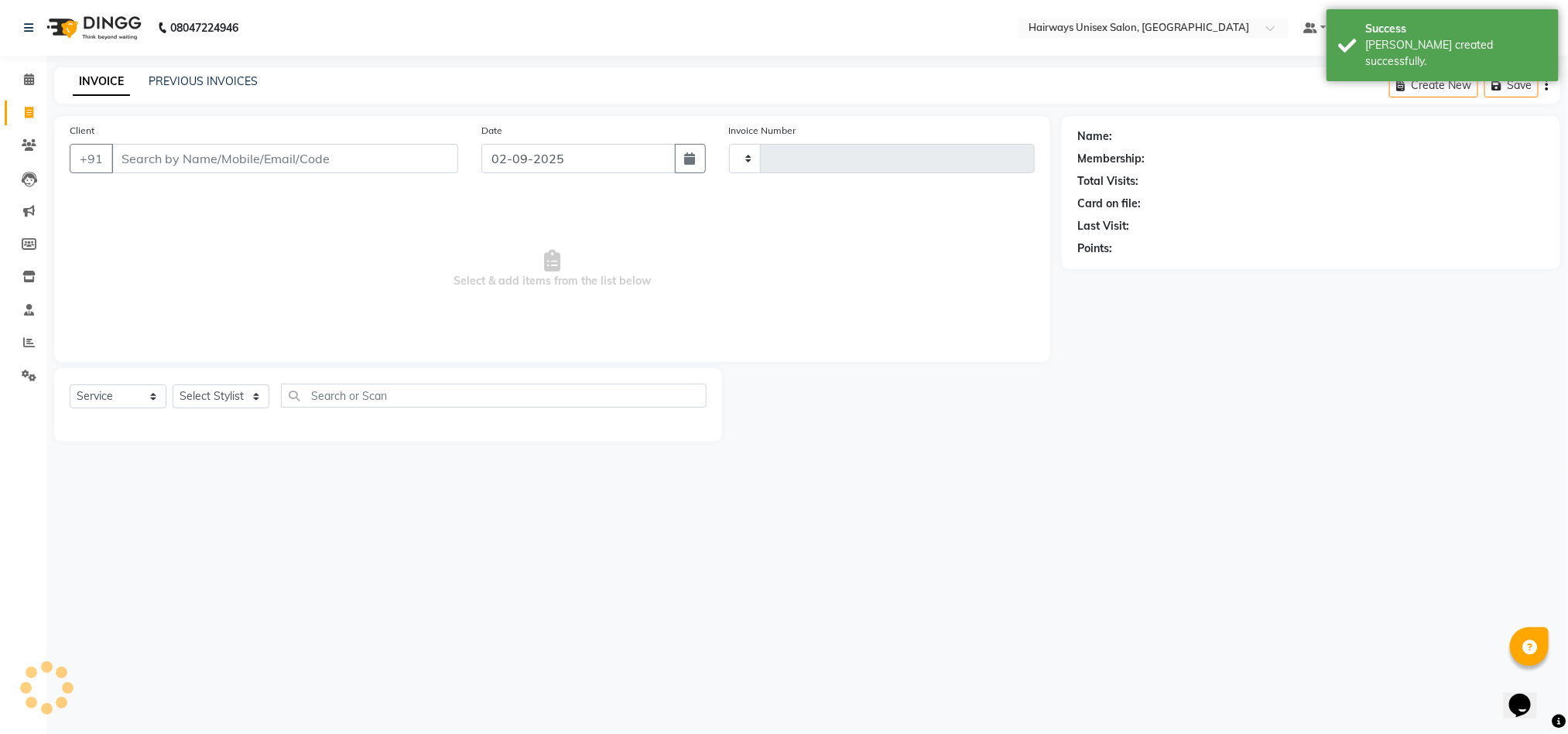
type input "0898"
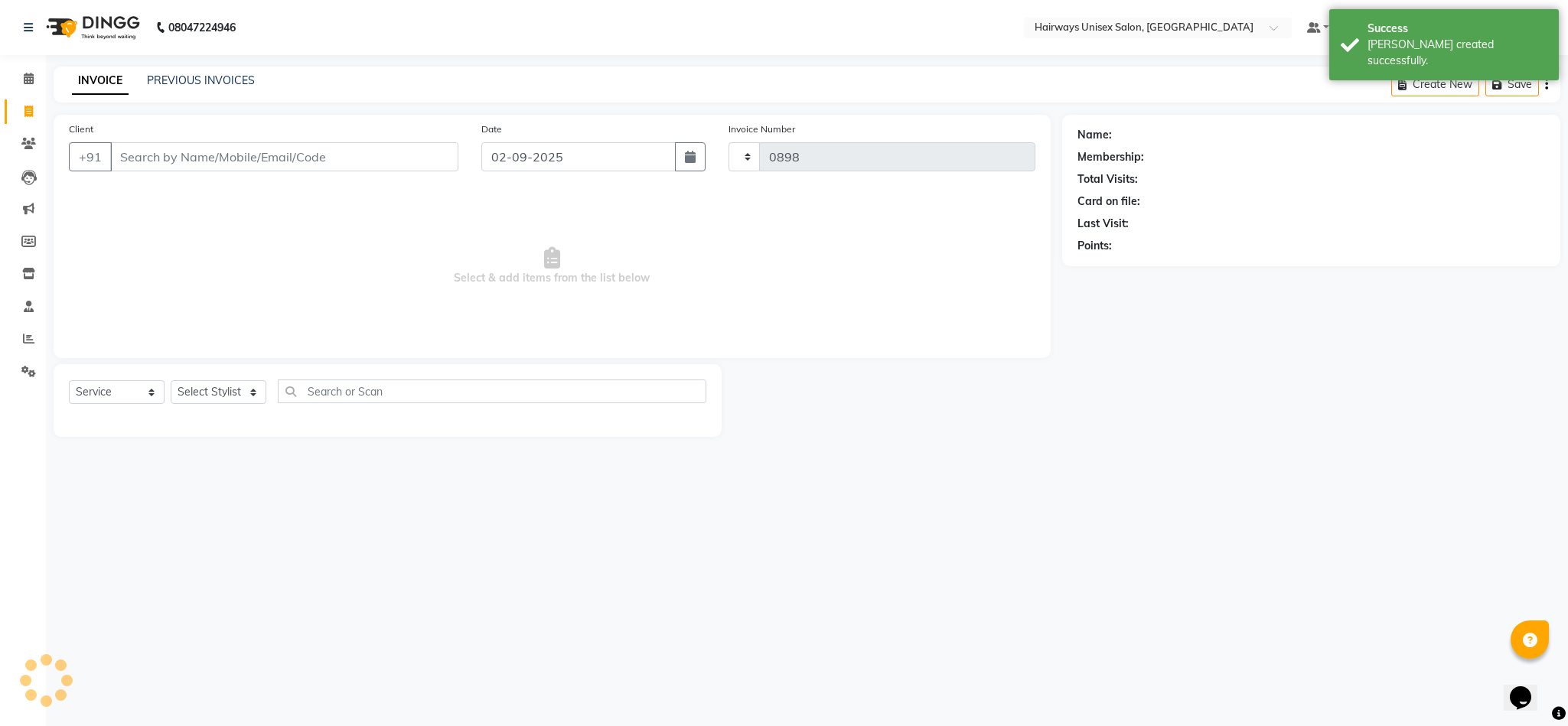
select select "786"
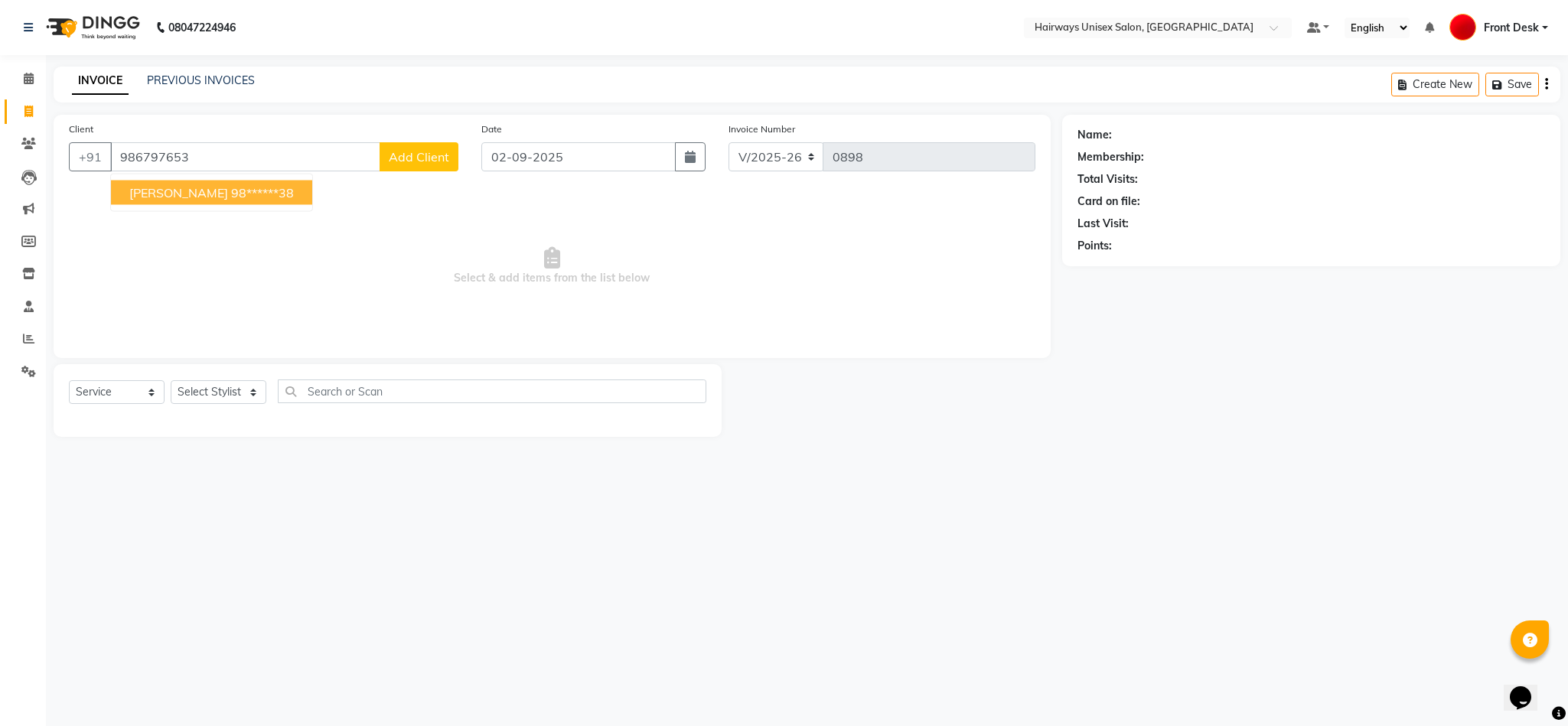
click at [231, 191] on ngb-highlight "98******38" at bounding box center [262, 192] width 63 height 15
type input "98******38"
select select "1: Object"
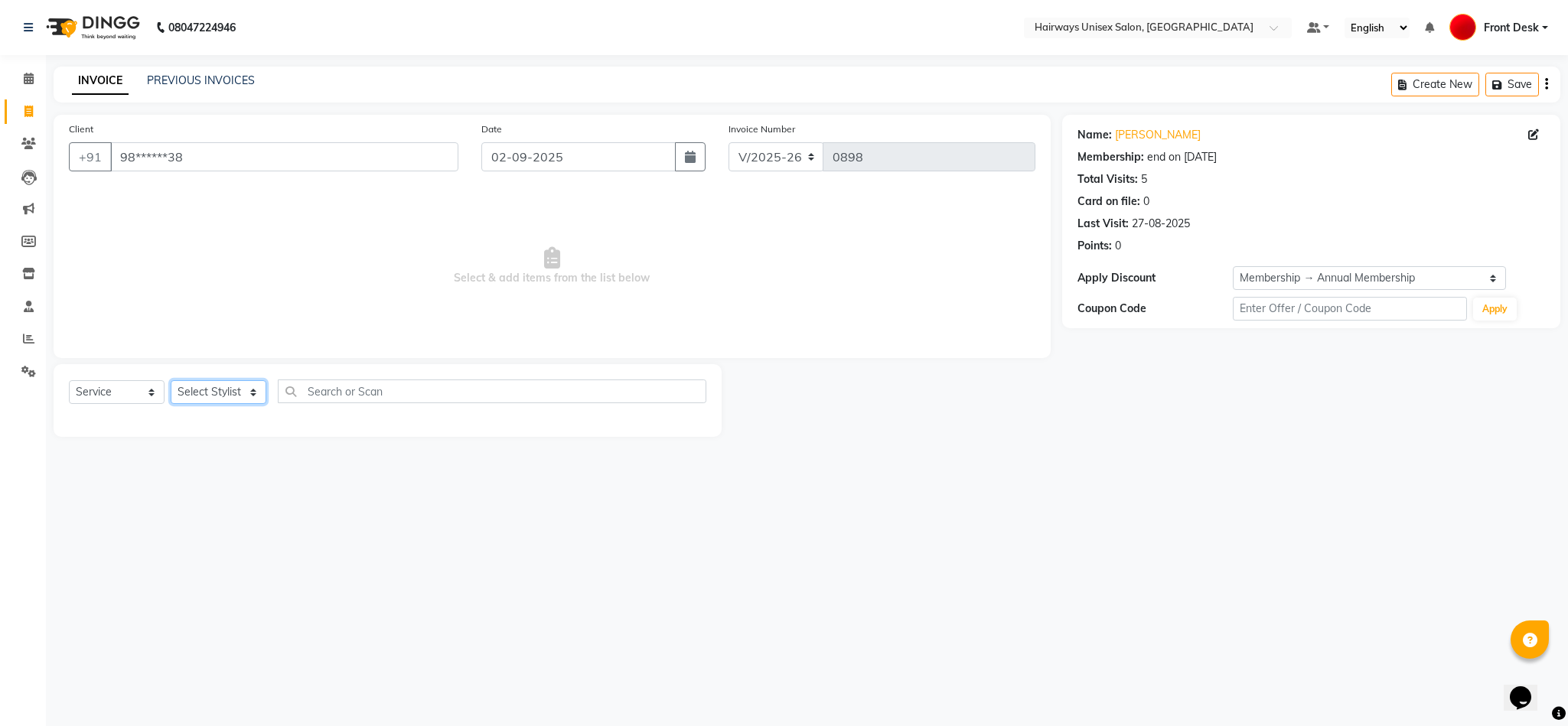
click at [225, 395] on select "Select Stylist AHSAAN ALI MALIK ALIM ANSARI bablu DANISH EMRAN Front Desk GULFA…" at bounding box center [218, 392] width 96 height 24
select select "13184"
click at [170, 381] on select "Select Stylist AHSAAN ALI MALIK ALIM ANSARI bablu DANISH EMRAN Front Desk GULFA…" at bounding box center [218, 392] width 96 height 24
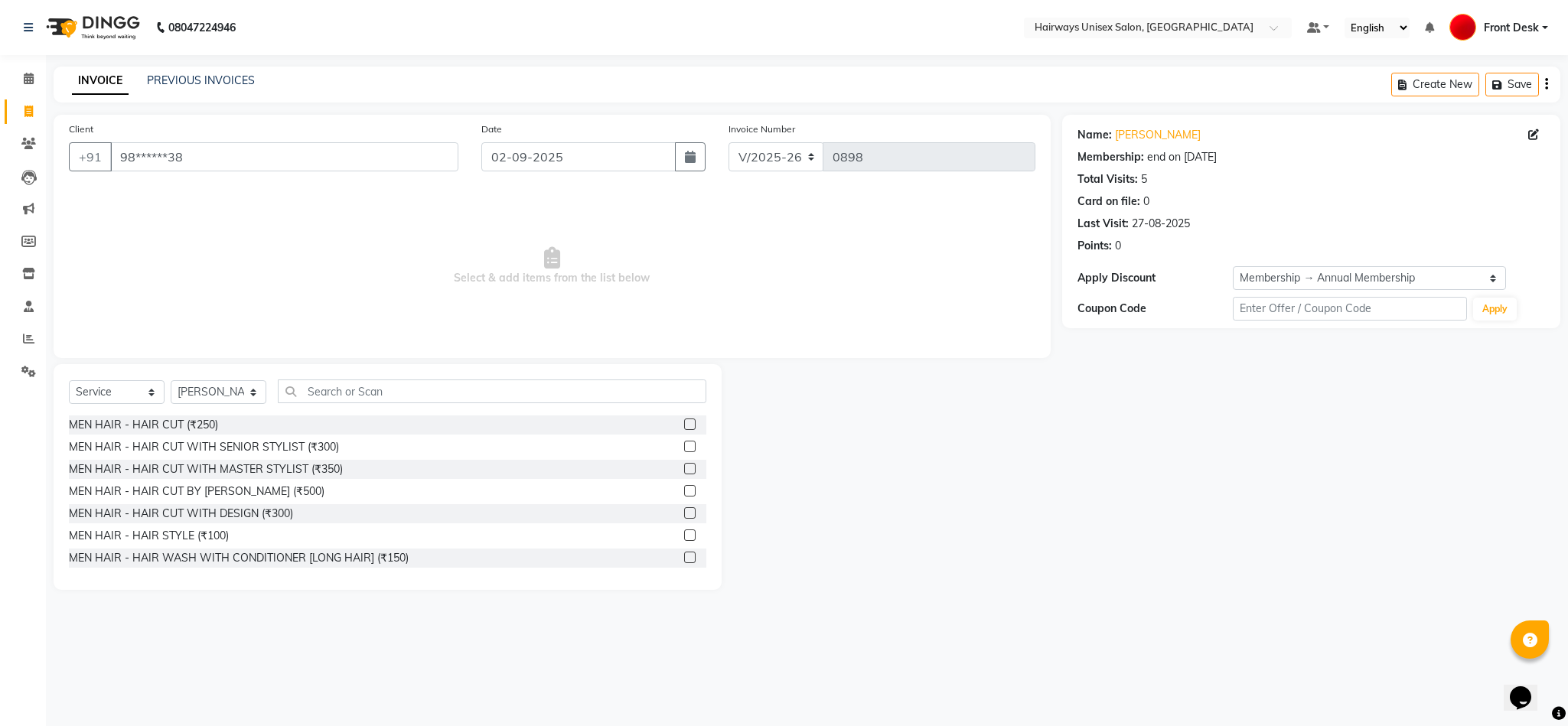
click at [684, 444] on label at bounding box center [690, 446] width 11 height 11
click at [684, 444] on input "checkbox" at bounding box center [689, 447] width 10 height 10
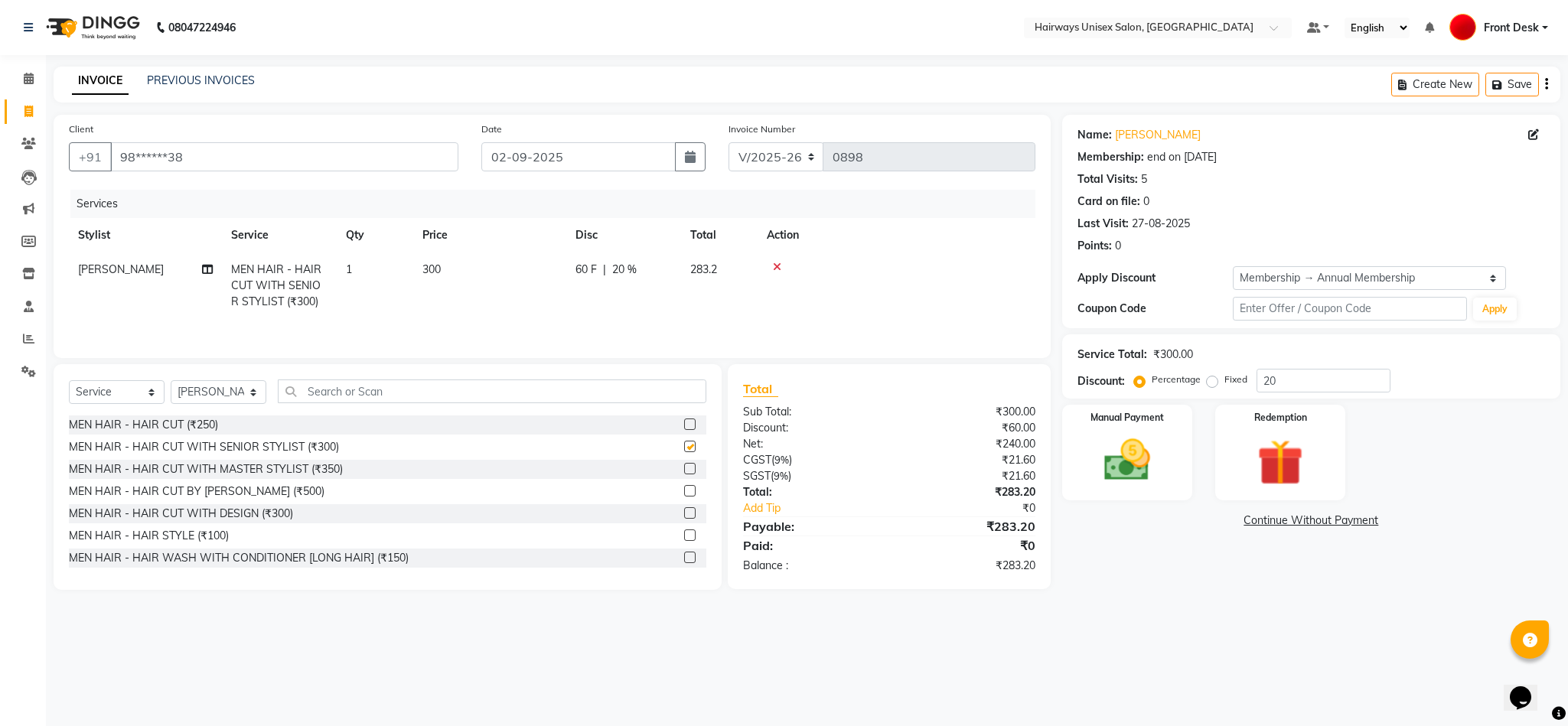
checkbox input "false"
click at [589, 398] on input "text" at bounding box center [491, 392] width 429 height 24
type input "EYE"
click at [684, 425] on label at bounding box center [690, 425] width 11 height 11
click at [684, 425] on input "checkbox" at bounding box center [689, 425] width 10 height 10
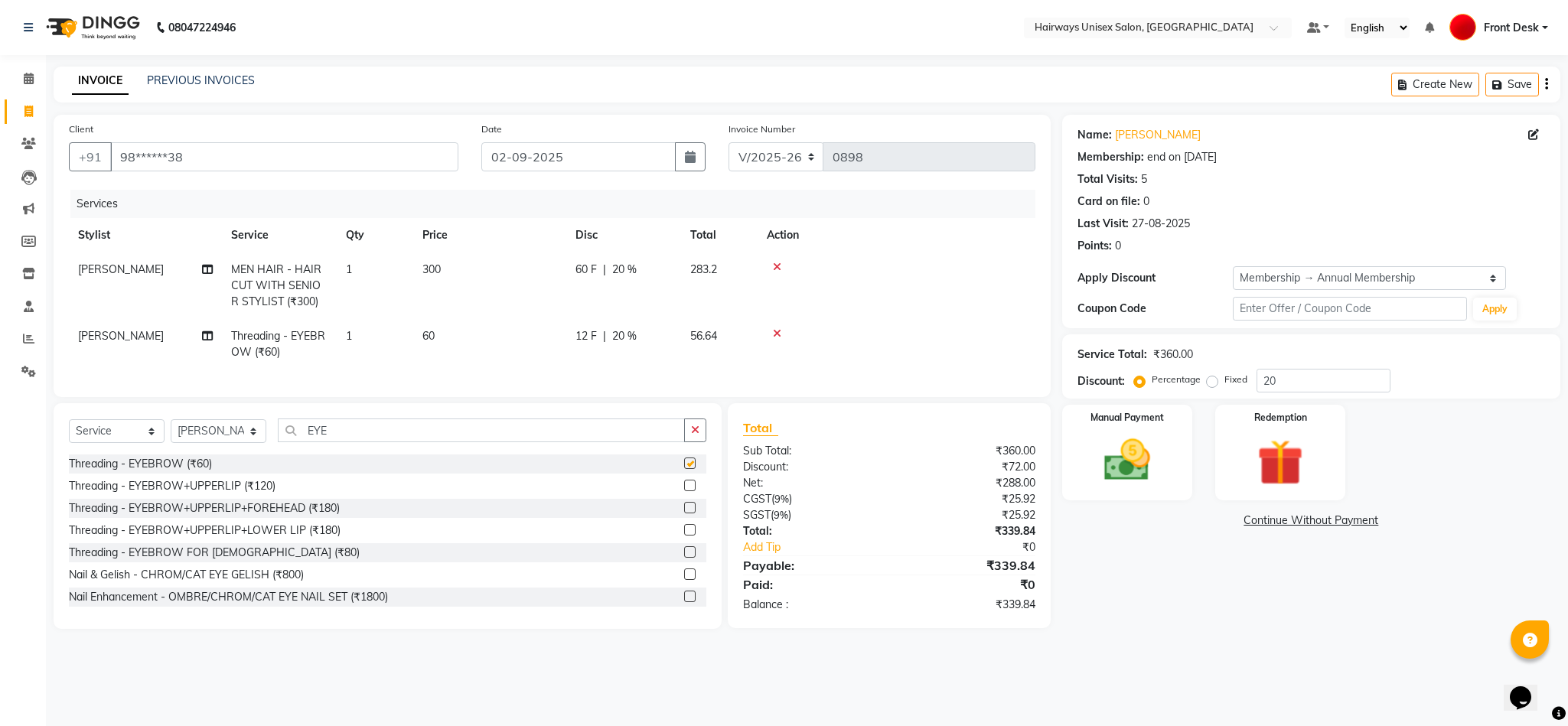
checkbox input "false"
click at [774, 154] on select "INV/25-26 V/2025-26" at bounding box center [776, 157] width 96 height 29
click at [729, 142] on select "INV/25-26 V/2025-26" at bounding box center [776, 157] width 96 height 29
click at [444, 266] on td "300" at bounding box center [490, 285] width 153 height 67
select select "13184"
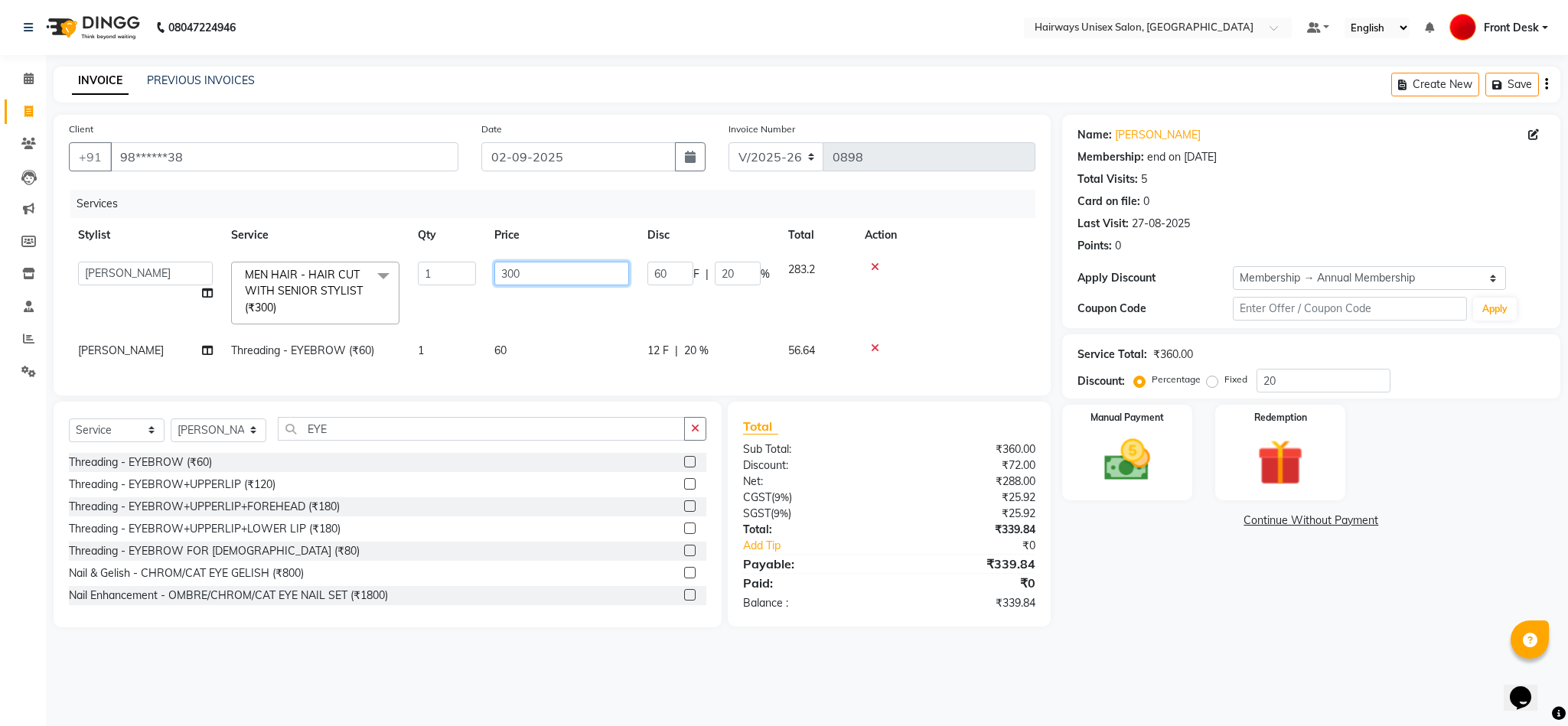
drag, startPoint x: 542, startPoint y: 269, endPoint x: 444, endPoint y: 262, distance: 98.2
click at [444, 262] on tr "AHSAAN ALI MALIK ALIM ANSARI bablu DANISH EMRAN Front Desk GULFAM Kamal Salmani…" at bounding box center [552, 293] width 967 height 81
type input "251"
click at [551, 310] on td "251" at bounding box center [561, 293] width 153 height 81
select select "13184"
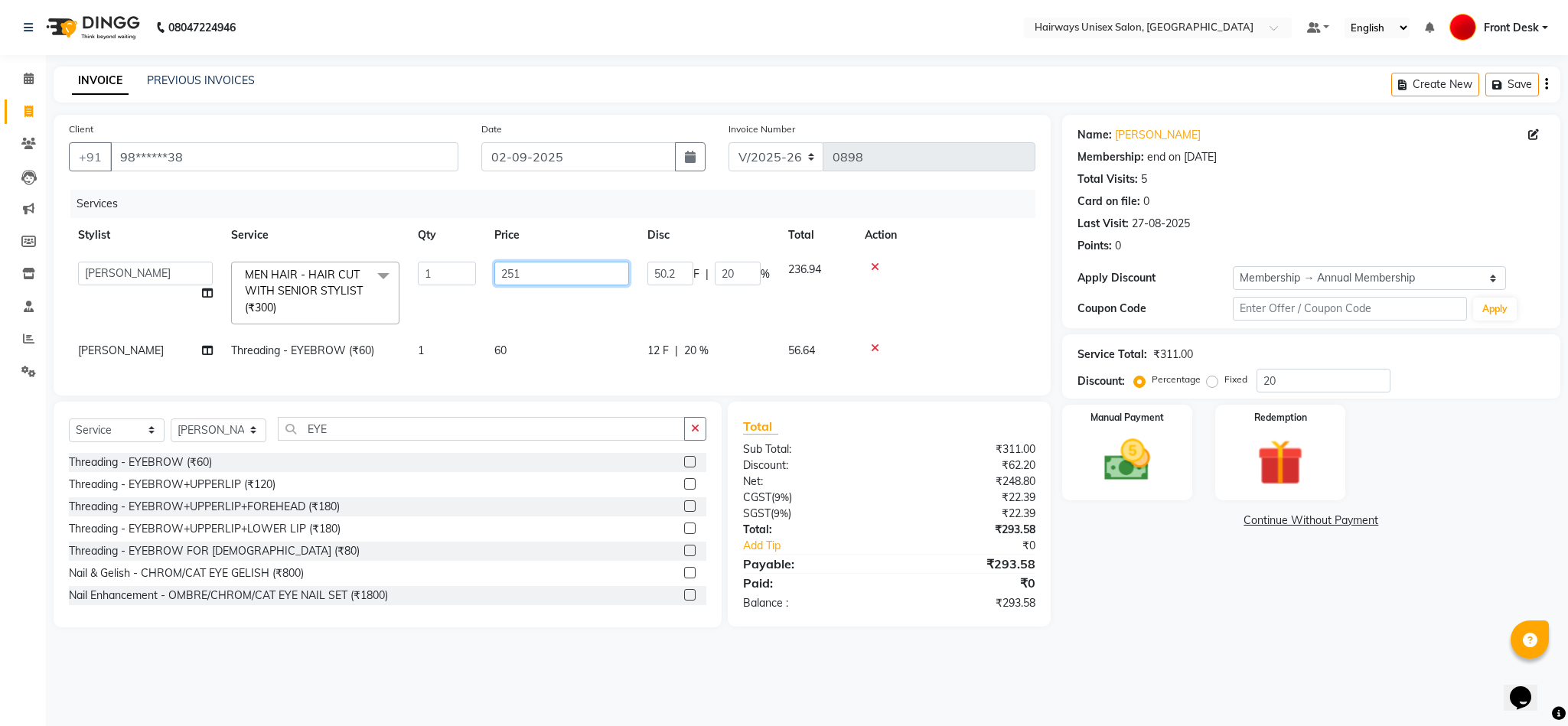
drag, startPoint x: 558, startPoint y: 264, endPoint x: 478, endPoint y: 277, distance: 81.0
click at [478, 277] on tr "AHSAAN ALI MALIK ALIM ANSARI bablu DANISH EMRAN Front Desk GULFAM Kamal Salmani…" at bounding box center [552, 293] width 967 height 81
type input "245"
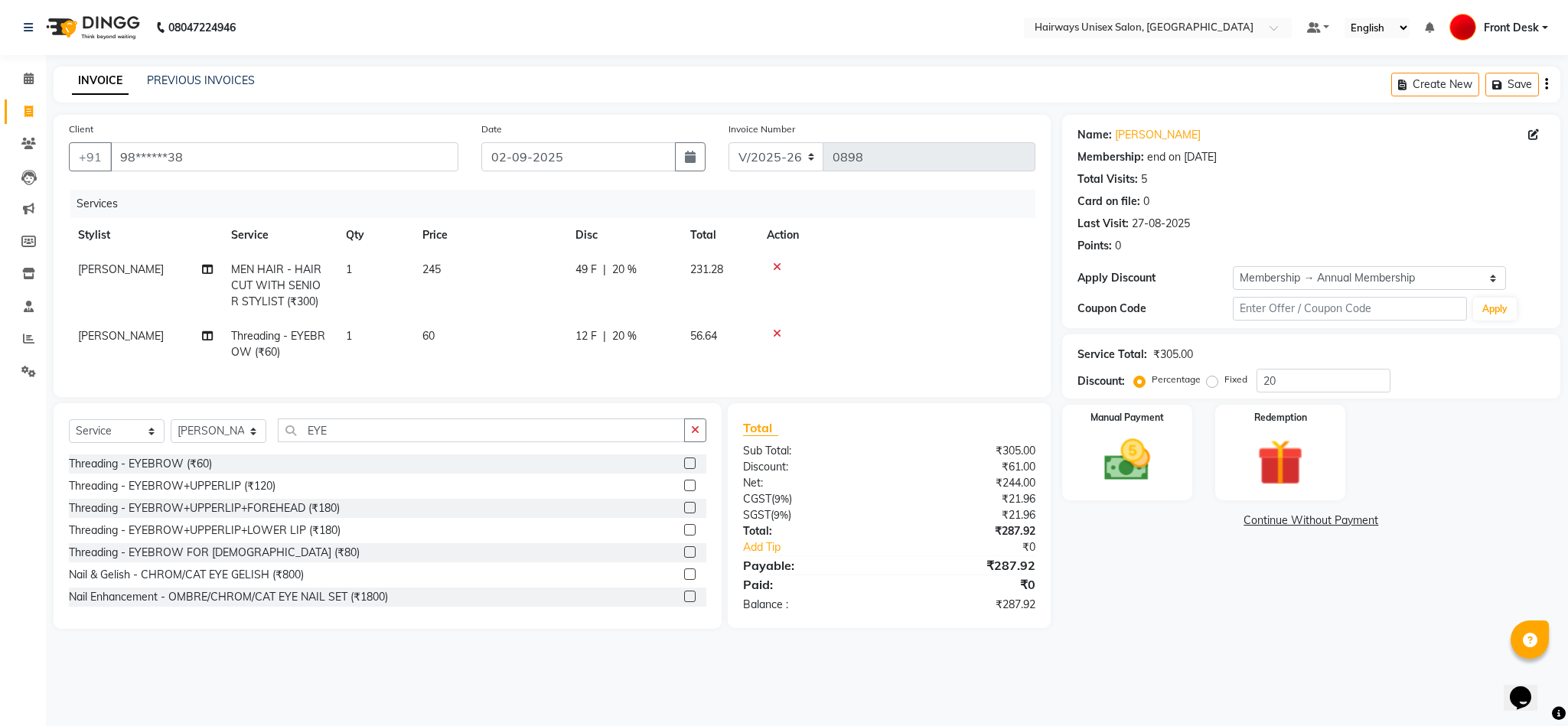
click at [625, 304] on tr "SARFARAZ MEN HAIR - HAIR CUT WITH SENIOR STYLIST (₹300) 1 245 49 F | 20 % 231.28" at bounding box center [552, 285] width 967 height 67
click at [1121, 455] on img at bounding box center [1127, 461] width 78 height 55
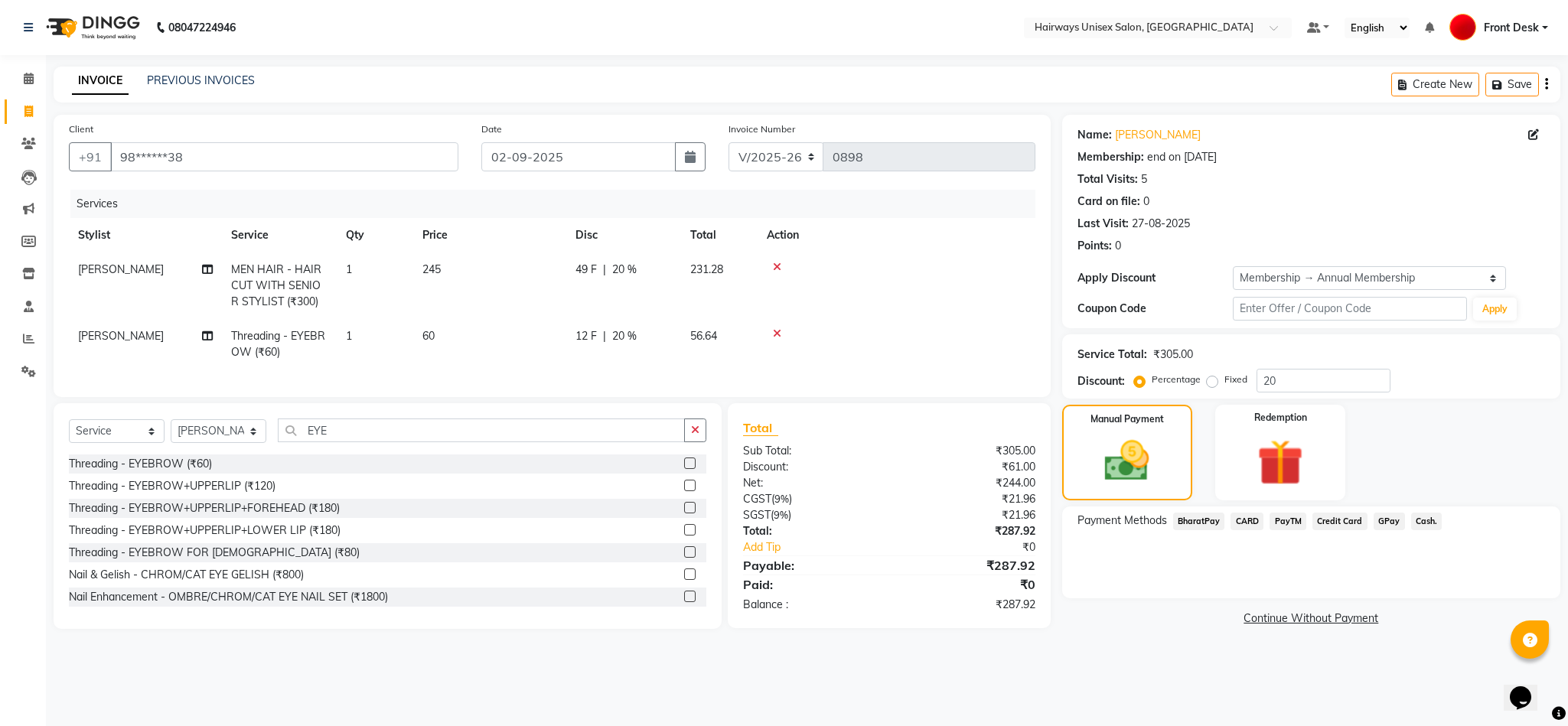
click at [1131, 517] on span "GPay" at bounding box center [1389, 522] width 31 height 18
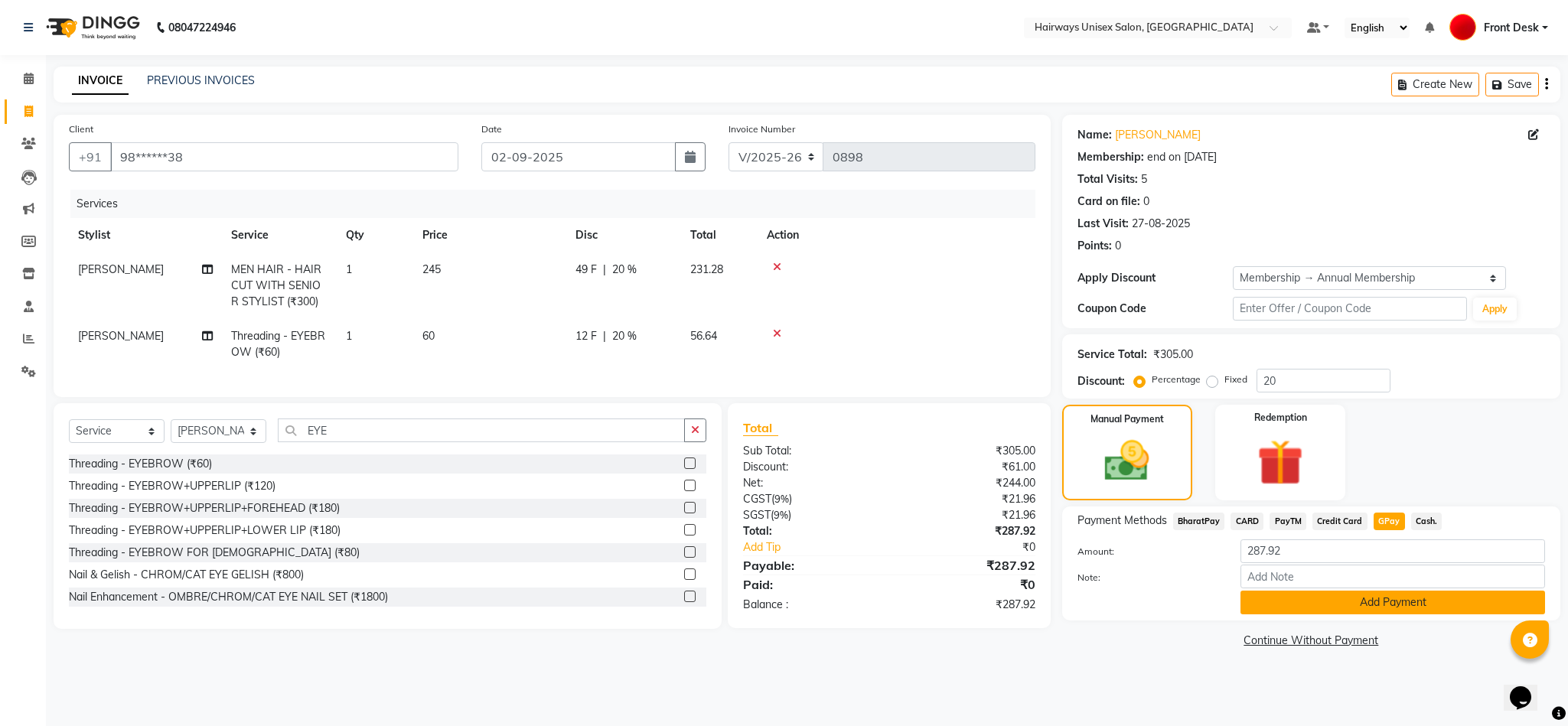
click at [1131, 599] on button "Add Payment" at bounding box center [1393, 603] width 305 height 24
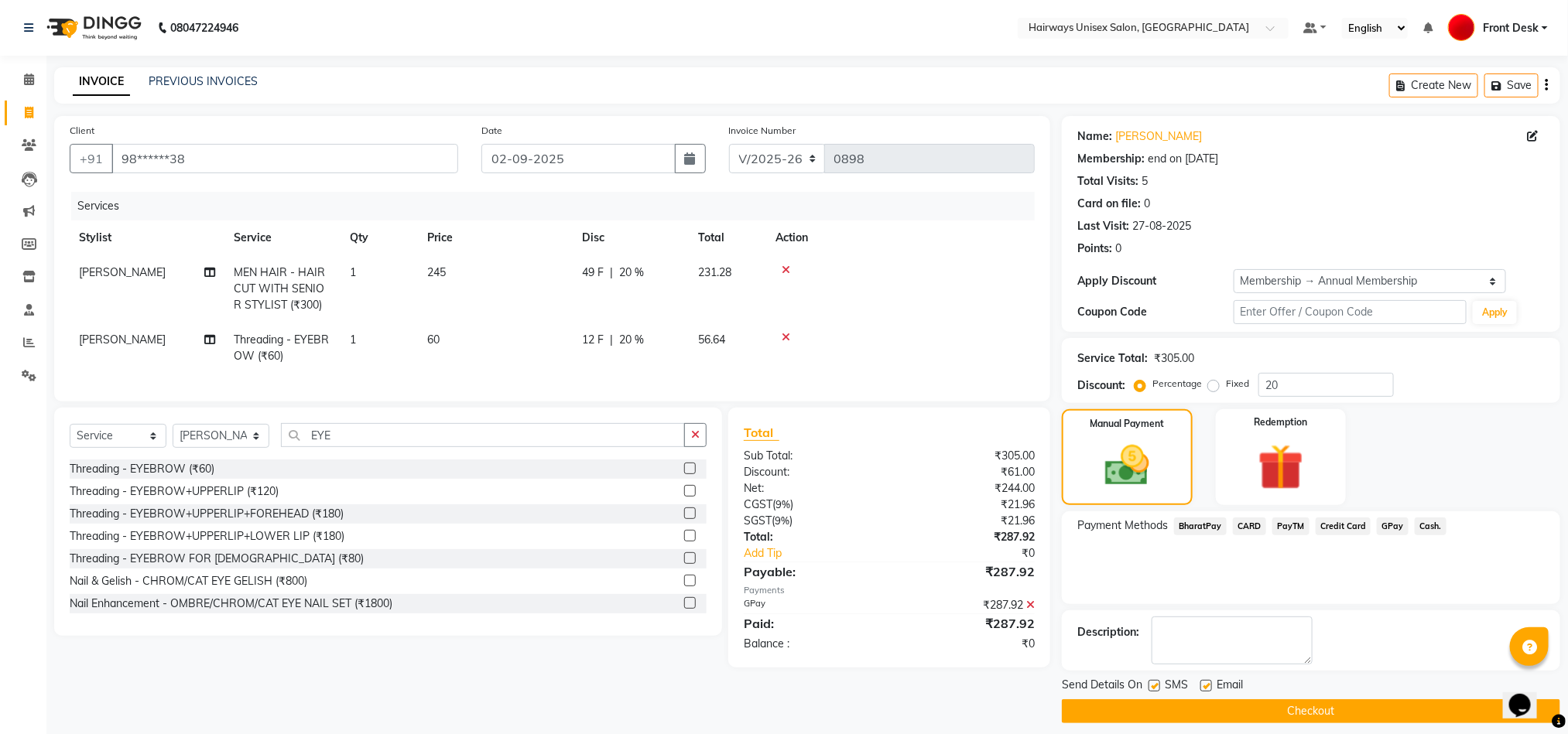
click at [1144, 684] on label at bounding box center [1154, 686] width 11 height 11
click at [1144, 684] on input "checkbox" at bounding box center [1153, 686] width 10 height 10
checkbox input "false"
click at [1144, 698] on div "Send Details On SMS Email Checkout" at bounding box center [1311, 700] width 499 height 46
click at [1144, 714] on button "Checkout" at bounding box center [1311, 711] width 499 height 24
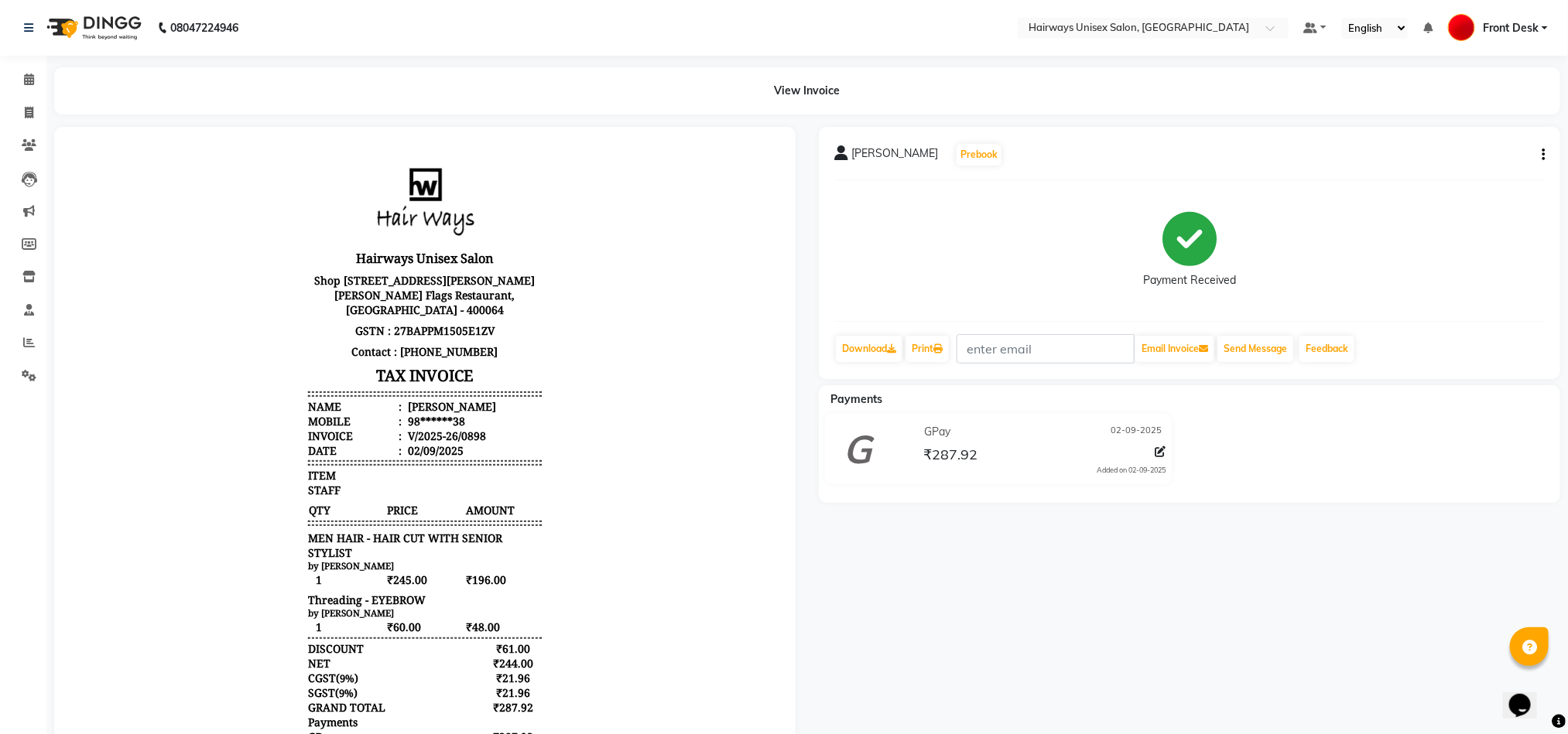
click at [668, 552] on body "Hairways Unisex Salon Shop No.2, Milansar Building, Liberty Garden, B.J. Patel …" at bounding box center [424, 482] width 698 height 668
click at [37, 111] on span at bounding box center [28, 113] width 27 height 18
select select "786"
select select "service"
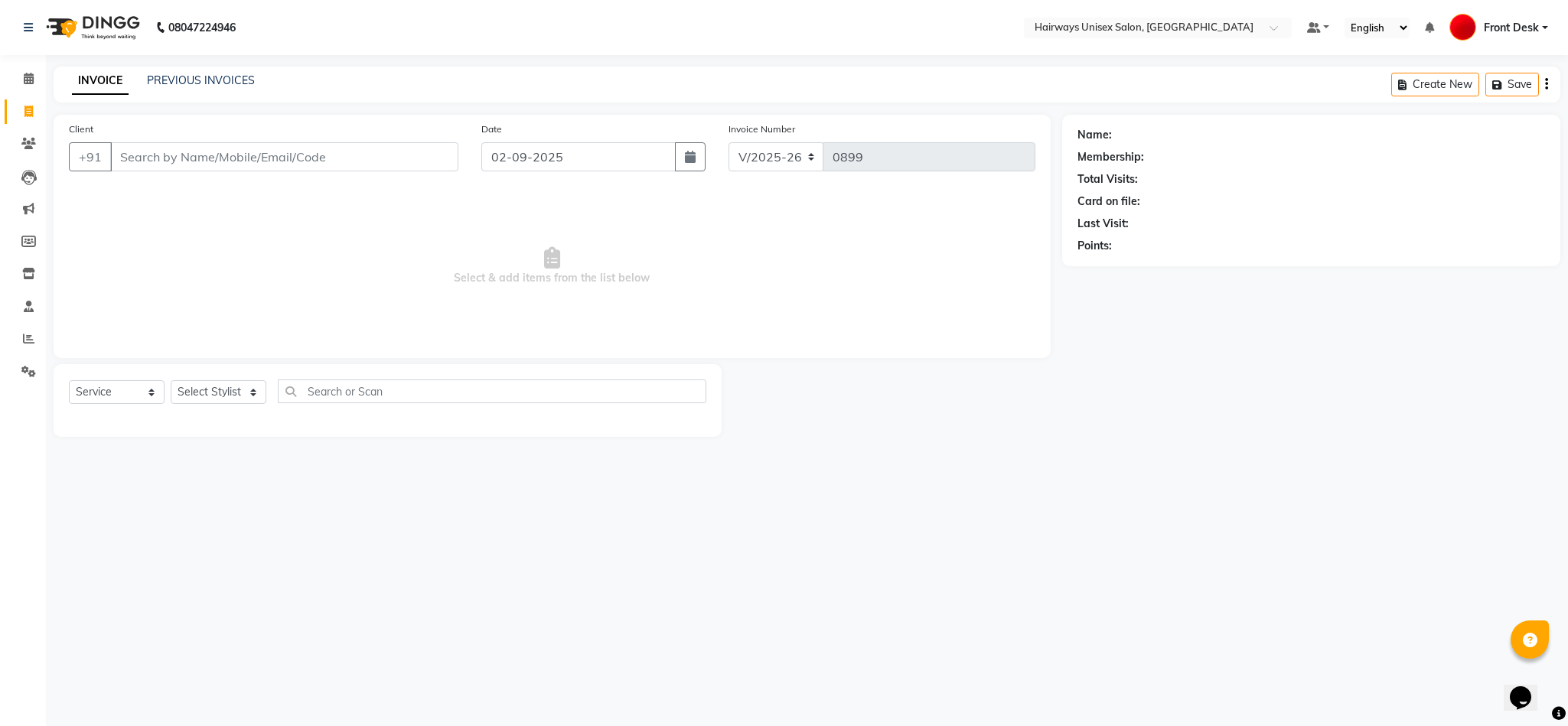
click at [418, 163] on input "Client" at bounding box center [284, 157] width 348 height 29
type input "9998388843"
click at [418, 163] on span "Add Client" at bounding box center [418, 157] width 60 height 15
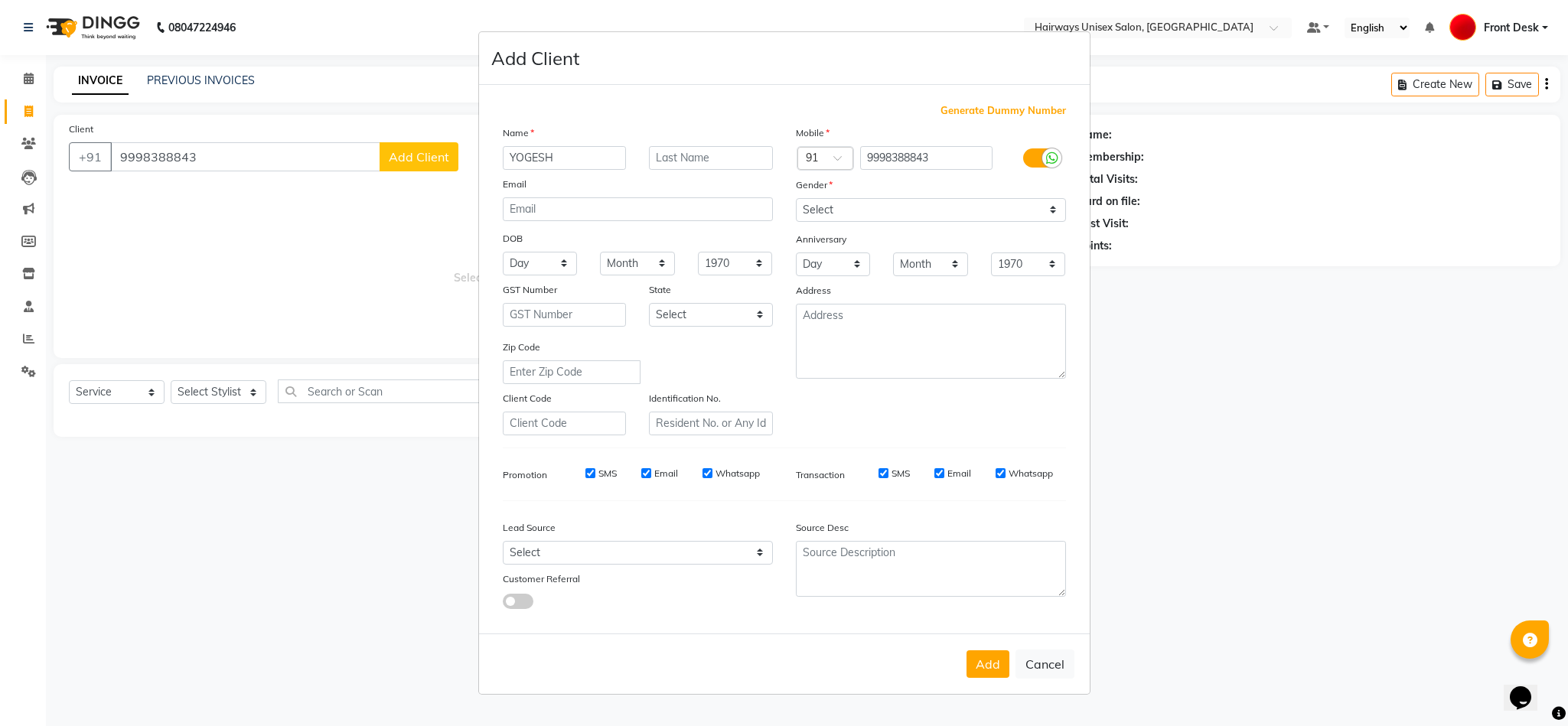
type input "YOGESH"
click at [924, 207] on select "Select Male Female Other Prefer Not To Say" at bounding box center [931, 210] width 270 height 24
select select "male"
click at [796, 199] on select "Select Male Female Other Prefer Not To Say" at bounding box center [931, 210] width 270 height 24
click at [994, 667] on button "Add" at bounding box center [987, 664] width 43 height 27
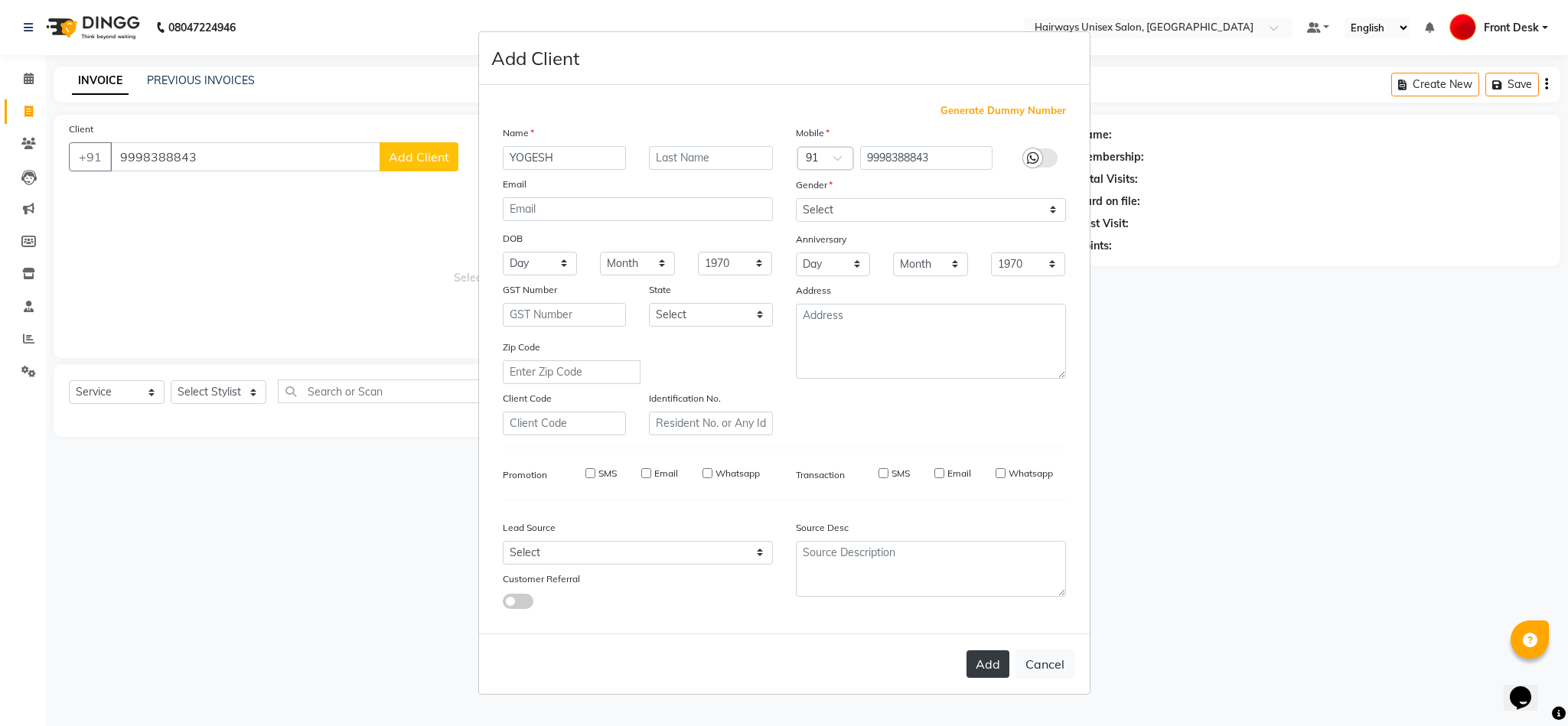
type input "99******43"
select select
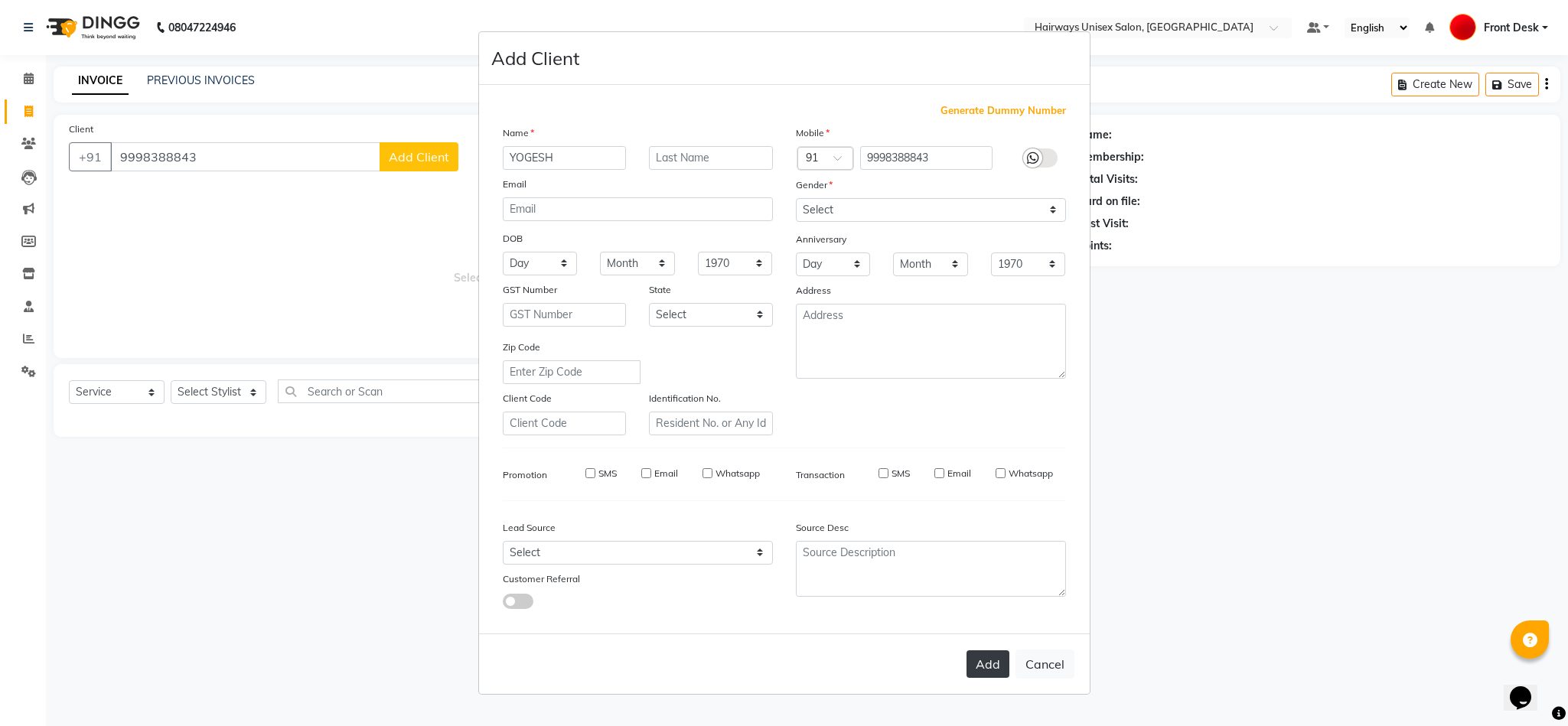
select select
checkbox input "false"
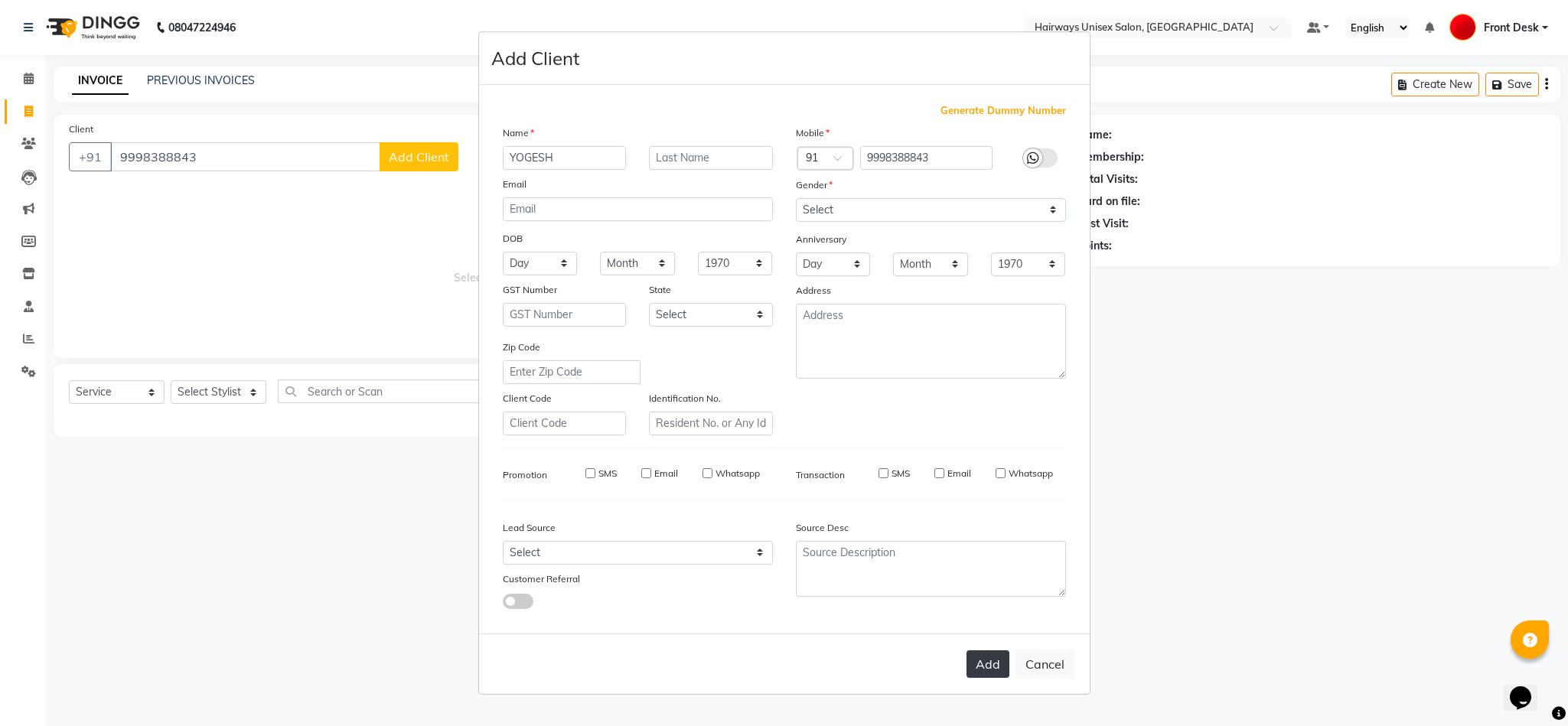
checkbox input "false"
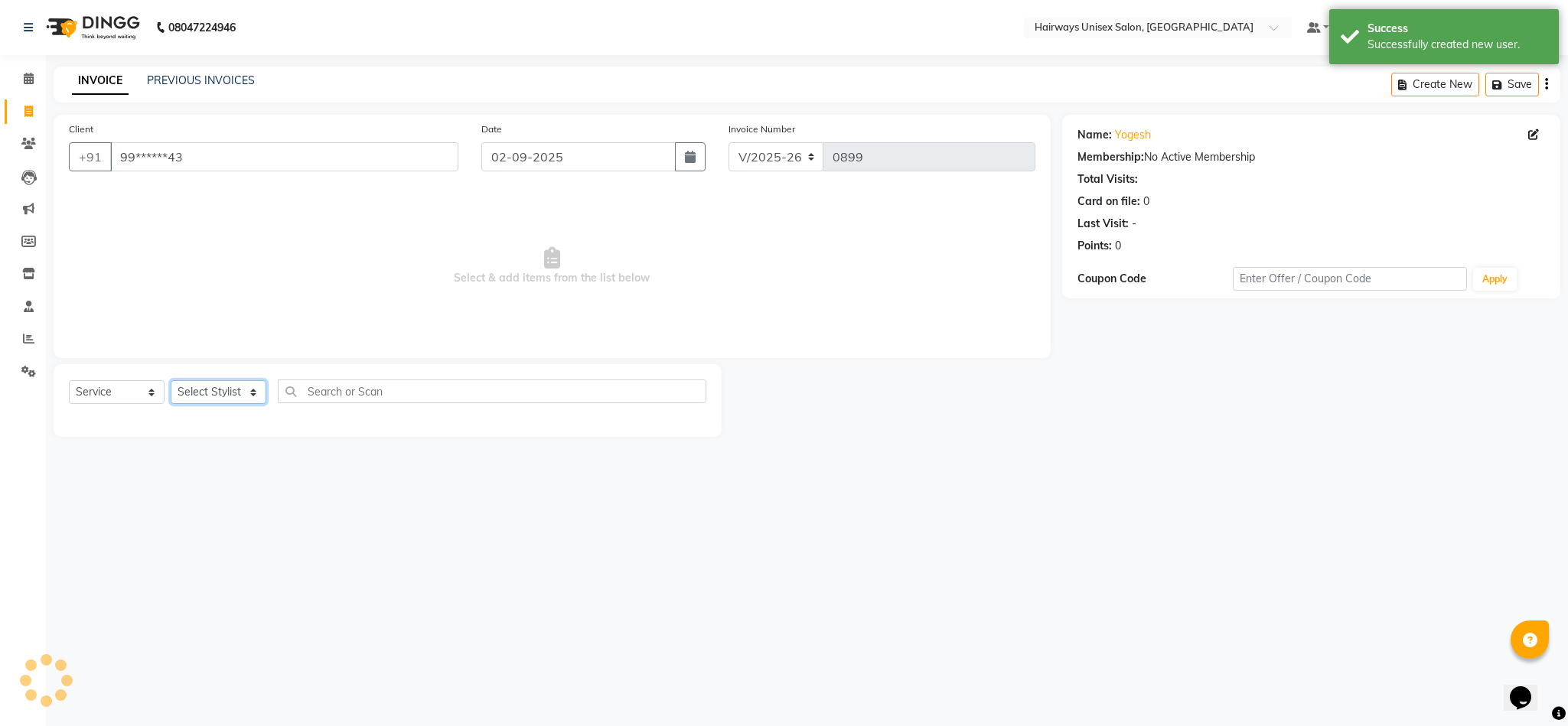
click at [212, 391] on select "Select Stylist AHSAAN ALI MALIK ALIM ANSARI bablu DANISH EMRAN Front Desk GULFA…" at bounding box center [218, 392] width 96 height 24
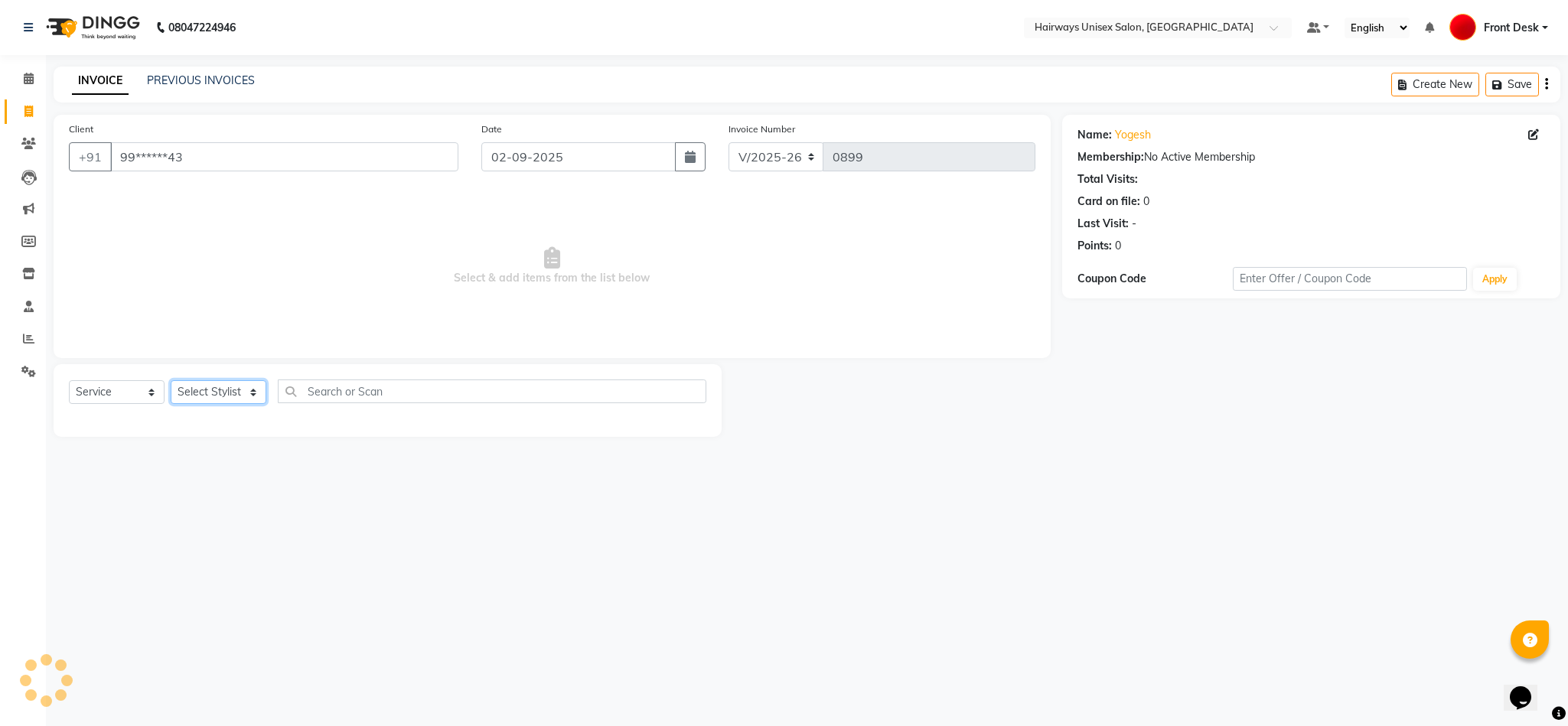
select select "54462"
click at [170, 381] on select "Select Stylist AHSAAN ALI MALIK ALIM ANSARI bablu DANISH EMRAN Front Desk GULFA…" at bounding box center [218, 392] width 96 height 24
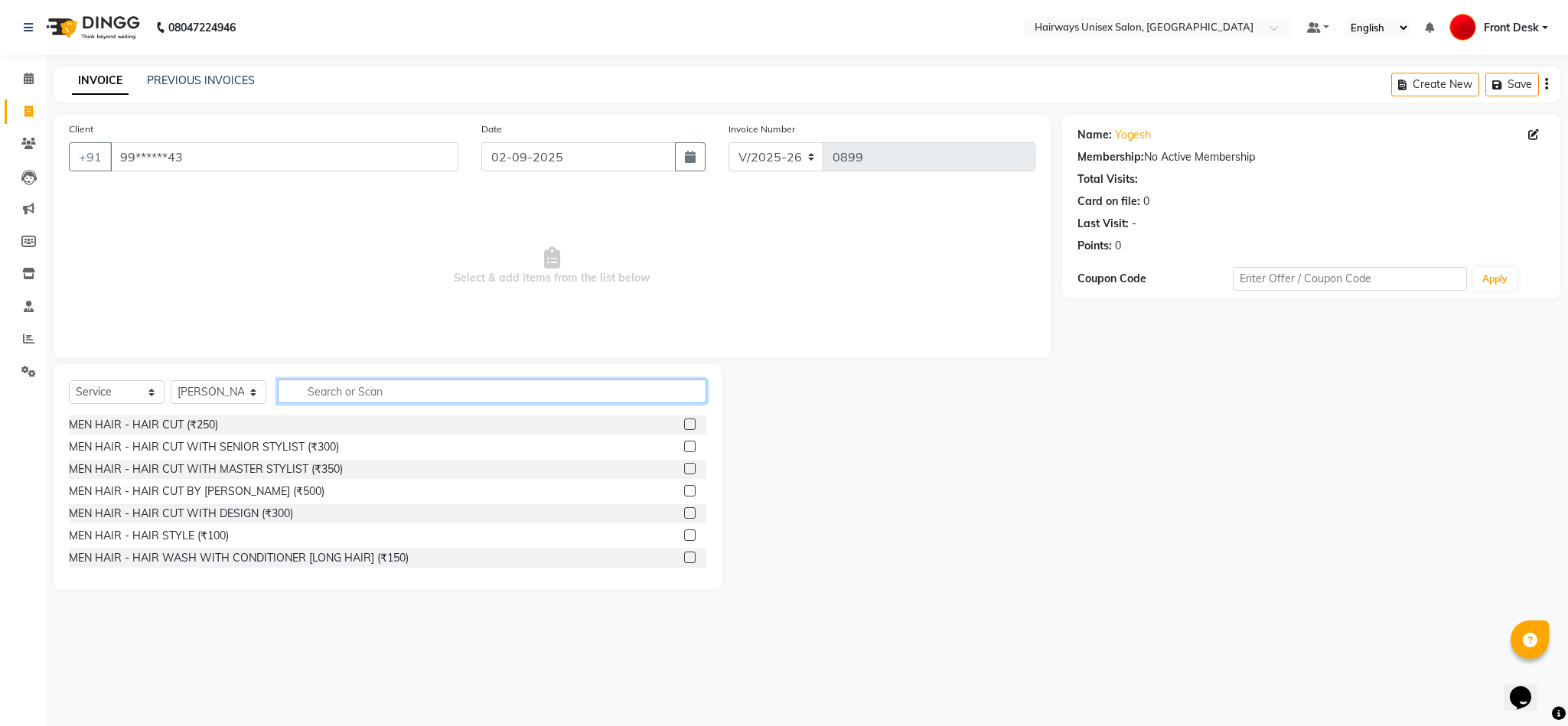
click at [655, 388] on input "text" at bounding box center [491, 392] width 429 height 24
click at [684, 423] on label at bounding box center [690, 425] width 11 height 11
click at [684, 423] on input "checkbox" at bounding box center [689, 425] width 10 height 10
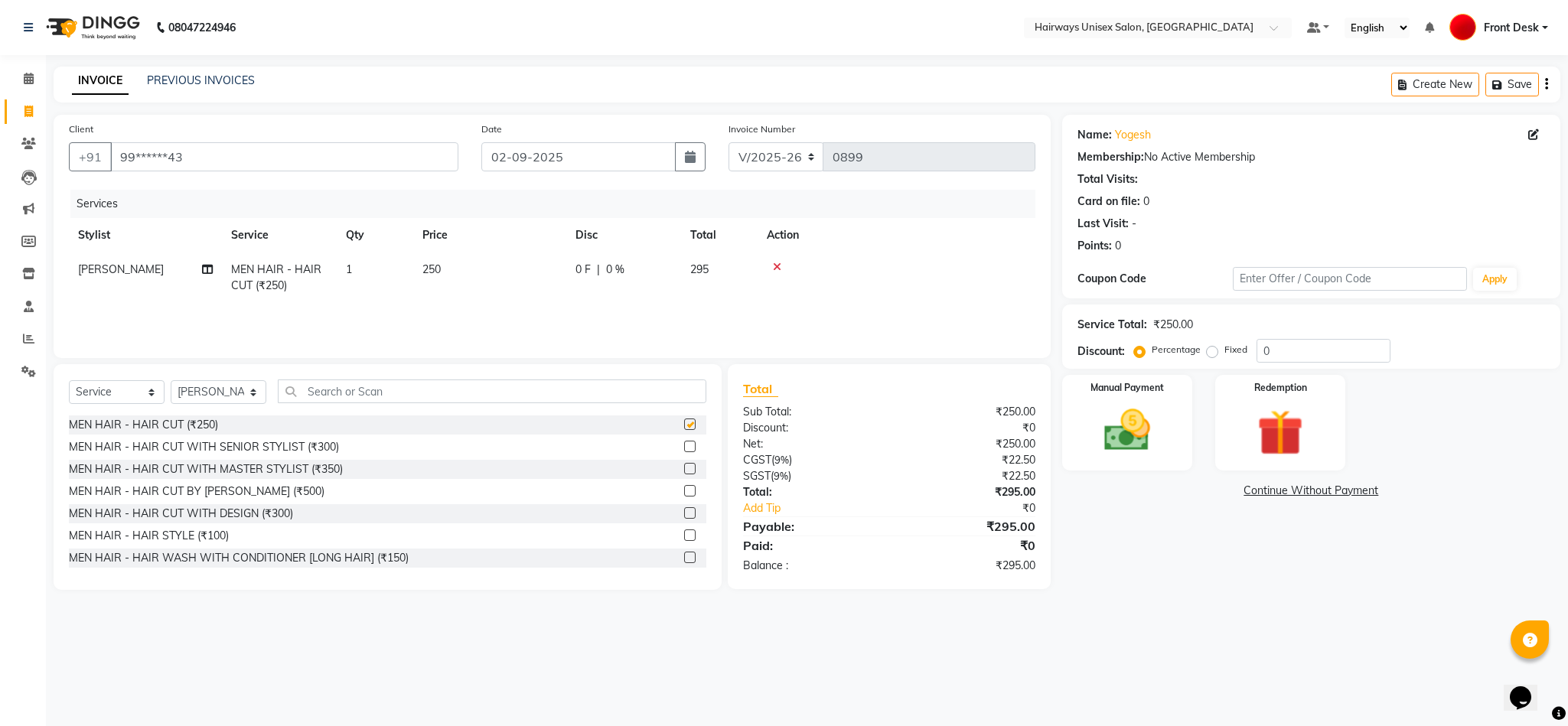
checkbox input "false"
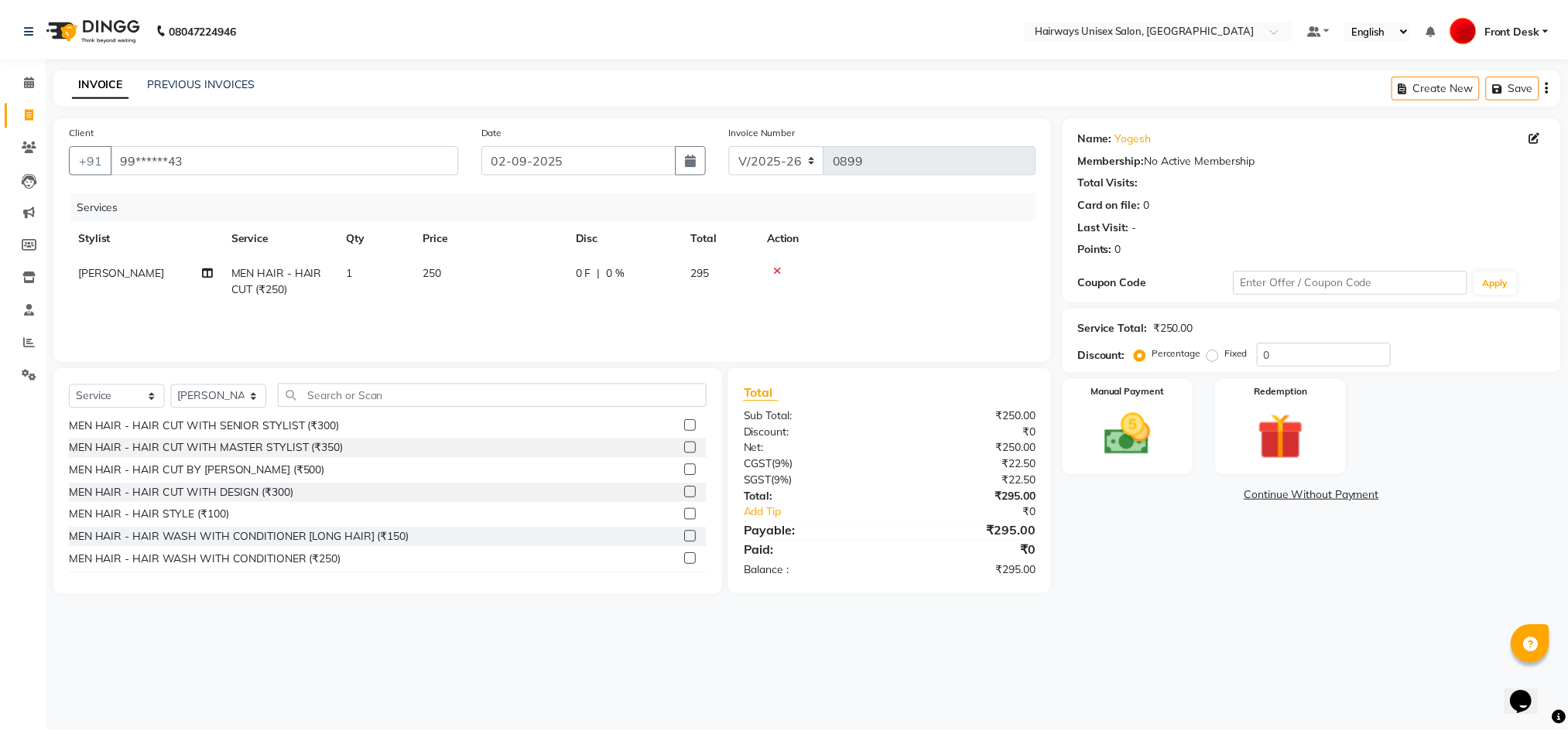
scroll to position [46, 0]
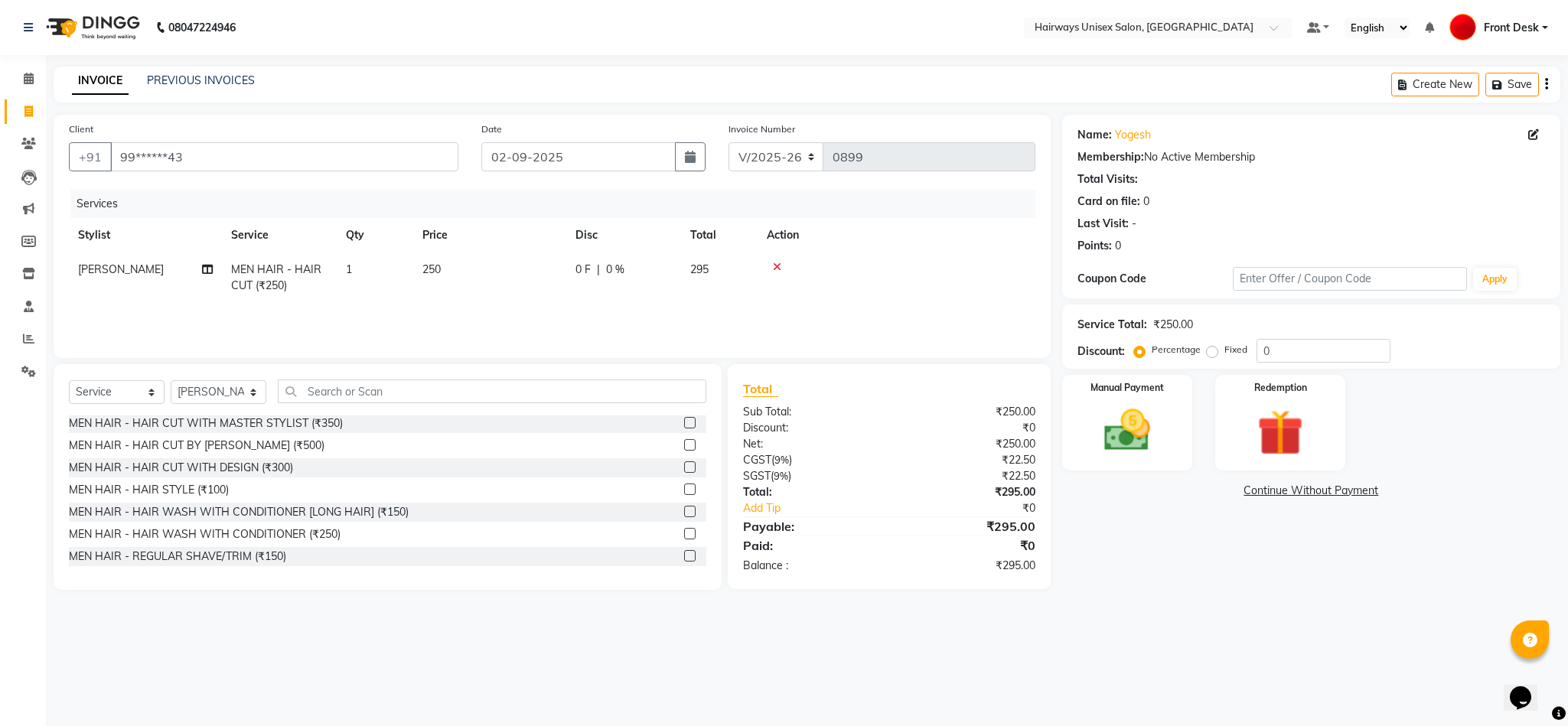
click at [684, 554] on label at bounding box center [690, 556] width 11 height 11
click at [684, 554] on input "checkbox" at bounding box center [689, 556] width 10 height 10
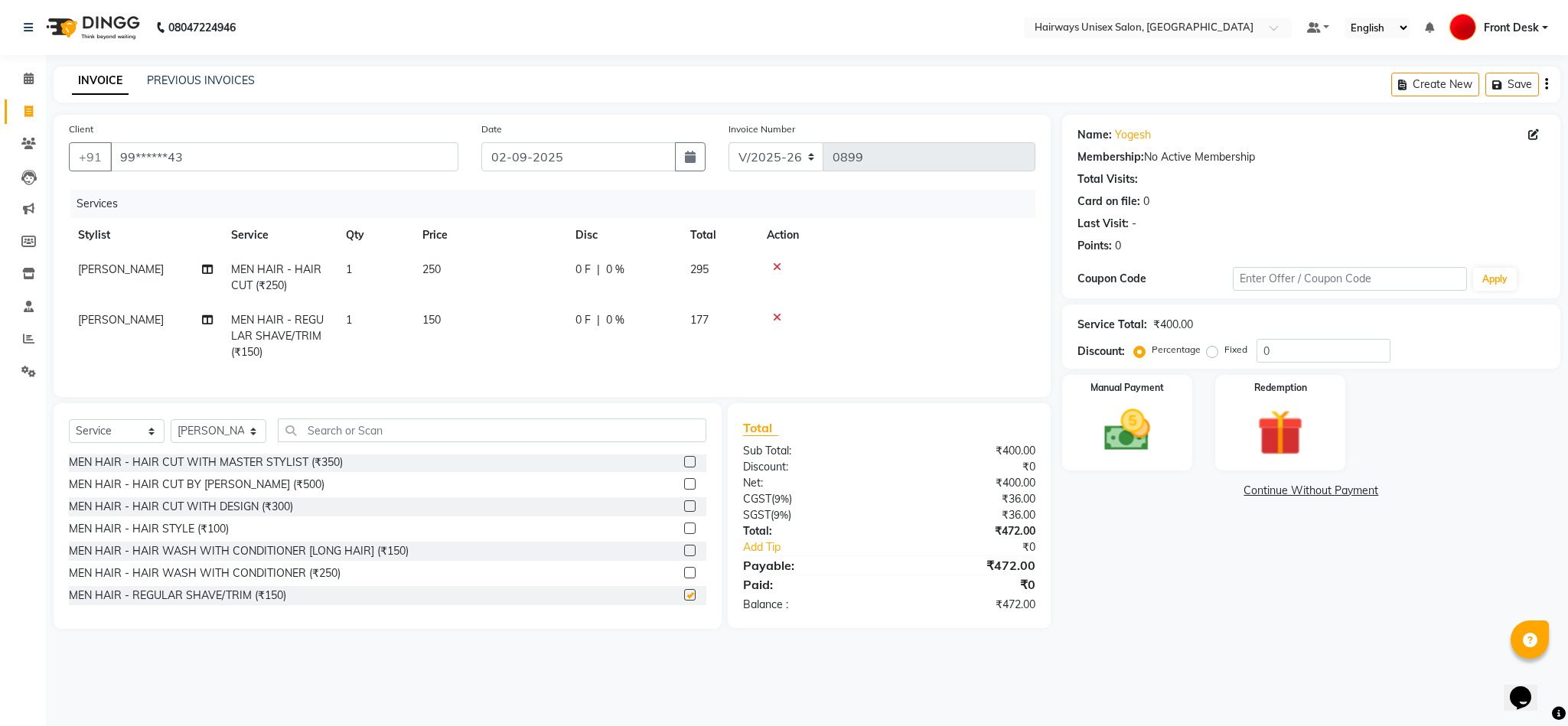
checkbox input "false"
click at [455, 267] on td "250" at bounding box center [490, 277] width 153 height 51
select select "54462"
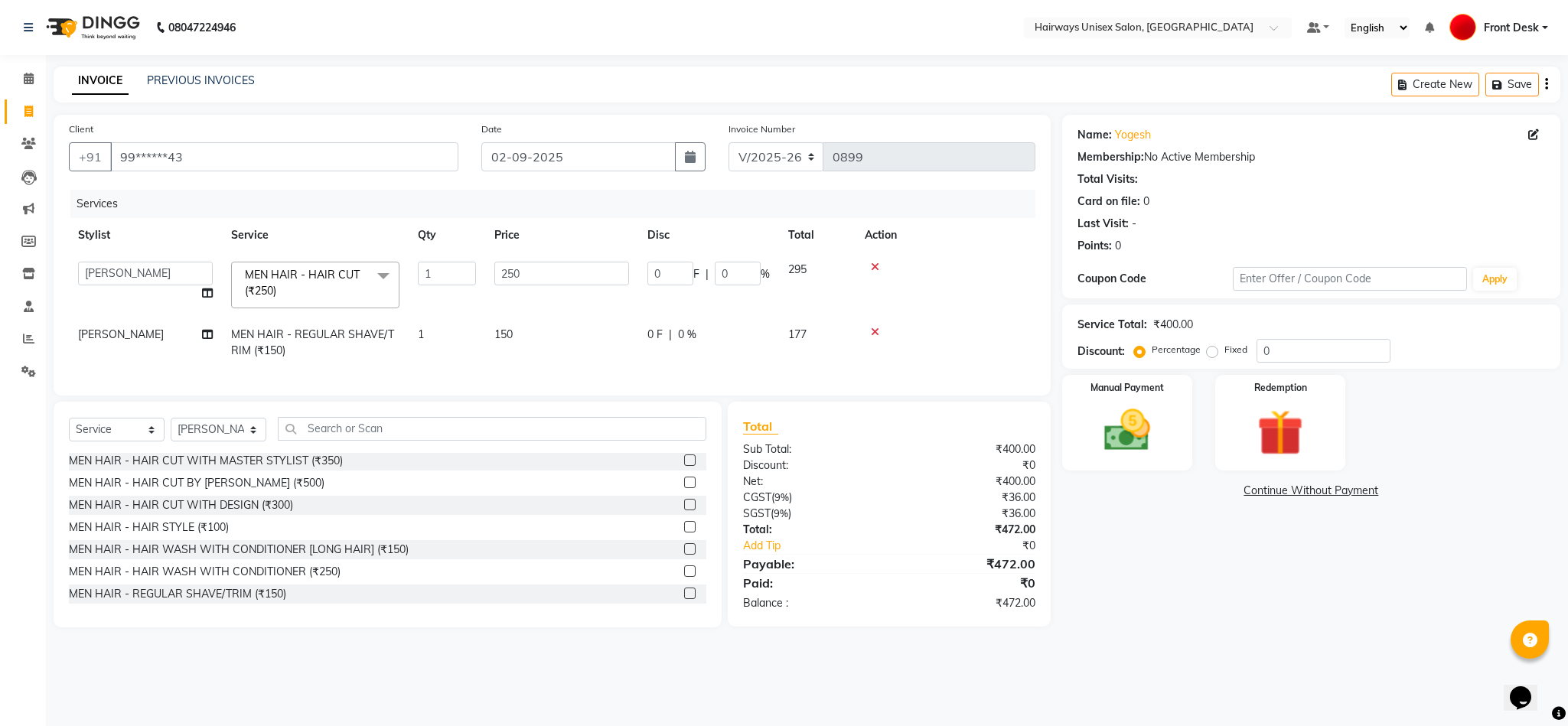
click at [515, 260] on td "250" at bounding box center [561, 285] width 153 height 65
drag, startPoint x: 545, startPoint y: 272, endPoint x: 445, endPoint y: 277, distance: 100.1
click at [445, 277] on tr "AHSAAN ALI MALIK ALIM ANSARI bablu DANISH EMRAN Front Desk GULFAM Kamal Salmani…" at bounding box center [552, 285] width 967 height 65
type input "188"
click at [964, 303] on tbody "AHSAAN ALI MALIK ALIM ANSARI bablu DANISH EMRAN Front Desk GULFAM Kamal Salmani…" at bounding box center [552, 310] width 967 height 116
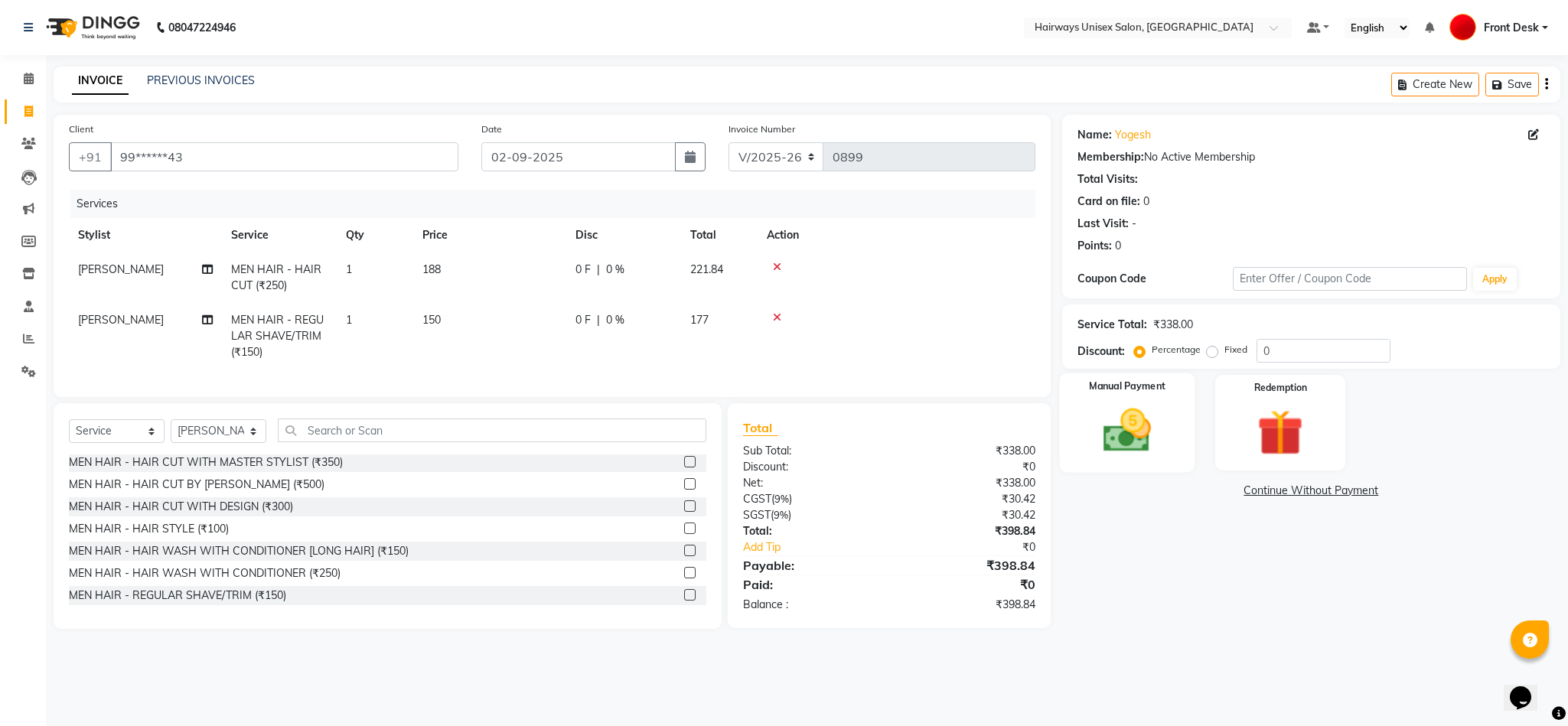
click at [1131, 445] on img at bounding box center [1127, 431] width 78 height 55
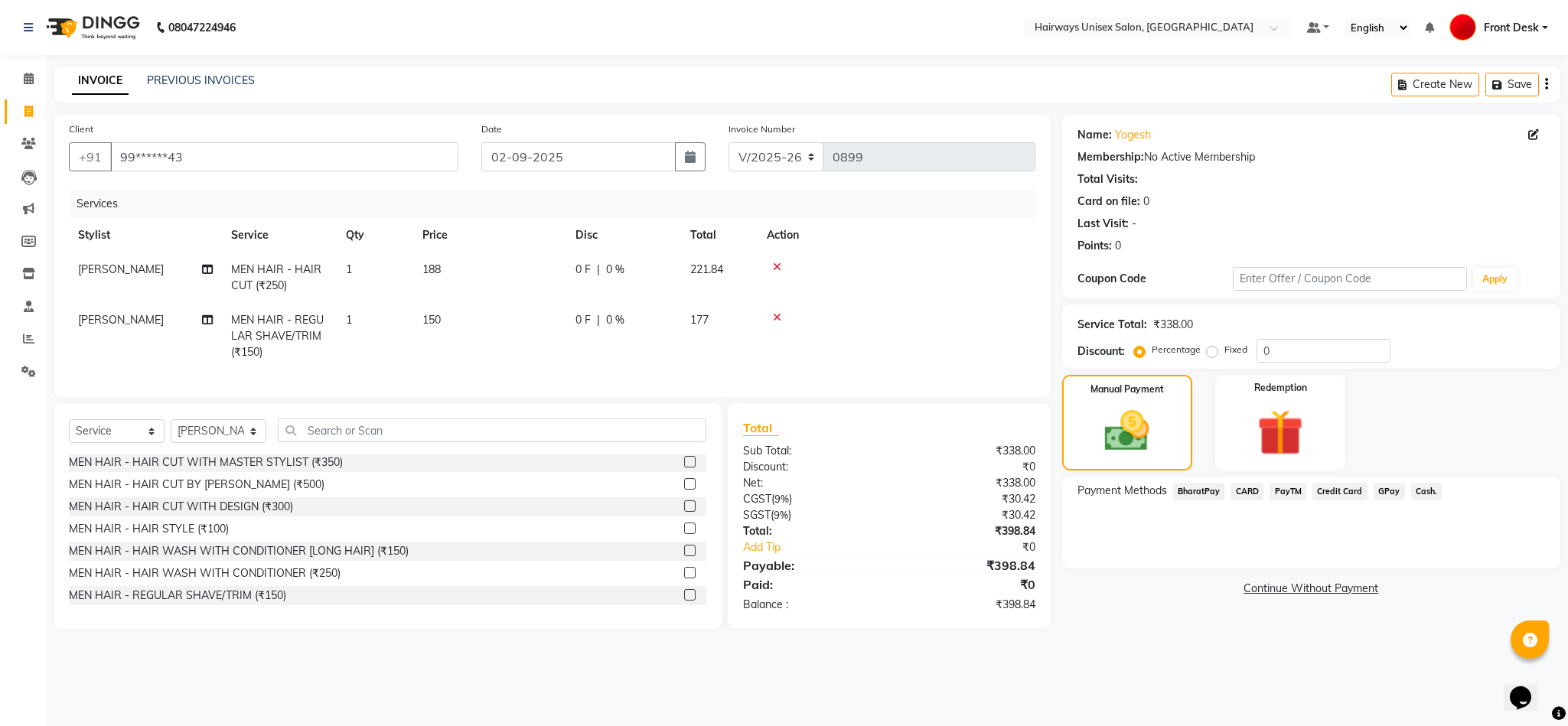
click at [1131, 490] on span "GPay" at bounding box center [1389, 491] width 31 height 18
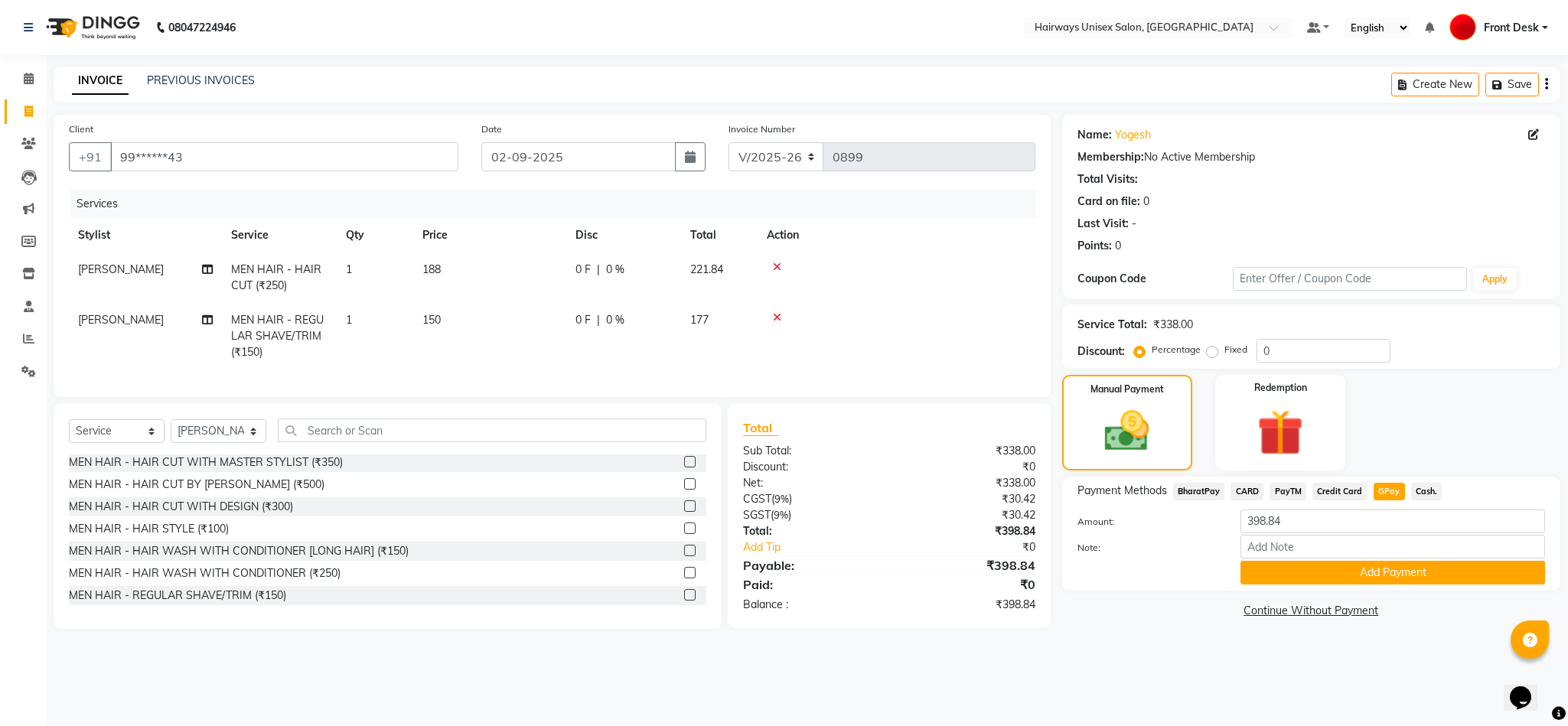
click at [1131, 572] on button "Add Payment" at bounding box center [1393, 573] width 305 height 24
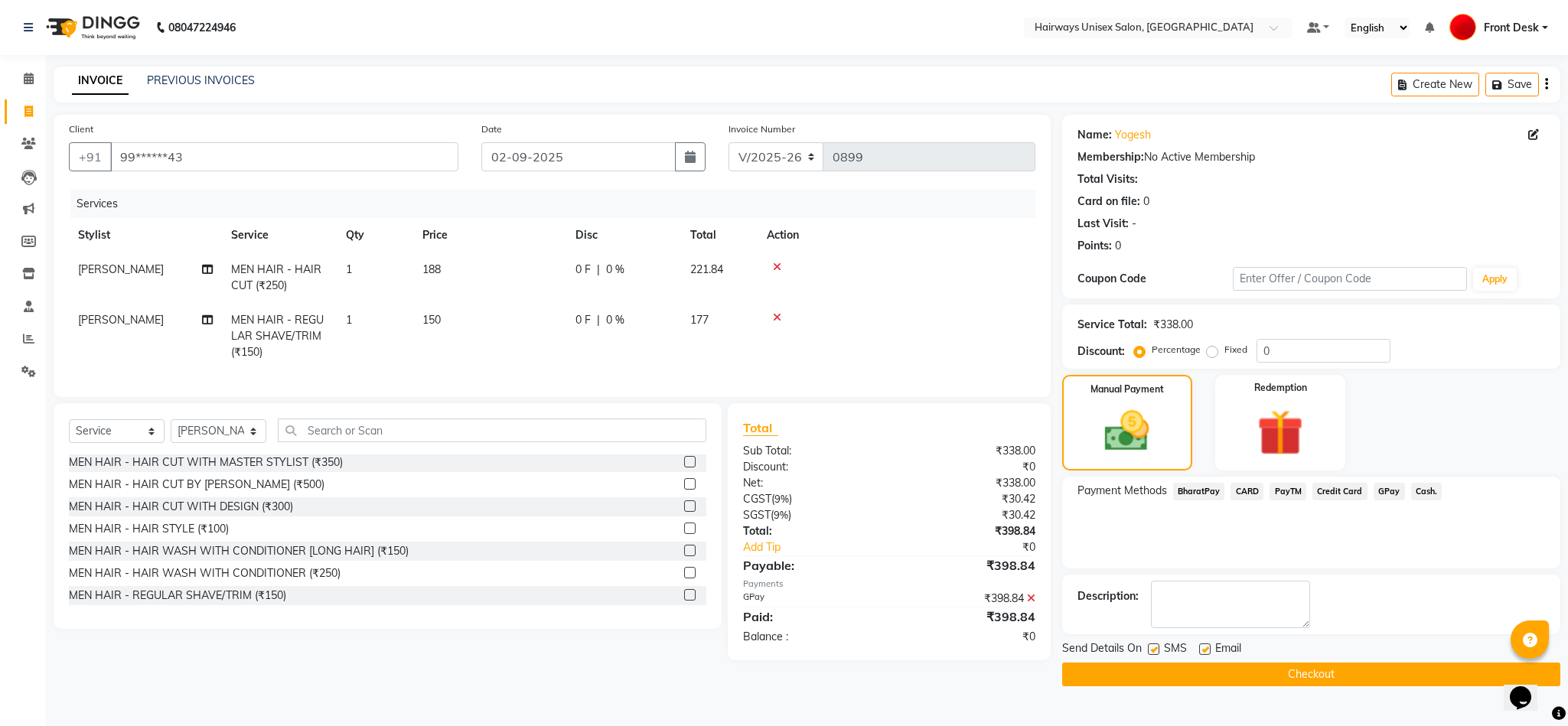
click at [1131, 645] on label at bounding box center [1153, 649] width 11 height 11
click at [1131, 645] on input "checkbox" at bounding box center [1152, 650] width 10 height 10
checkbox input "false"
click at [685, 163] on icon "button" at bounding box center [690, 156] width 10 height 12
select select "9"
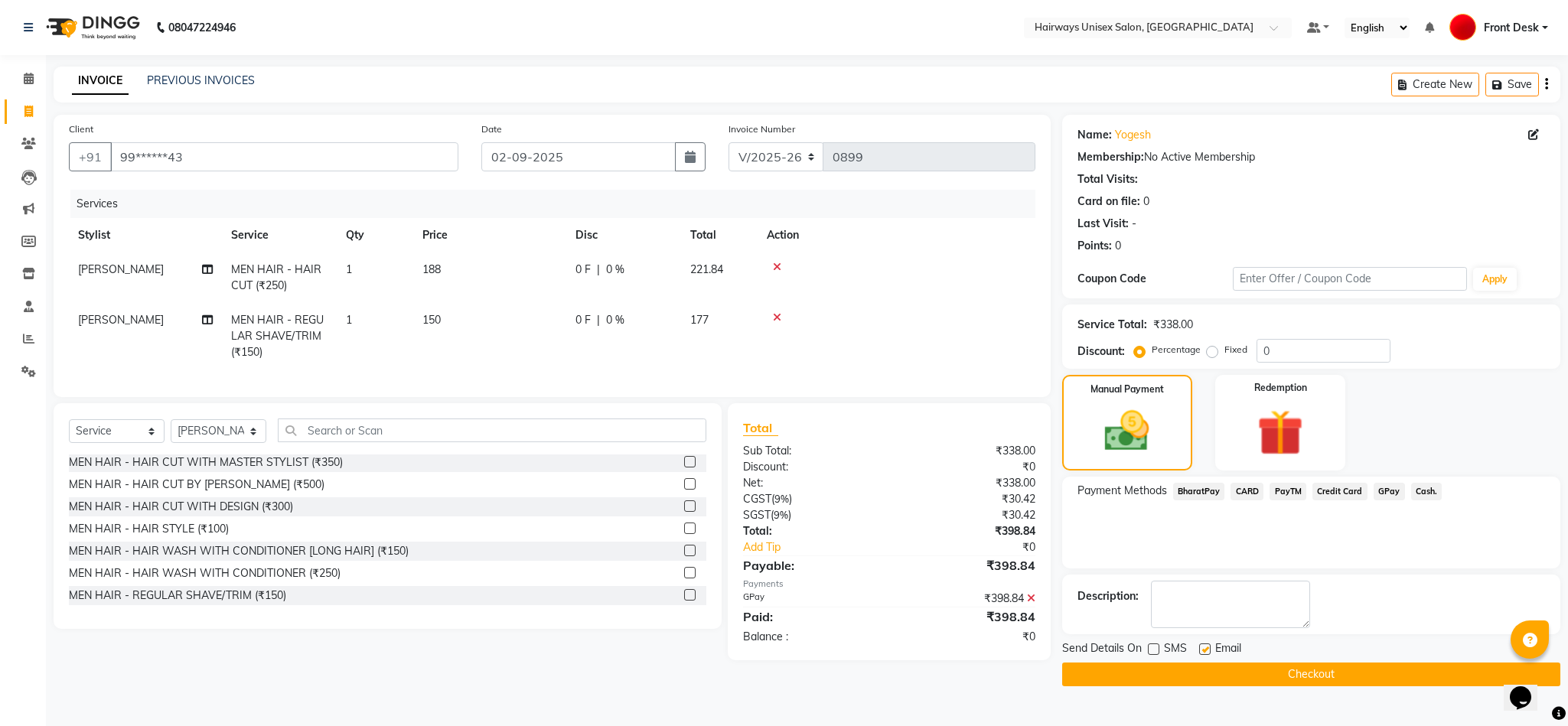
select select "2025"
click at [491, 239] on div "1" at bounding box center [497, 240] width 24 height 24
type input "01-09-2025"
click at [1131, 666] on button "Checkout" at bounding box center [1311, 675] width 499 height 24
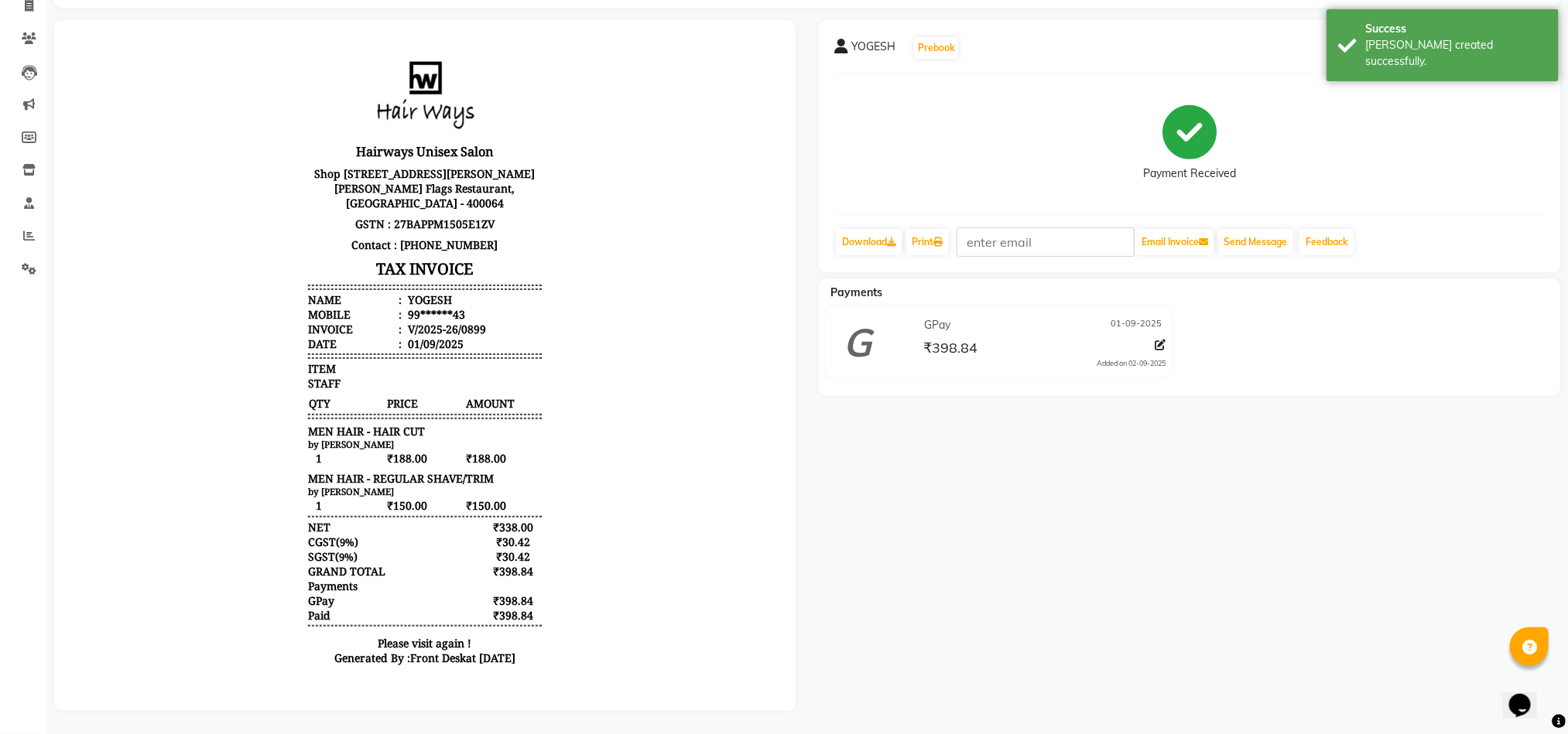
scroll to position [124, 0]
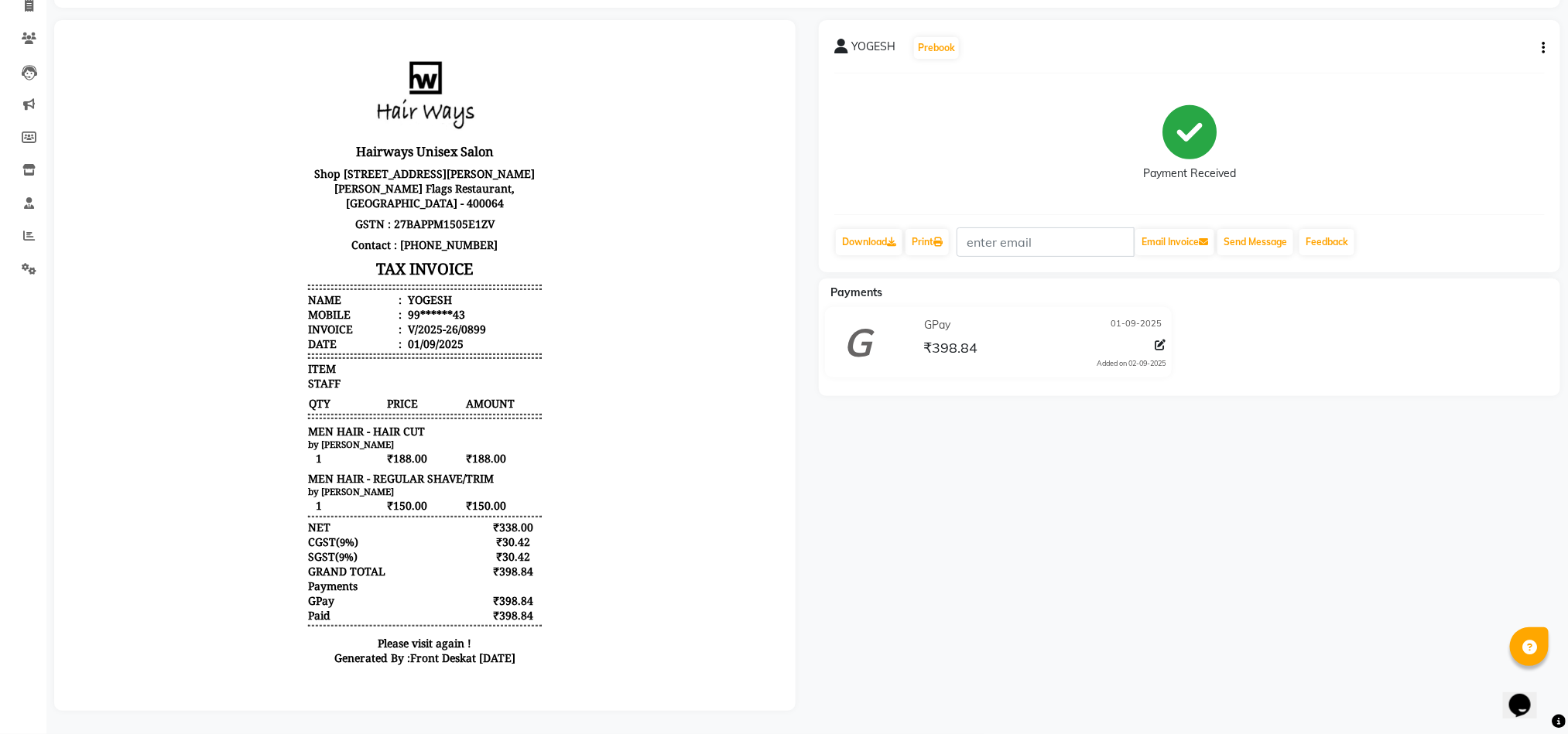
click at [1144, 441] on div "YOGESH Prebook Payment Received Download Print Email Invoice Send Message Feedb…" at bounding box center [1190, 366] width 764 height 691
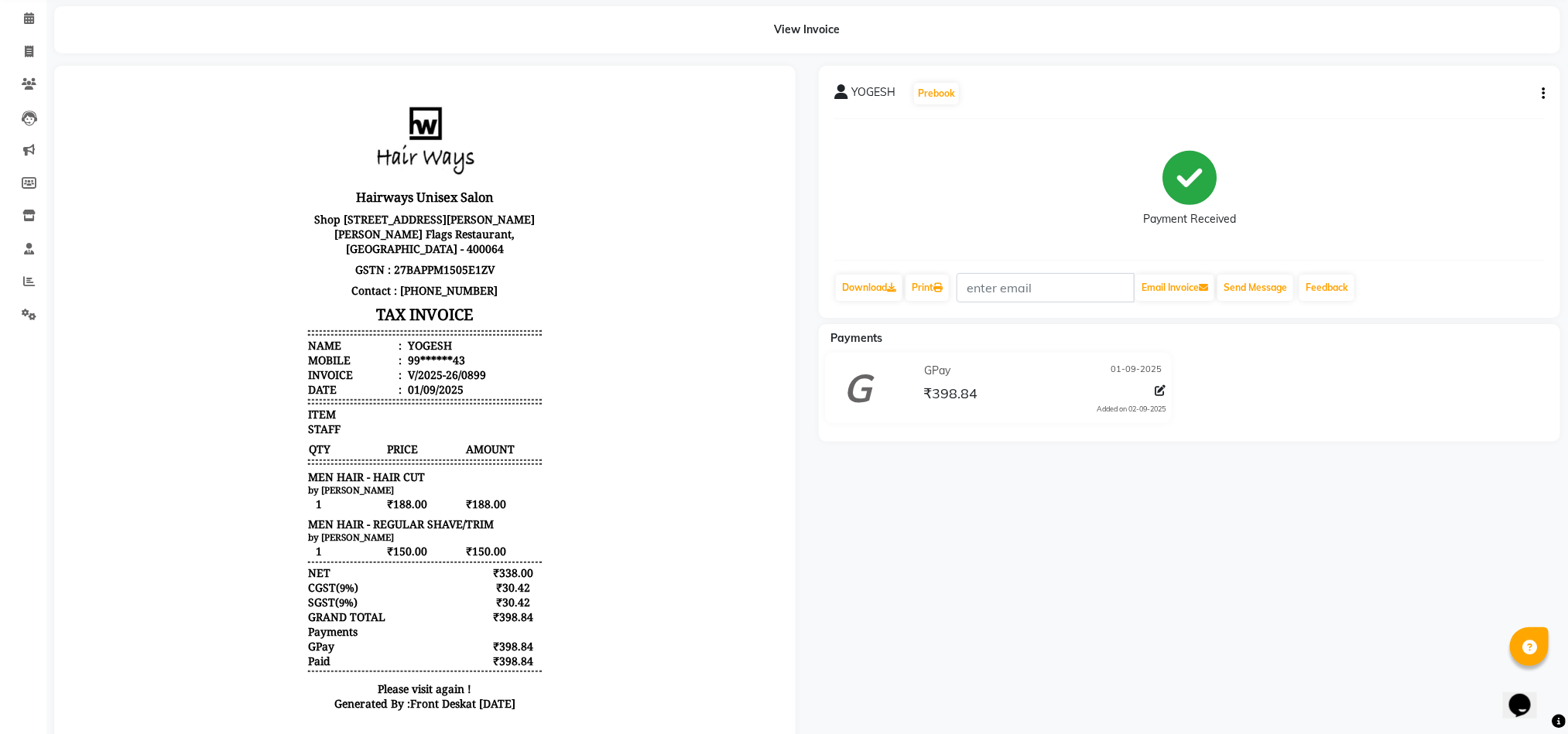
scroll to position [0, 0]
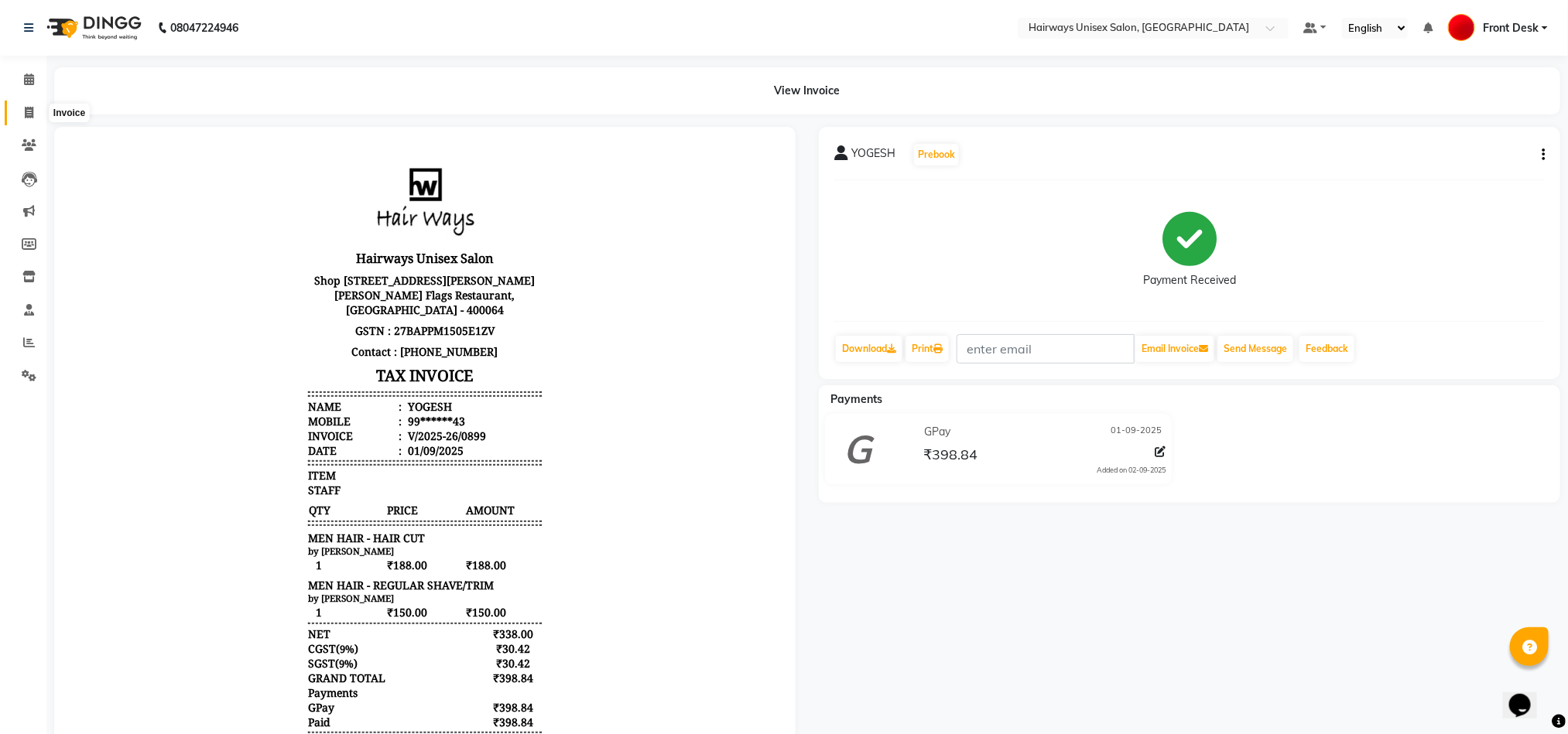
click at [38, 115] on span at bounding box center [28, 113] width 27 height 18
select select "786"
select select "service"
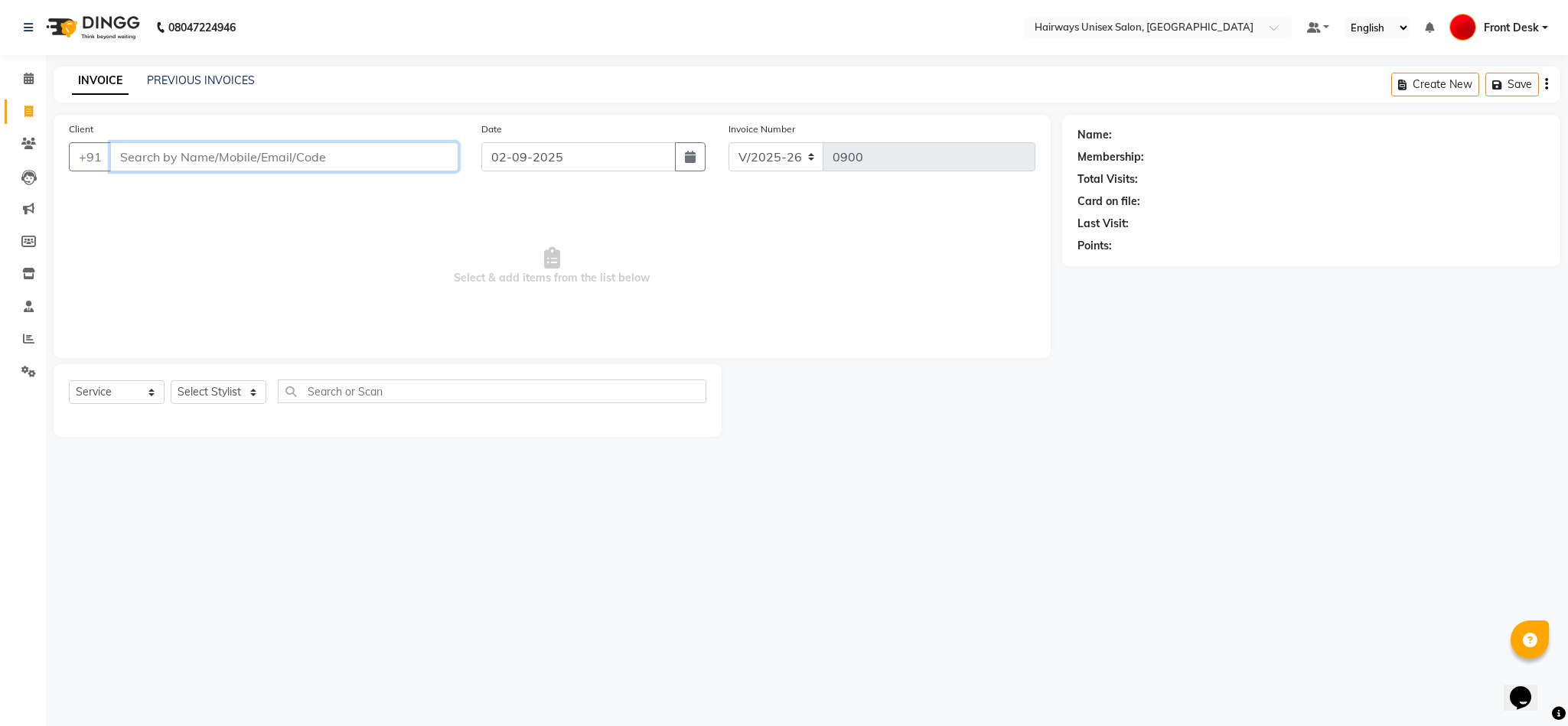
click at [407, 163] on input "Client" at bounding box center [284, 157] width 348 height 29
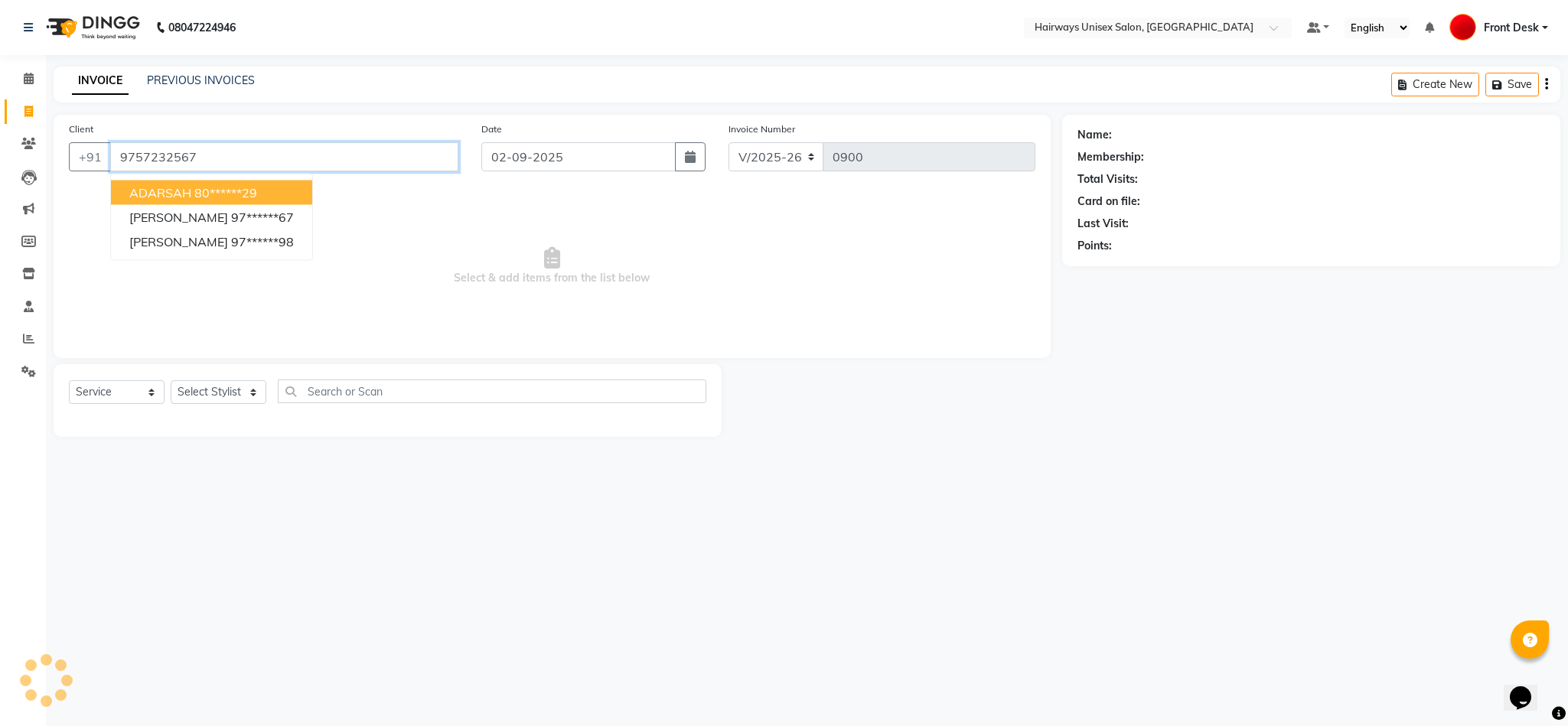
type input "9757232567"
select select "1: Object"
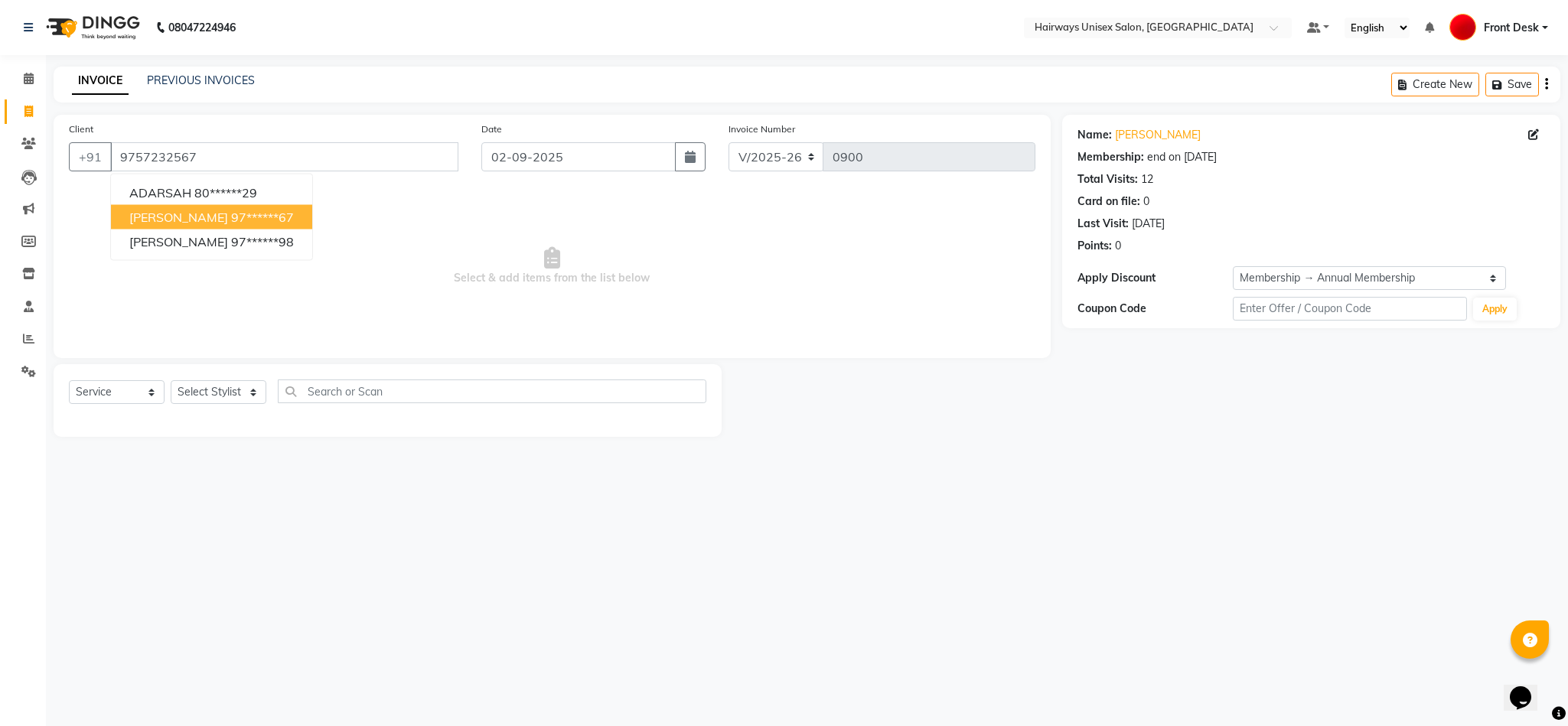
click at [262, 225] on ngb-highlight "97******67" at bounding box center [262, 217] width 63 height 15
type input "97******67"
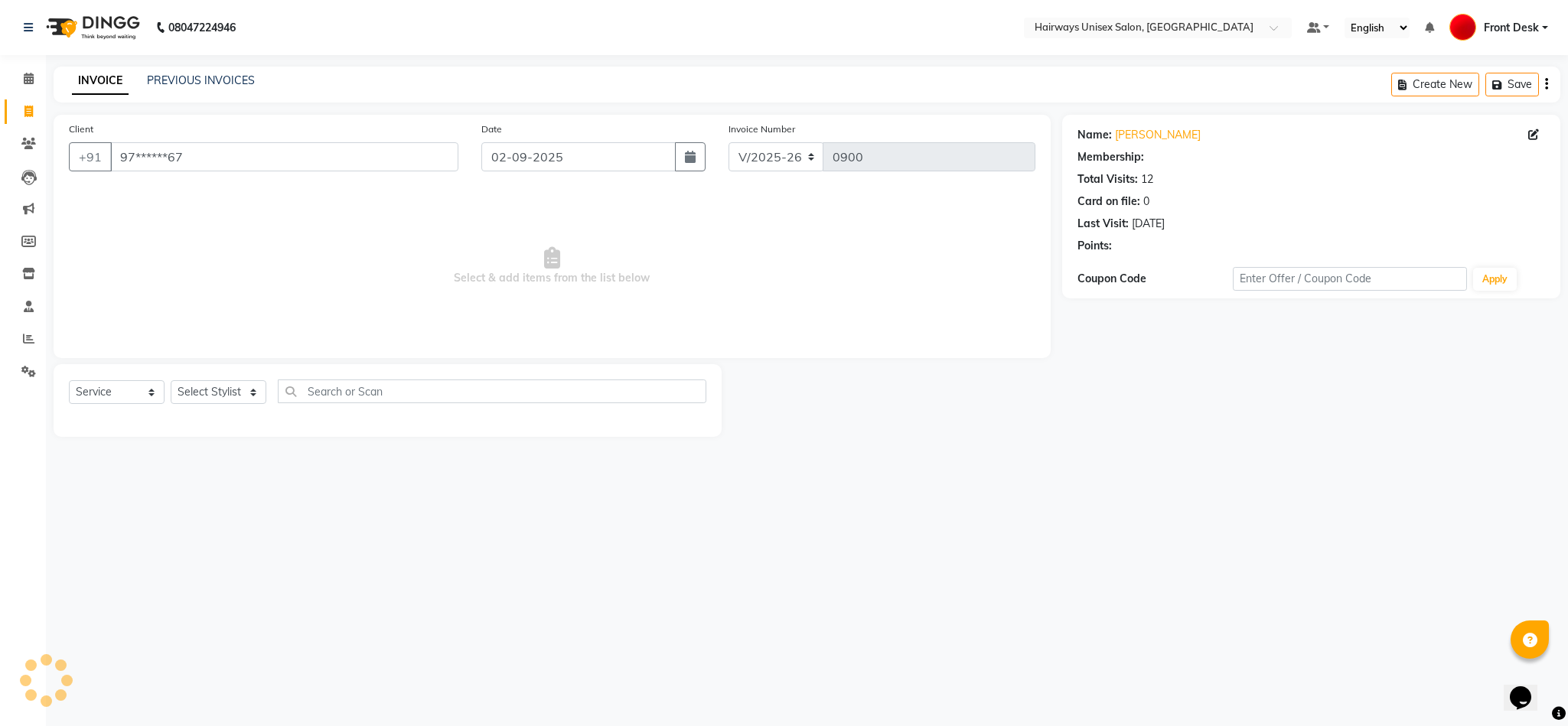
select select "1: Object"
click at [207, 382] on select "Select Stylist AHSAAN ALI MALIK ALIM ANSARI bablu DANISH EMRAN Front Desk GULFA…" at bounding box center [218, 392] width 96 height 24
select select "54462"
click at [170, 381] on select "Select Stylist AHSAAN ALI MALIK ALIM ANSARI bablu DANISH EMRAN Front Desk GULFA…" at bounding box center [218, 392] width 96 height 24
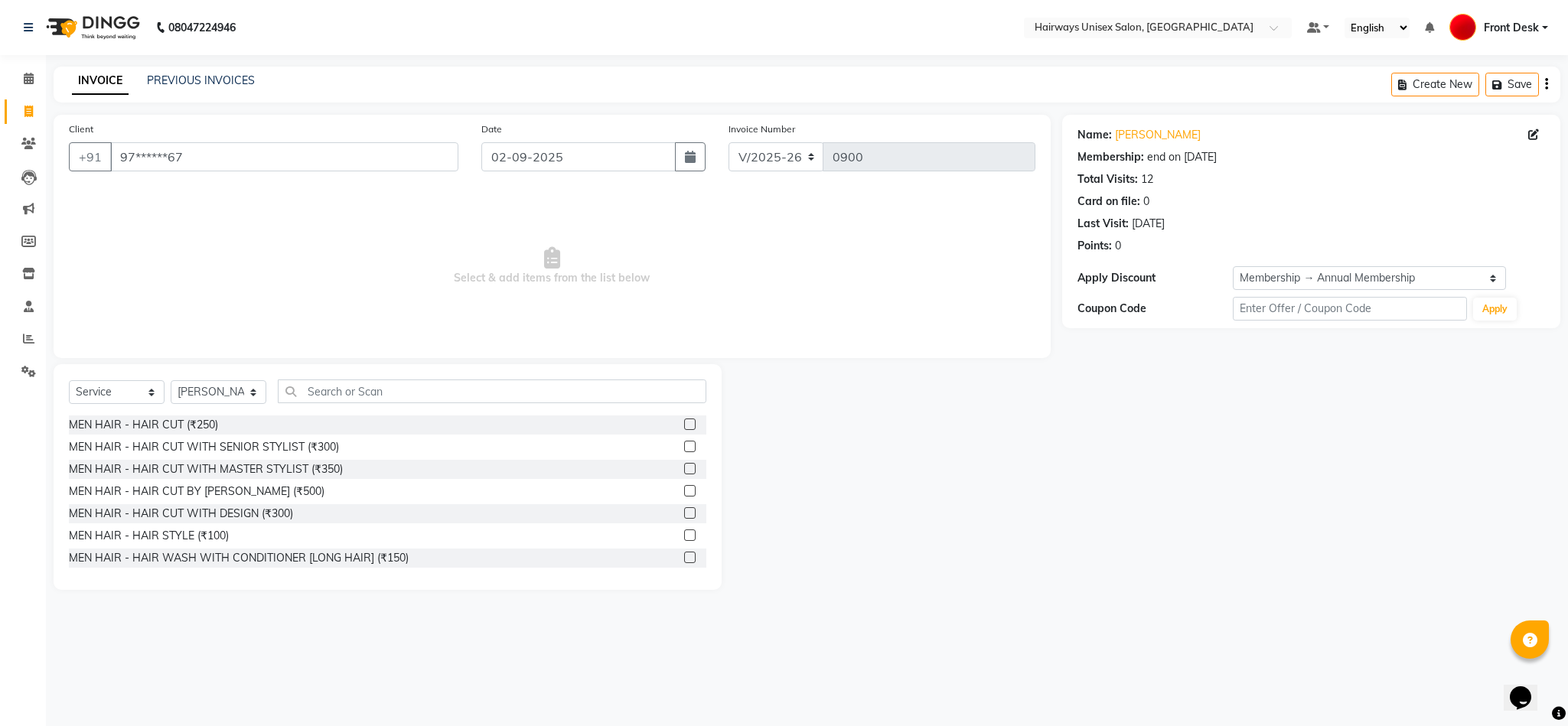
click at [684, 425] on label at bounding box center [690, 425] width 11 height 11
click at [684, 425] on input "checkbox" at bounding box center [689, 425] width 10 height 10
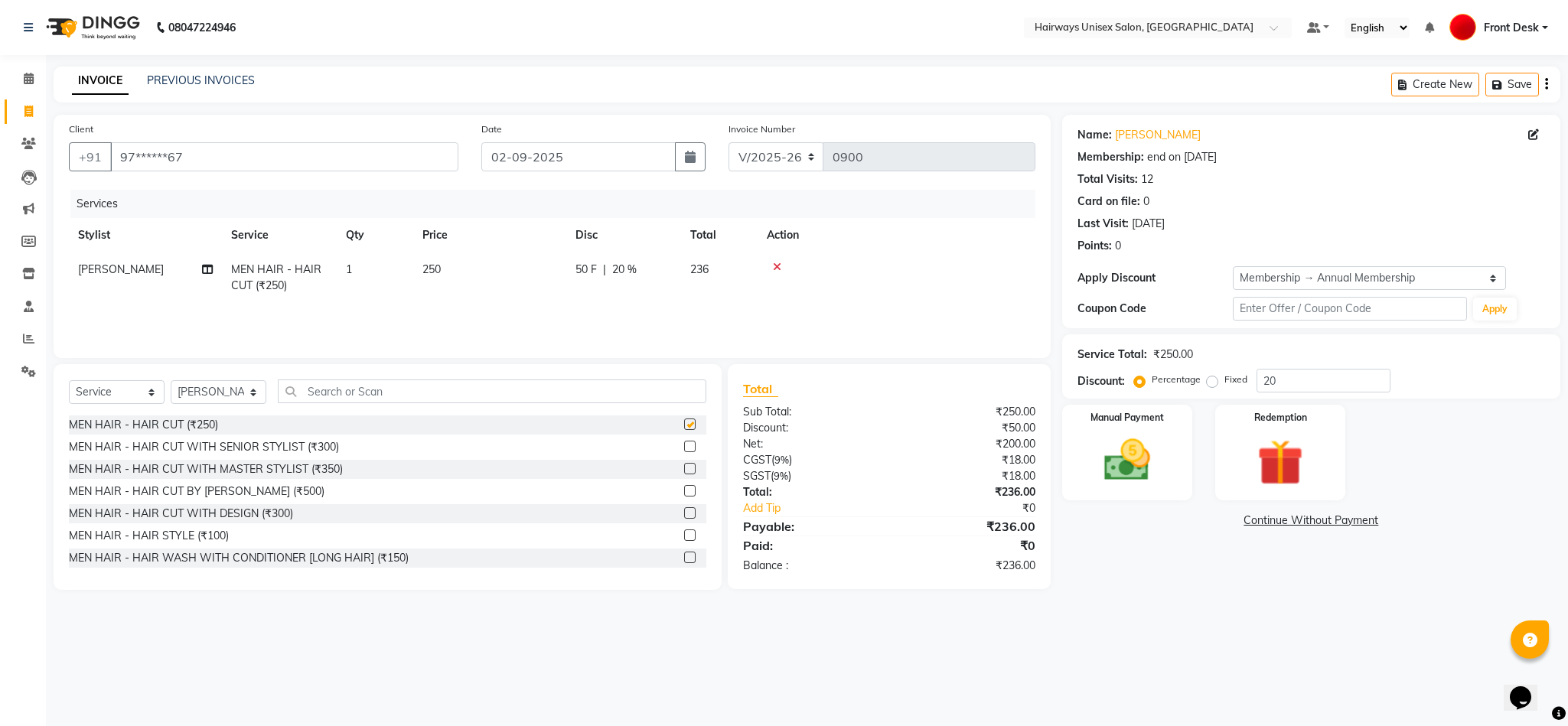
checkbox input "false"
click at [786, 157] on select "INV/25-26 V/2025-26" at bounding box center [776, 157] width 96 height 29
select select "6958"
click at [729, 142] on select "INV/25-26 V/2025-26" at bounding box center [776, 157] width 96 height 29
type input "0659"
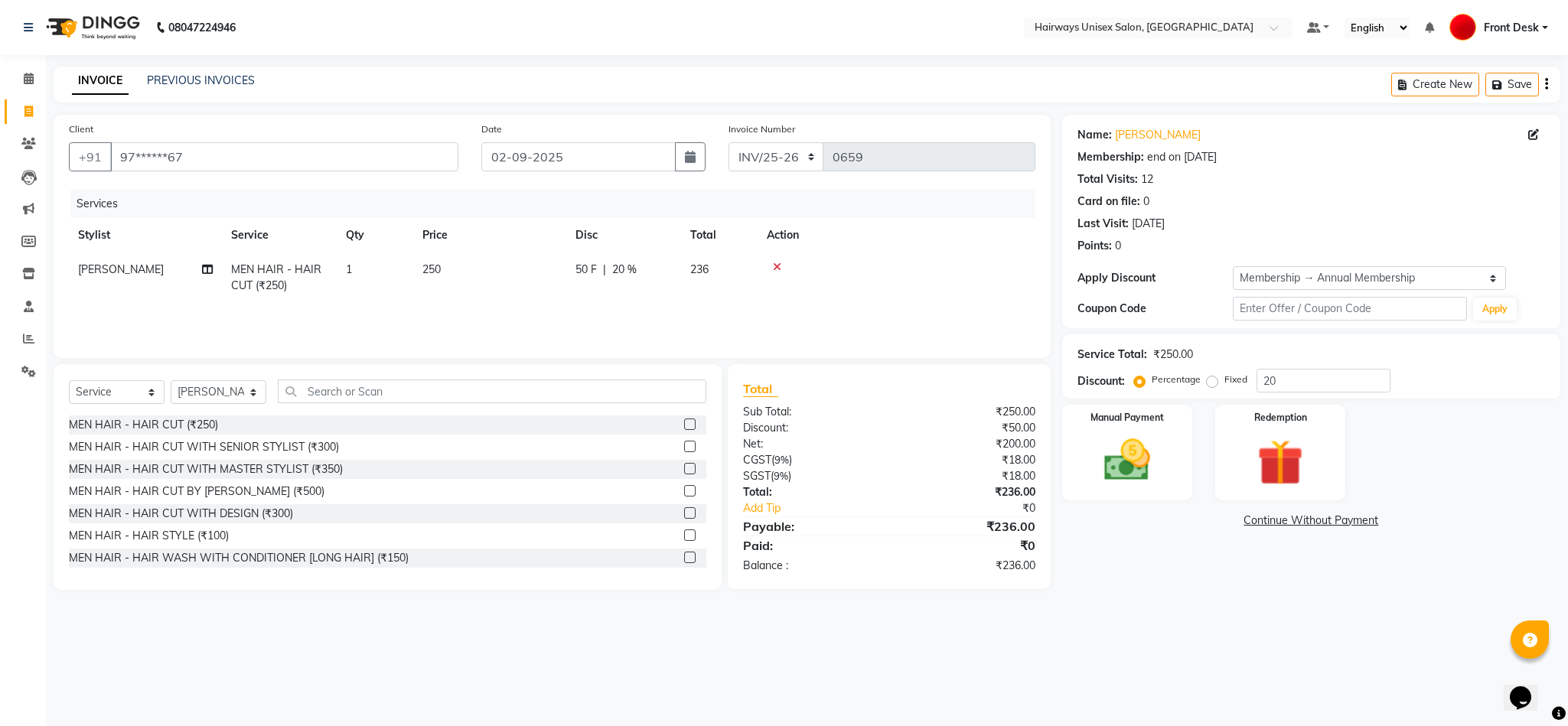
click at [1131, 85] on icon "button" at bounding box center [1546, 84] width 3 height 1
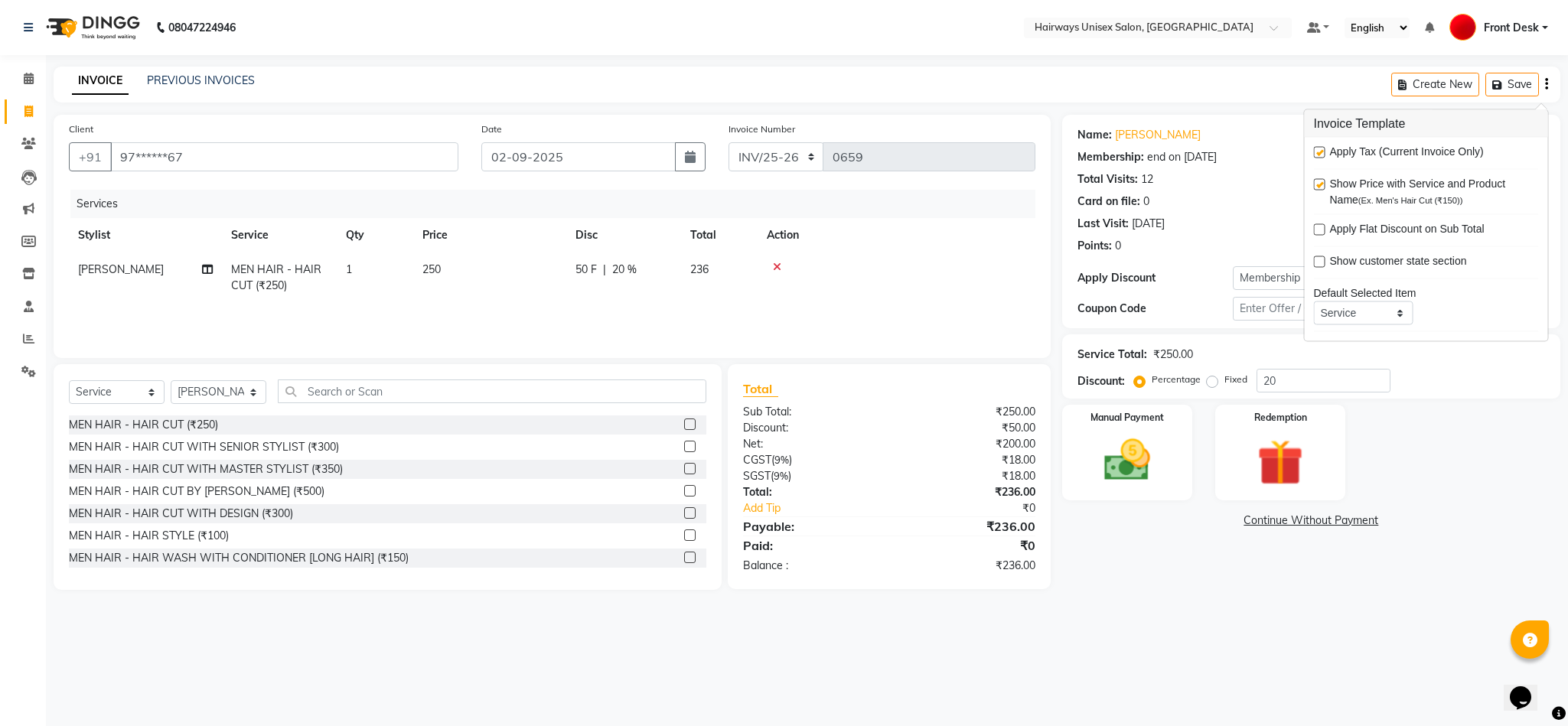
click at [1131, 151] on label at bounding box center [1320, 153] width 11 height 11
click at [1131, 151] on input "checkbox" at bounding box center [1319, 154] width 10 height 10
checkbox input "false"
click at [1112, 460] on img at bounding box center [1127, 461] width 78 height 55
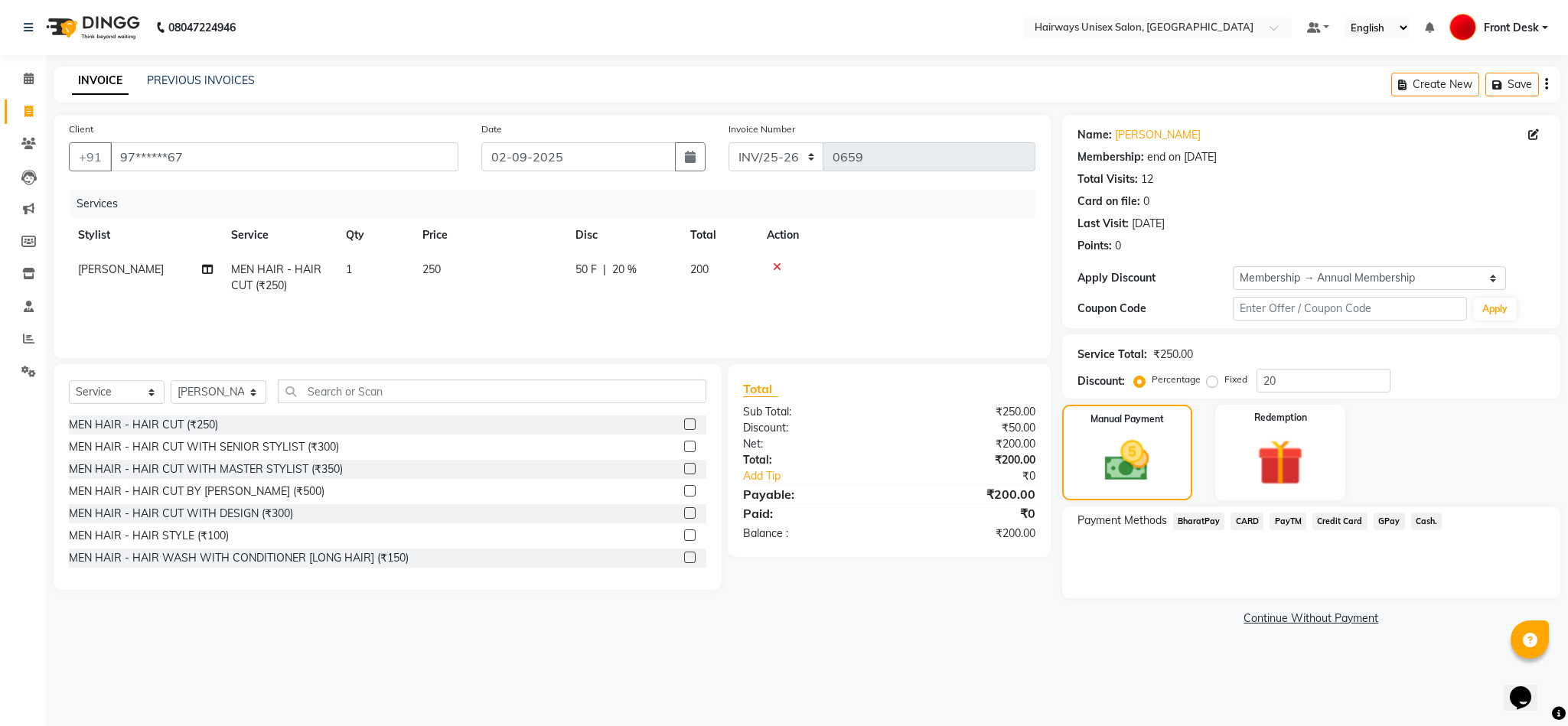
click at [1131, 528] on span "Cash." at bounding box center [1426, 522] width 31 height 18
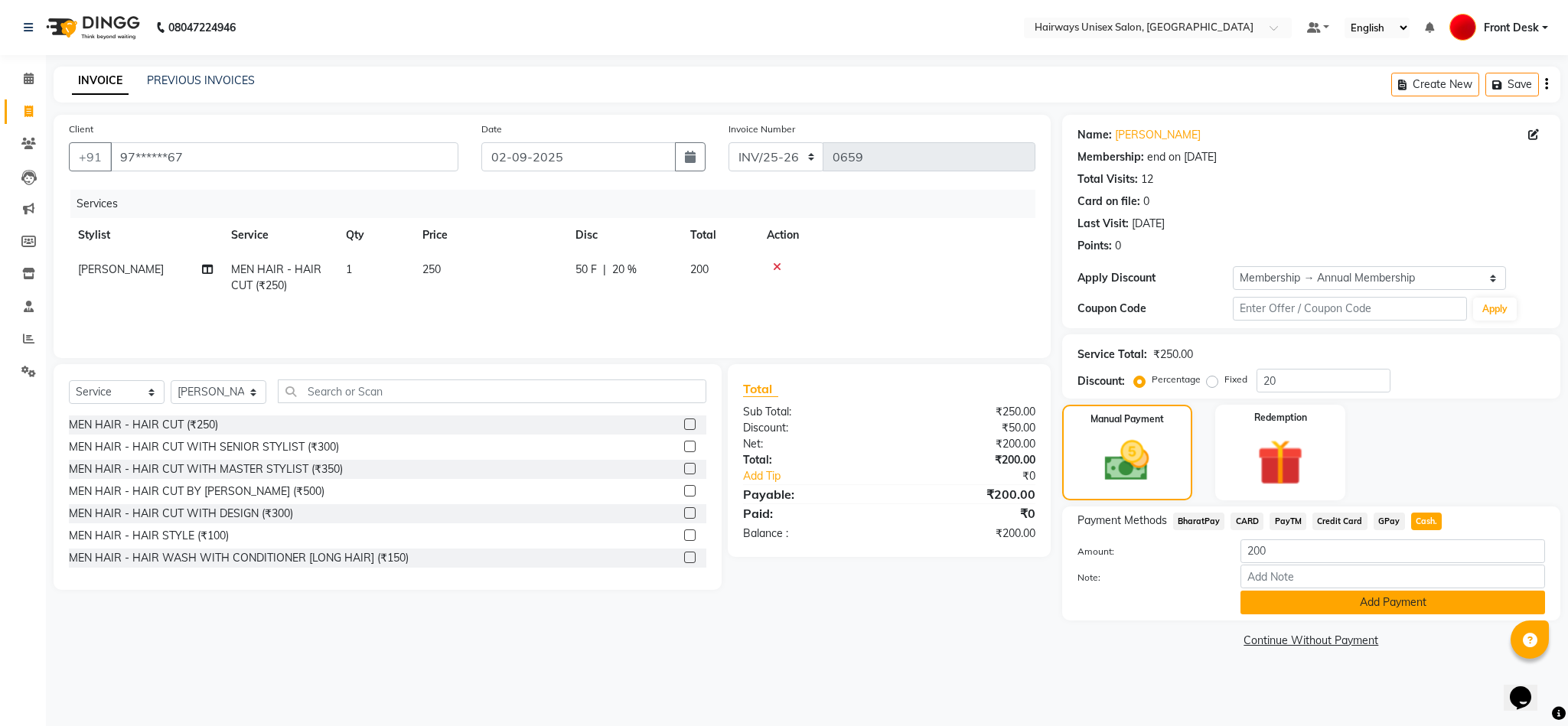
click at [1131, 611] on button "Add Payment" at bounding box center [1393, 603] width 305 height 24
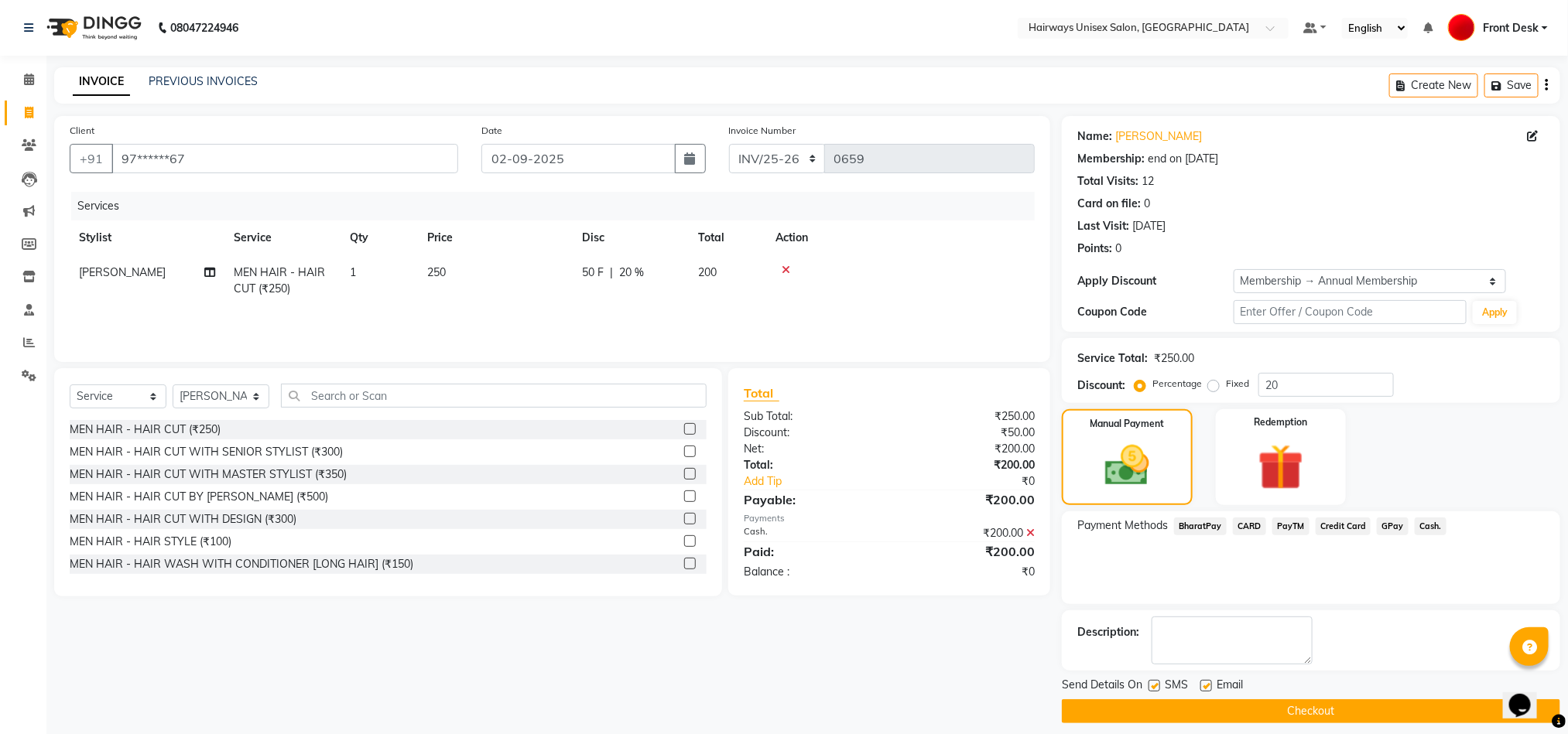
click at [1144, 680] on label at bounding box center [1154, 686] width 11 height 11
click at [1144, 681] on input "checkbox" at bounding box center [1153, 686] width 10 height 10
checkbox input "false"
click at [1144, 704] on button "Checkout" at bounding box center [1311, 711] width 499 height 24
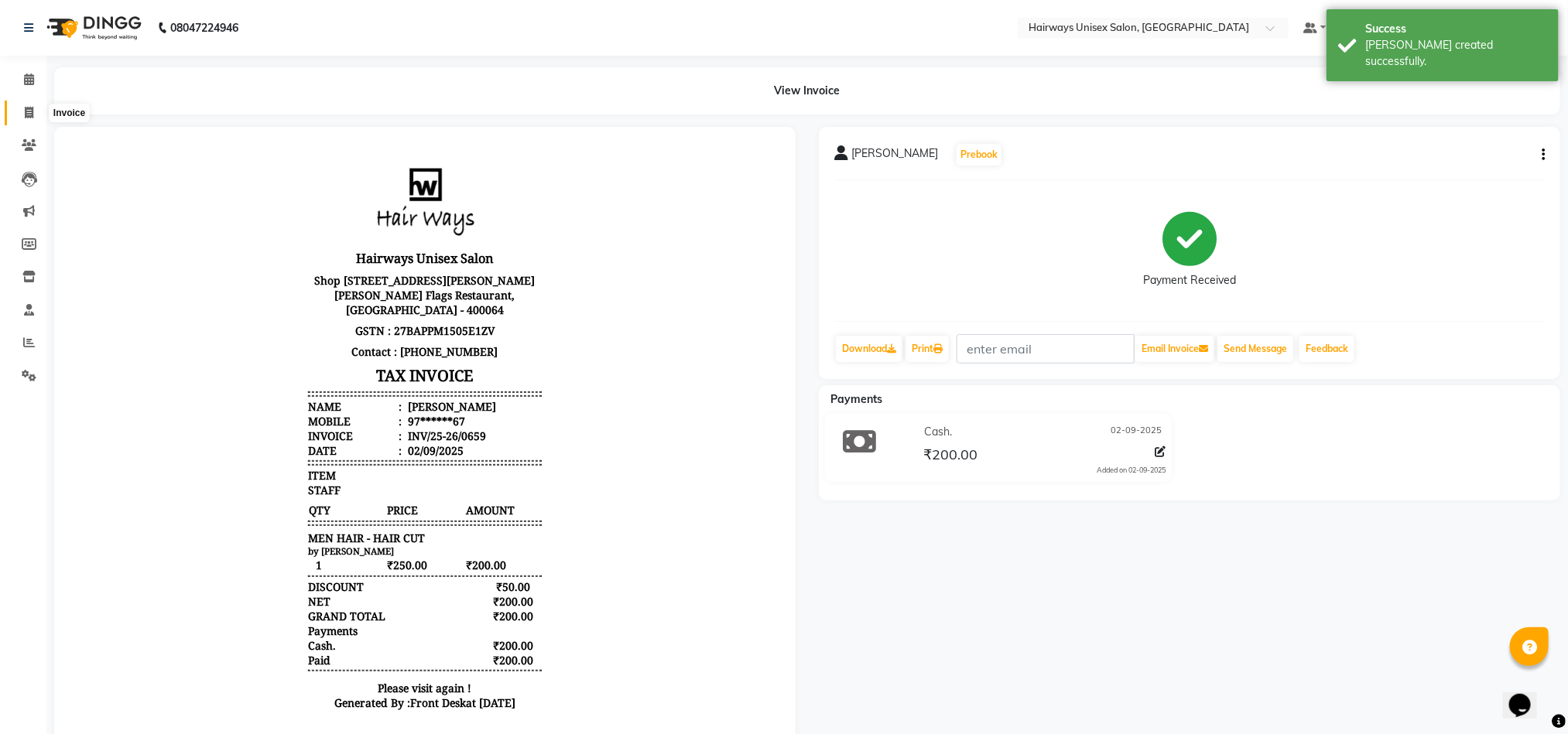
click at [36, 116] on span at bounding box center [28, 113] width 27 height 18
select select "service"
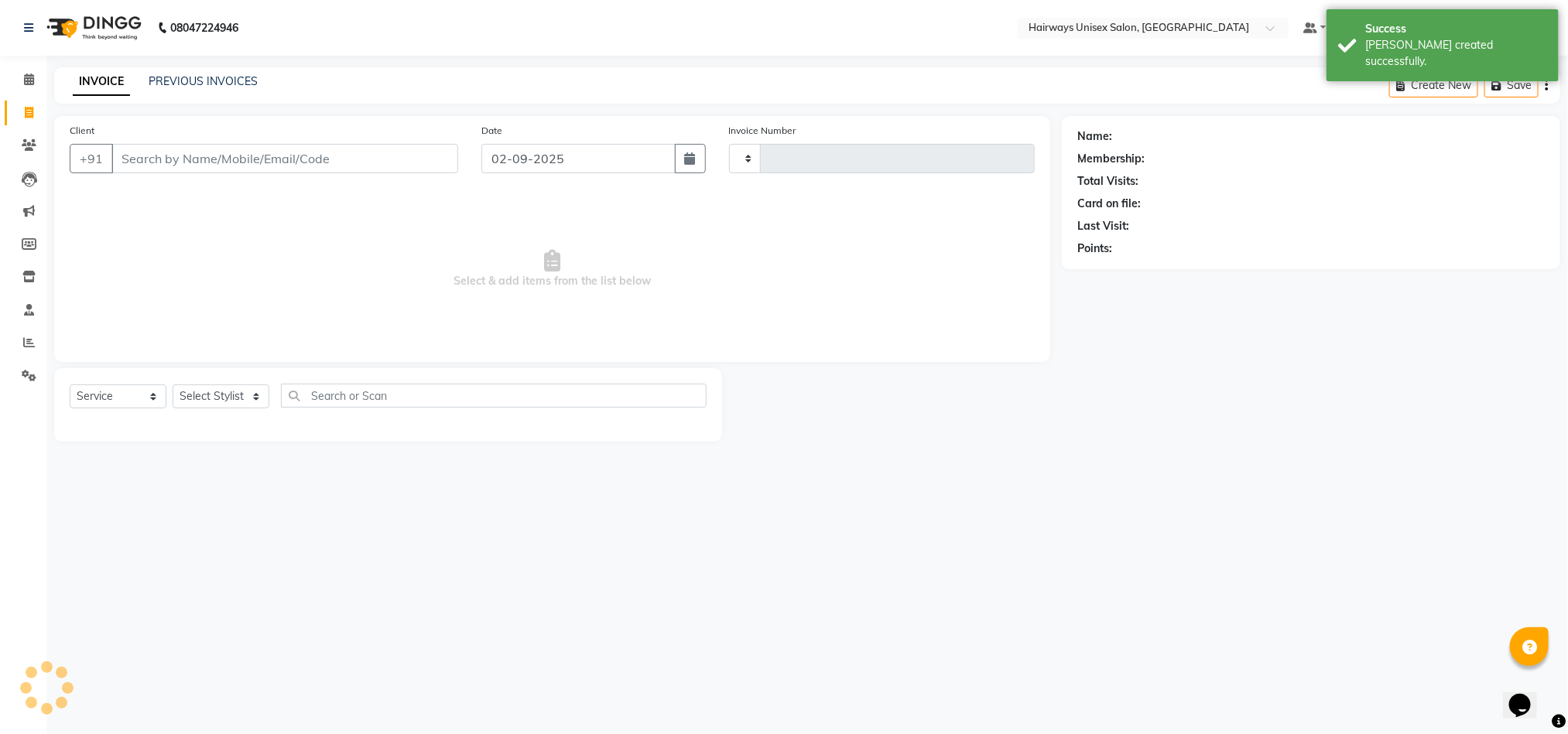
type input "0900"
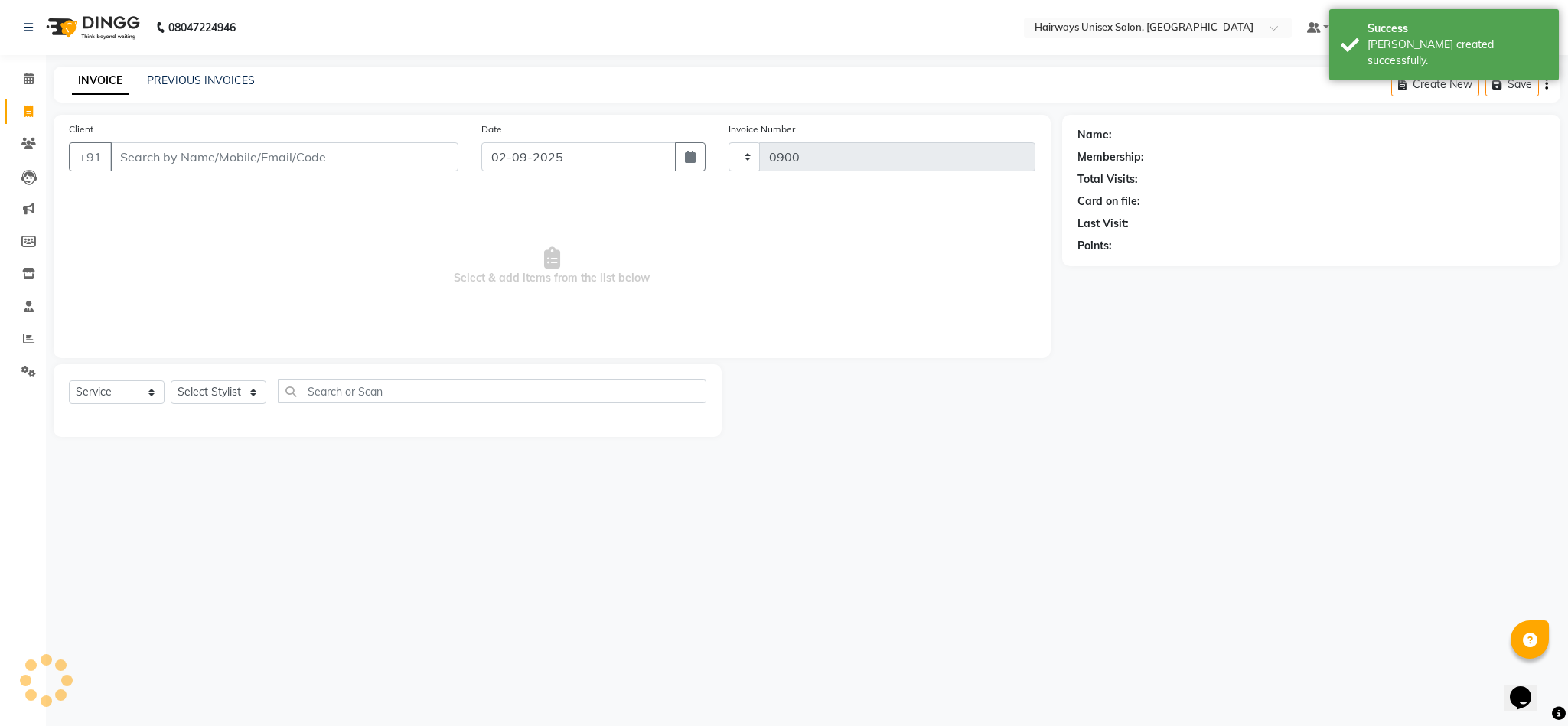
select select "786"
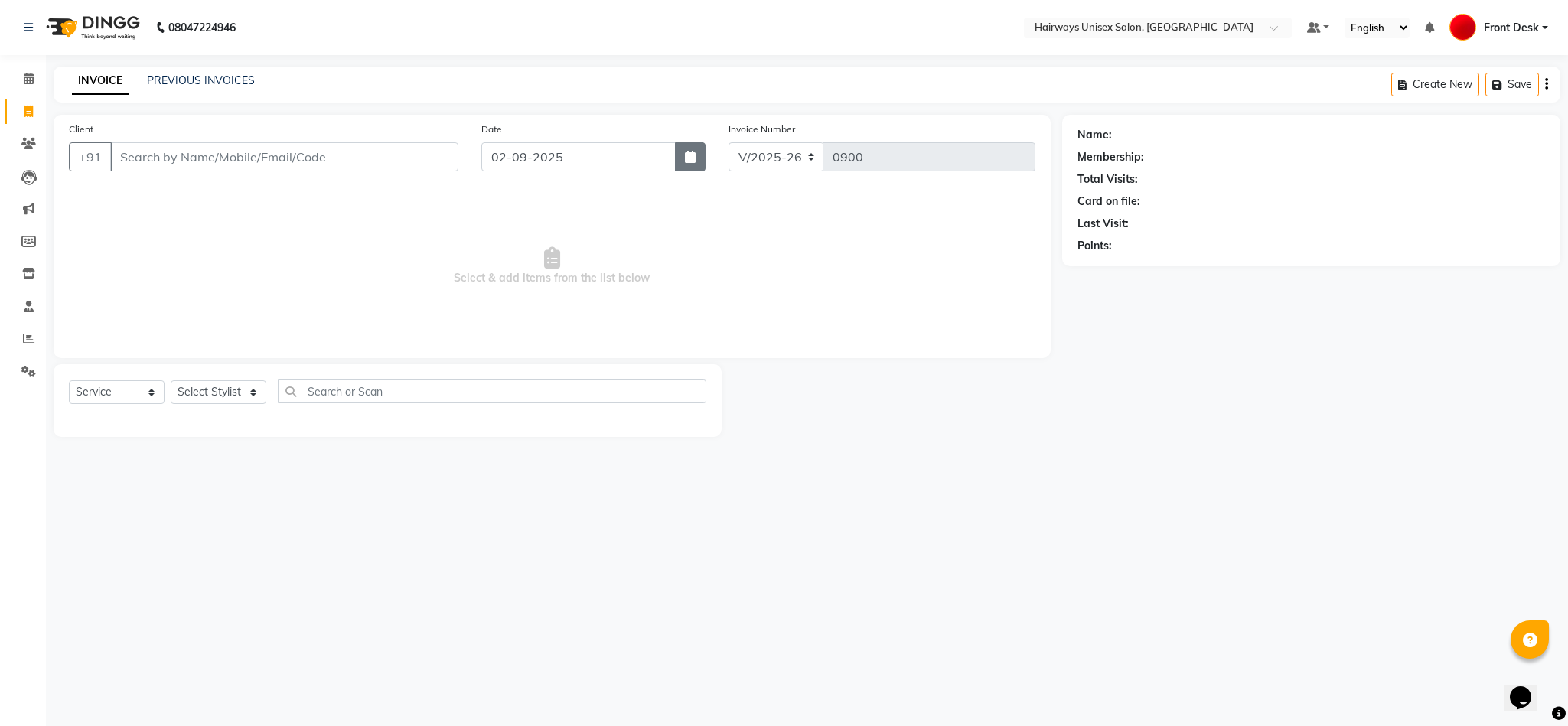
click at [696, 162] on button "button" at bounding box center [690, 157] width 31 height 29
select select "9"
select select "2025"
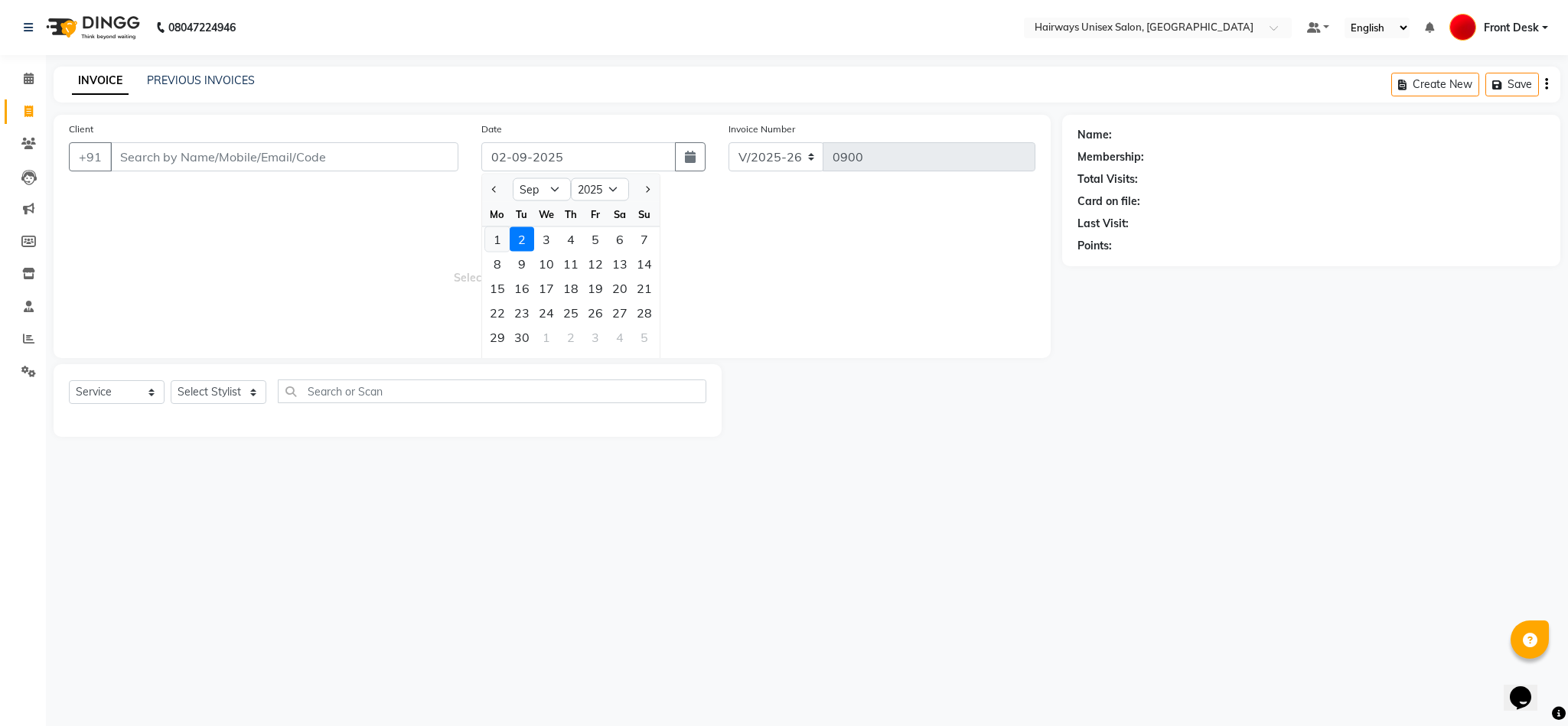
click at [499, 244] on div "1" at bounding box center [497, 240] width 24 height 24
type input "01-09-2025"
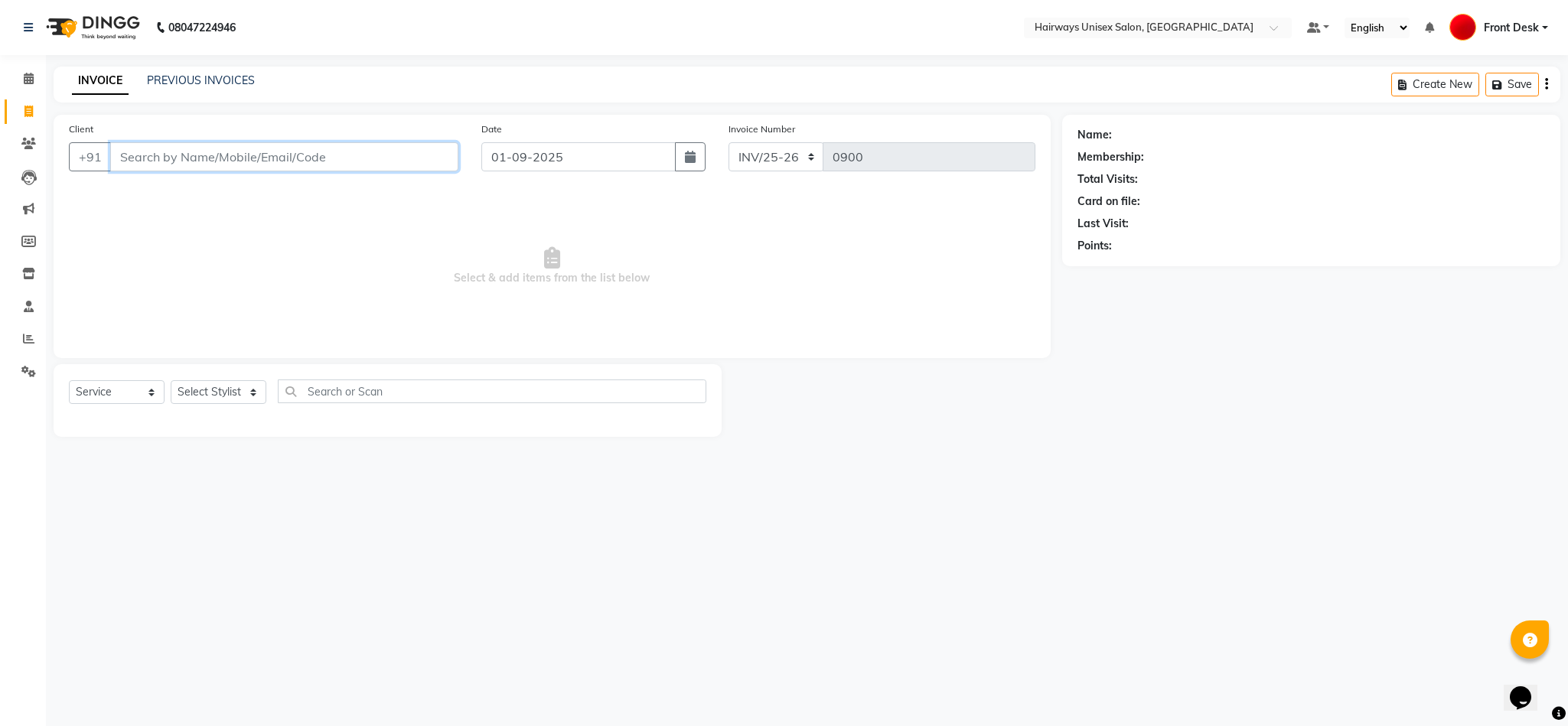
click at [343, 158] on input "Client" at bounding box center [284, 157] width 348 height 29
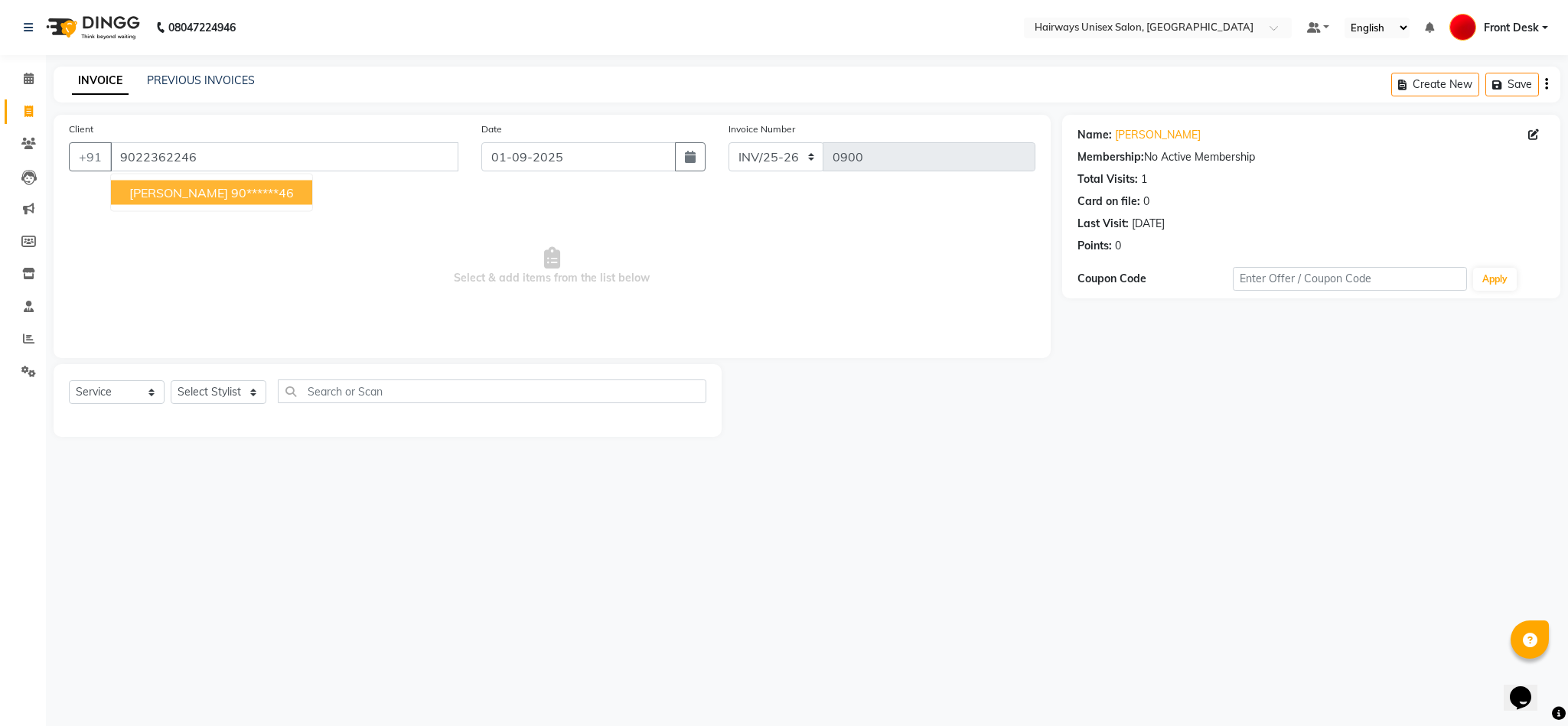
click at [231, 194] on ngb-highlight "90******46" at bounding box center [262, 192] width 63 height 15
type input "90******46"
click at [221, 402] on select "Select Stylist AHSAAN ALI MALIK ALIM ANSARI bablu DANISH EMRAN Front Desk GULFA…" at bounding box center [218, 392] width 96 height 24
select select "85236"
click at [170, 381] on select "Select Stylist AHSAAN ALI MALIK ALIM ANSARI bablu DANISH EMRAN Front Desk GULFA…" at bounding box center [218, 392] width 96 height 24
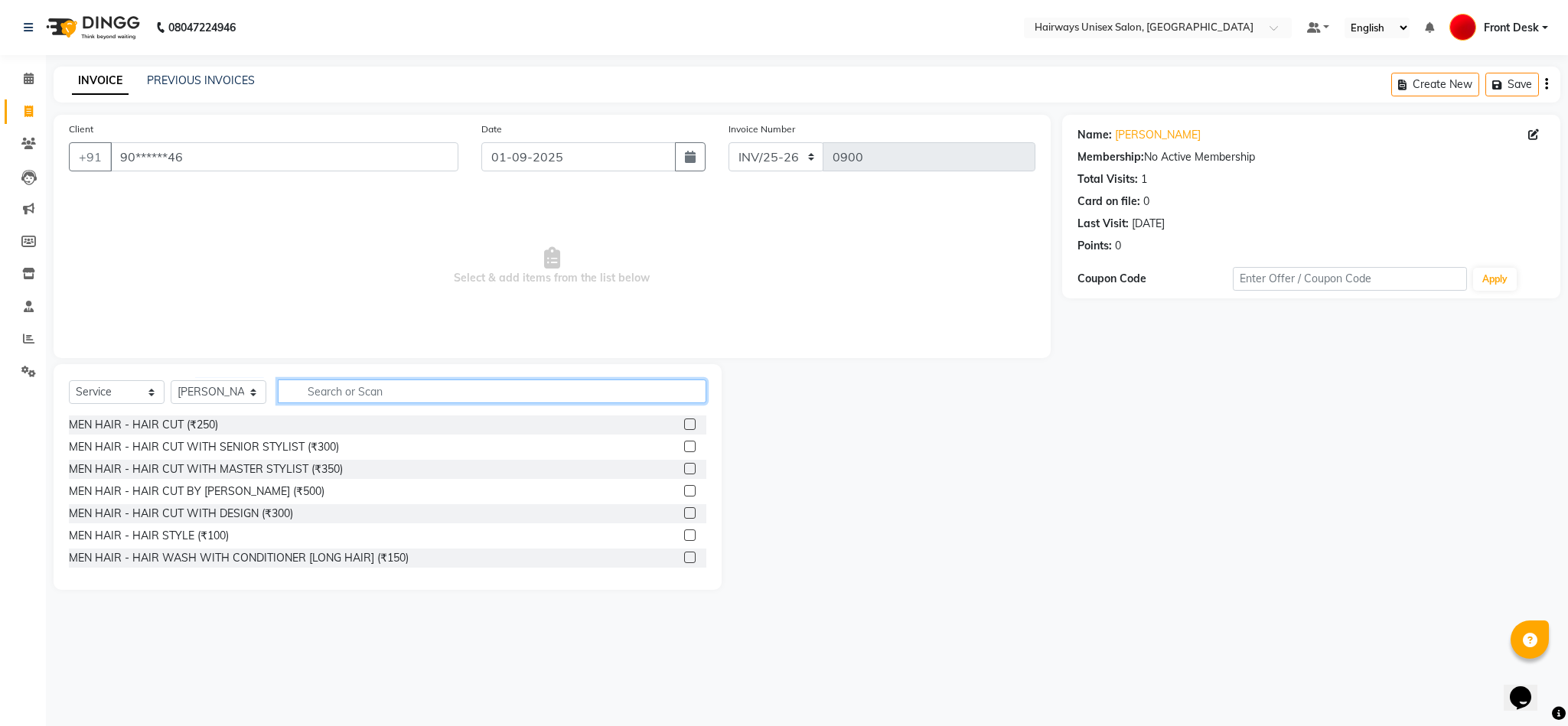
click at [648, 391] on input "text" at bounding box center [491, 392] width 429 height 24
type input "CUT"
click at [684, 535] on label at bounding box center [690, 535] width 11 height 11
click at [684, 535] on input "checkbox" at bounding box center [689, 535] width 10 height 10
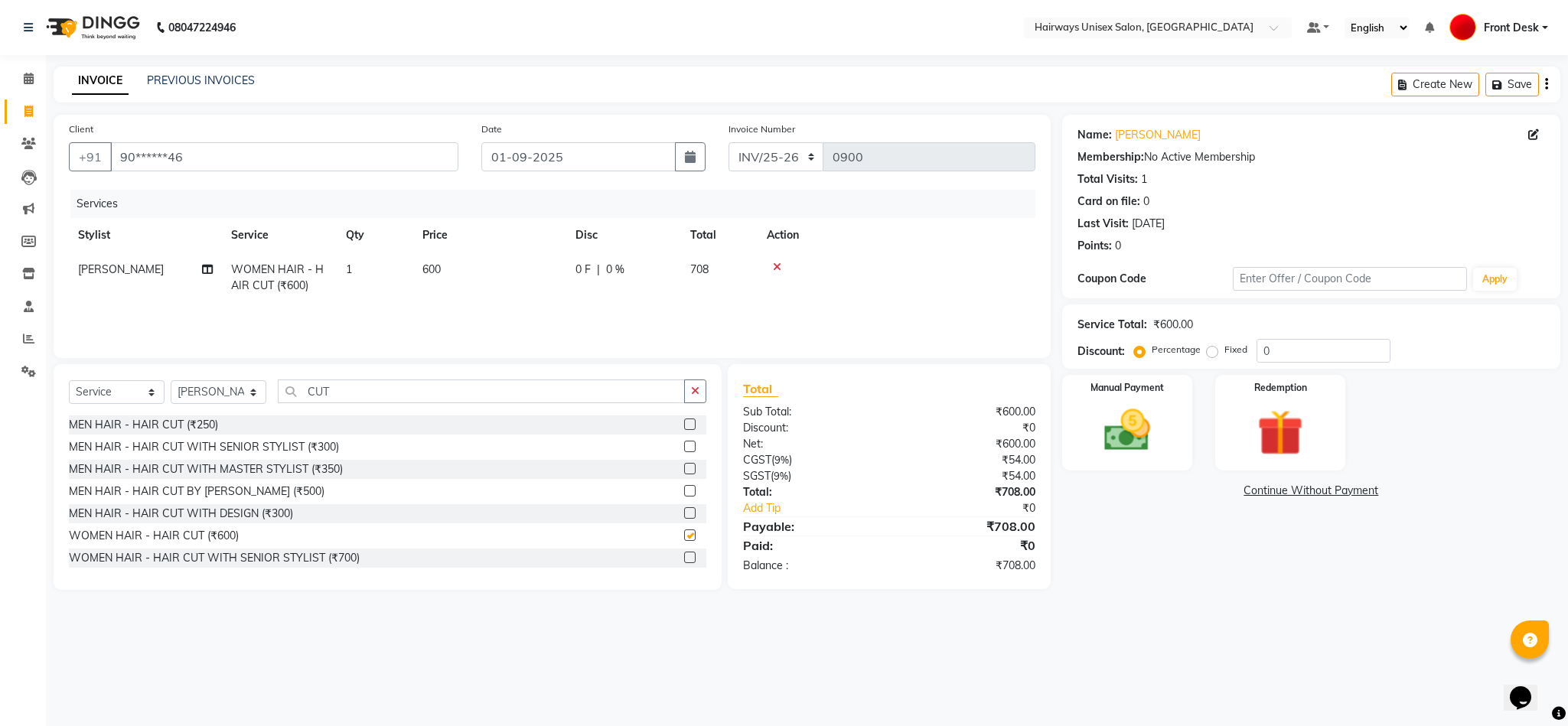
checkbox input "false"
click at [1131, 88] on button "button" at bounding box center [1546, 84] width 3 height 36
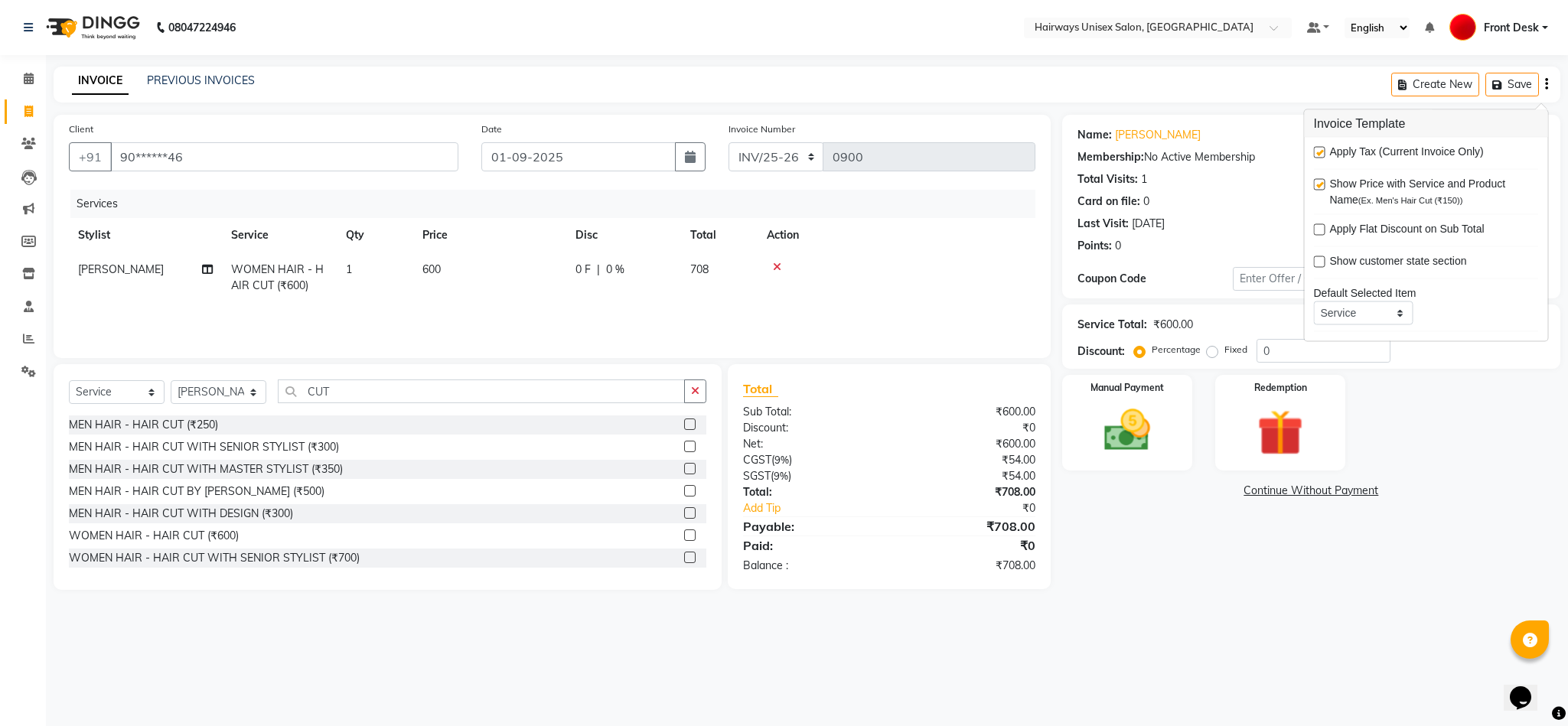
click at [1131, 154] on label at bounding box center [1320, 153] width 11 height 11
click at [1131, 154] on input "checkbox" at bounding box center [1319, 154] width 10 height 10
checkbox input "false"
click at [1131, 441] on img at bounding box center [1127, 431] width 78 height 55
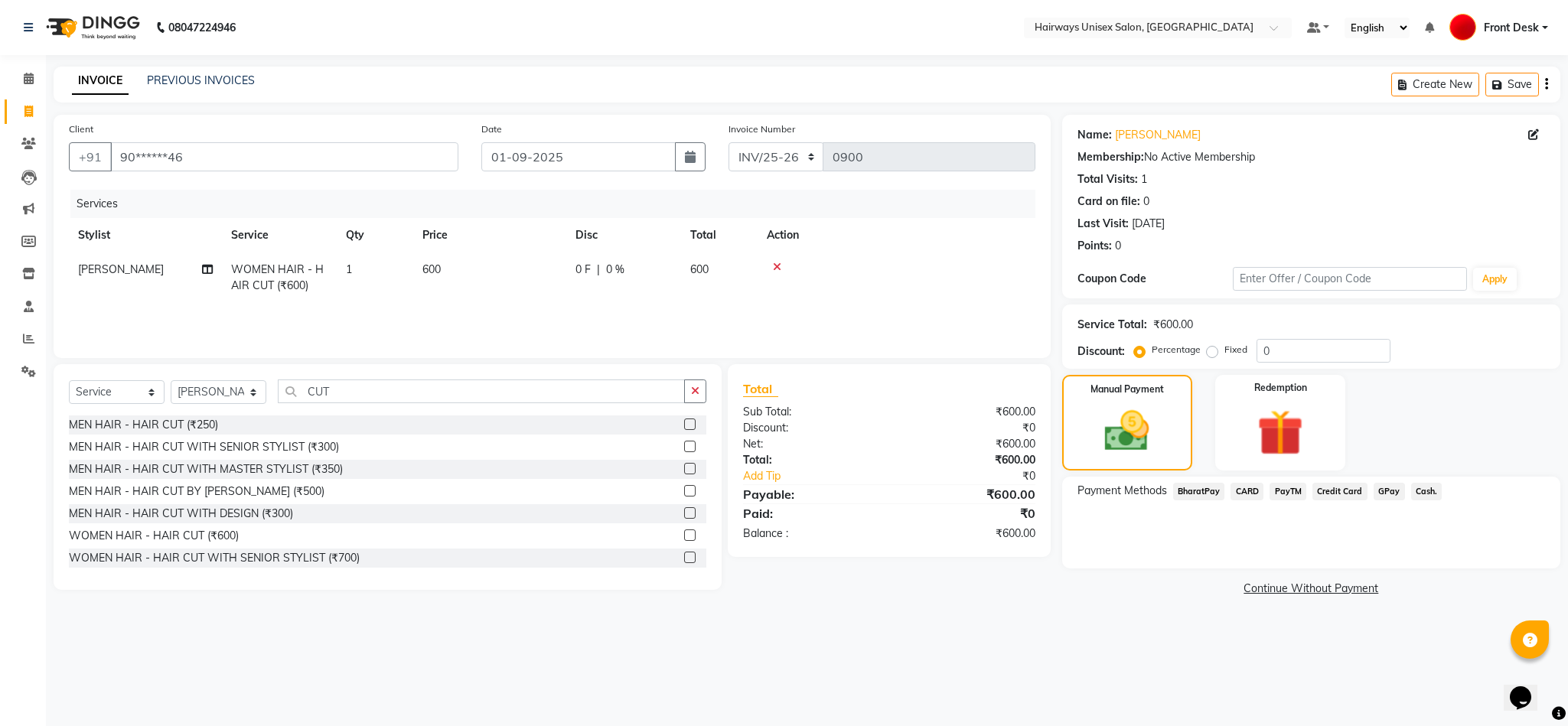
click at [1131, 494] on span "Cash." at bounding box center [1426, 491] width 31 height 18
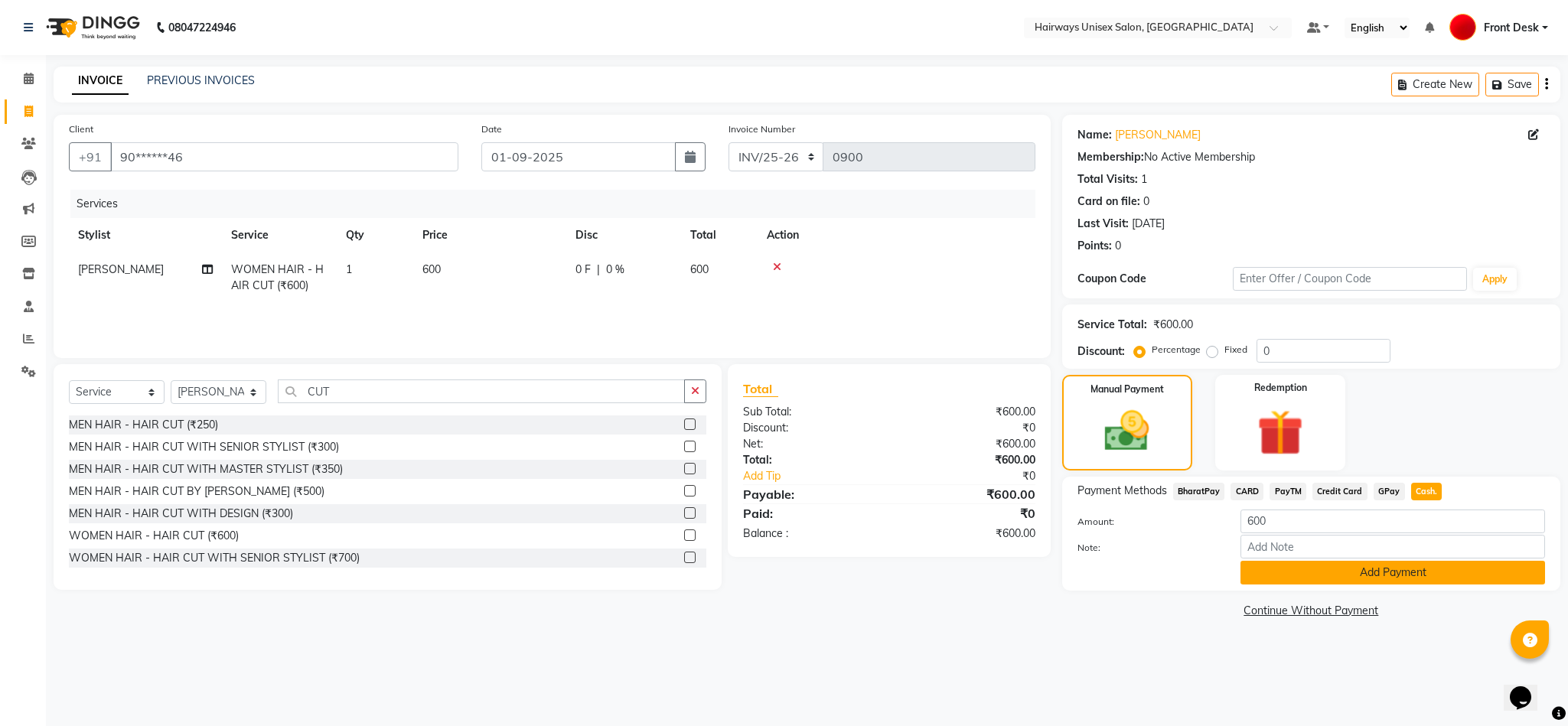
click at [1131, 572] on button "Add Payment" at bounding box center [1393, 573] width 305 height 24
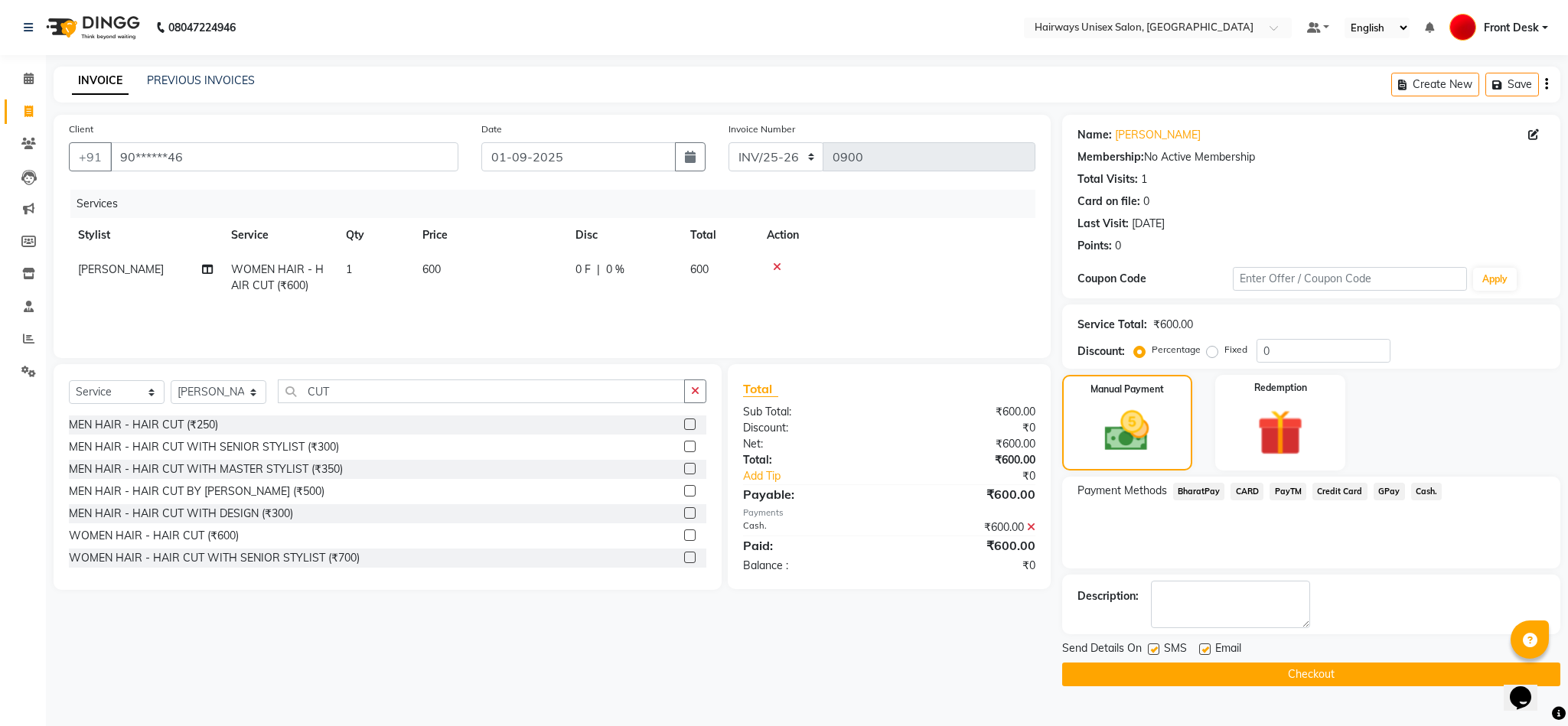
click at [1131, 652] on label at bounding box center [1153, 649] width 11 height 11
click at [1131, 652] on input "checkbox" at bounding box center [1152, 650] width 10 height 10
checkbox input "false"
click at [1131, 675] on button "Checkout" at bounding box center [1311, 675] width 499 height 24
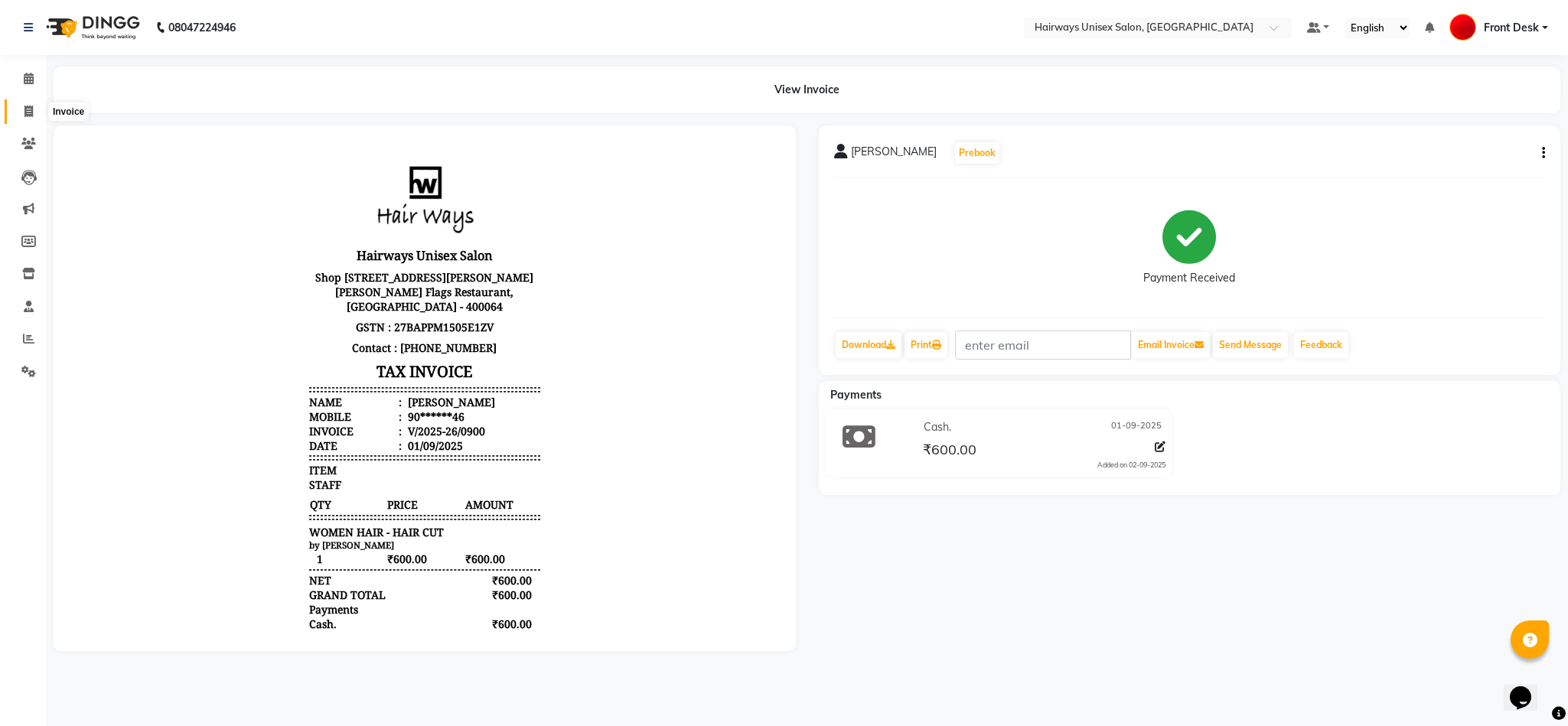
click at [39, 116] on span at bounding box center [28, 112] width 27 height 18
select select "service"
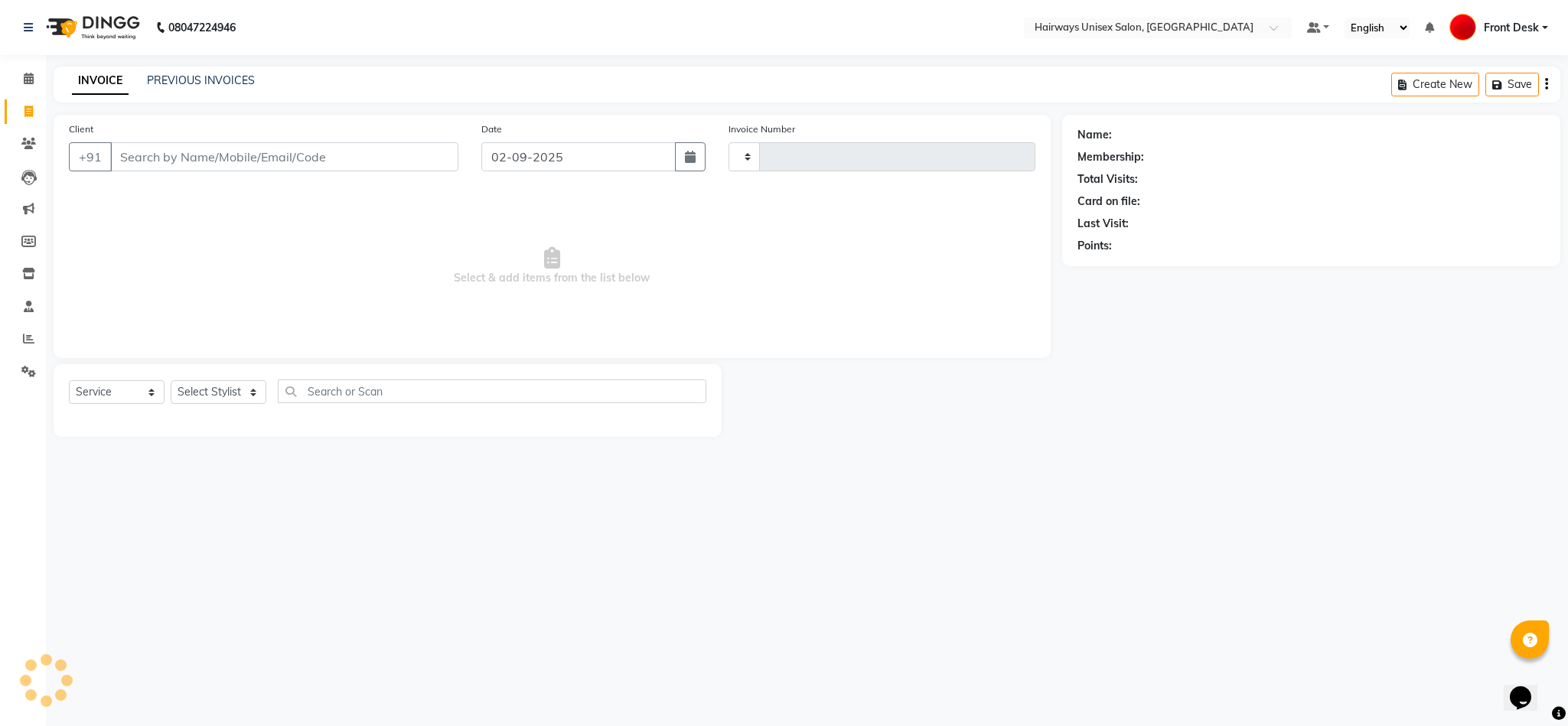
type input "0901"
select select "786"
type input "9082167549"
click at [414, 156] on span "Add Client" at bounding box center [418, 157] width 60 height 15
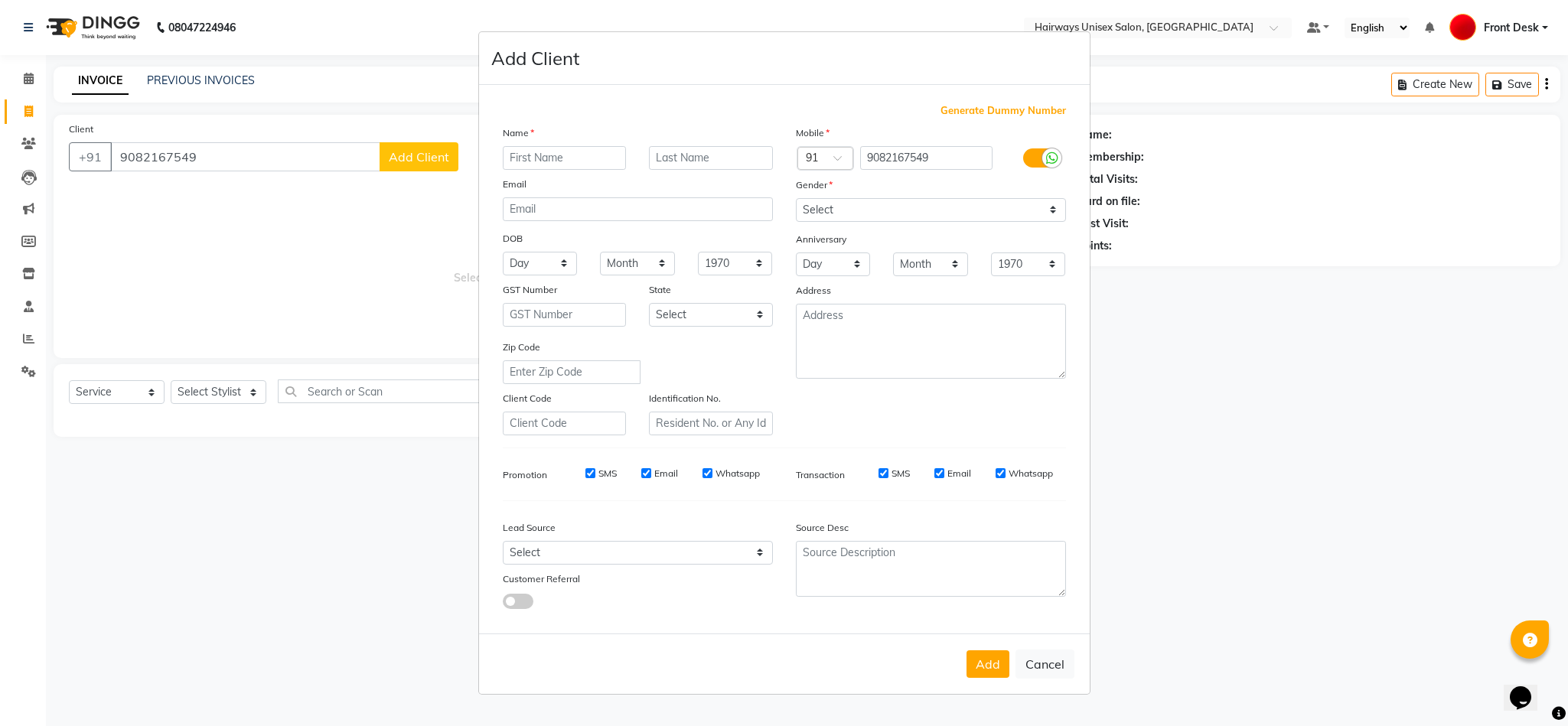
click at [614, 163] on input "text" at bounding box center [564, 158] width 124 height 24
type input "KHUSHI"
click at [859, 207] on select "Select Male Female Other Prefer Not To Say" at bounding box center [931, 210] width 270 height 24
select select "female"
click at [796, 199] on select "Select Male Female Other Prefer Not To Say" at bounding box center [931, 210] width 270 height 24
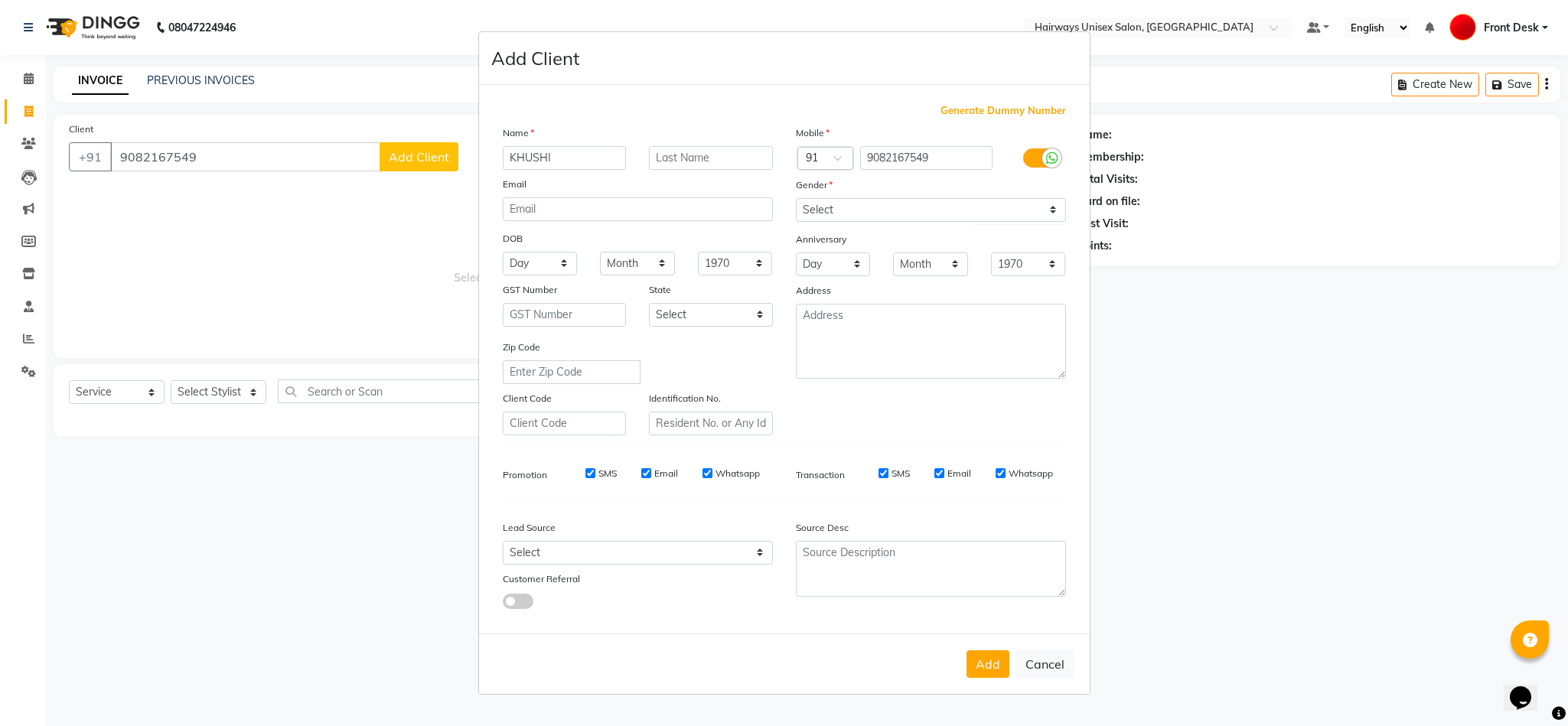
click at [985, 657] on button "Add" at bounding box center [987, 664] width 43 height 27
type input "90******49"
select select
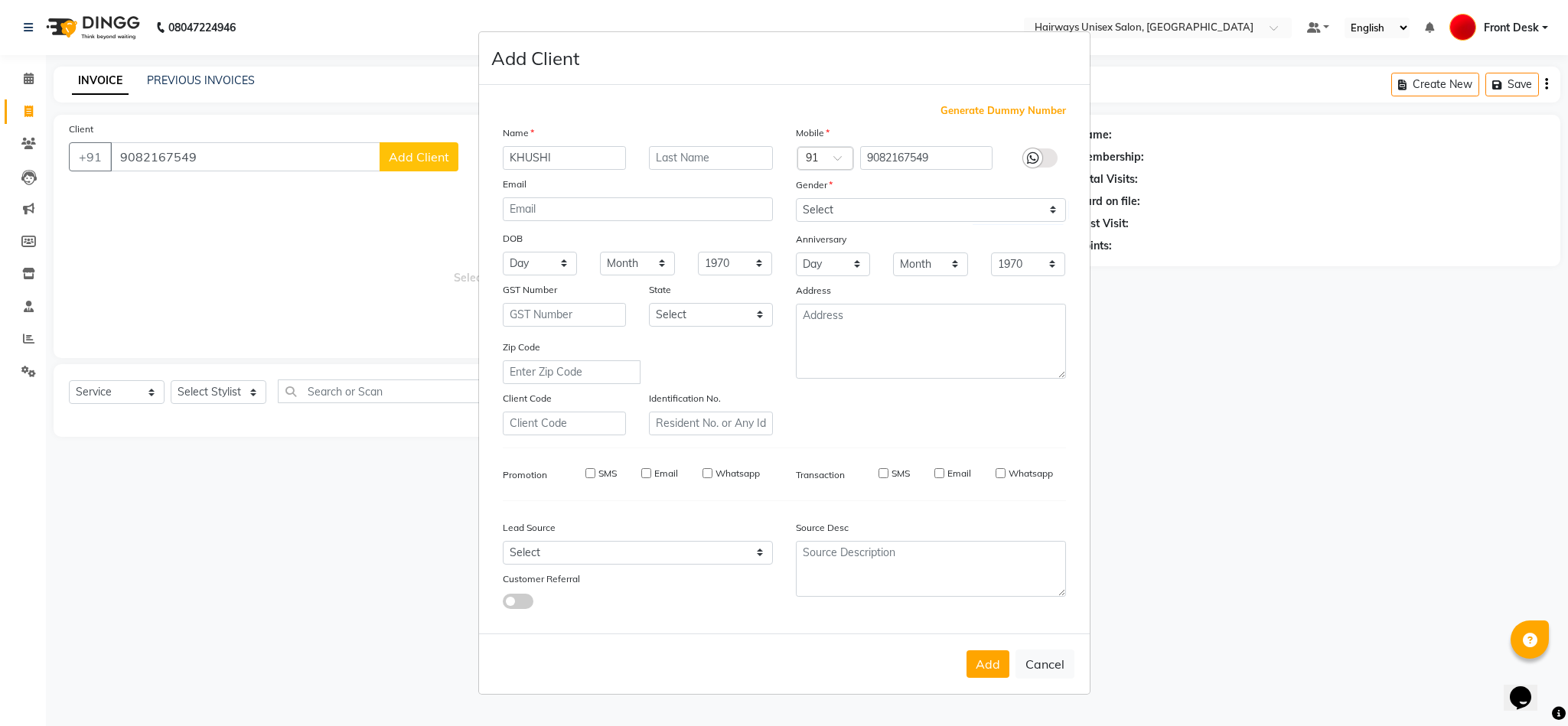
select select
checkbox input "false"
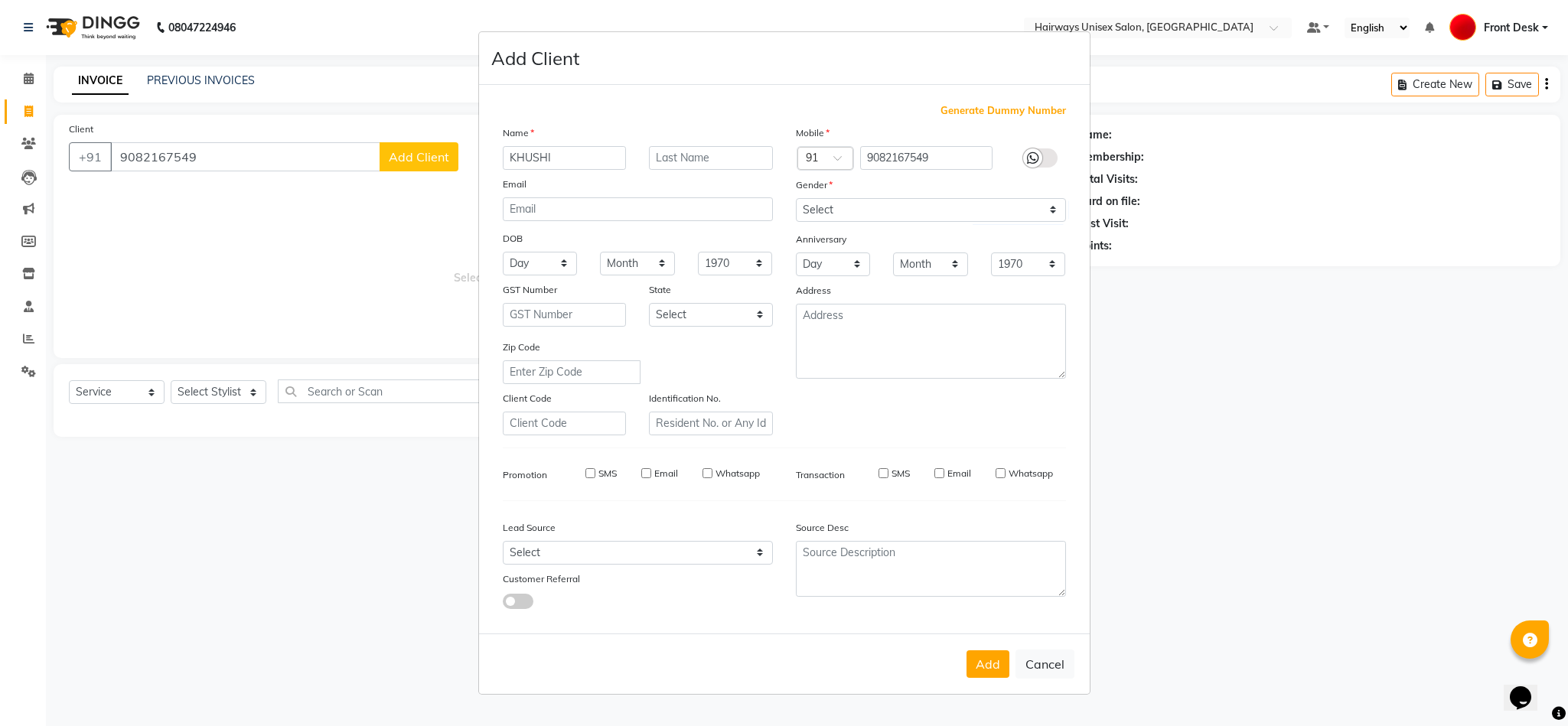
checkbox input "false"
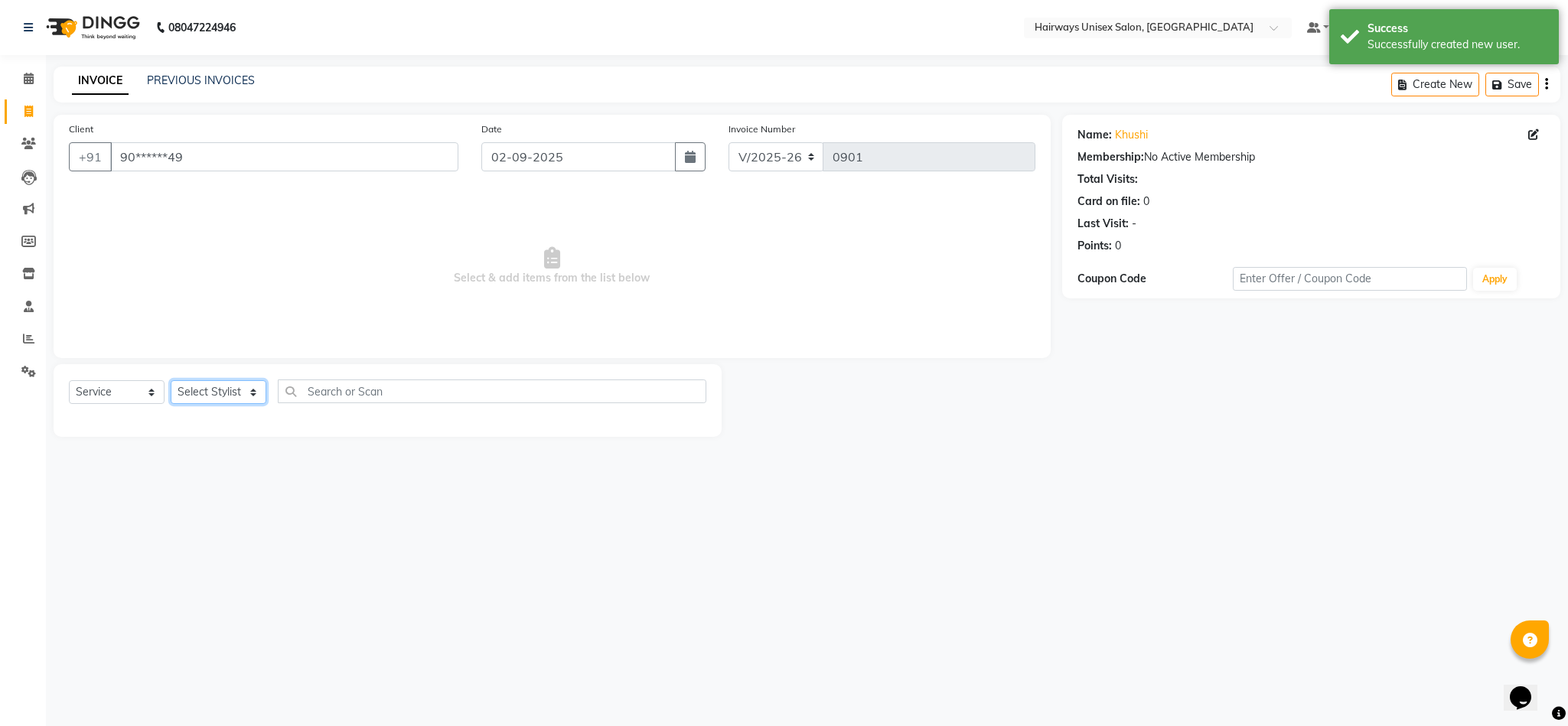
click at [218, 387] on select "Select Stylist AHSAAN ALI MALIK ALIM ANSARI bablu DANISH EMRAN Front Desk GULFA…" at bounding box center [218, 392] width 96 height 24
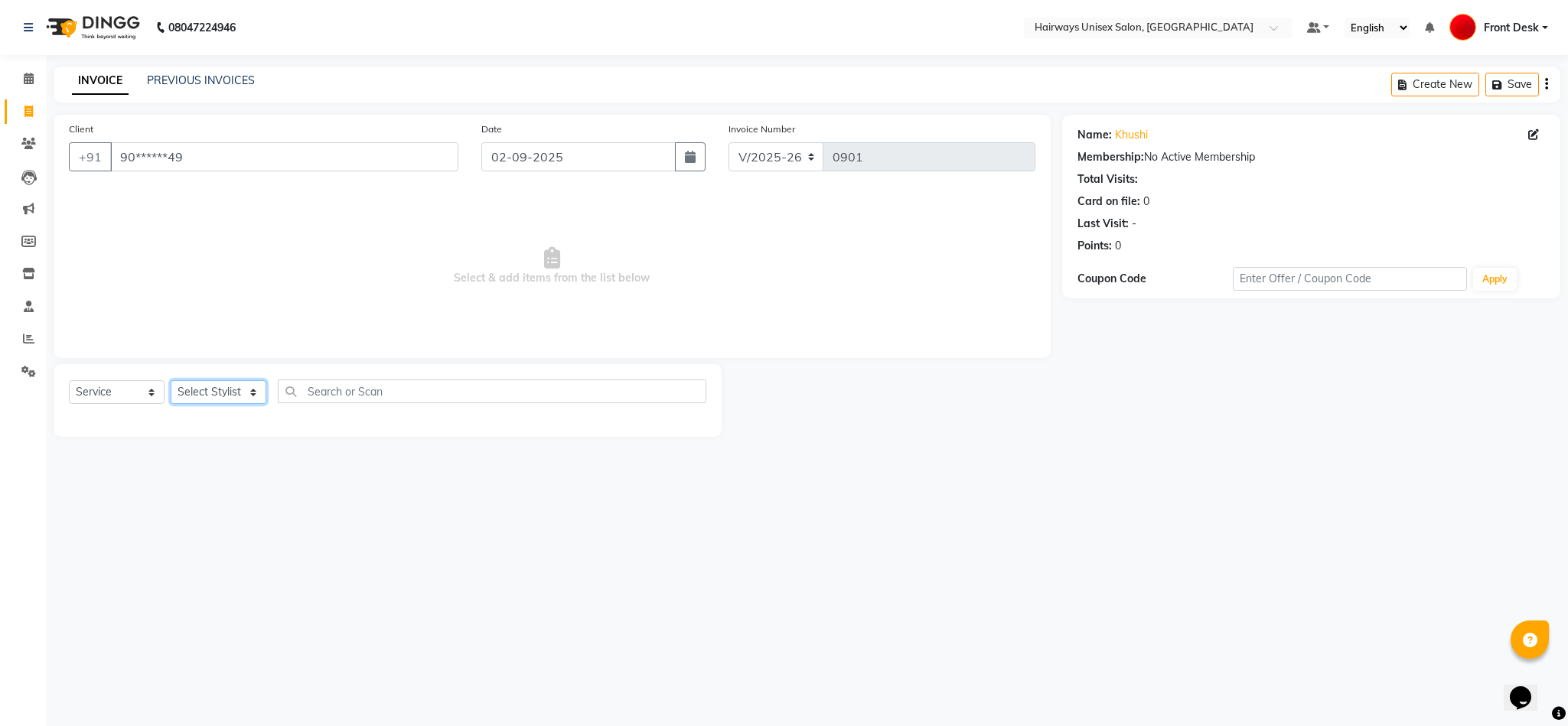
select select "13248"
click at [170, 381] on select "Select Stylist AHSAAN ALI MALIK ALIM ANSARI bablu DANISH EMRAN Front Desk GULFA…" at bounding box center [218, 392] width 96 height 24
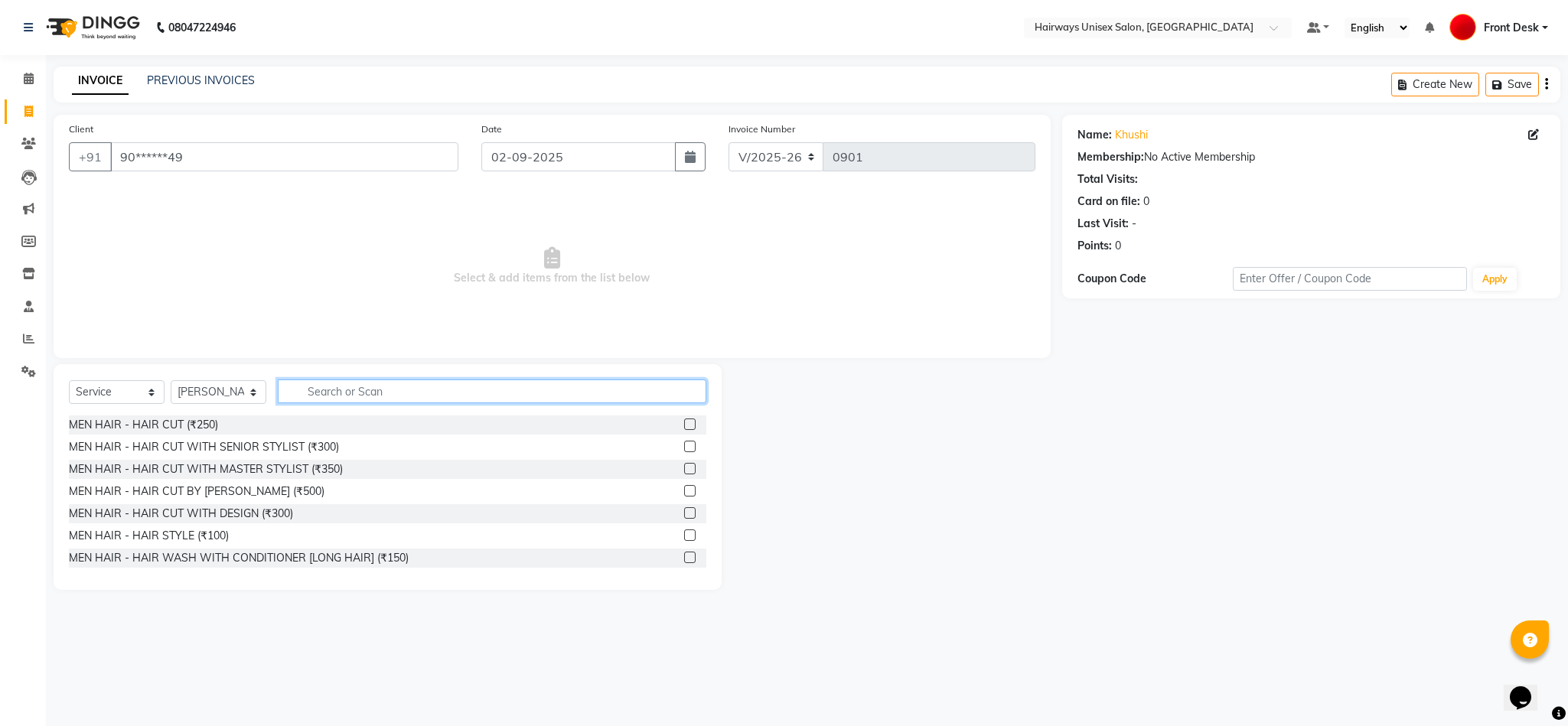
click at [482, 388] on input "text" at bounding box center [491, 392] width 429 height 24
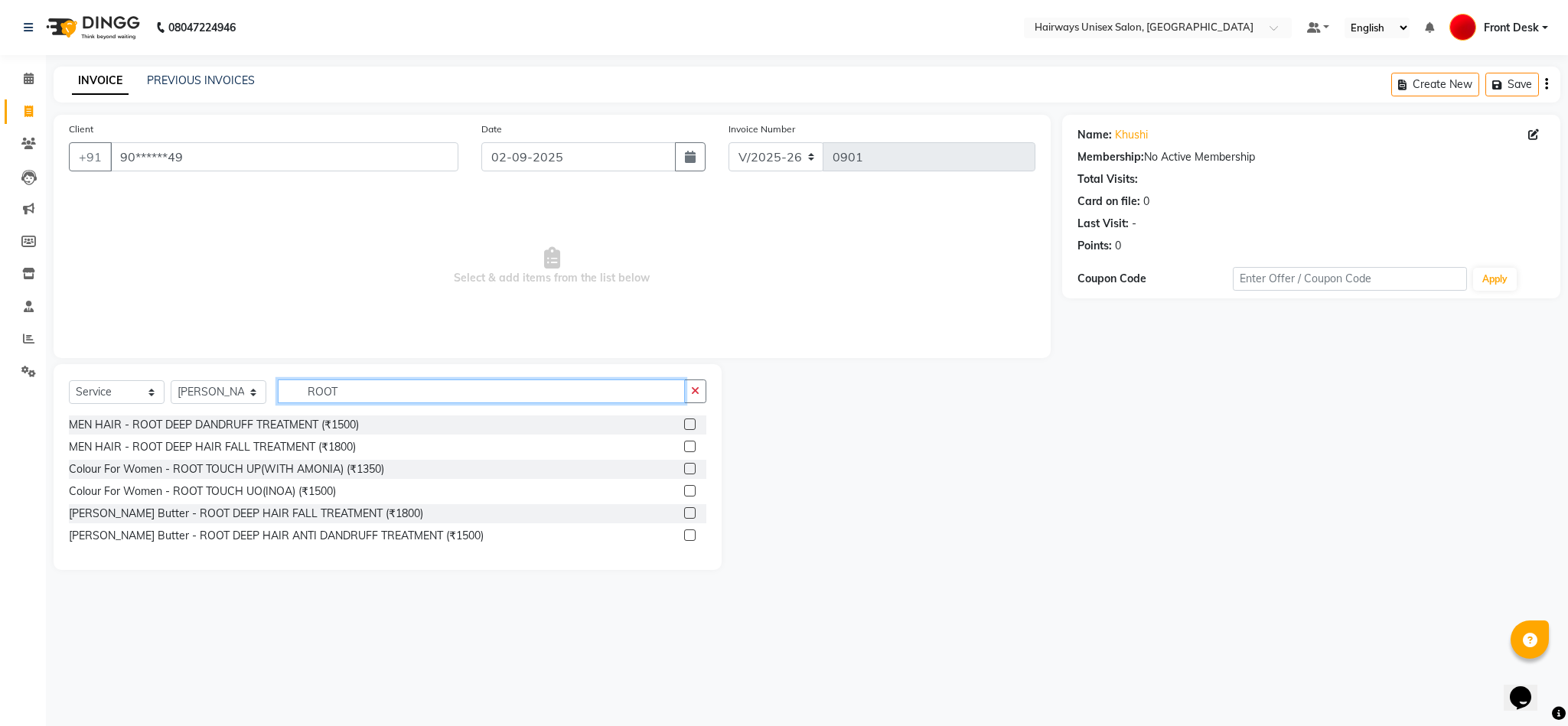
type input "ROOT"
click at [696, 492] on label at bounding box center [690, 490] width 11 height 11
click at [694, 492] on input "checkbox" at bounding box center [689, 491] width 10 height 10
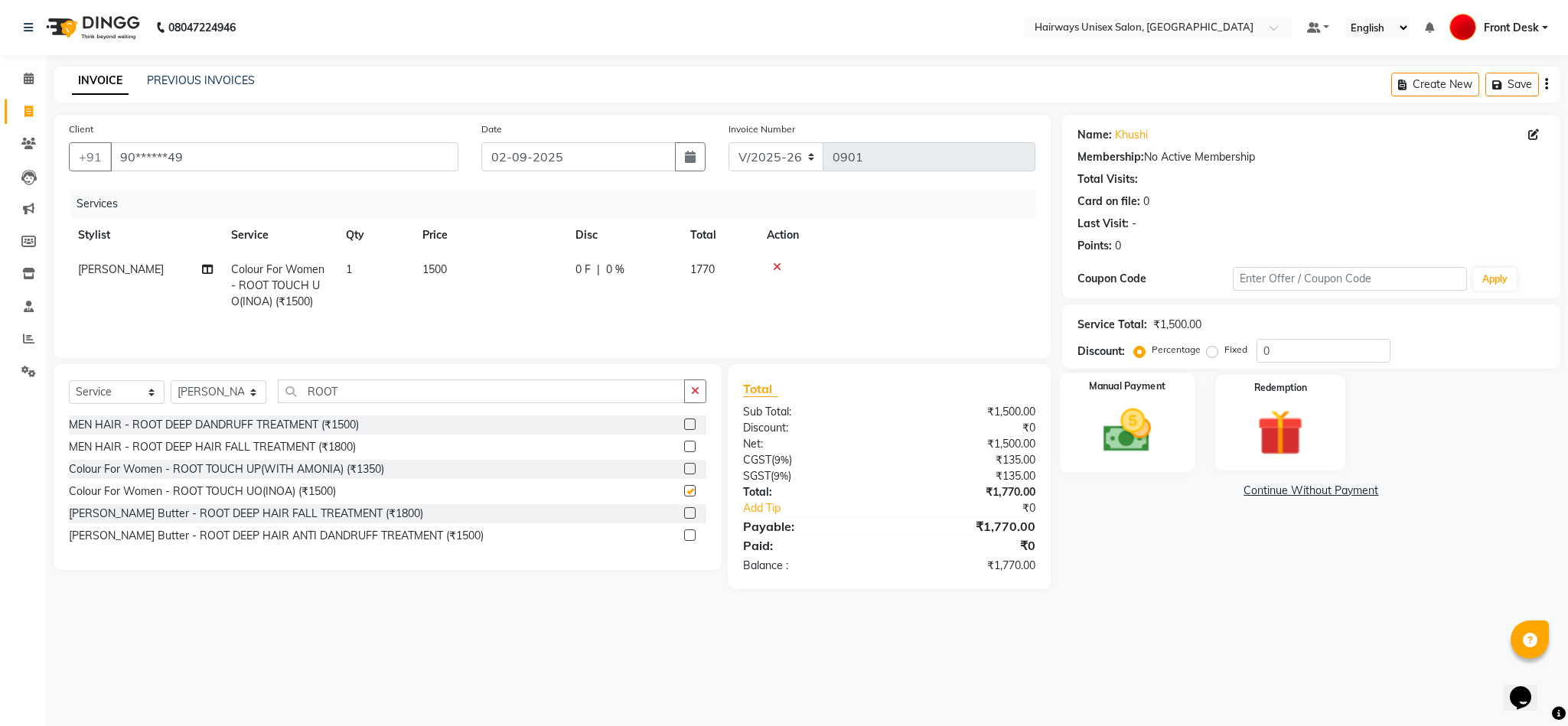
checkbox input "false"
click at [1131, 422] on img at bounding box center [1127, 431] width 78 height 55
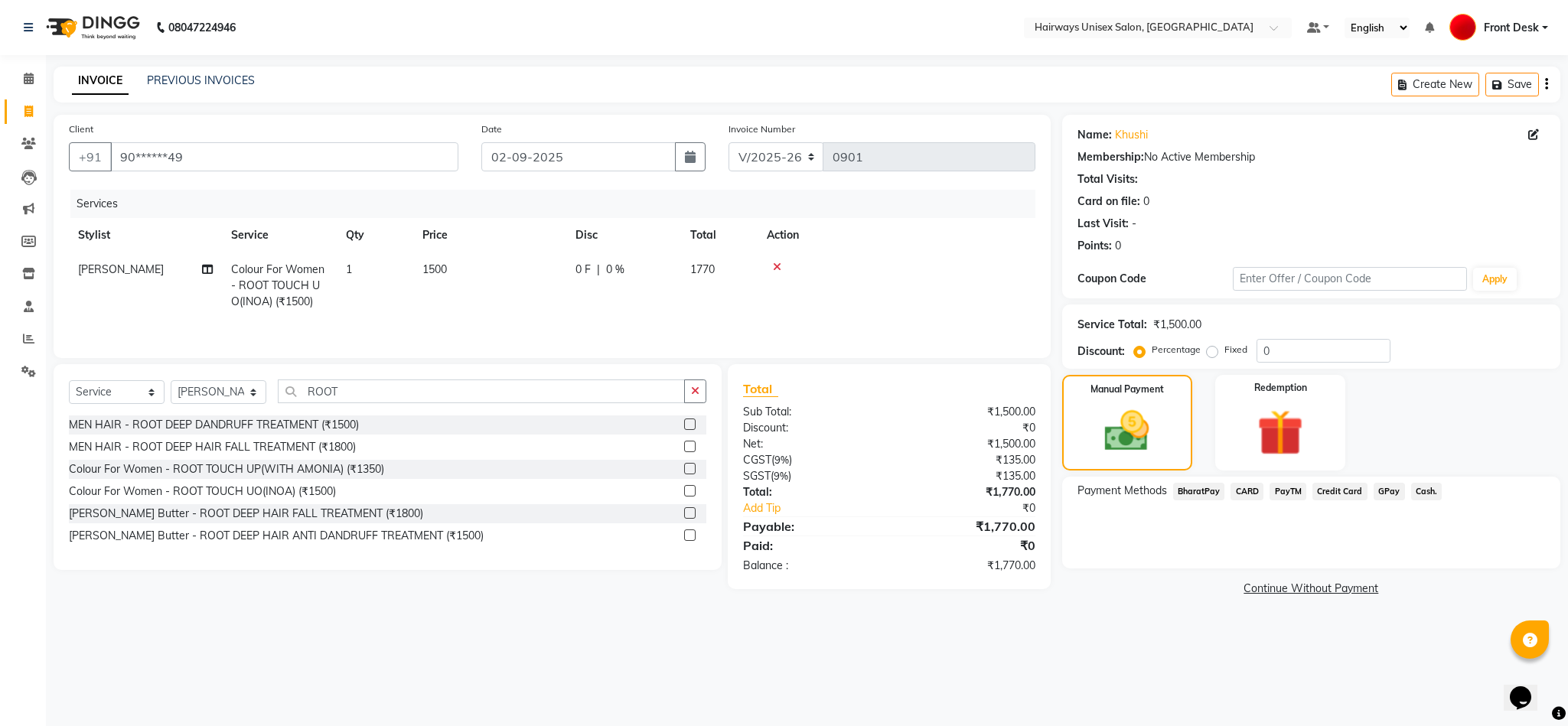
click at [1131, 500] on span "GPay" at bounding box center [1389, 491] width 31 height 18
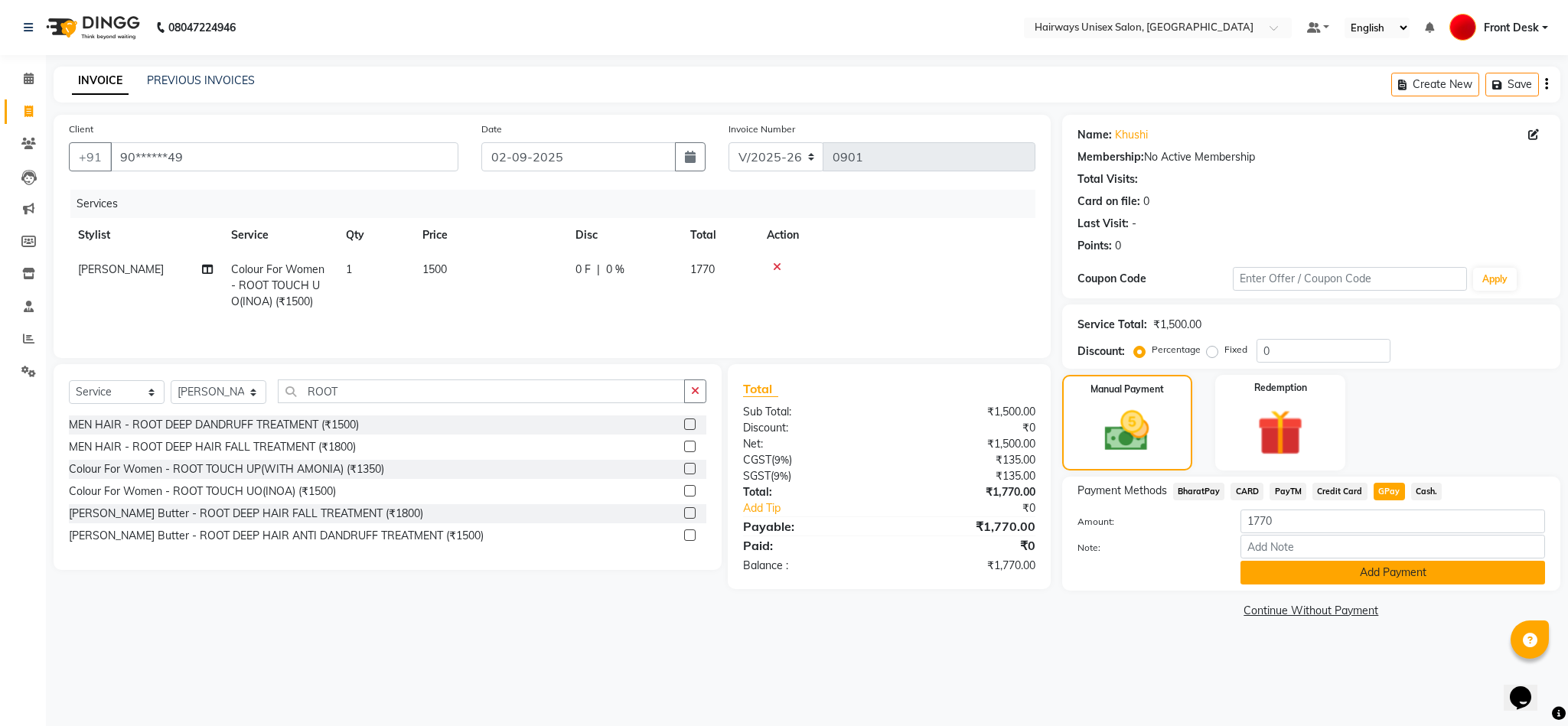
click at [1131, 581] on button "Add Payment" at bounding box center [1393, 573] width 305 height 24
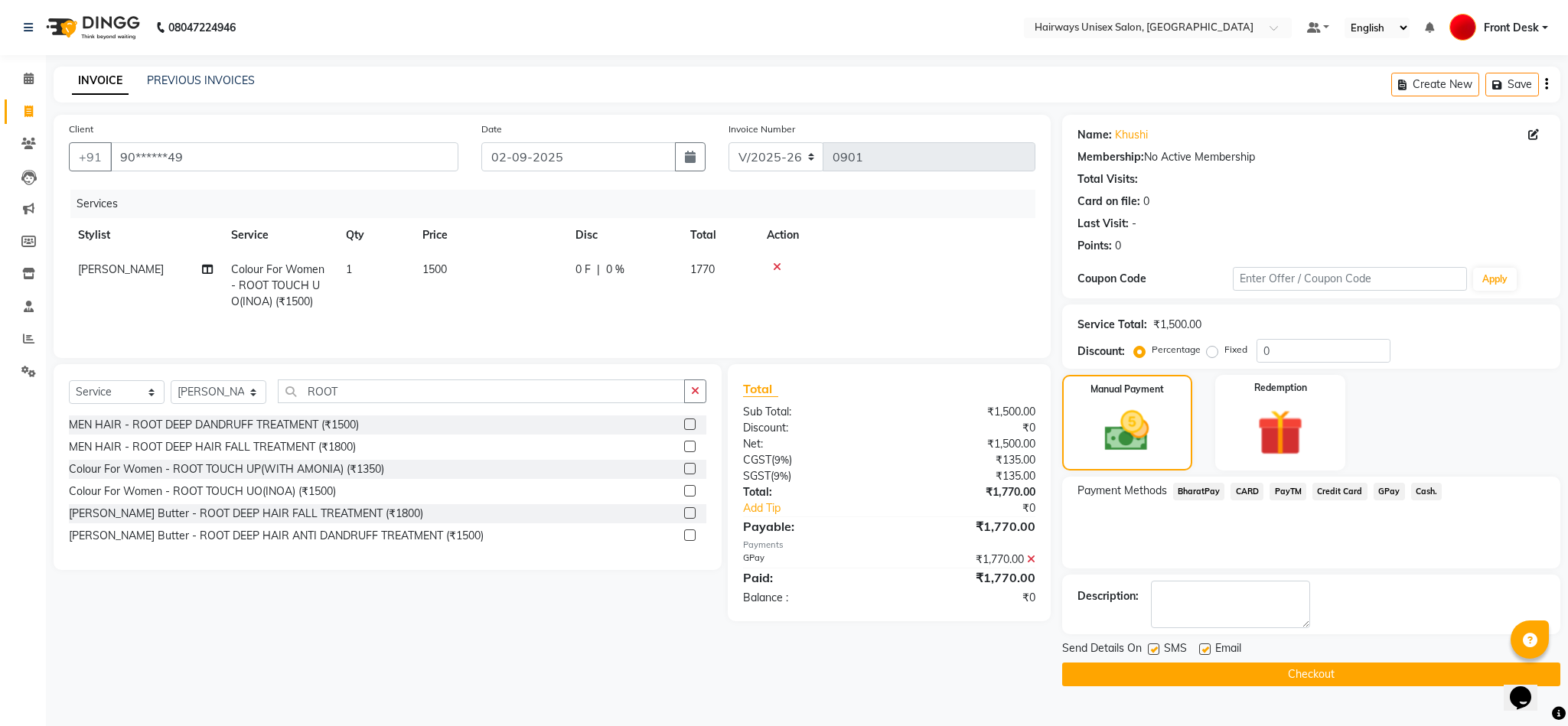
click at [1131, 673] on button "Checkout" at bounding box center [1311, 675] width 499 height 24
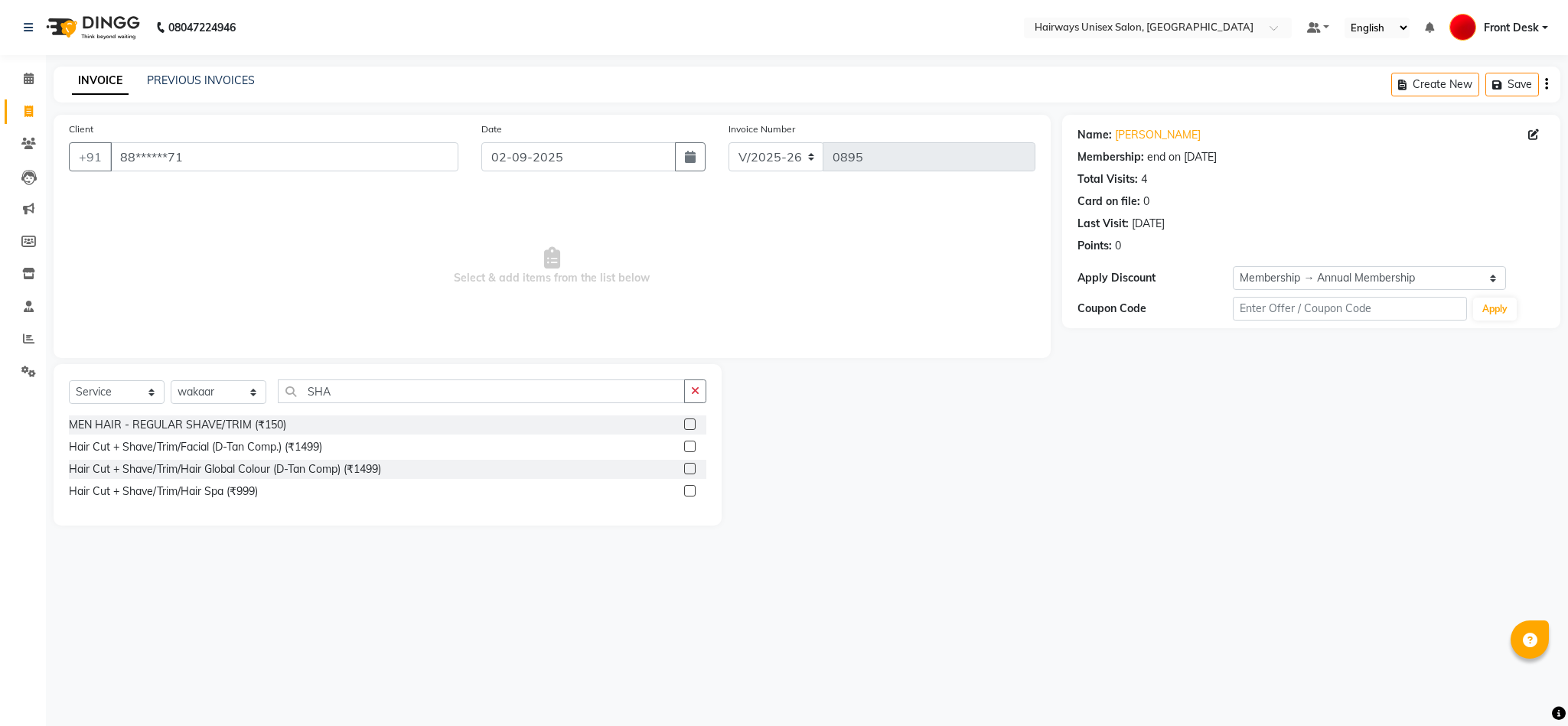
select select "786"
select select "service"
select select "89168"
select select "1: Object"
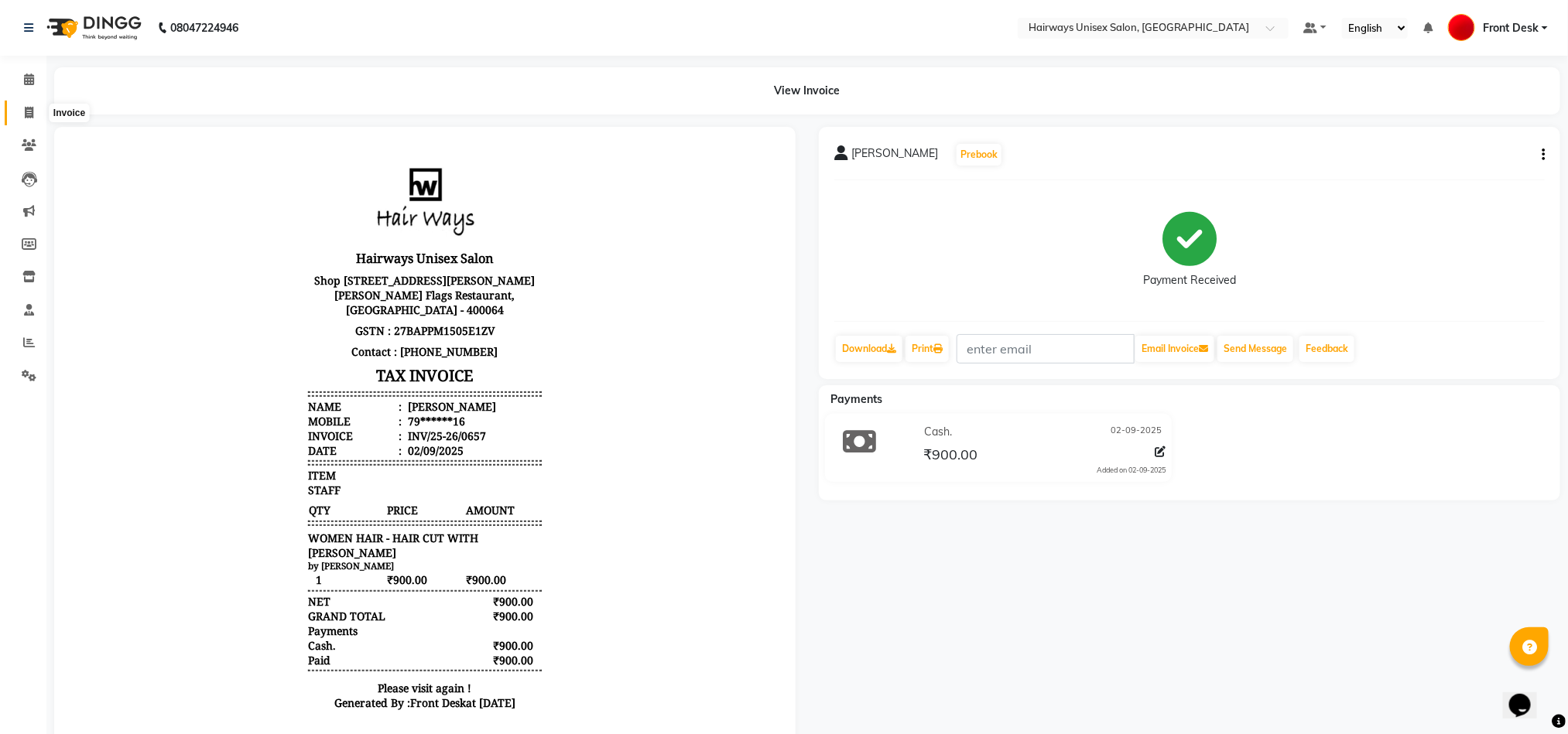
click at [19, 106] on span at bounding box center [28, 113] width 27 height 18
select select "service"
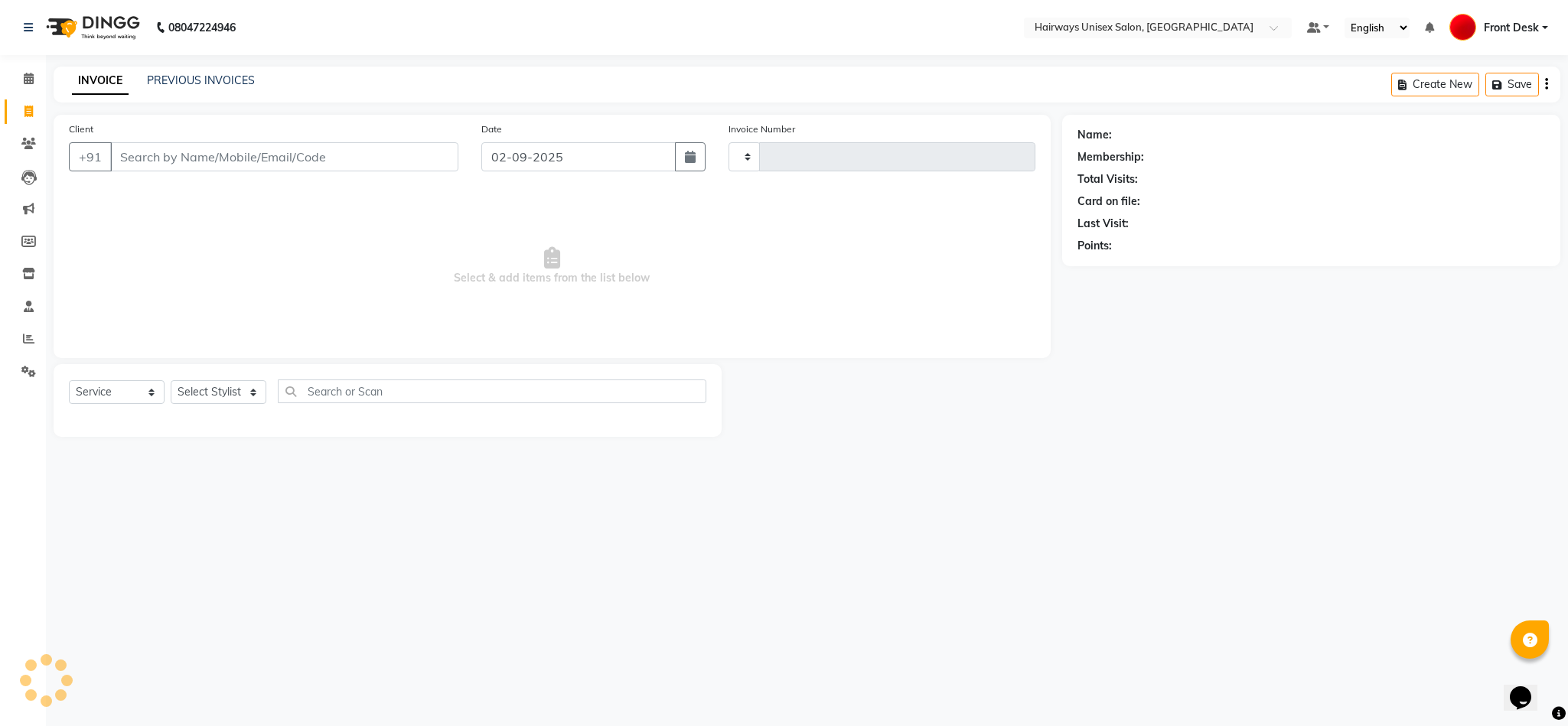
type input "0902"
select select "786"
